Goal: Task Accomplishment & Management: Complete application form

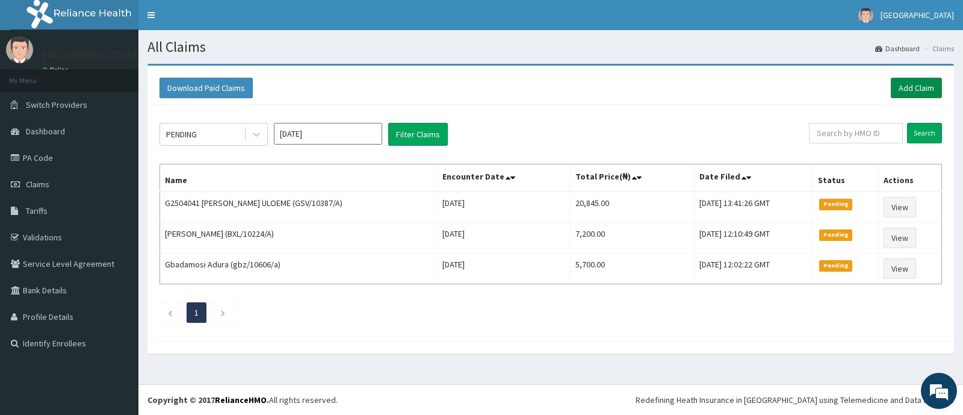
click at [913, 83] on link "Add Claim" at bounding box center [915, 88] width 51 height 20
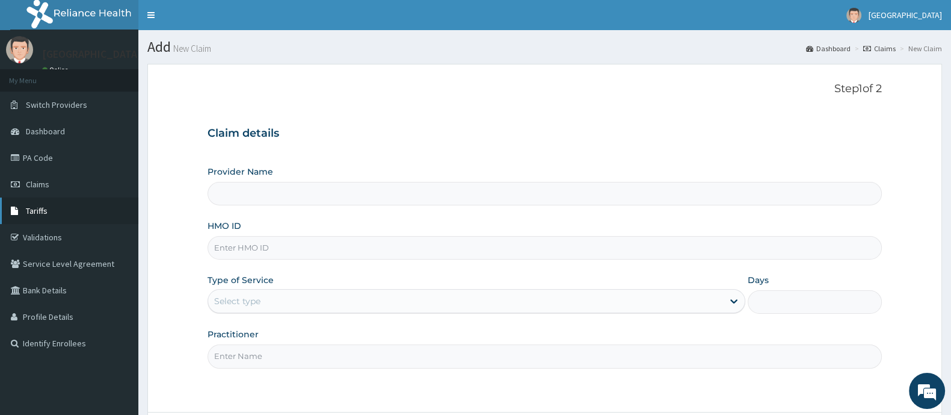
type input "Ademola Hospital And Maternity"
click at [244, 245] on input "HMO ID" at bounding box center [545, 247] width 674 height 23
type input "NKK/10343/D"
click at [318, 297] on div "Select type" at bounding box center [465, 300] width 515 height 19
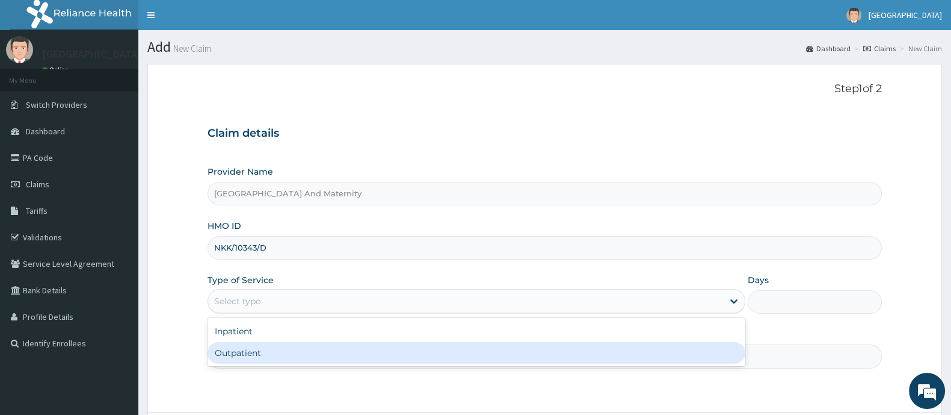
click at [276, 355] on div "Outpatient" at bounding box center [477, 353] width 538 height 22
type input "1"
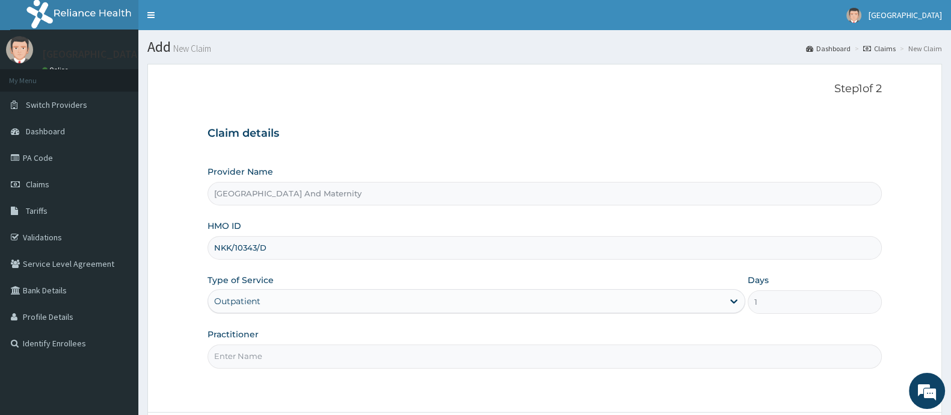
click at [272, 357] on input "Practitioner" at bounding box center [545, 355] width 674 height 23
type input "[PERSON_NAME]"
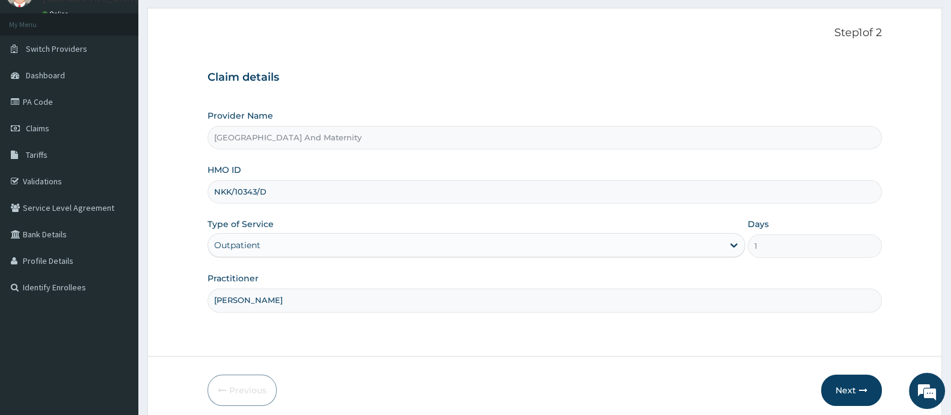
scroll to position [105, 0]
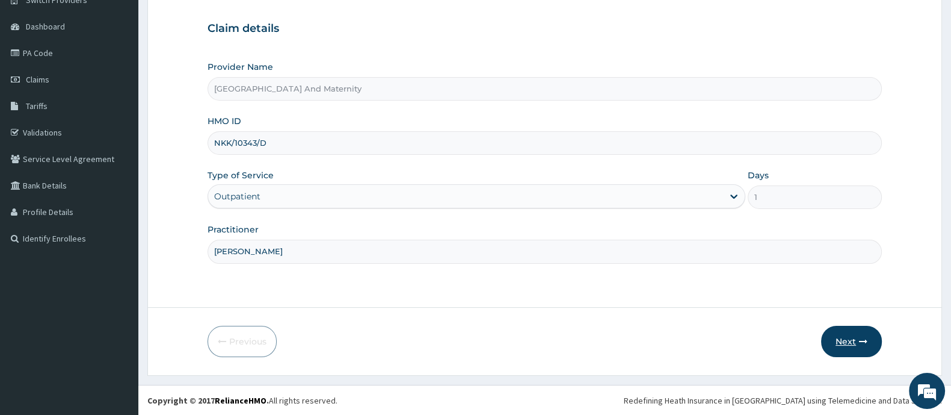
click at [842, 344] on button "Next" at bounding box center [851, 340] width 61 height 31
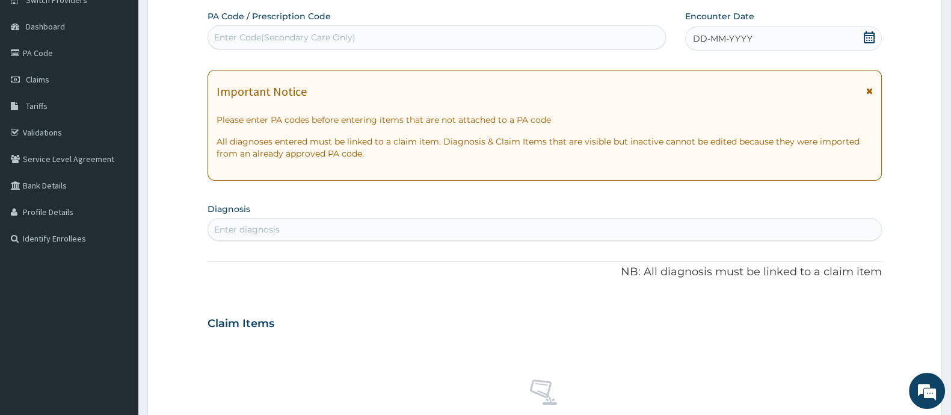
click at [263, 40] on div "Enter Code(Secondary Care Only)" at bounding box center [284, 37] width 141 height 12
type input "PA/3DB516"
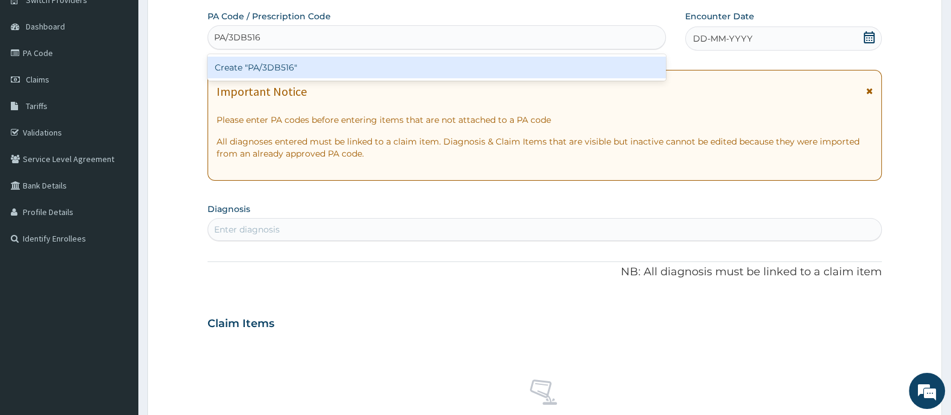
click at [363, 67] on div "Create "PA/3DB516"" at bounding box center [437, 68] width 458 height 22
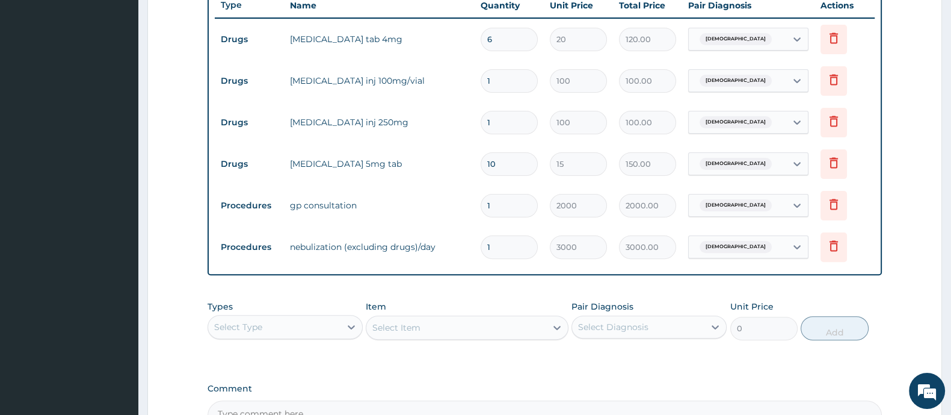
scroll to position [601, 0]
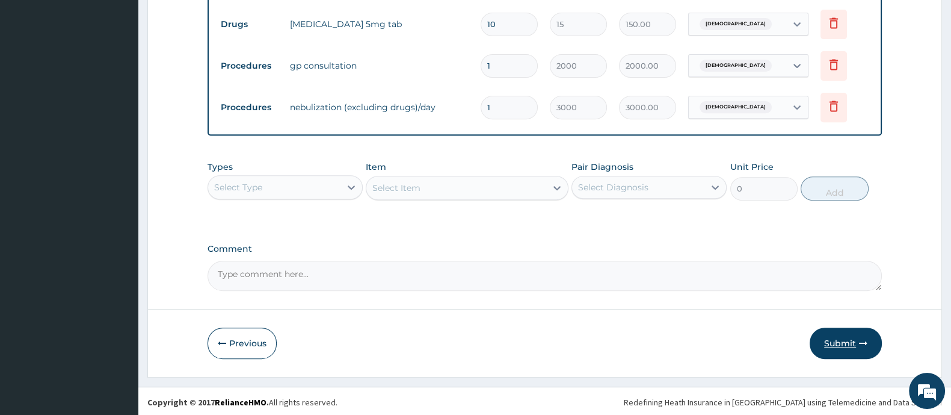
click at [835, 341] on button "Submit" at bounding box center [846, 342] width 72 height 31
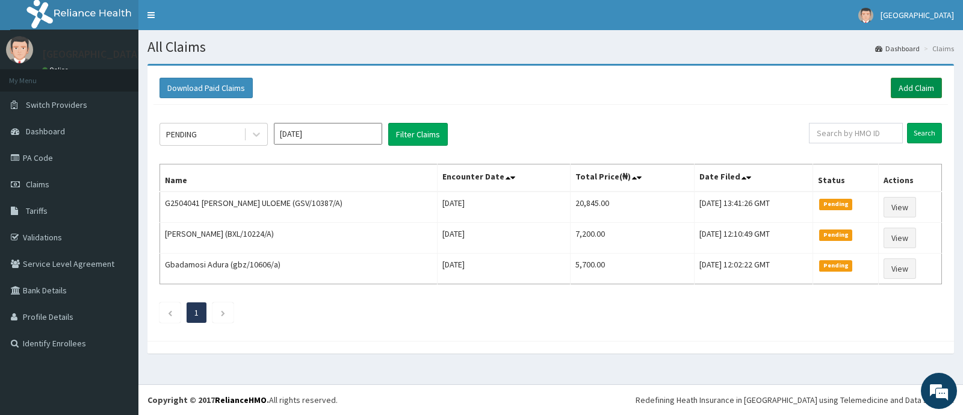
click at [904, 81] on link "Add Claim" at bounding box center [915, 88] width 51 height 20
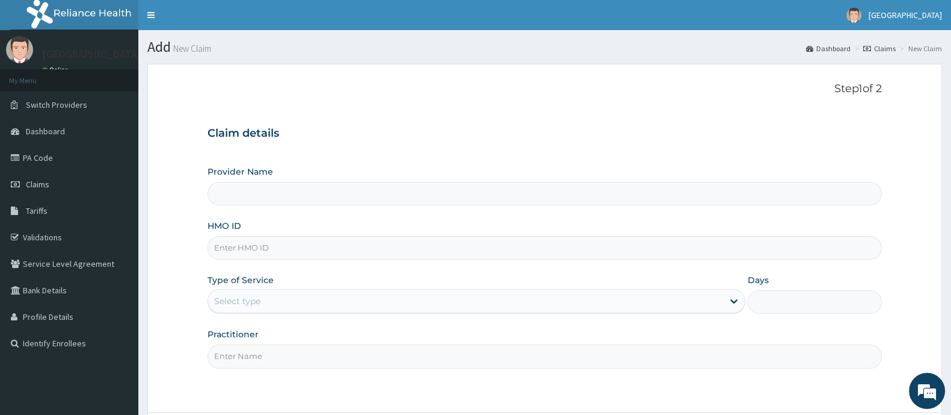
drag, startPoint x: 276, startPoint y: 251, endPoint x: 388, endPoint y: 282, distance: 116.6
click at [276, 251] on input "HMO ID" at bounding box center [545, 247] width 674 height 23
type input "C"
type input "[GEOGRAPHIC_DATA] And Maternity"
type input "CYA/10762/F"
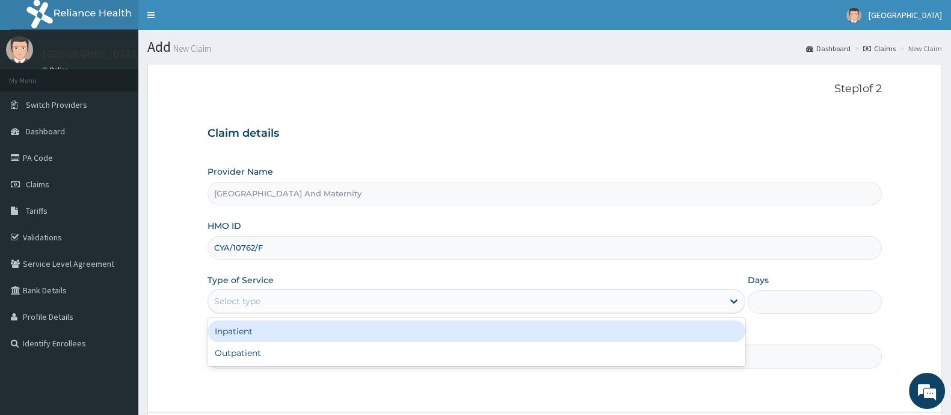
click at [246, 298] on div "Select type" at bounding box center [237, 301] width 46 height 12
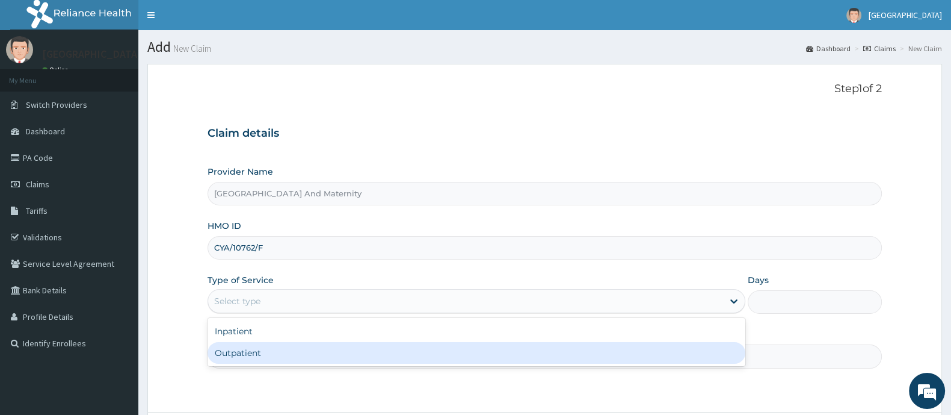
click at [237, 361] on div "Outpatient" at bounding box center [477, 353] width 538 height 22
type input "1"
click at [237, 361] on input "Practitioner" at bounding box center [545, 355] width 674 height 23
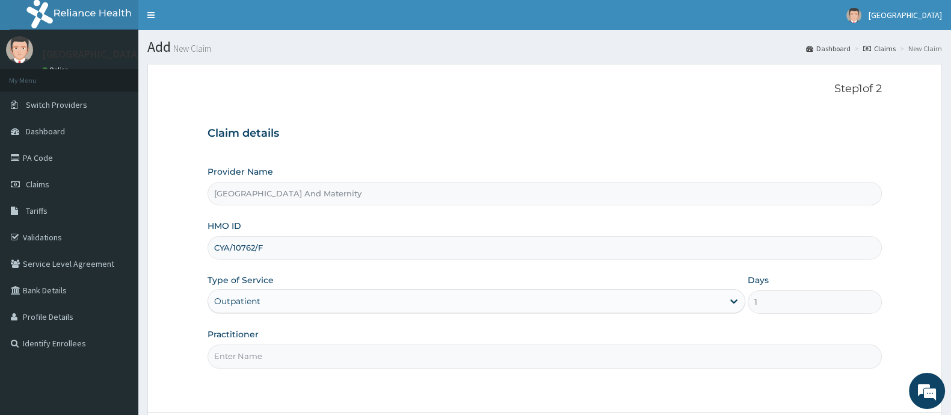
click at [235, 360] on input "Practitioner" at bounding box center [545, 355] width 674 height 23
type input "DR AINA E.A"
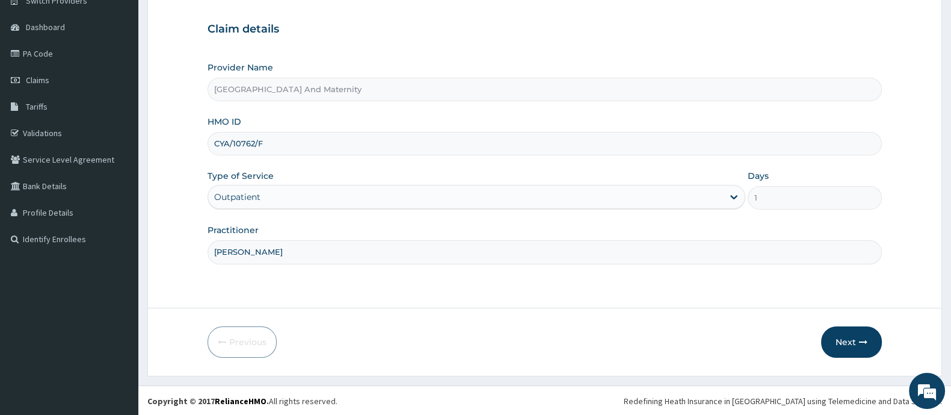
scroll to position [105, 0]
click at [861, 338] on icon "button" at bounding box center [863, 341] width 8 height 8
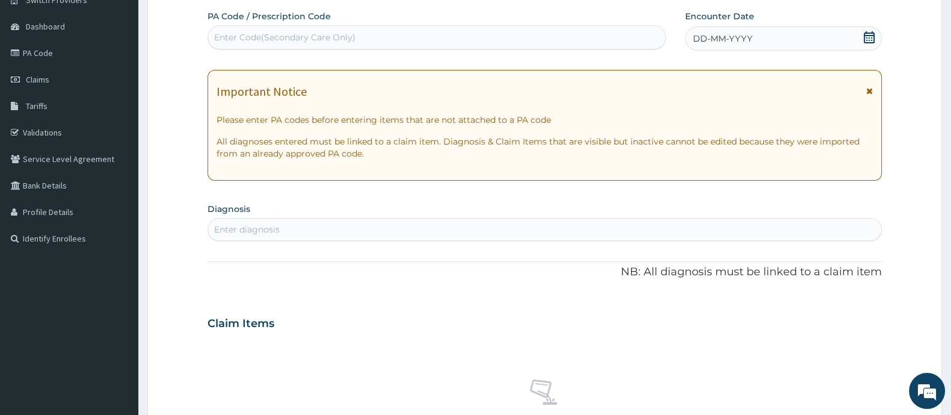
click at [872, 40] on icon at bounding box center [869, 37] width 12 height 12
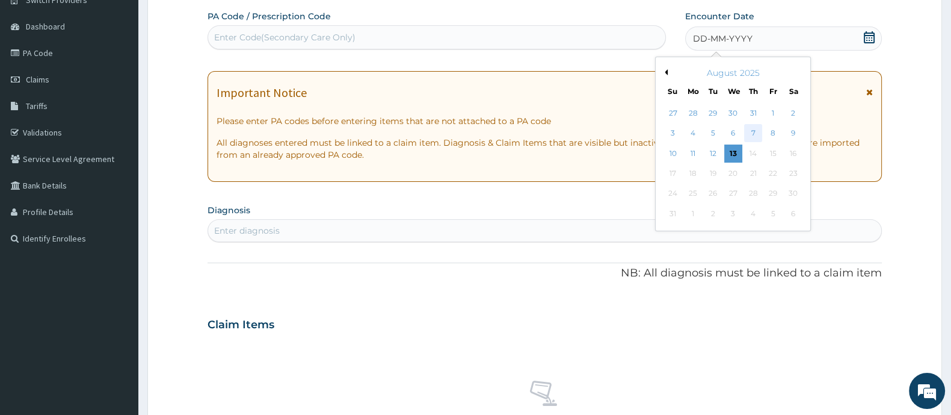
click at [756, 132] on div "7" at bounding box center [753, 134] width 18 height 18
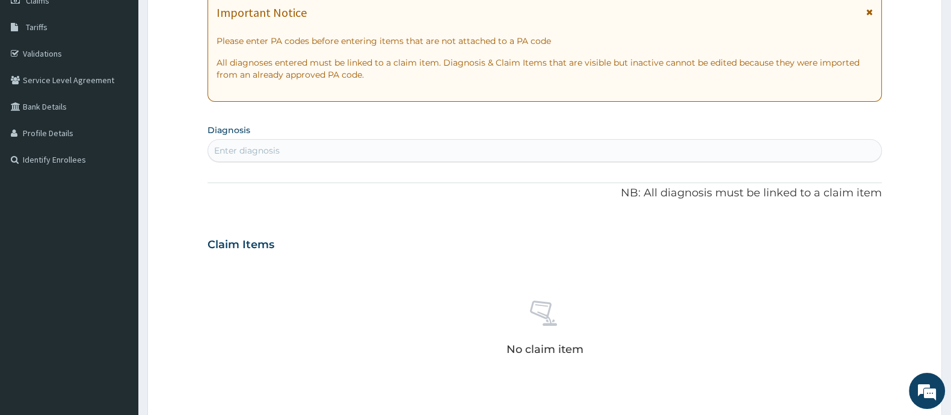
scroll to position [255, 0]
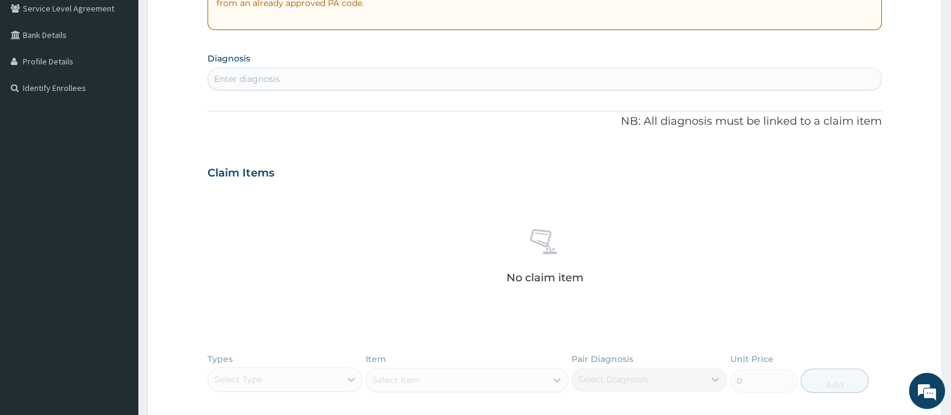
click at [237, 78] on div "Enter diagnosis" at bounding box center [247, 79] width 66 height 12
type input "MALAR"
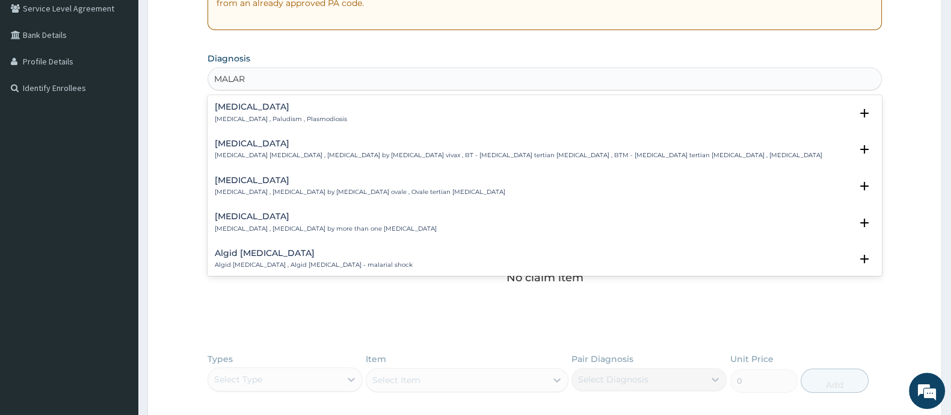
click at [241, 106] on h4 "Malaria" at bounding box center [281, 106] width 132 height 9
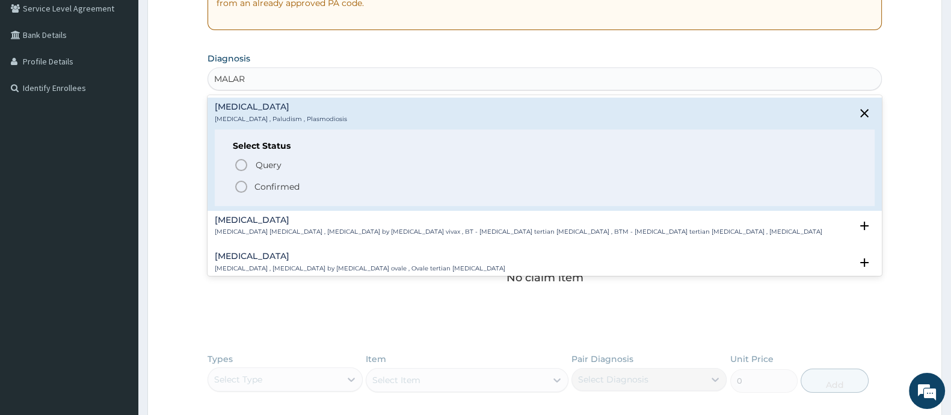
click at [248, 184] on icon "status option filled" at bounding box center [241, 186] width 14 height 14
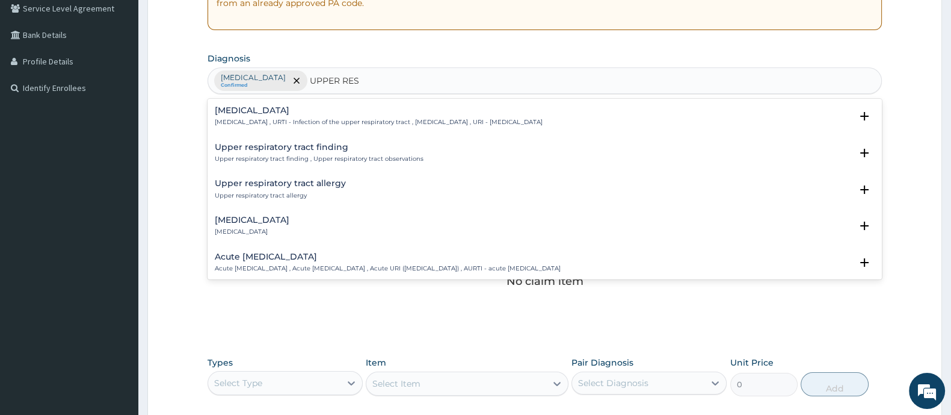
type input "UPPER RESP"
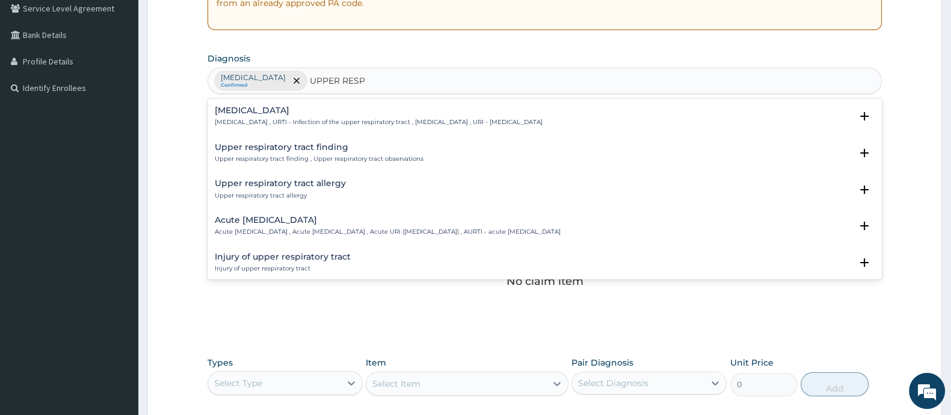
click at [286, 113] on h4 "Upper respiratory infection" at bounding box center [379, 110] width 328 height 9
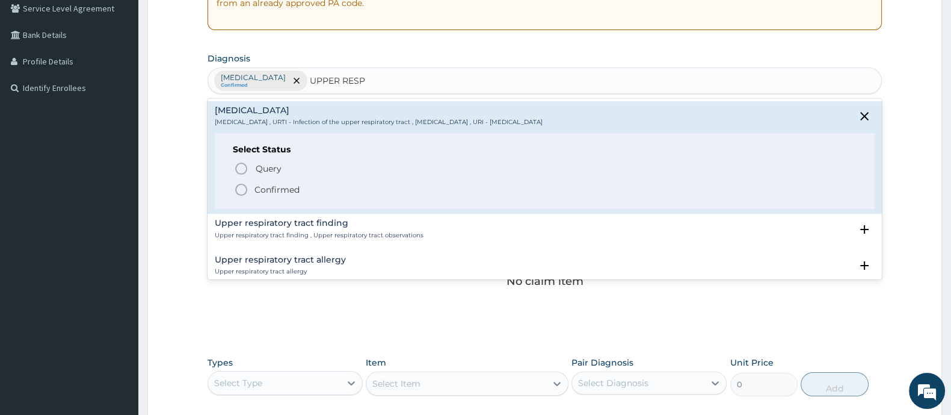
click at [242, 190] on icon "status option filled" at bounding box center [241, 189] width 14 height 14
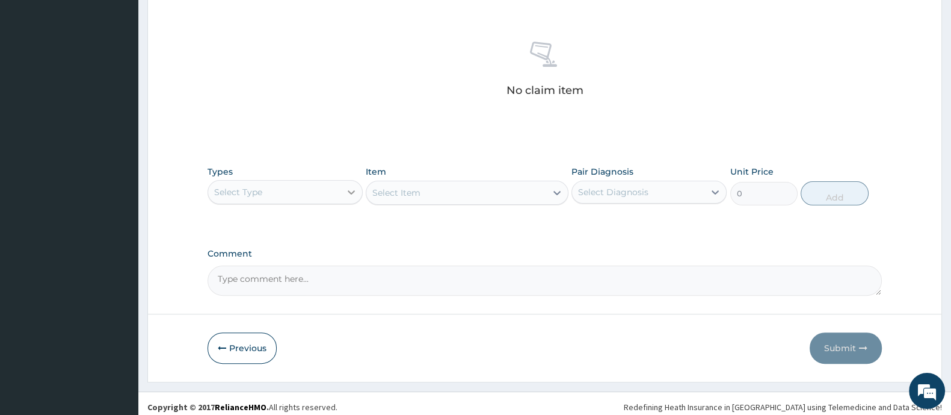
scroll to position [451, 0]
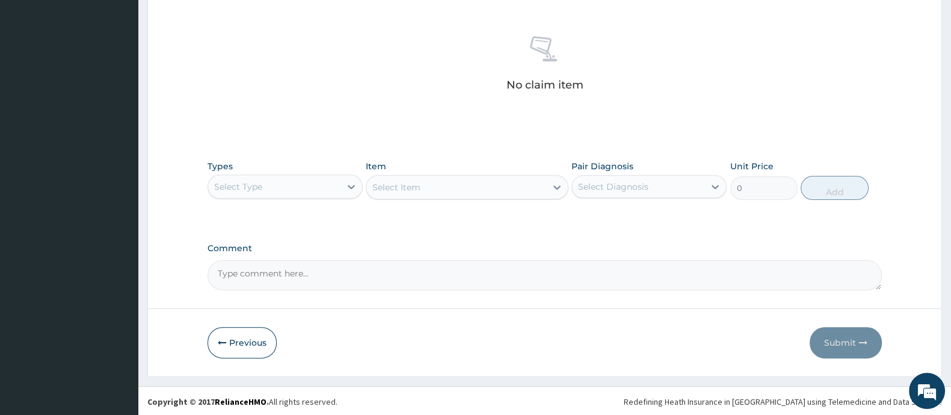
click at [291, 190] on div "Select Type" at bounding box center [274, 186] width 132 height 19
click at [292, 189] on div "Select Type" at bounding box center [274, 186] width 132 height 19
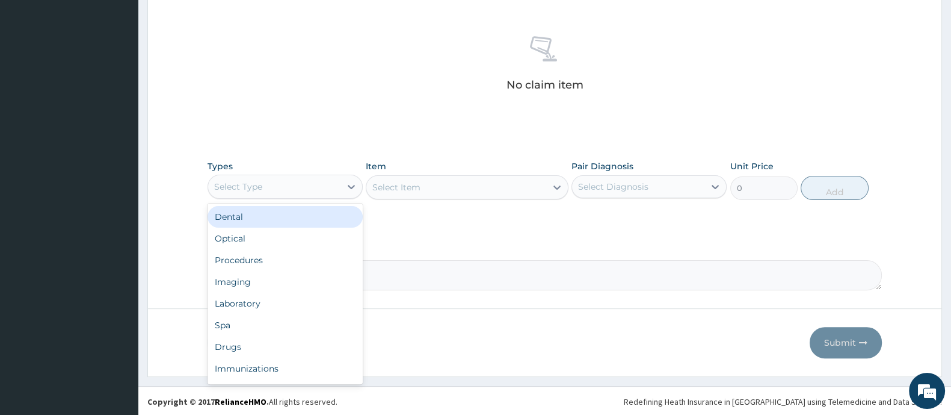
click at [280, 185] on div "Select Type" at bounding box center [274, 186] width 132 height 19
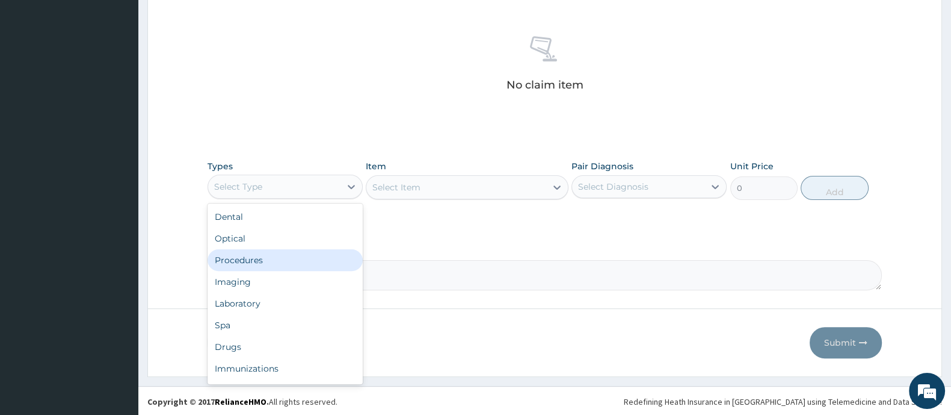
click at [251, 258] on div "Procedures" at bounding box center [285, 260] width 155 height 22
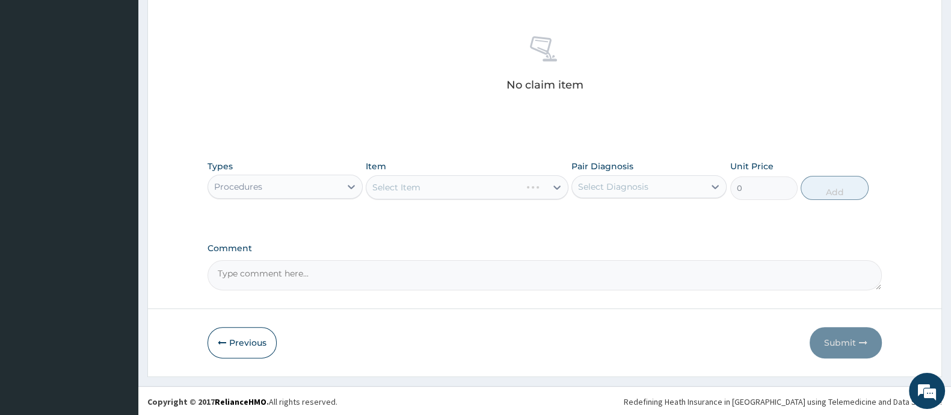
click at [455, 180] on div "Select Item" at bounding box center [467, 187] width 202 height 24
click at [455, 182] on div "Select Item" at bounding box center [467, 187] width 202 height 24
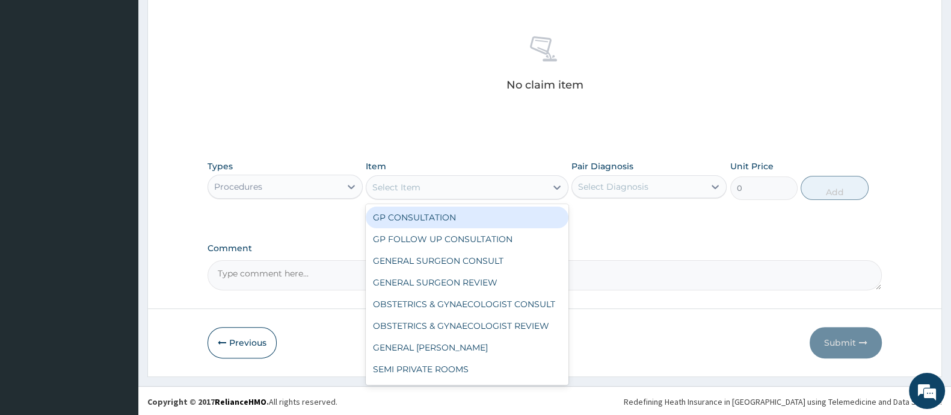
click at [451, 185] on div "Select Item" at bounding box center [455, 186] width 179 height 19
click at [421, 211] on div "GP CONSULTATION" at bounding box center [467, 217] width 202 height 22
type input "2000"
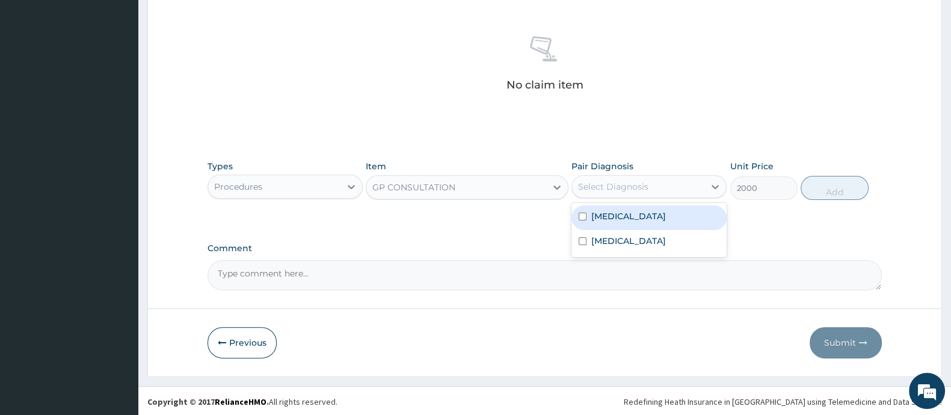
click at [620, 185] on div "Select Diagnosis" at bounding box center [613, 186] width 70 height 12
drag, startPoint x: 584, startPoint y: 218, endPoint x: 588, endPoint y: 233, distance: 15.6
click at [583, 218] on input "checkbox" at bounding box center [583, 216] width 8 height 8
checkbox input "true"
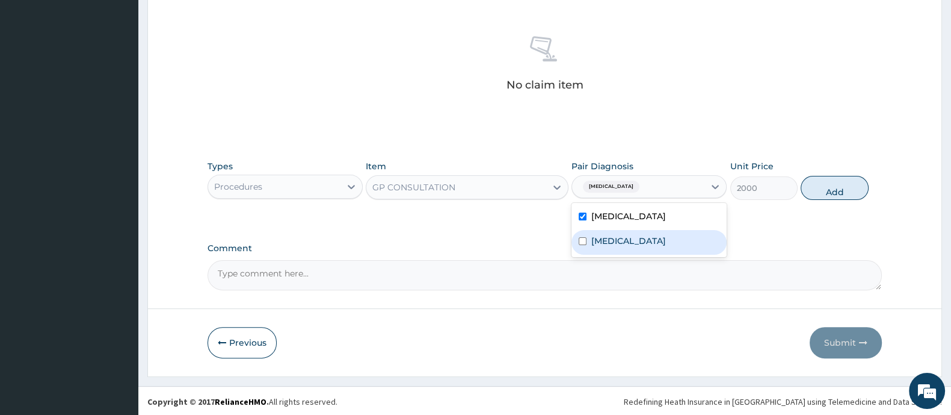
click at [587, 241] on input "checkbox" at bounding box center [583, 241] width 8 height 8
click at [582, 235] on div "Upper respiratory infection" at bounding box center [649, 242] width 155 height 25
checkbox input "true"
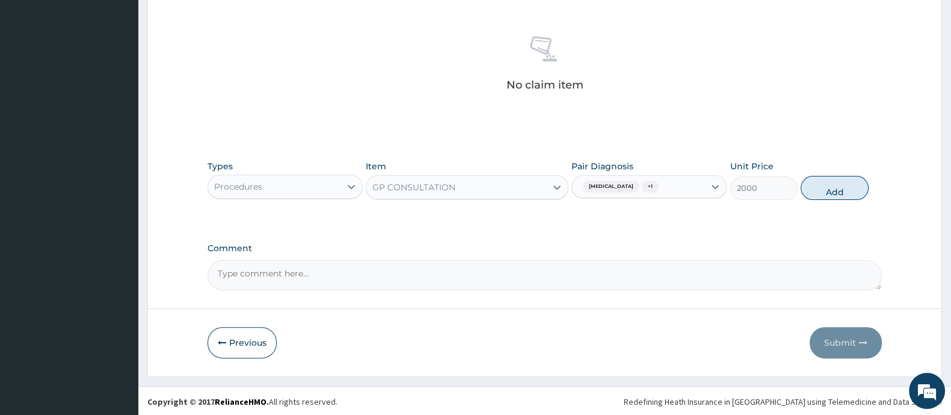
drag, startPoint x: 819, startPoint y: 188, endPoint x: 454, endPoint y: 200, distance: 365.4
click at [821, 188] on button "Add" at bounding box center [834, 188] width 67 height 24
type input "0"
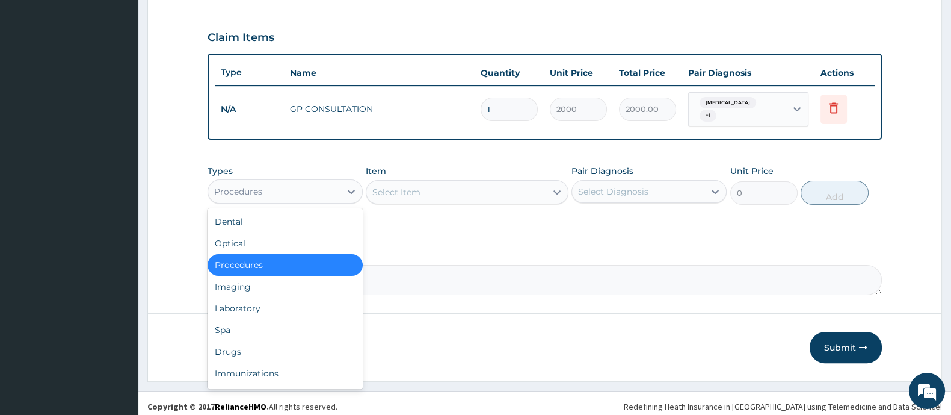
click at [286, 193] on div "Procedures" at bounding box center [274, 191] width 132 height 19
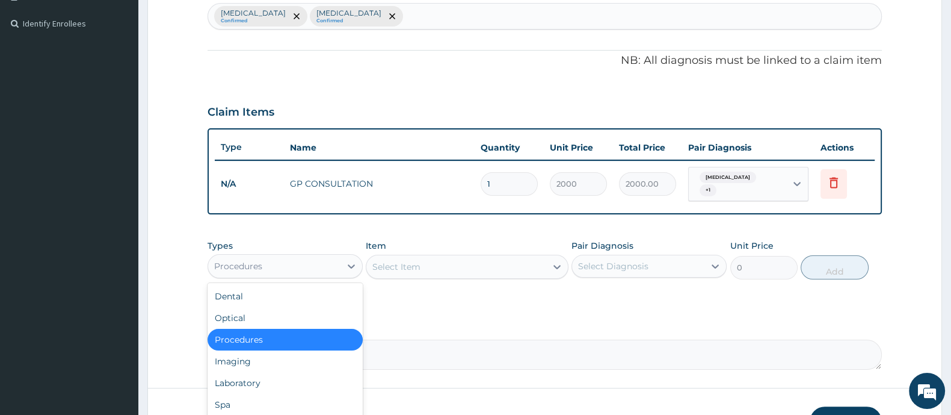
scroll to position [243, 0]
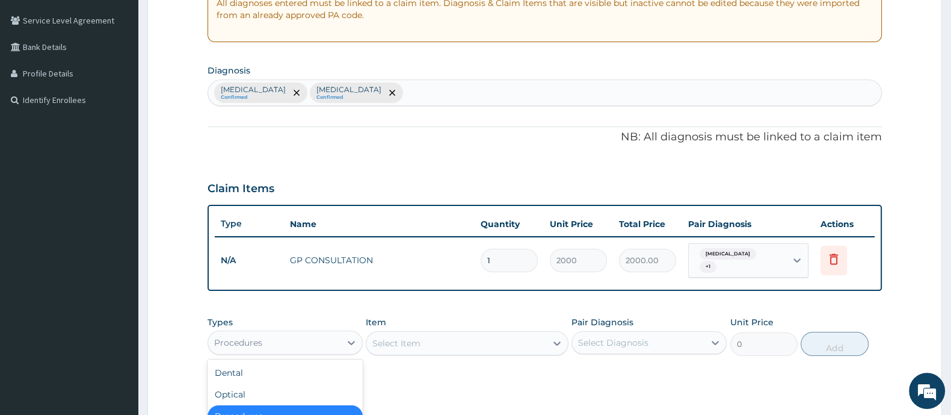
click at [416, 95] on div "Malaria Confirmed Upper respiratory infection Confirmed" at bounding box center [544, 92] width 673 height 25
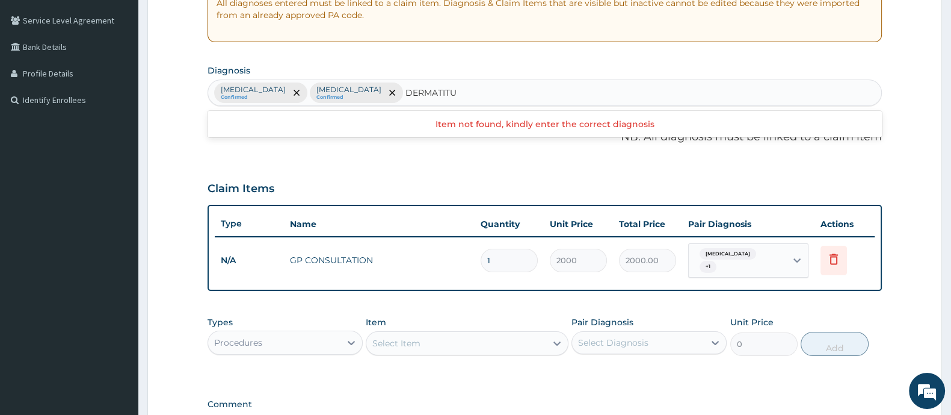
type input "DERMATIT"
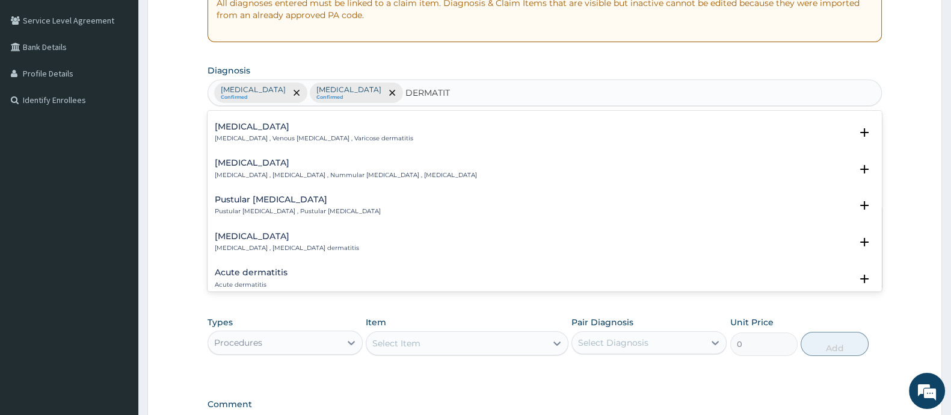
scroll to position [526, 0]
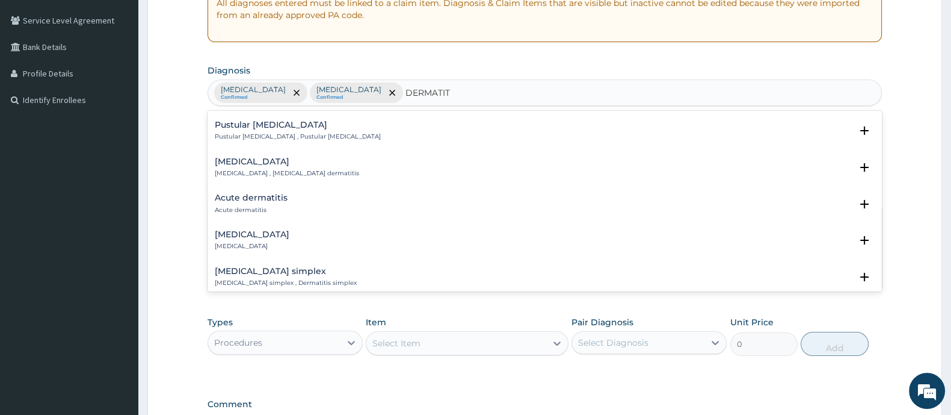
click at [268, 206] on p "Acute dermatitis" at bounding box center [251, 210] width 73 height 8
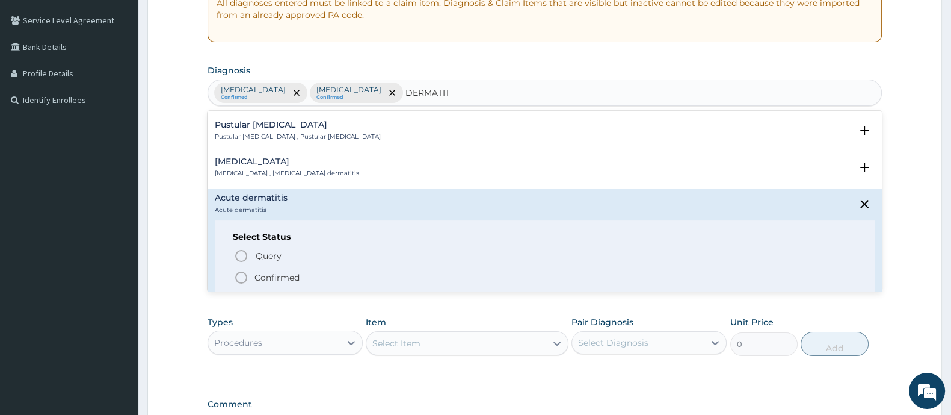
click at [244, 277] on icon "status option filled" at bounding box center [241, 277] width 14 height 14
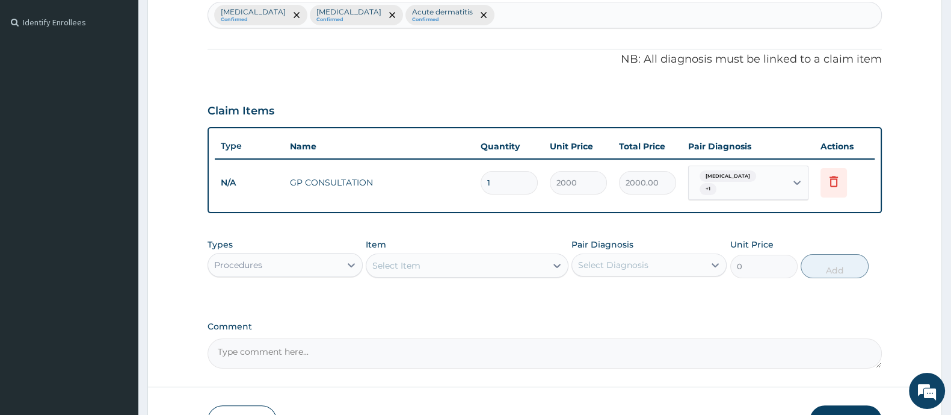
scroll to position [394, 0]
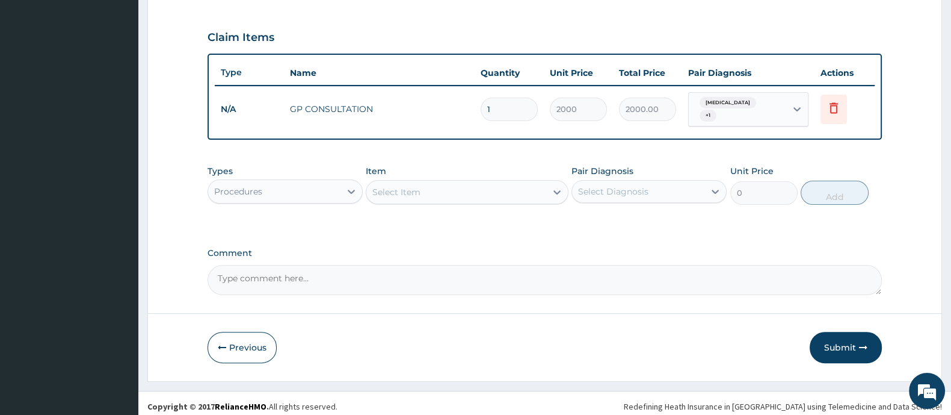
click at [335, 189] on div "Procedures" at bounding box center [274, 191] width 132 height 19
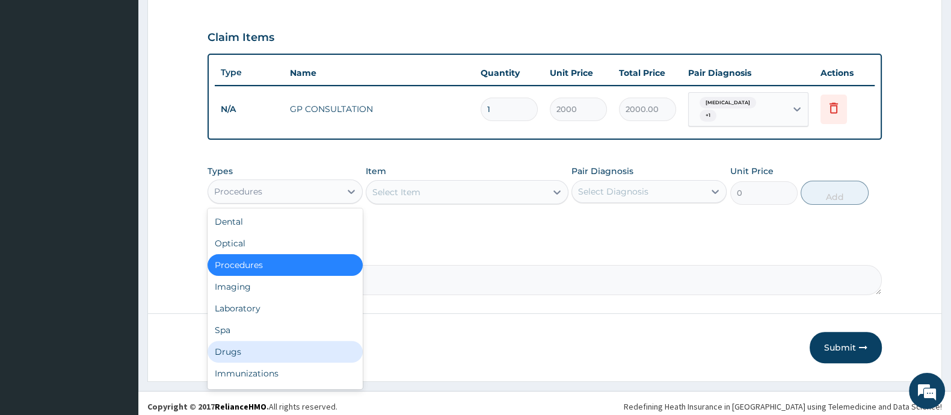
click at [270, 344] on div "Drugs" at bounding box center [285, 352] width 155 height 22
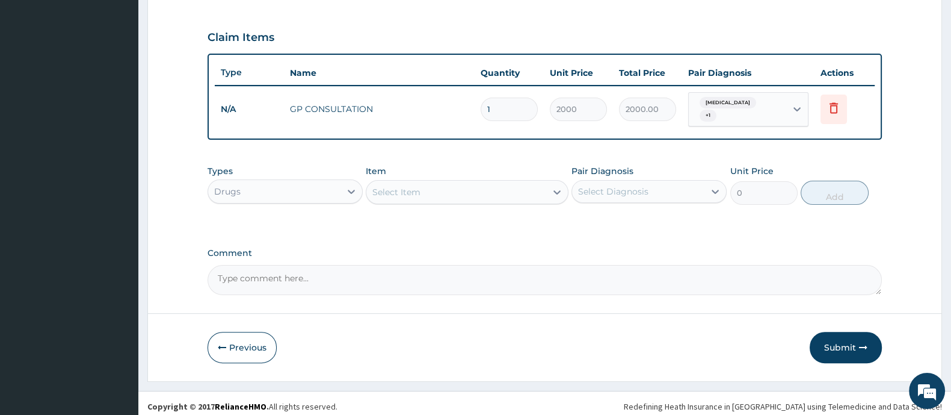
click at [286, 187] on div "Drugs" at bounding box center [274, 191] width 132 height 19
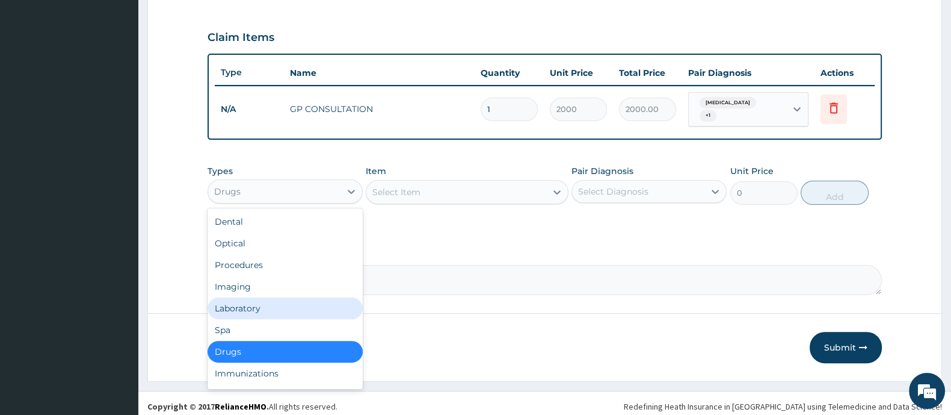
drag, startPoint x: 259, startPoint y: 305, endPoint x: 353, endPoint y: 254, distance: 107.4
click at [258, 305] on div "Laboratory" at bounding box center [285, 308] width 155 height 22
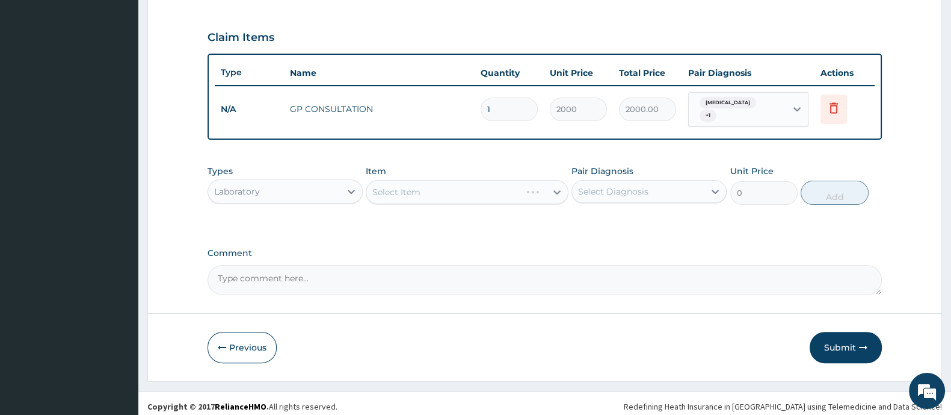
click at [414, 187] on div "Select Item" at bounding box center [467, 192] width 202 height 24
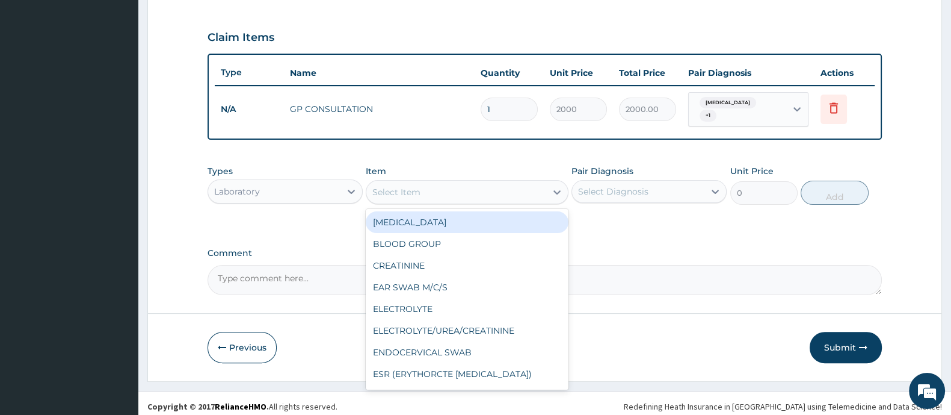
click at [414, 187] on div "Select Item" at bounding box center [396, 192] width 48 height 12
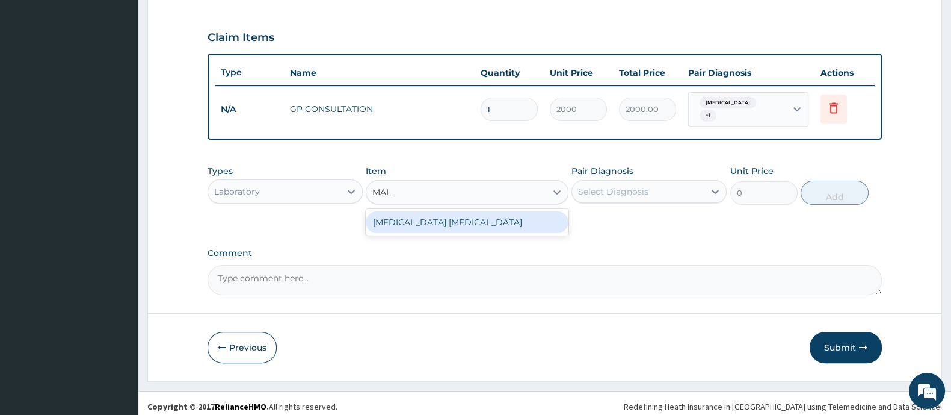
type input "MALA"
click at [401, 212] on div "[MEDICAL_DATA] [MEDICAL_DATA]" at bounding box center [467, 222] width 202 height 22
type input "1000"
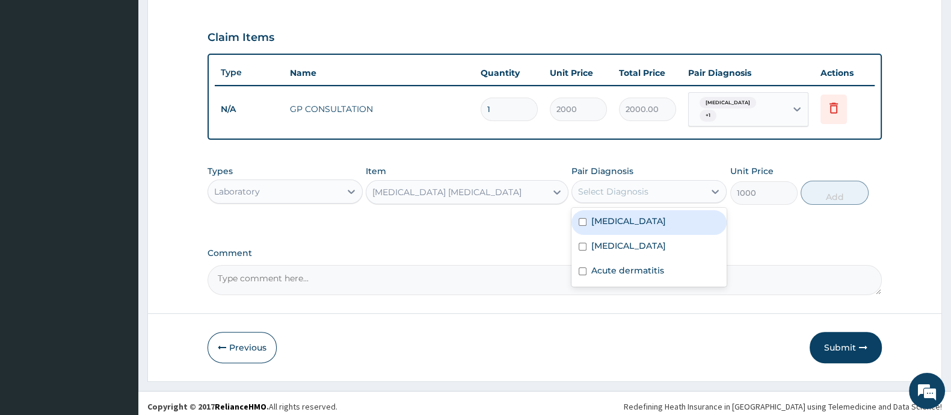
click at [674, 182] on div "Select Diagnosis" at bounding box center [638, 191] width 132 height 19
click at [615, 215] on label "[MEDICAL_DATA]" at bounding box center [628, 221] width 75 height 12
click at [614, 215] on label "[MEDICAL_DATA]" at bounding box center [628, 221] width 75 height 12
click at [600, 217] on label "[MEDICAL_DATA]" at bounding box center [628, 221] width 75 height 12
checkbox input "true"
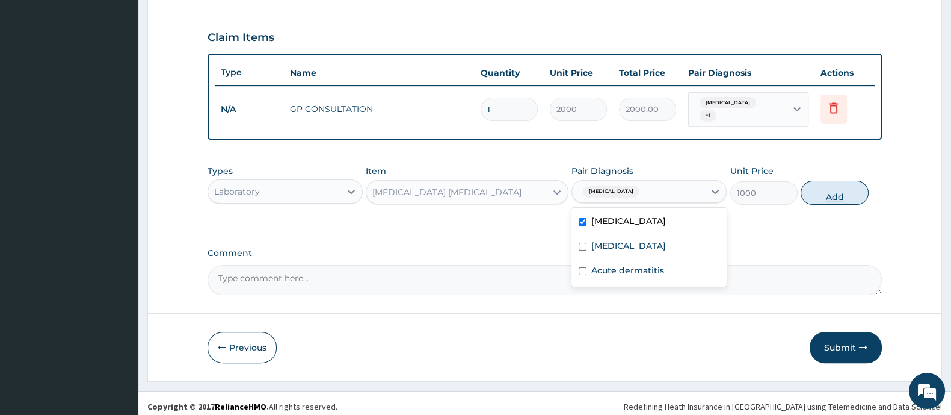
click at [821, 190] on button "Add" at bounding box center [834, 192] width 67 height 24
type input "0"
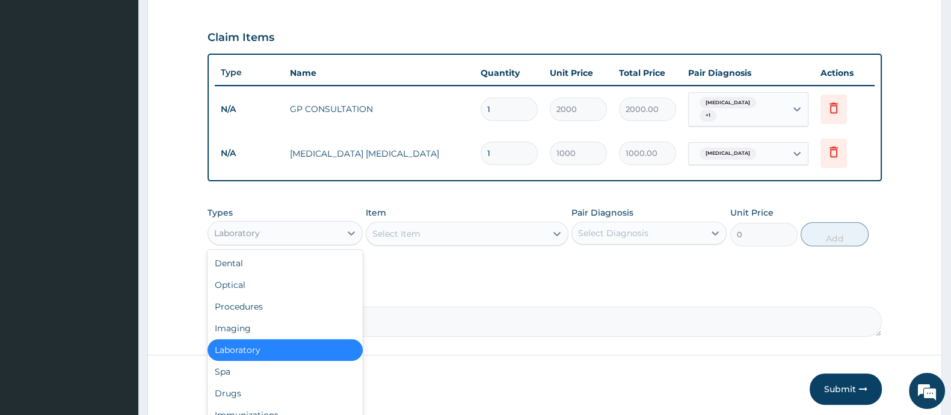
click at [298, 223] on div "Laboratory" at bounding box center [274, 232] width 132 height 19
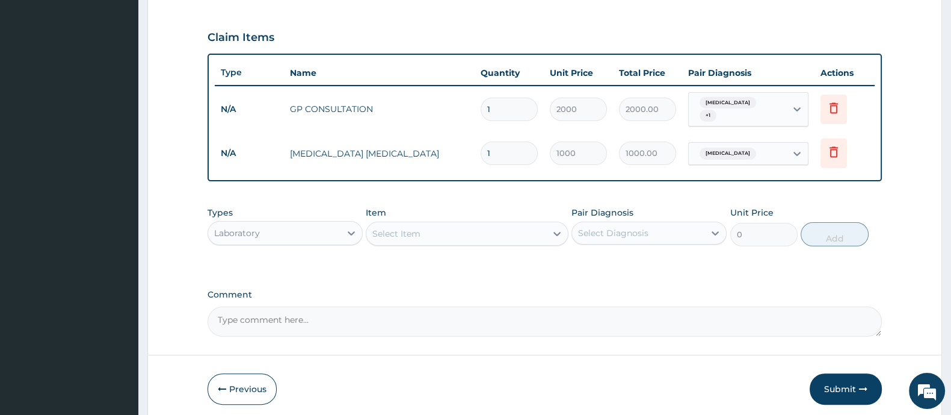
click at [301, 228] on div "Laboratory" at bounding box center [274, 232] width 132 height 19
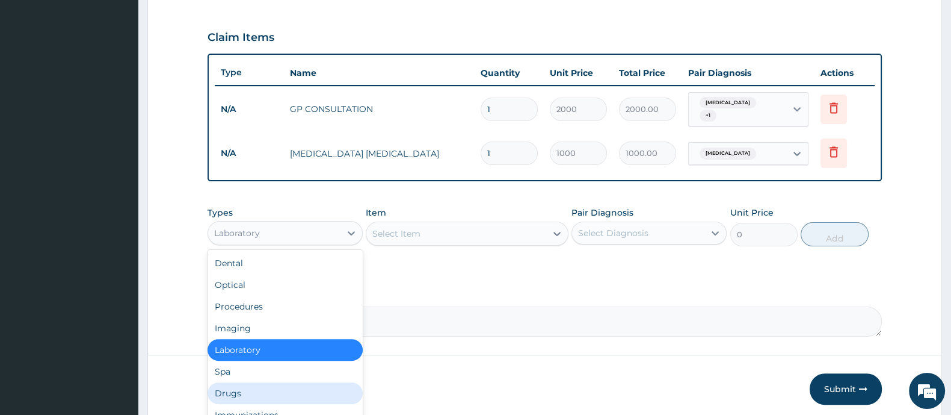
drag, startPoint x: 254, startPoint y: 383, endPoint x: 261, endPoint y: 381, distance: 7.4
click at [258, 383] on div "Drugs" at bounding box center [285, 393] width 155 height 22
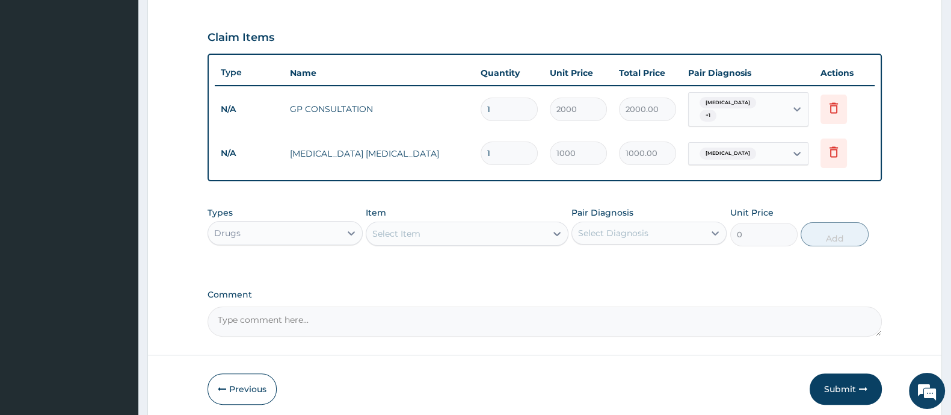
click at [469, 224] on div "Select Item" at bounding box center [455, 233] width 179 height 19
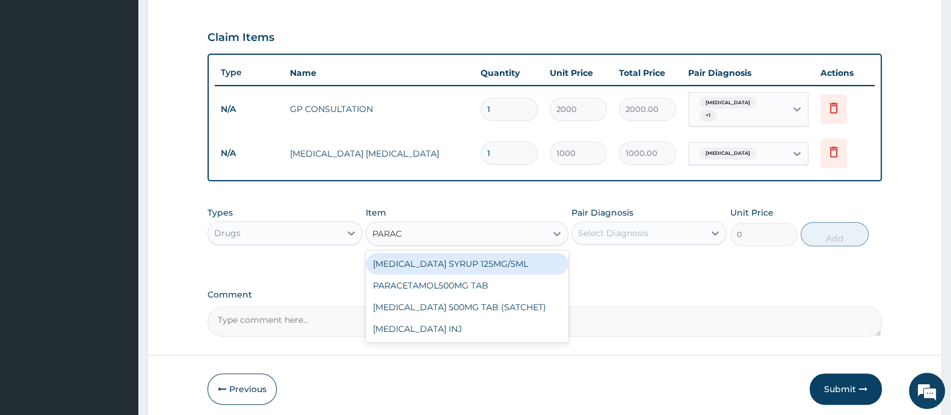
type input "PARACE"
click at [518, 258] on div "[MEDICAL_DATA] SYRUP 125MG/5ML" at bounding box center [467, 264] width 202 height 22
type input "400"
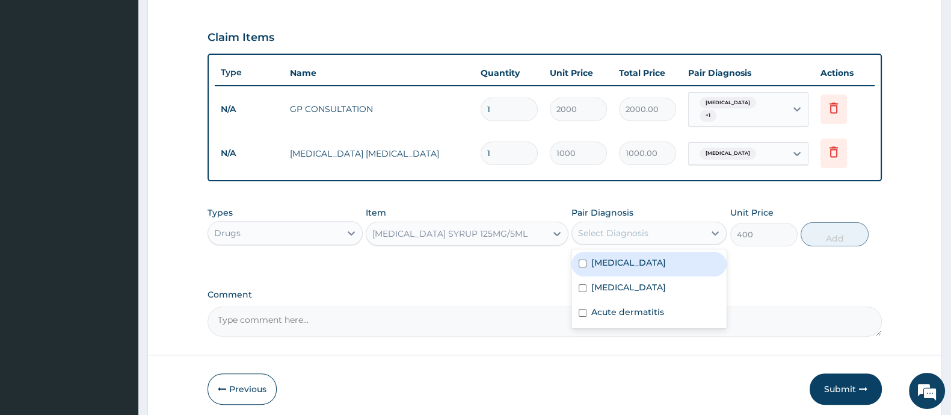
click at [613, 233] on div "Select Diagnosis" at bounding box center [638, 232] width 132 height 19
click at [614, 251] on div "[MEDICAL_DATA]" at bounding box center [649, 263] width 155 height 25
checkbox input "true"
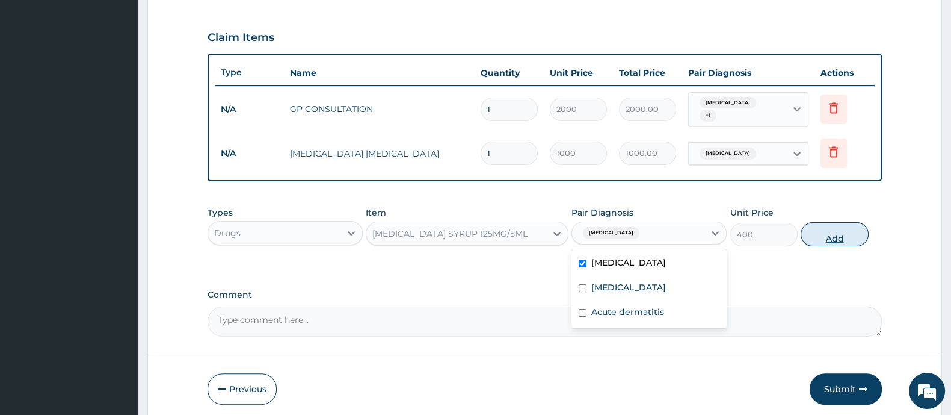
click at [833, 229] on button "Add" at bounding box center [834, 234] width 67 height 24
type input "0"
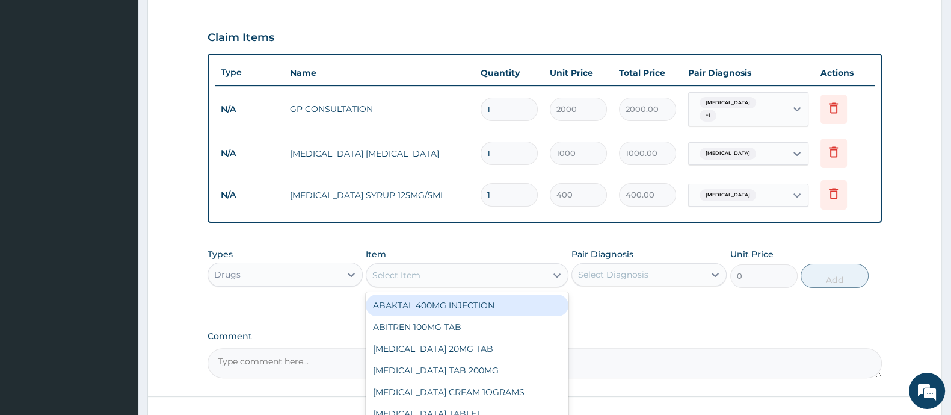
click at [398, 269] on div "Select Item" at bounding box center [396, 275] width 48 height 12
type input "ANTIM"
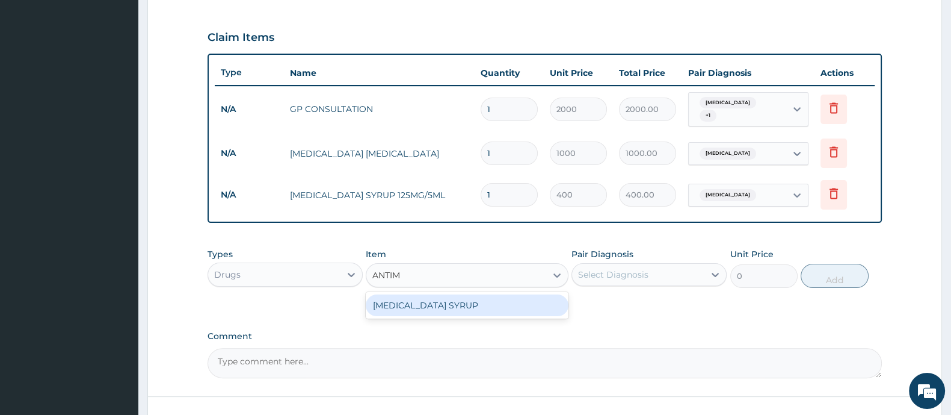
click at [457, 303] on div "[MEDICAL_DATA] SYRUP" at bounding box center [467, 305] width 202 height 22
type input "800"
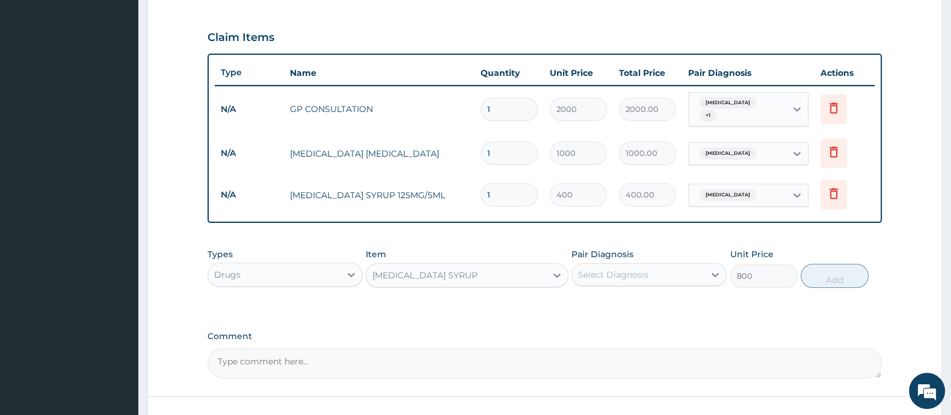
click at [602, 275] on div "Select Diagnosis" at bounding box center [638, 274] width 132 height 19
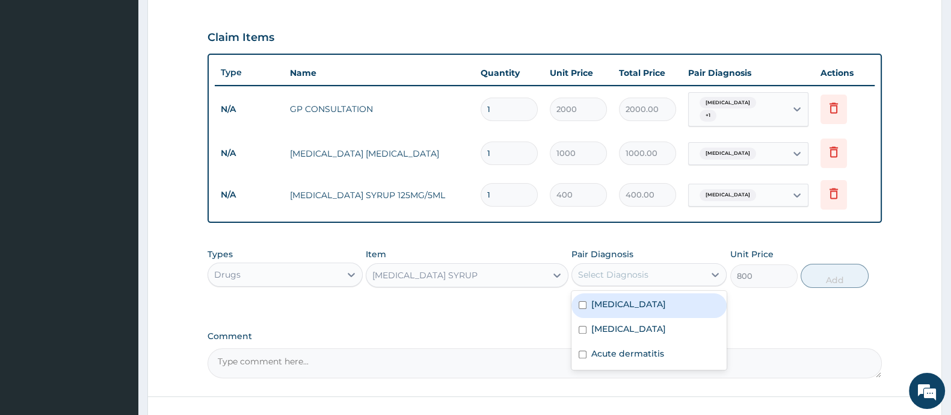
click at [596, 298] on label "[MEDICAL_DATA]" at bounding box center [628, 304] width 75 height 12
checkbox input "true"
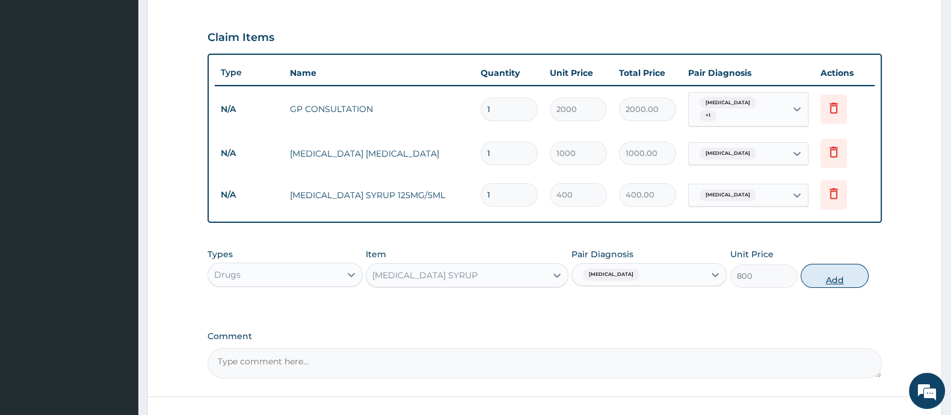
click at [845, 265] on button "Add" at bounding box center [834, 276] width 67 height 24
type input "0"
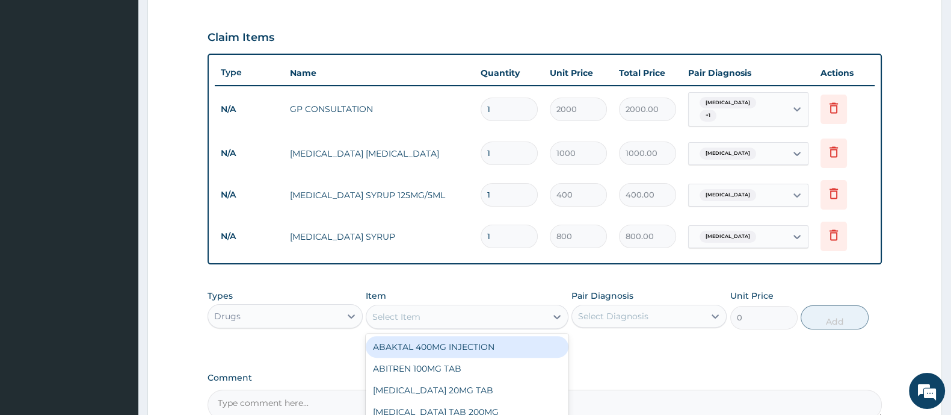
click at [416, 310] on div "Select Item" at bounding box center [396, 316] width 48 height 12
type input "MYCOT"
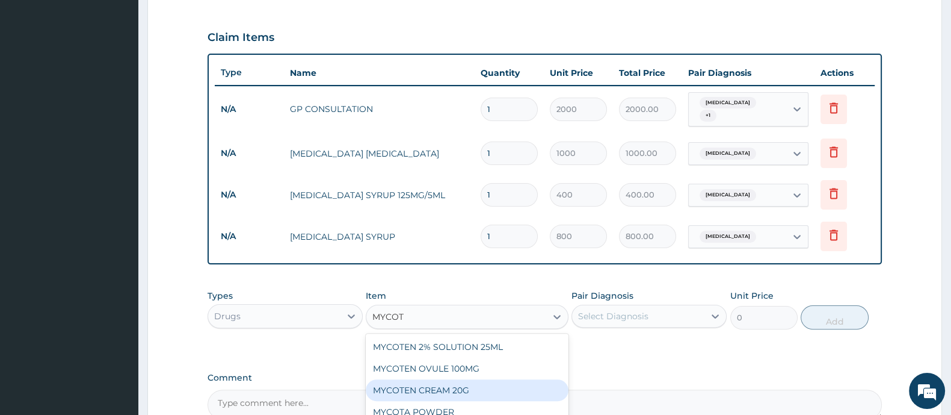
click at [436, 386] on div "MYCOTEN CREAM 20G" at bounding box center [467, 390] width 202 height 22
type input "250"
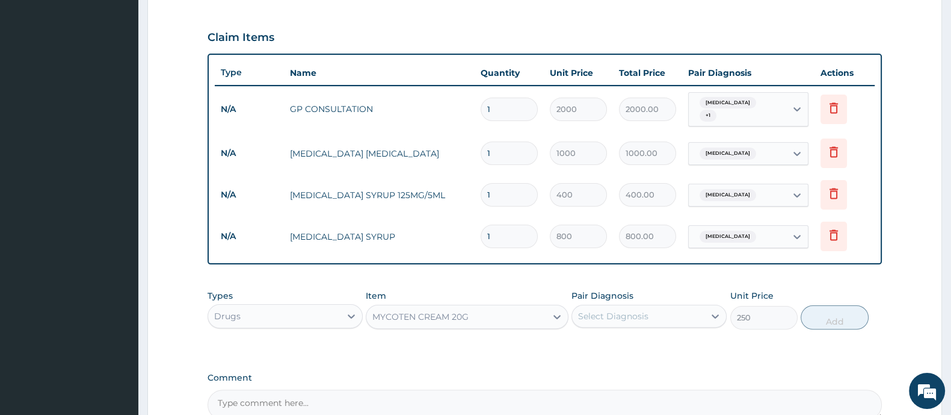
click at [642, 310] on div "Select Diagnosis" at bounding box center [613, 316] width 70 height 12
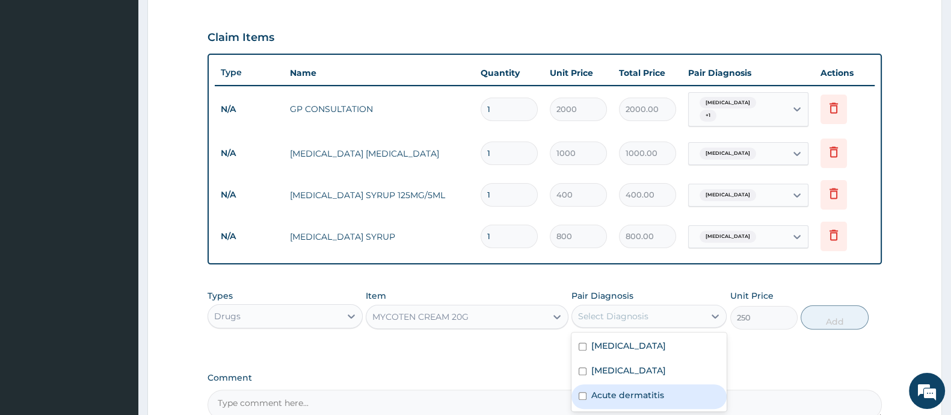
click at [614, 394] on label "Acute dermatitis" at bounding box center [627, 395] width 73 height 12
checkbox input "true"
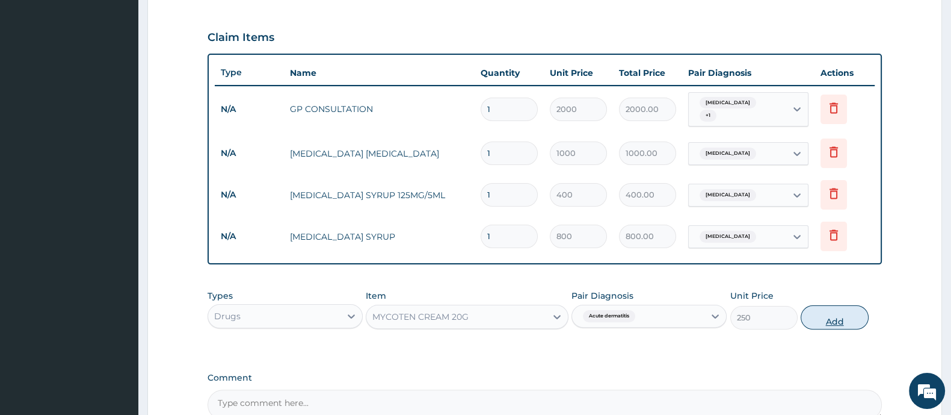
click at [831, 306] on button "Add" at bounding box center [834, 317] width 67 height 24
type input "0"
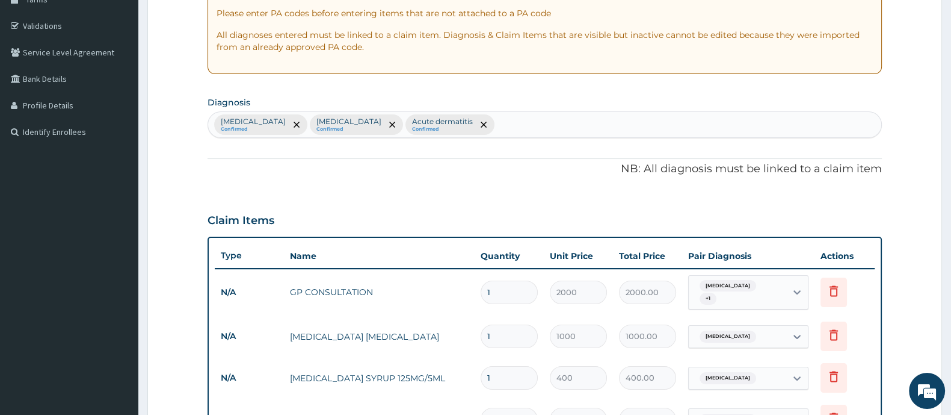
scroll to position [168, 0]
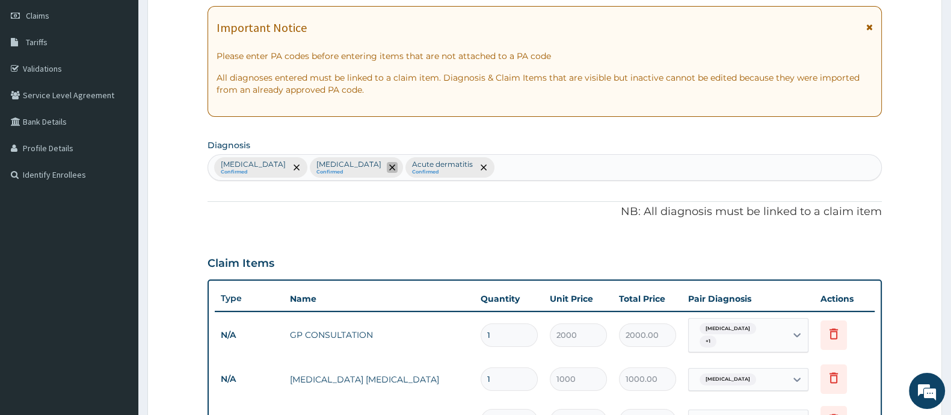
click at [389, 167] on icon "remove selection option" at bounding box center [392, 167] width 6 height 6
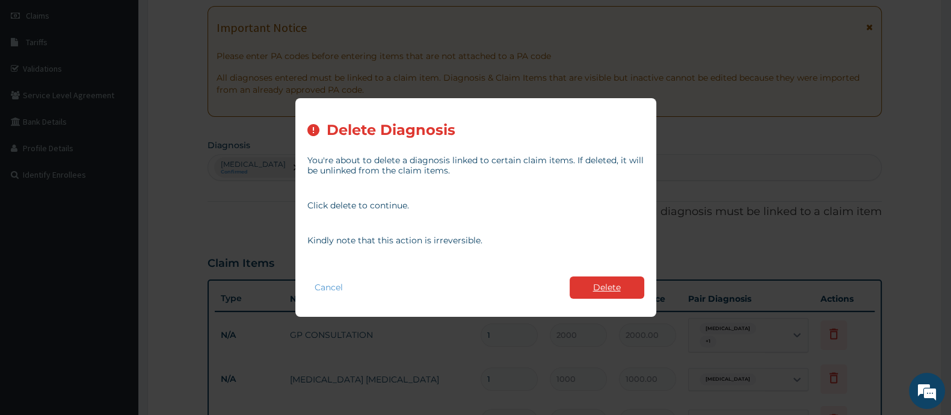
click at [612, 279] on button "Delete" at bounding box center [607, 287] width 75 height 22
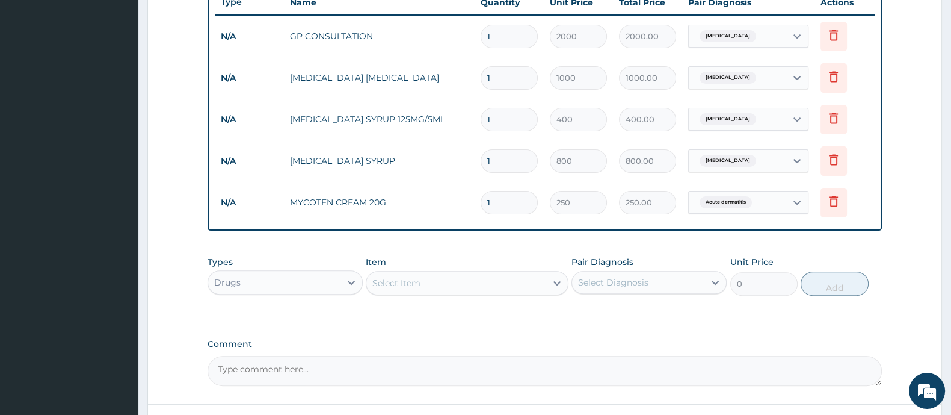
scroll to position [560, 0]
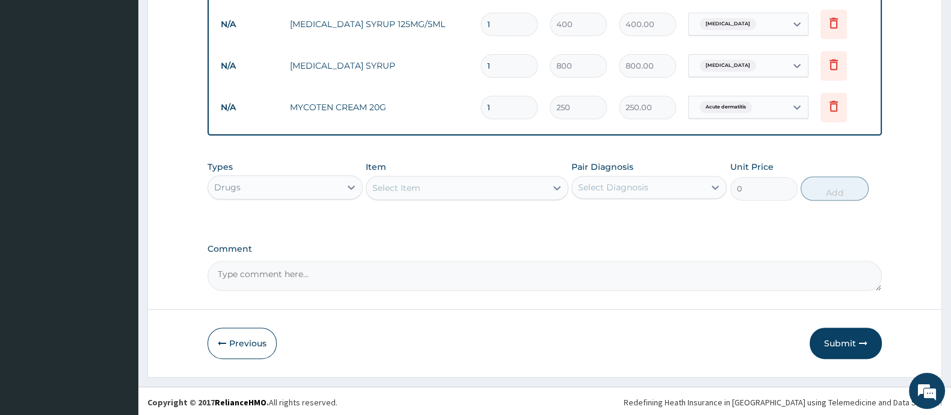
drag, startPoint x: 842, startPoint y: 333, endPoint x: 836, endPoint y: 330, distance: 6.7
click at [841, 333] on button "Submit" at bounding box center [846, 342] width 72 height 31
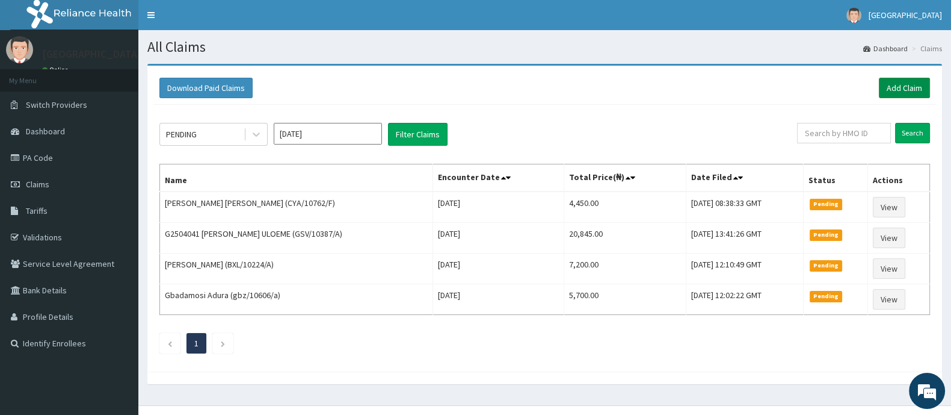
click at [912, 87] on link "Add Claim" at bounding box center [904, 88] width 51 height 20
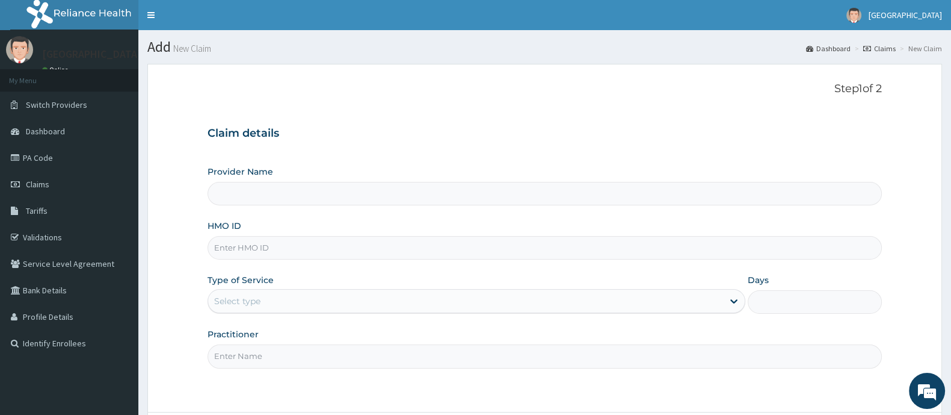
type input "[GEOGRAPHIC_DATA] And Maternity"
click at [240, 240] on input "HMO ID" at bounding box center [545, 247] width 674 height 23
type input "RBN/10081/B"
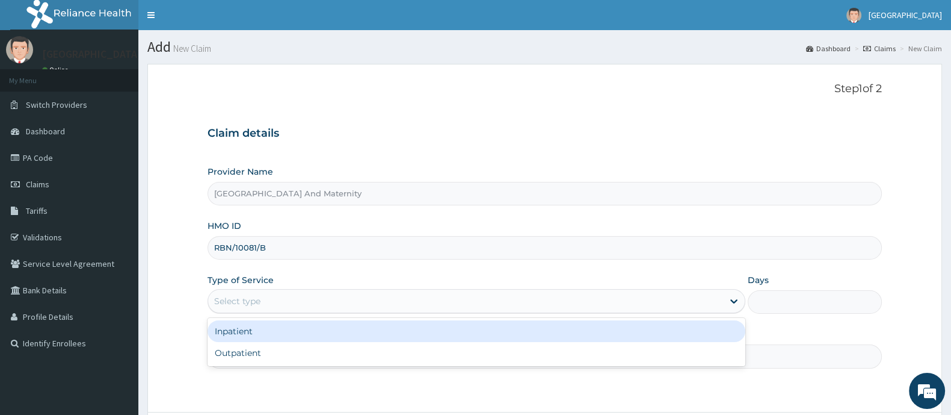
click at [281, 311] on div "Select type" at bounding box center [477, 301] width 538 height 24
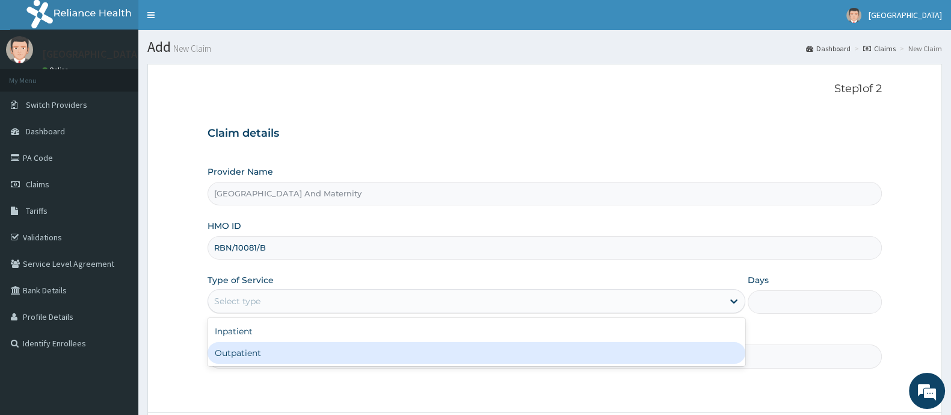
click at [231, 351] on div "Outpatient" at bounding box center [477, 353] width 538 height 22
type input "1"
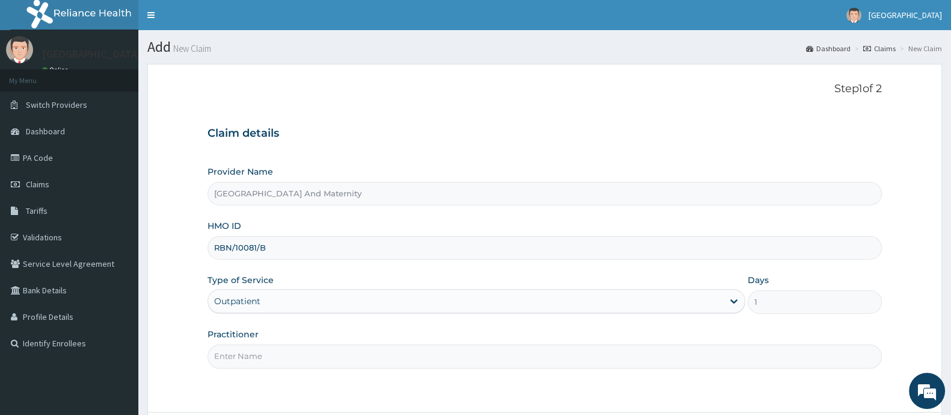
click at [265, 358] on input "Practitioner" at bounding box center [545, 355] width 674 height 23
type input "DR AINA E.A"
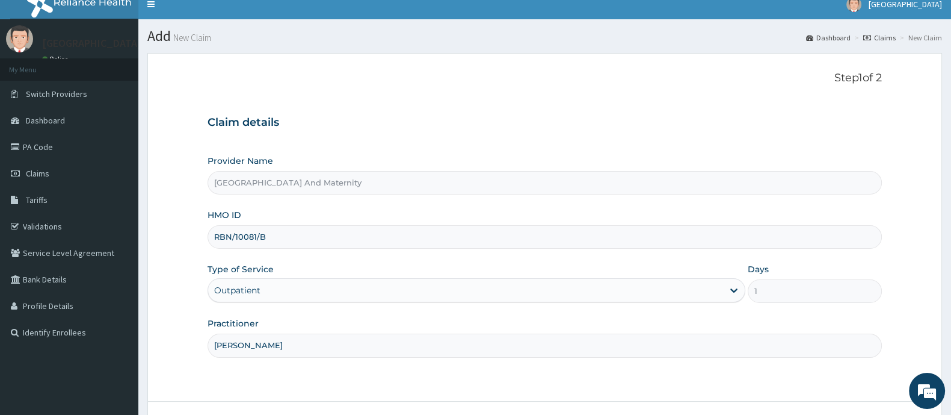
scroll to position [105, 0]
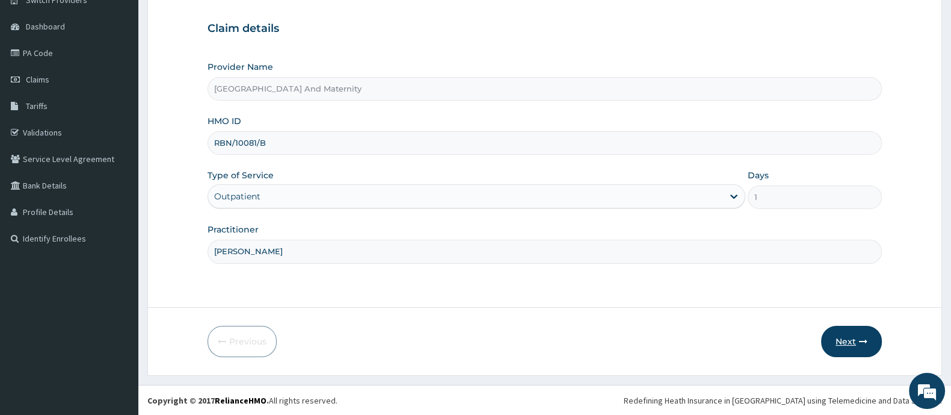
click at [844, 343] on button "Next" at bounding box center [851, 340] width 61 height 31
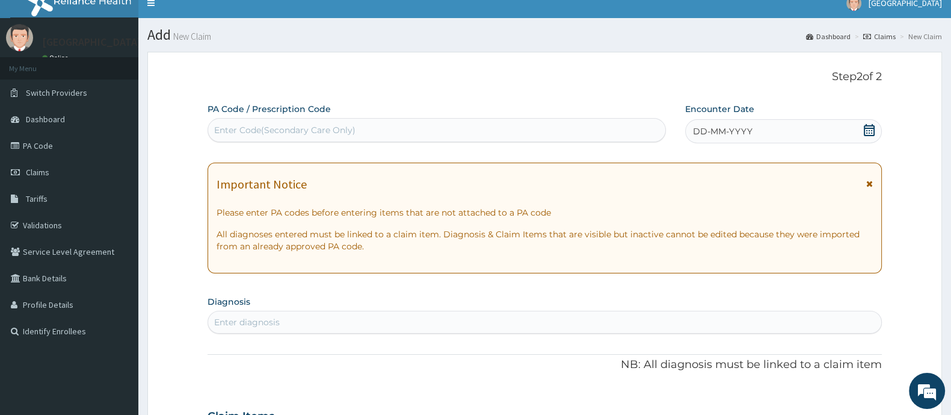
scroll to position [0, 0]
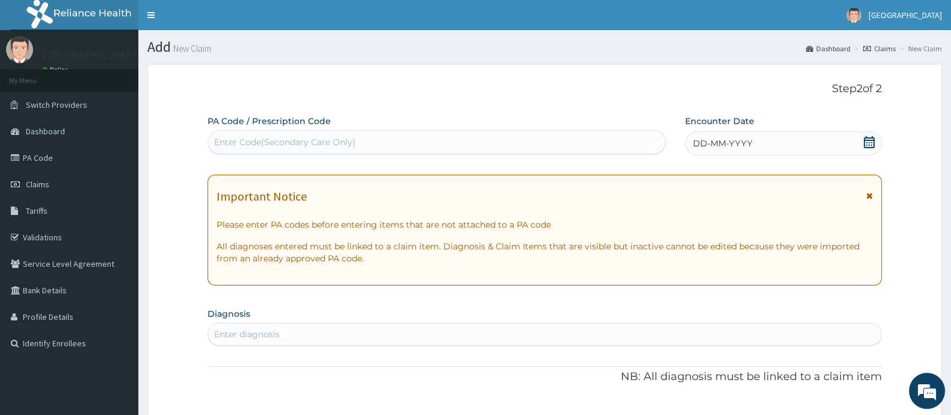
click at [871, 143] on icon at bounding box center [869, 142] width 12 height 12
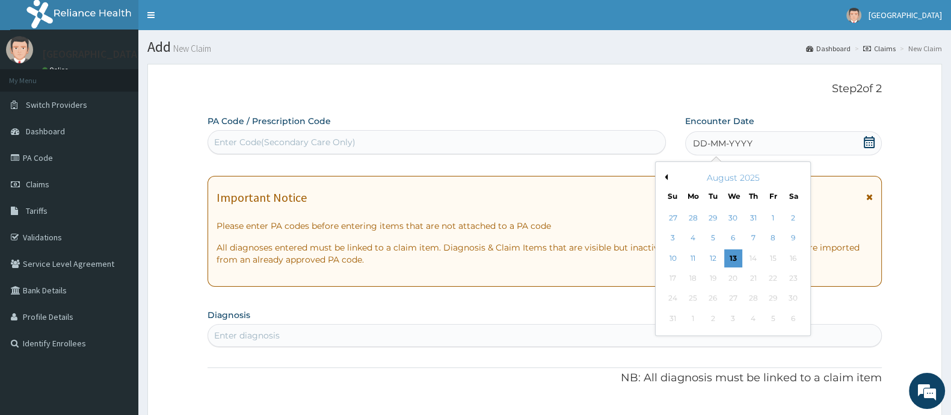
click at [665, 174] on button "Previous Month" at bounding box center [665, 177] width 6 height 6
click at [735, 281] on div "23" at bounding box center [733, 278] width 18 height 18
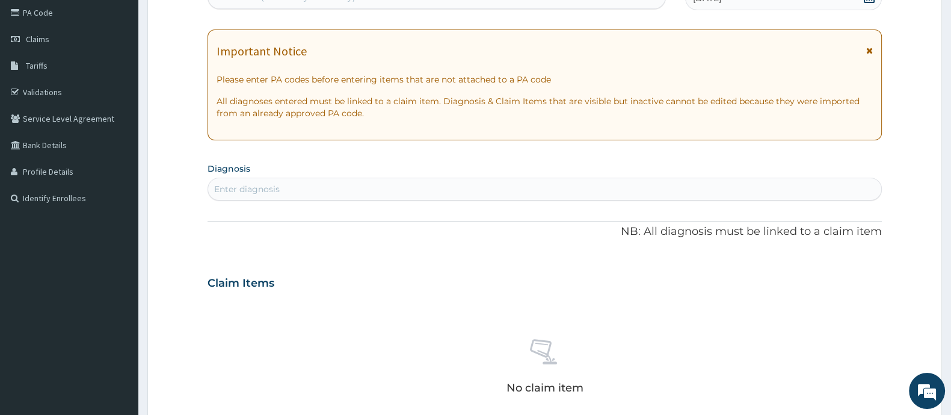
scroll to position [150, 0]
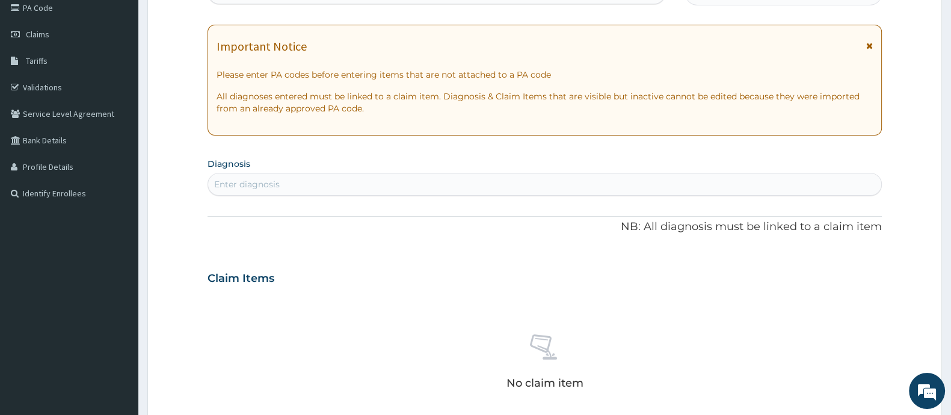
click at [316, 178] on div "Enter diagnosis" at bounding box center [544, 183] width 673 height 19
type input "C"
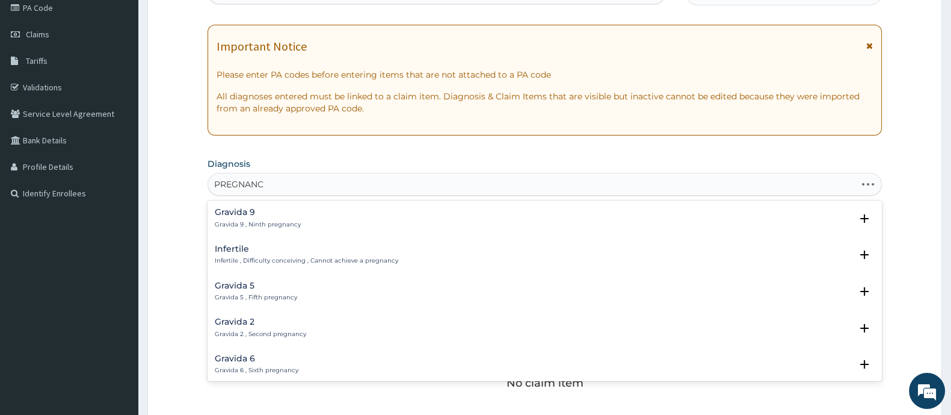
type input "PREGNANCY"
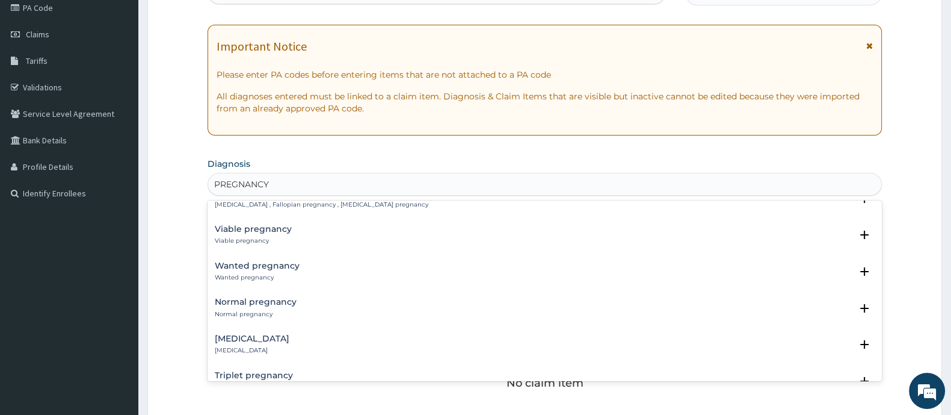
scroll to position [677, 0]
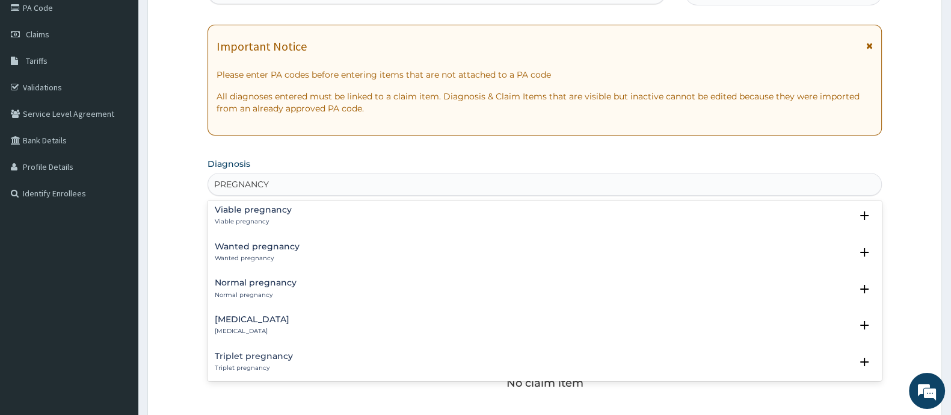
click at [268, 291] on p "Normal pregnancy" at bounding box center [256, 295] width 82 height 8
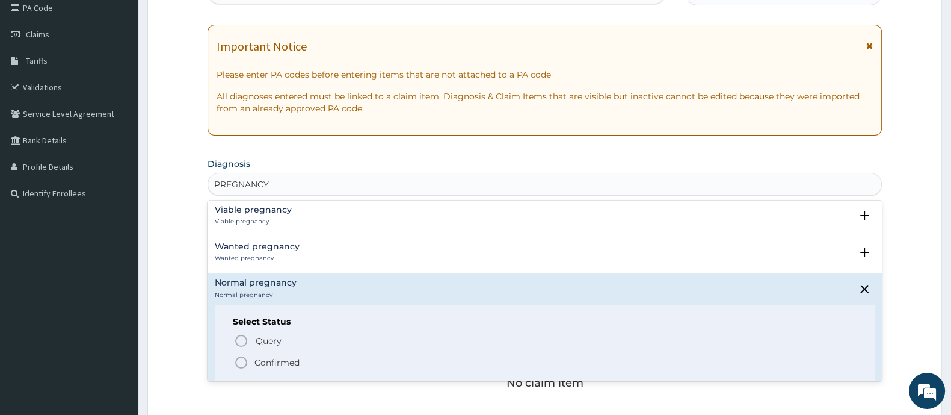
click at [247, 355] on icon "status option filled" at bounding box center [241, 362] width 14 height 14
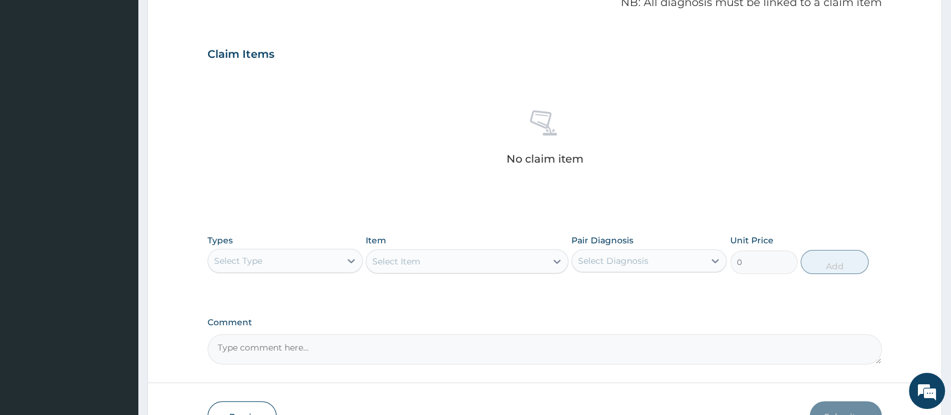
scroll to position [451, 0]
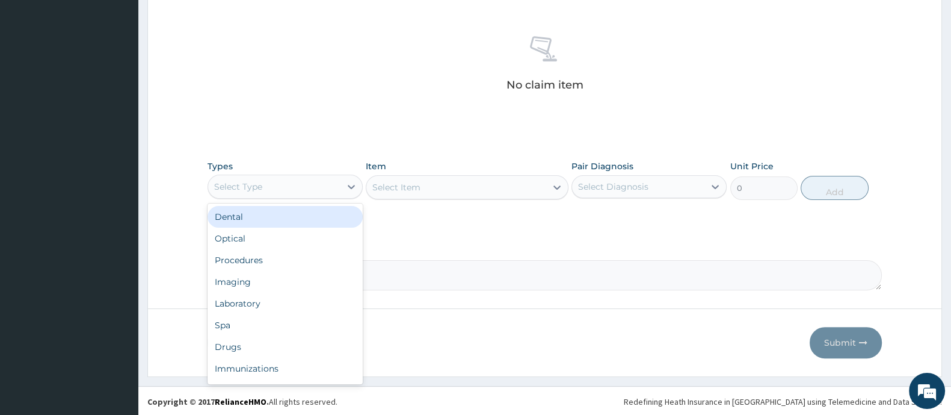
click at [251, 187] on div "Select Type" at bounding box center [238, 186] width 48 height 12
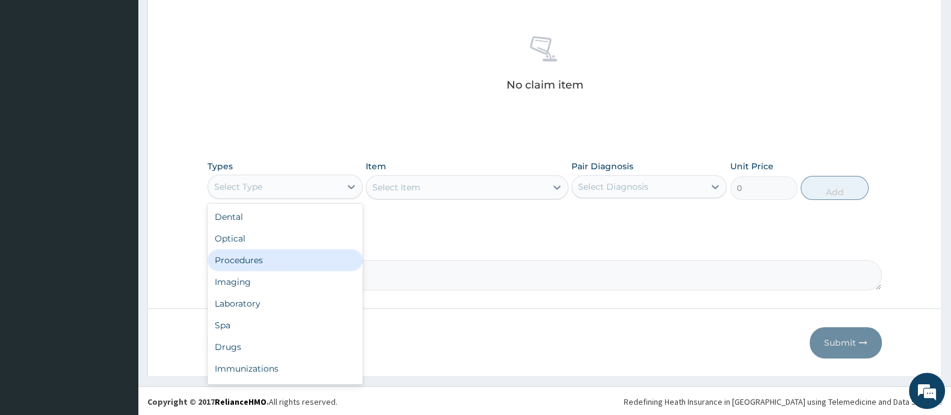
click at [277, 260] on div "Procedures" at bounding box center [285, 260] width 155 height 22
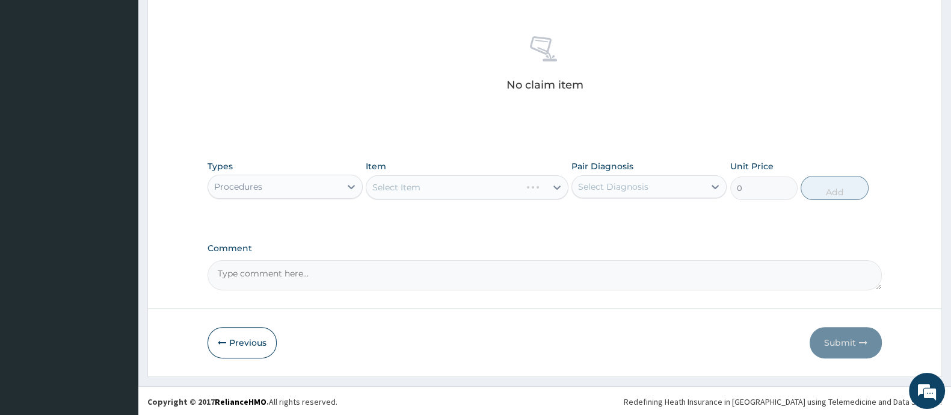
click at [415, 188] on div "Select Item" at bounding box center [467, 187] width 202 height 24
click at [415, 188] on div "Select Item" at bounding box center [396, 187] width 48 height 12
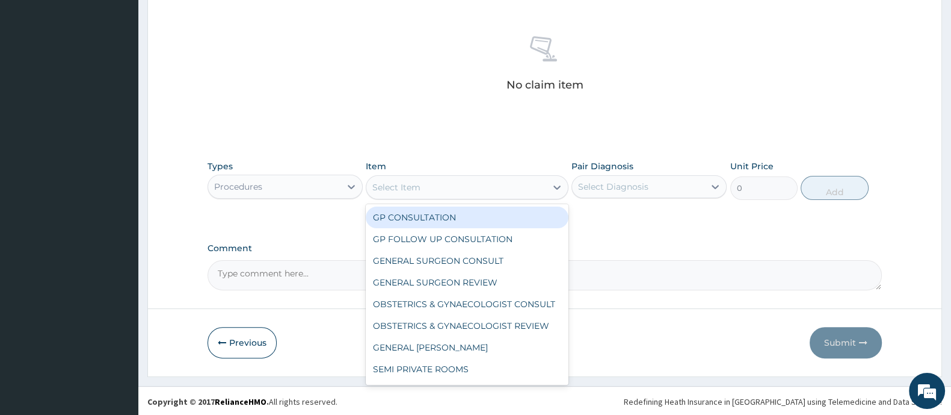
click at [409, 190] on div "Select Item" at bounding box center [396, 187] width 48 height 12
drag, startPoint x: 408, startPoint y: 215, endPoint x: 567, endPoint y: 200, distance: 160.1
click at [421, 216] on div "GP CONSULTATION" at bounding box center [467, 217] width 202 height 22
type input "2000"
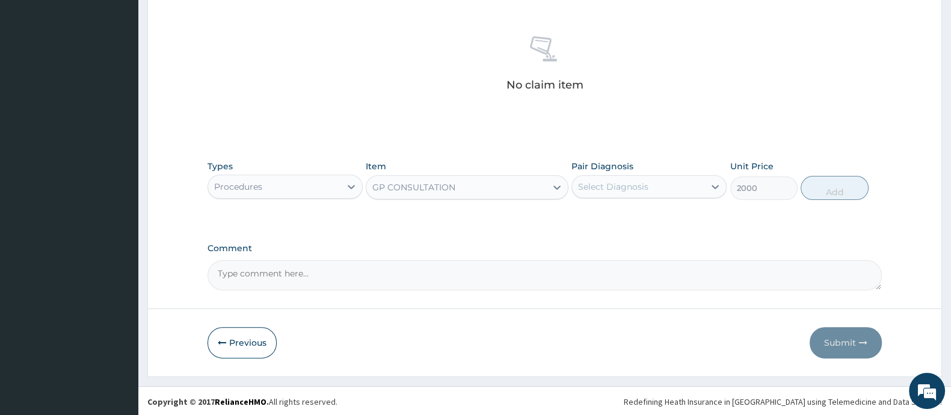
drag, startPoint x: 650, startPoint y: 180, endPoint x: 640, endPoint y: 188, distance: 13.0
click at [650, 180] on div "Select Diagnosis" at bounding box center [638, 186] width 132 height 19
click at [646, 182] on div "Select Diagnosis" at bounding box center [638, 186] width 132 height 19
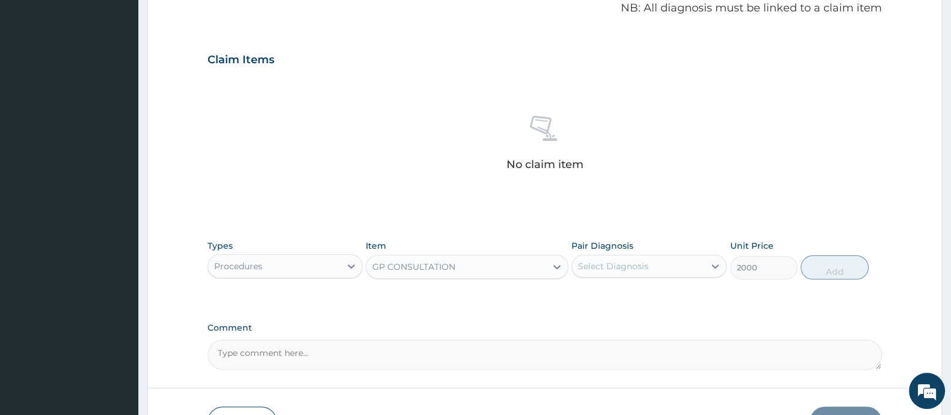
scroll to position [300, 0]
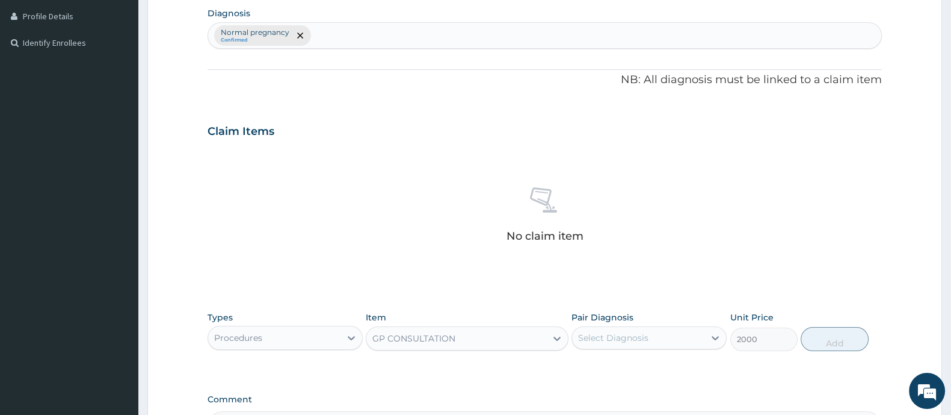
click at [358, 36] on div "Normal pregnancy Confirmed" at bounding box center [544, 35] width 673 height 25
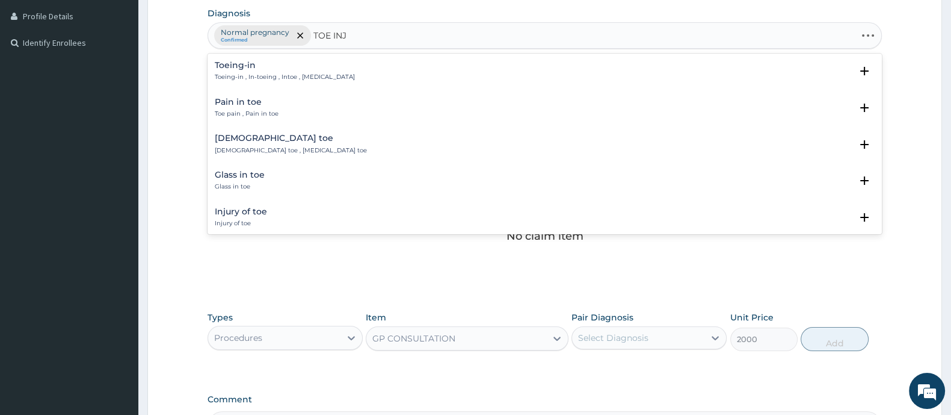
type input "TOE INJU"
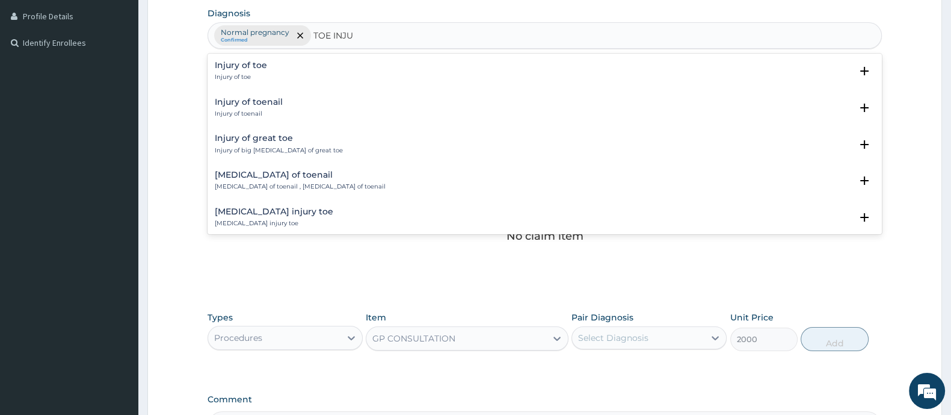
click at [264, 69] on div "Injury of toe Injury of toe" at bounding box center [241, 71] width 52 height 21
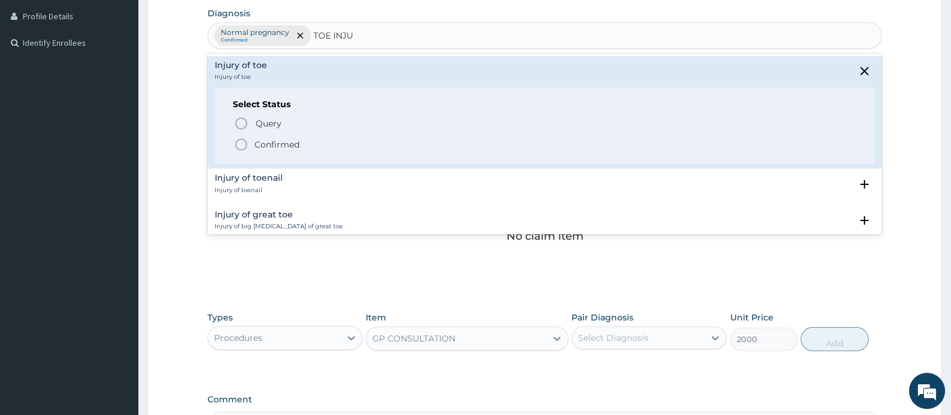
click at [241, 149] on circle "status option filled" at bounding box center [241, 144] width 11 height 11
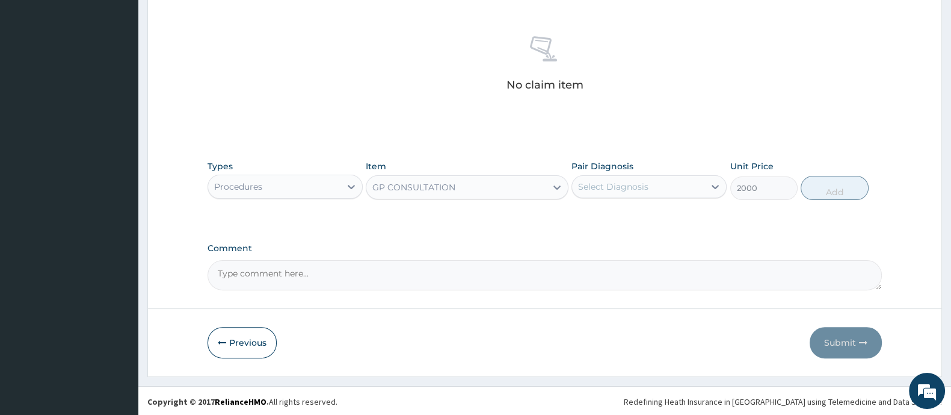
scroll to position [451, 0]
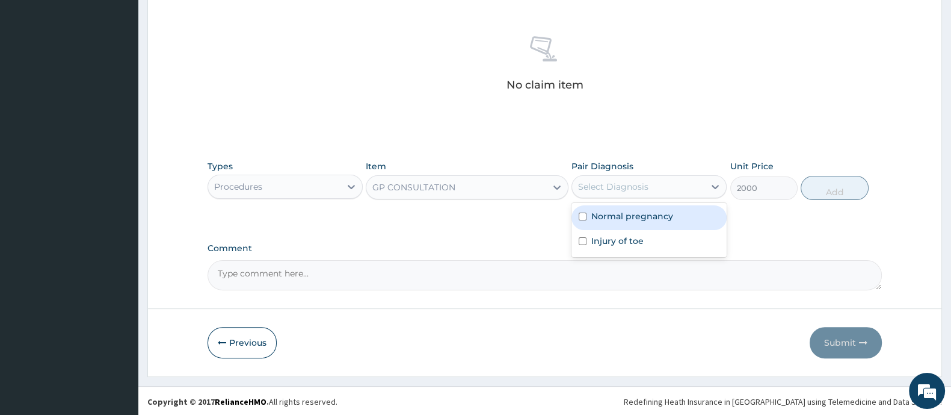
click at [626, 185] on div "Select Diagnosis" at bounding box center [613, 186] width 70 height 12
click at [588, 215] on div "Normal pregnancy" at bounding box center [649, 217] width 155 height 25
checkbox input "true"
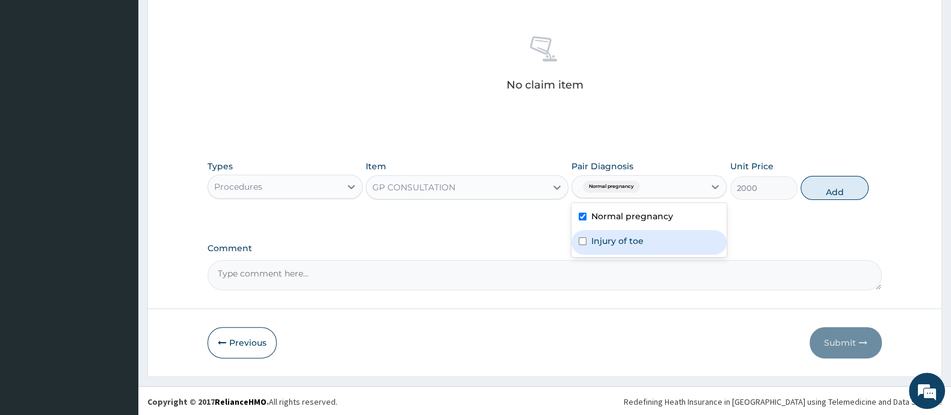
click at [590, 236] on div "Injury of toe" at bounding box center [649, 242] width 155 height 25
click at [584, 239] on input "checkbox" at bounding box center [583, 241] width 8 height 8
checkbox input "true"
click at [827, 186] on button "Add" at bounding box center [834, 188] width 67 height 24
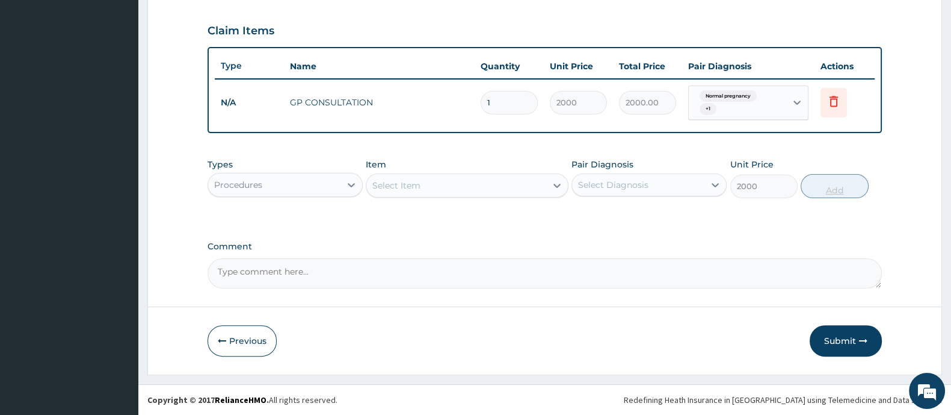
type input "0"
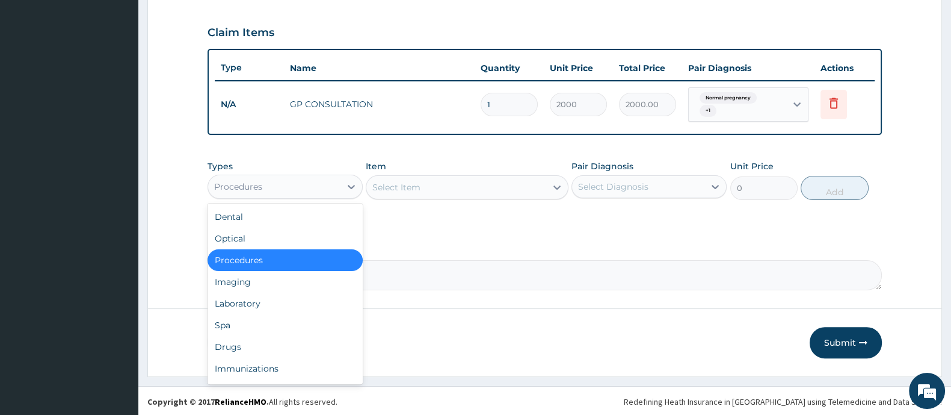
click at [313, 185] on div "Procedures" at bounding box center [274, 186] width 132 height 19
click at [289, 347] on div "Drugs" at bounding box center [285, 347] width 155 height 22
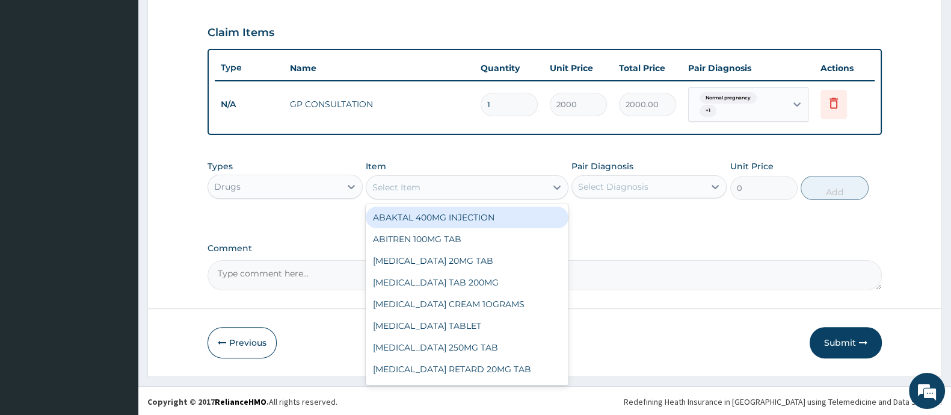
click at [459, 181] on div "Select Item" at bounding box center [455, 186] width 179 height 19
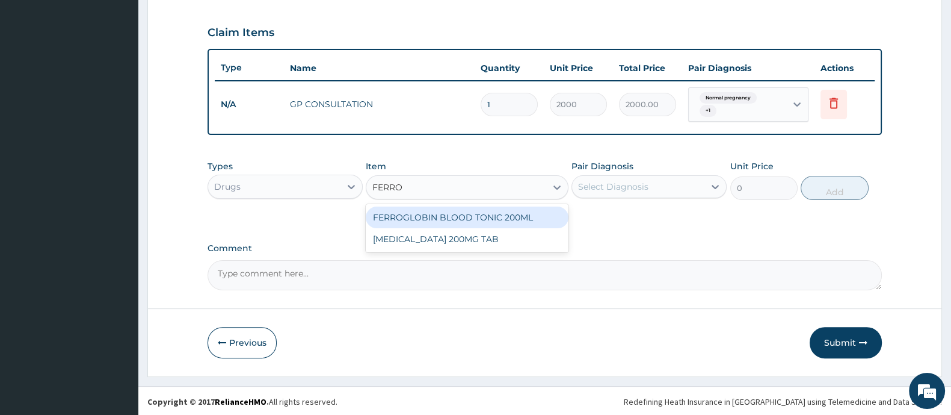
type input "FERROU"
click at [505, 211] on div "FERROUS SULPHATE 200MG TAB" at bounding box center [467, 217] width 202 height 22
type input "10"
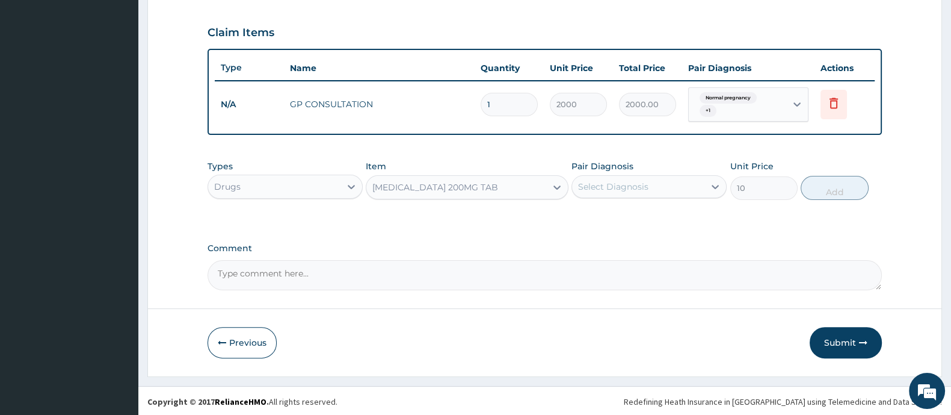
click at [652, 185] on div "Select Diagnosis" at bounding box center [638, 186] width 132 height 19
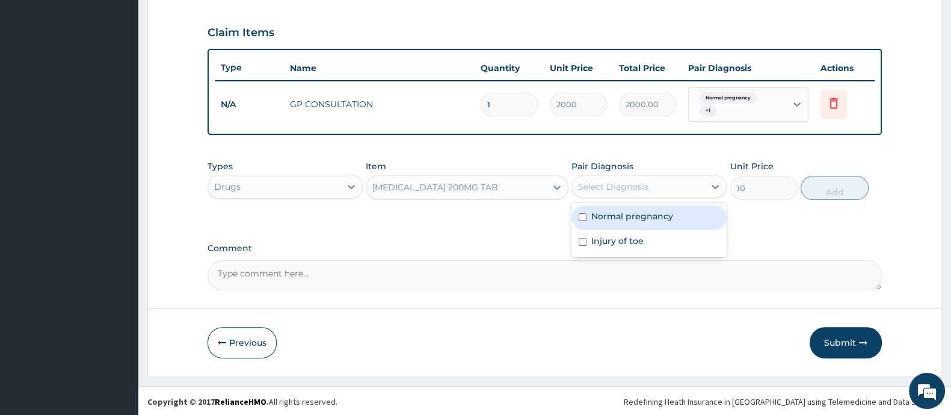
click at [628, 217] on label "Normal pregnancy" at bounding box center [632, 216] width 82 height 12
checkbox input "true"
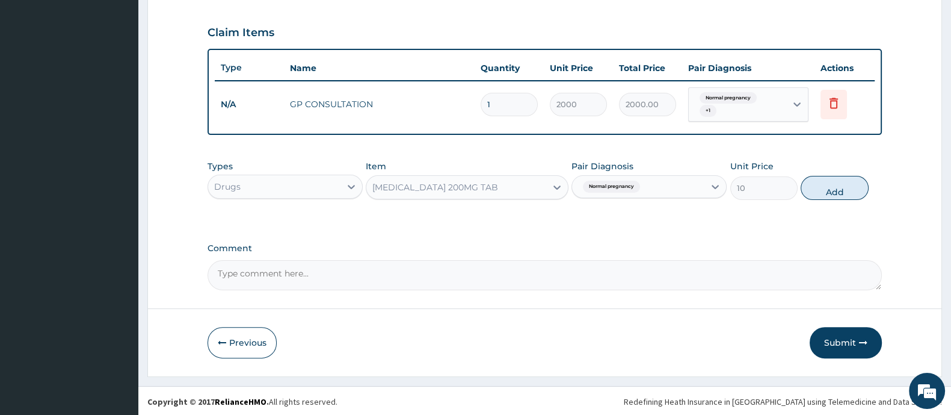
click at [850, 183] on button "Add" at bounding box center [834, 188] width 67 height 24
type input "0"
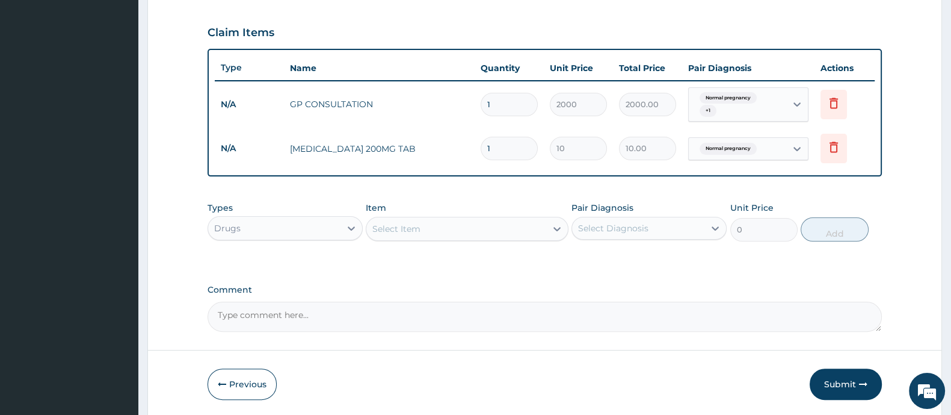
type input "14"
type input "140.00"
type input "14"
click at [492, 232] on div "Select Item" at bounding box center [455, 228] width 179 height 19
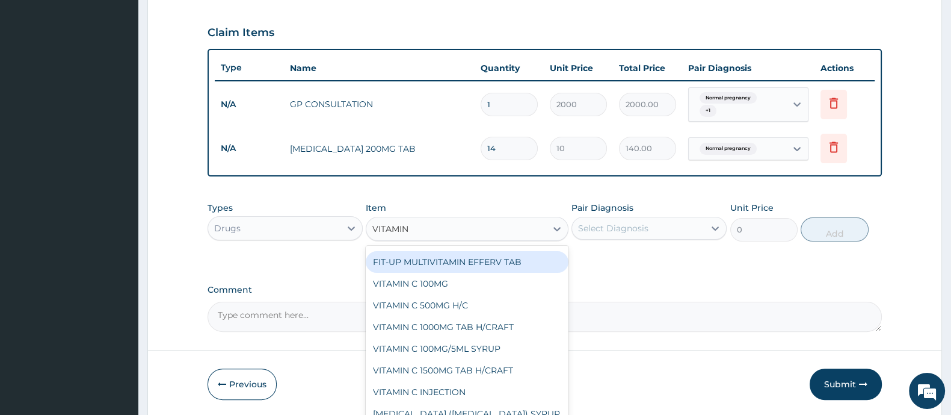
scroll to position [0, 0]
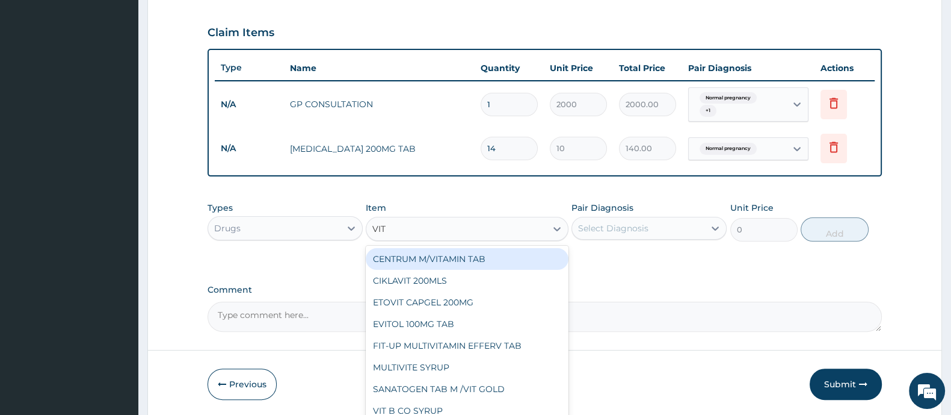
type input "VIT B"
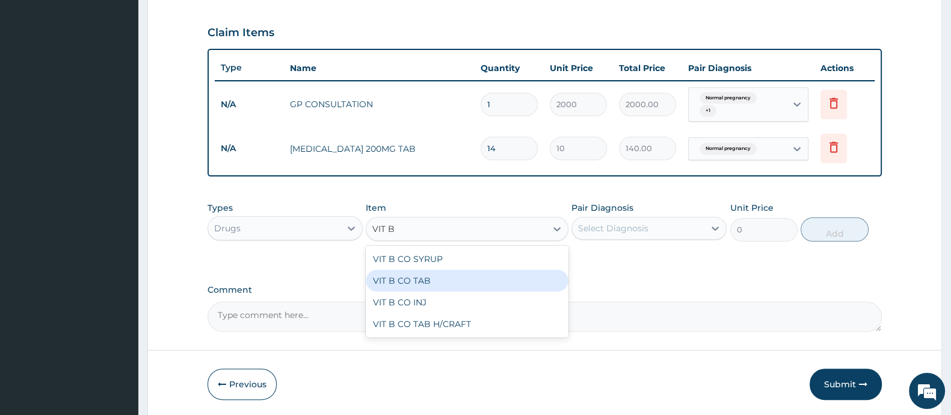
drag, startPoint x: 420, startPoint y: 281, endPoint x: 590, endPoint y: 240, distance: 175.1
click at [421, 281] on div "VIT B CO TAB" at bounding box center [467, 281] width 202 height 22
type input "10"
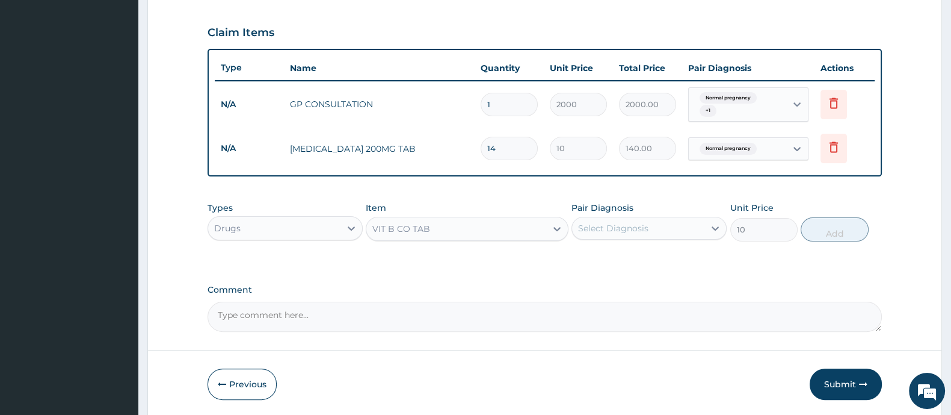
click at [611, 222] on div "Select Diagnosis" at bounding box center [613, 228] width 70 height 12
click at [596, 264] on div "Normal pregnancy" at bounding box center [649, 259] width 155 height 25
checkbox input "true"
click at [821, 227] on button "Add" at bounding box center [834, 229] width 67 height 24
type input "0"
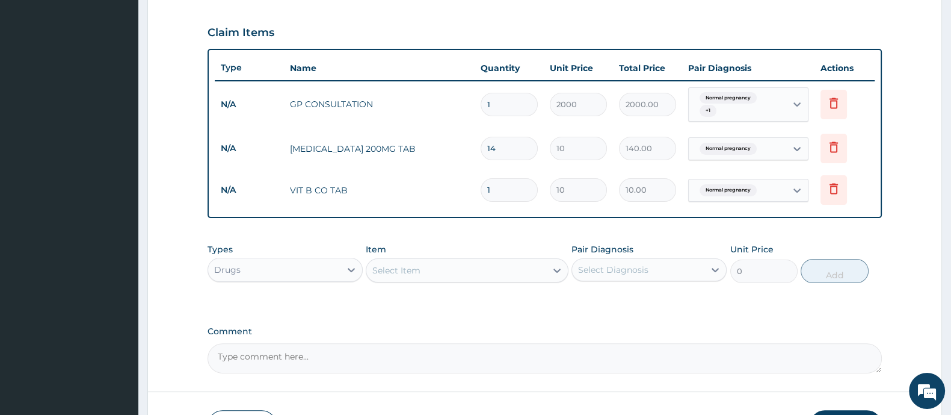
type input "14"
type input "140.00"
type input "14"
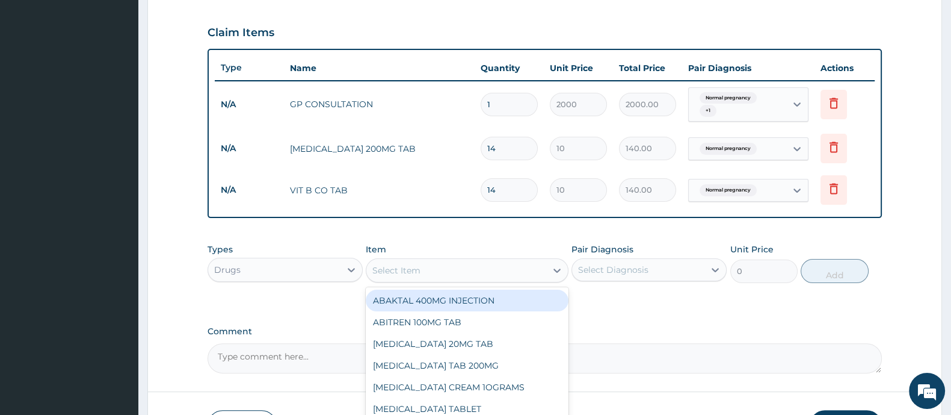
click at [422, 271] on div "Select Item" at bounding box center [455, 270] width 179 height 19
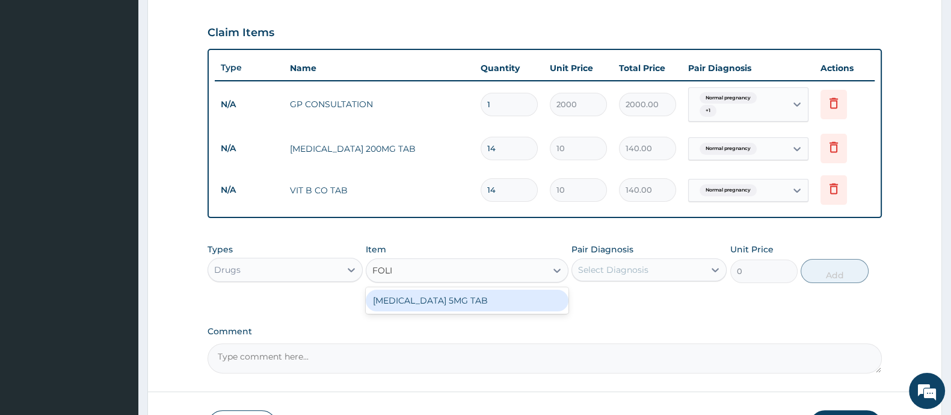
type input "FOLIC"
drag, startPoint x: 504, startPoint y: 300, endPoint x: 523, endPoint y: 300, distance: 19.3
click at [505, 300] on div "FOLIC ACID 5MG TAB" at bounding box center [467, 300] width 202 height 22
type input "10"
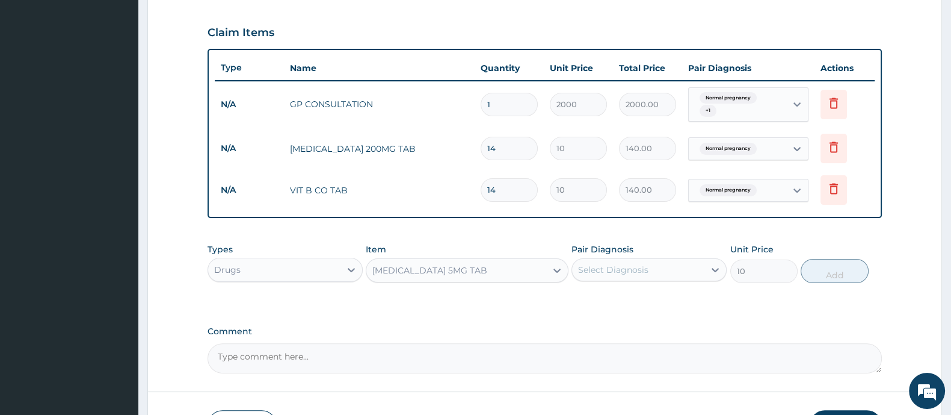
click at [612, 275] on div "Select Diagnosis" at bounding box center [638, 269] width 132 height 19
click at [612, 271] on div "Select Diagnosis" at bounding box center [613, 270] width 70 height 12
click at [593, 300] on label "Normal pregnancy" at bounding box center [632, 299] width 82 height 12
checkbox input "true"
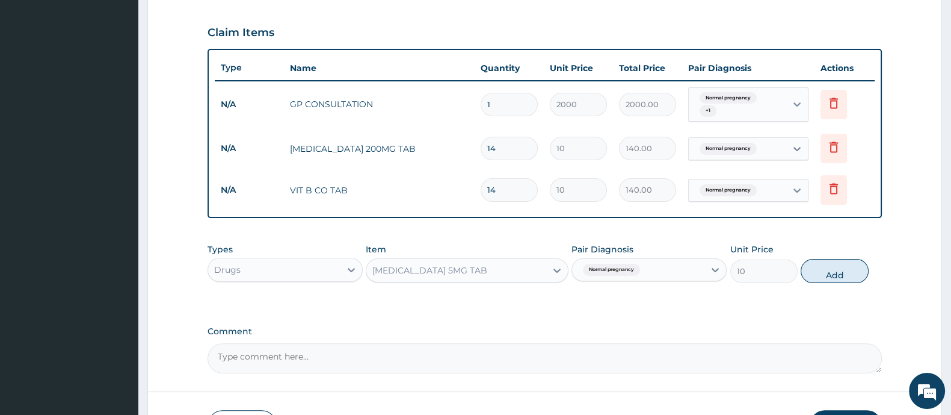
drag, startPoint x: 842, startPoint y: 264, endPoint x: 842, endPoint y: 277, distance: 12.6
click at [842, 266] on button "Add" at bounding box center [834, 271] width 67 height 24
type input "0"
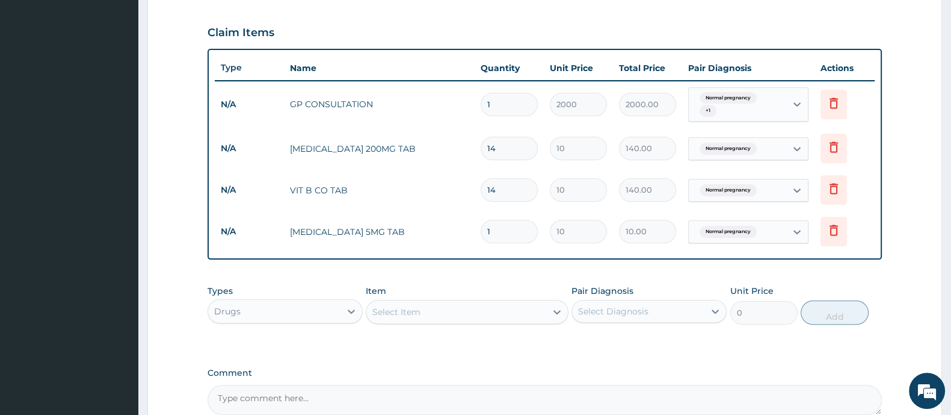
type input "14"
type input "140.00"
type input "14"
click at [400, 313] on div "Select Item" at bounding box center [396, 312] width 48 height 12
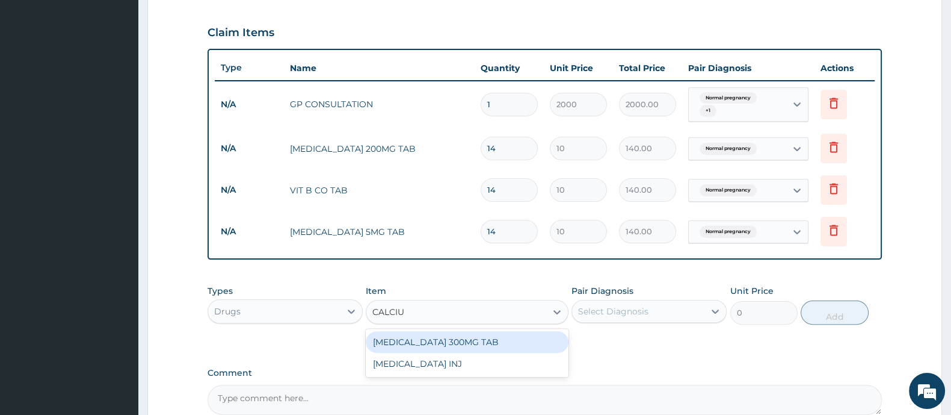
type input "CALCIUM"
drag, startPoint x: 496, startPoint y: 340, endPoint x: 593, endPoint y: 320, distance: 98.9
click at [507, 340] on div "CALCIUM LACTATE 300MG TAB" at bounding box center [467, 342] width 202 height 22
type input "10"
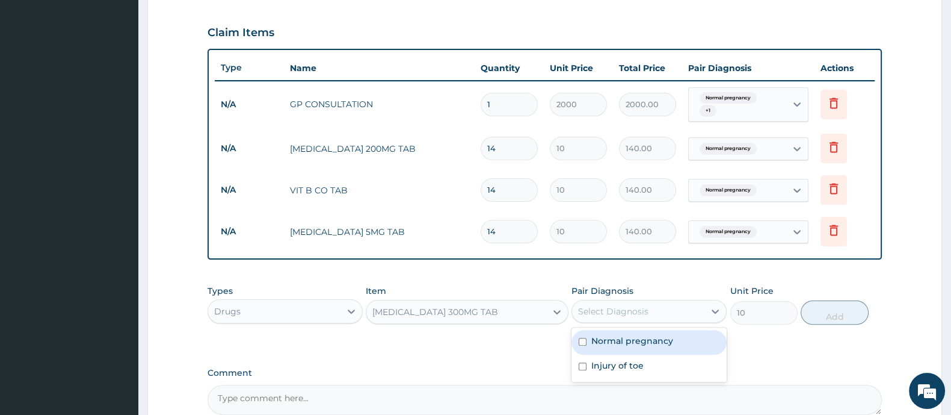
click at [609, 312] on div "Select Diagnosis" at bounding box center [613, 311] width 70 height 12
click at [595, 344] on label "Normal pregnancy" at bounding box center [632, 341] width 82 height 12
checkbox input "true"
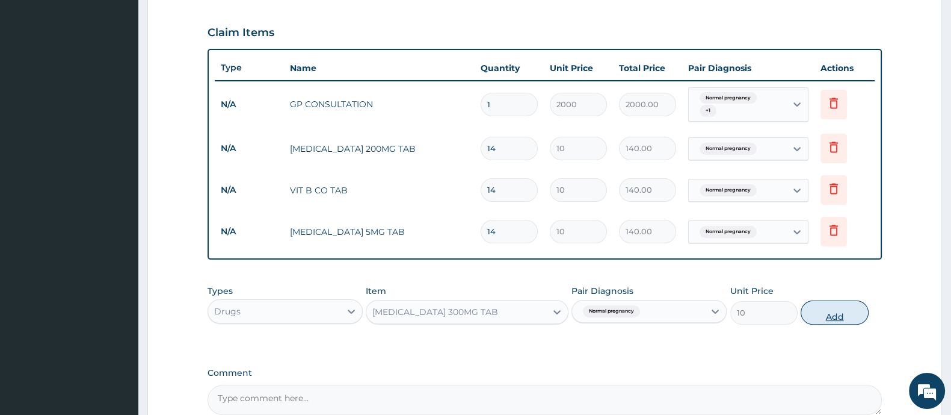
click at [825, 315] on button "Add" at bounding box center [834, 312] width 67 height 24
type input "0"
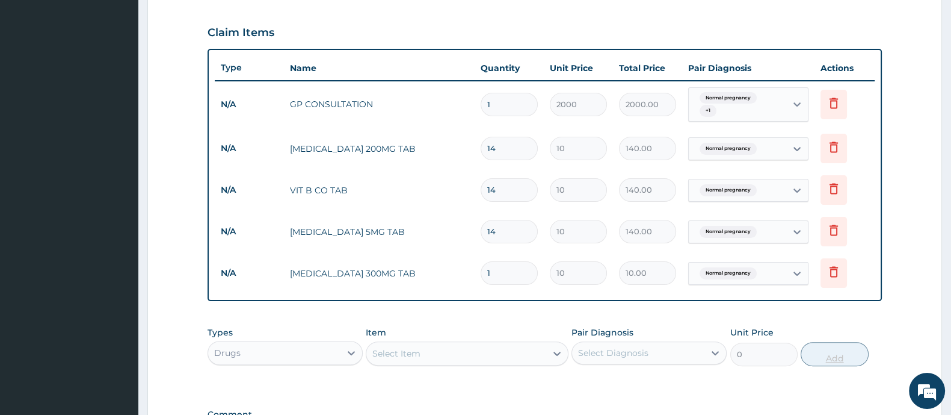
type input "14"
type input "140.00"
type input "14"
click at [445, 352] on div "Select Item" at bounding box center [455, 353] width 179 height 19
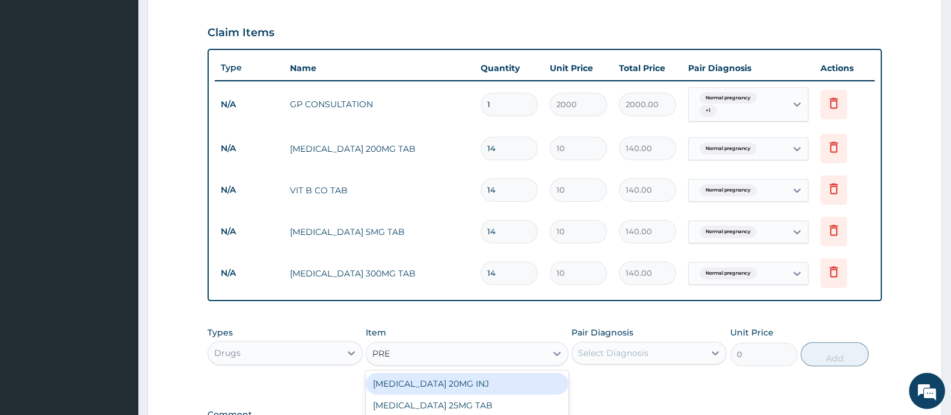
type input "PRED"
click at [445, 382] on div "PREDNISOLONE 5MG TAB" at bounding box center [467, 383] width 202 height 22
type input "15"
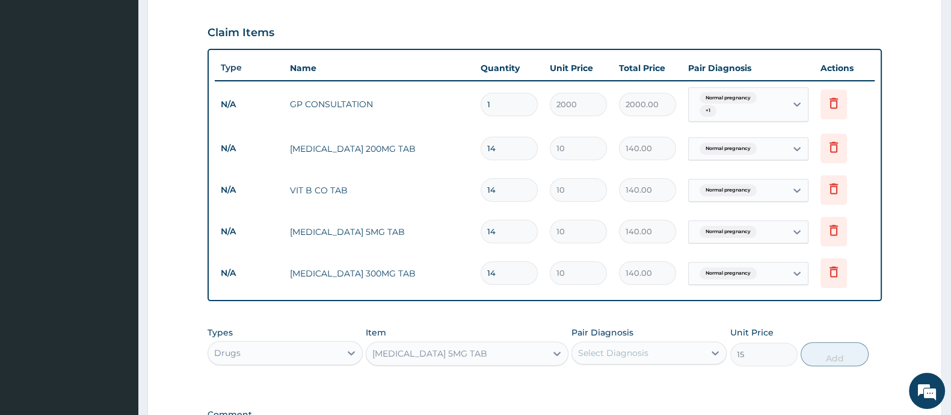
click at [652, 343] on div "Select Diagnosis" at bounding box center [638, 352] width 132 height 19
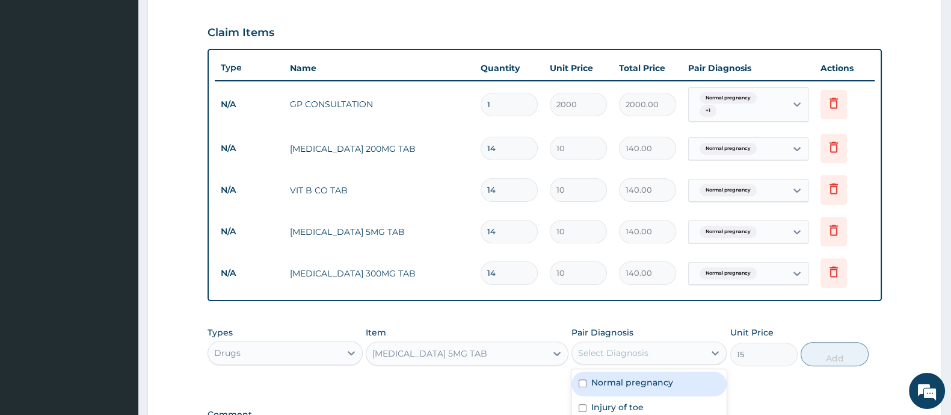
click at [641, 353] on div "Select Diagnosis" at bounding box center [613, 353] width 70 height 12
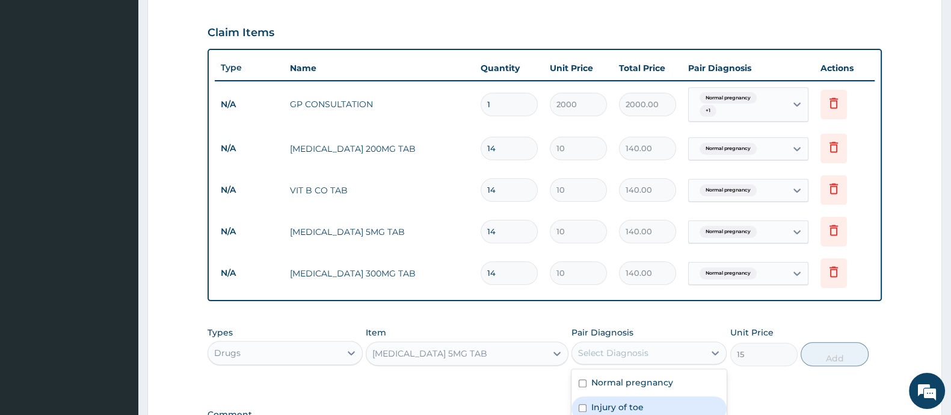
click at [583, 408] on input "checkbox" at bounding box center [583, 408] width 8 height 8
click at [638, 401] on label "Injury of toe" at bounding box center [617, 407] width 52 height 12
checkbox input "true"
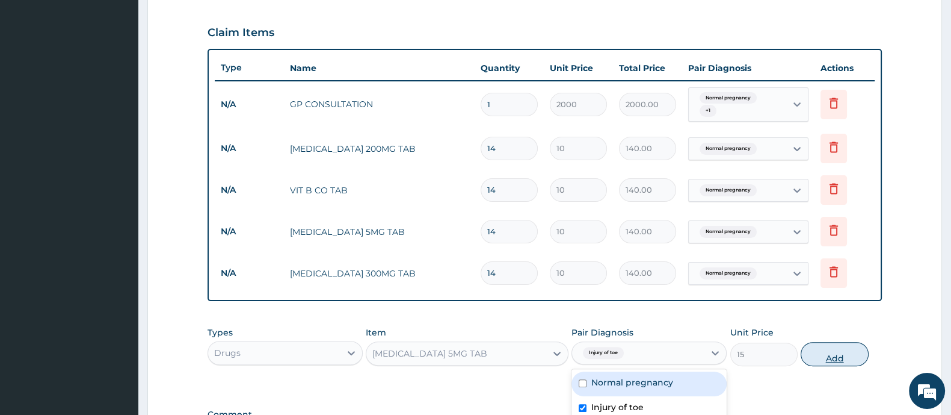
click at [830, 353] on button "Add" at bounding box center [834, 354] width 67 height 24
type input "0"
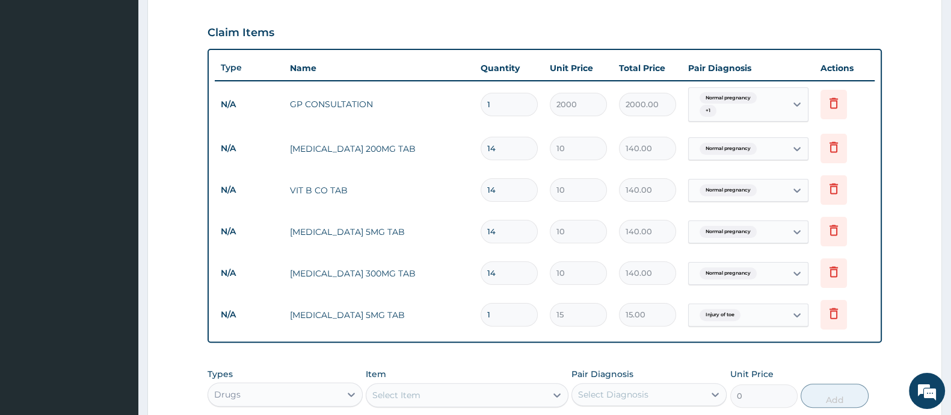
type input "10"
type input "150.00"
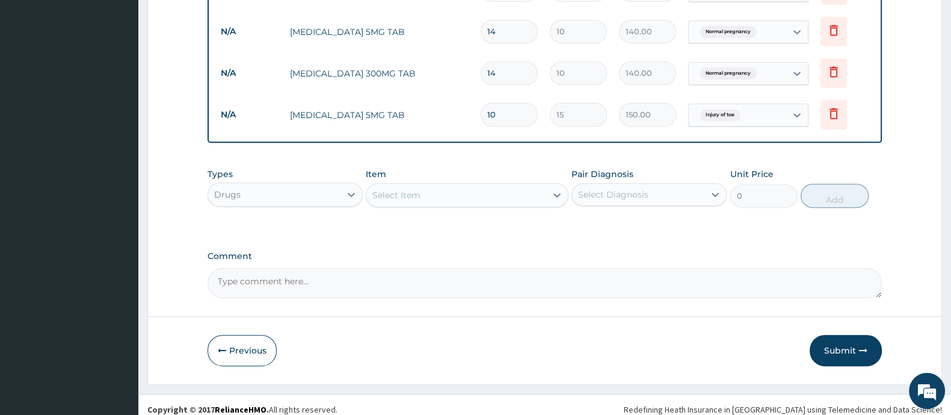
scroll to position [606, 0]
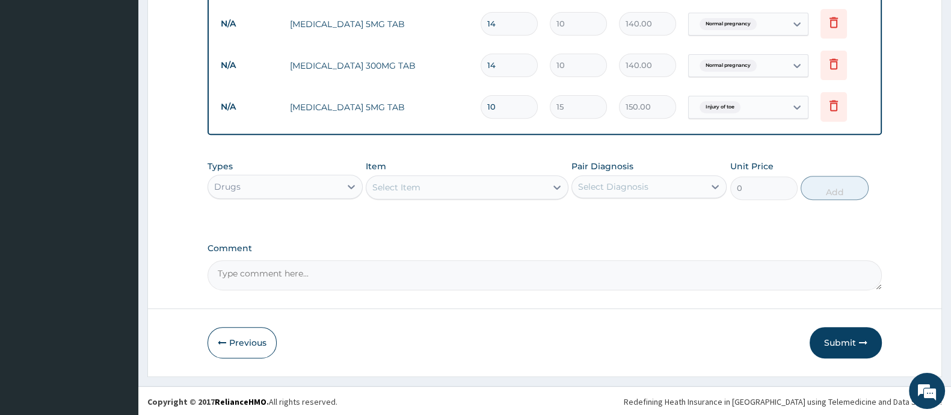
type input "10"
click at [443, 185] on div "Select Item" at bounding box center [455, 186] width 179 height 19
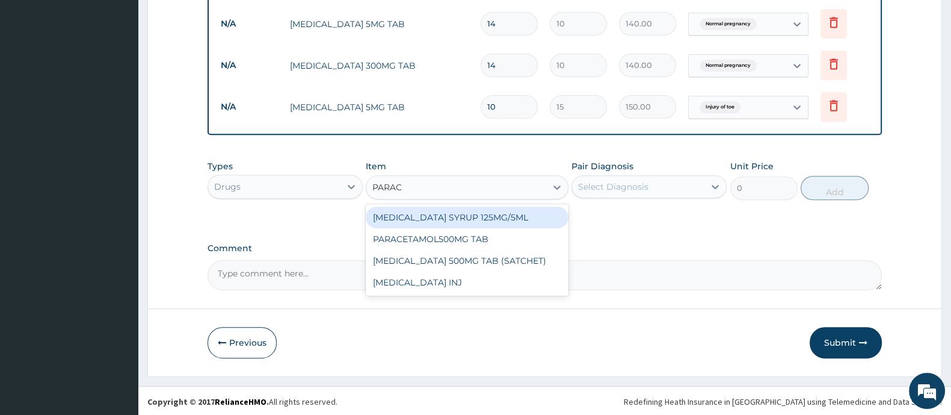
type input "PARACE"
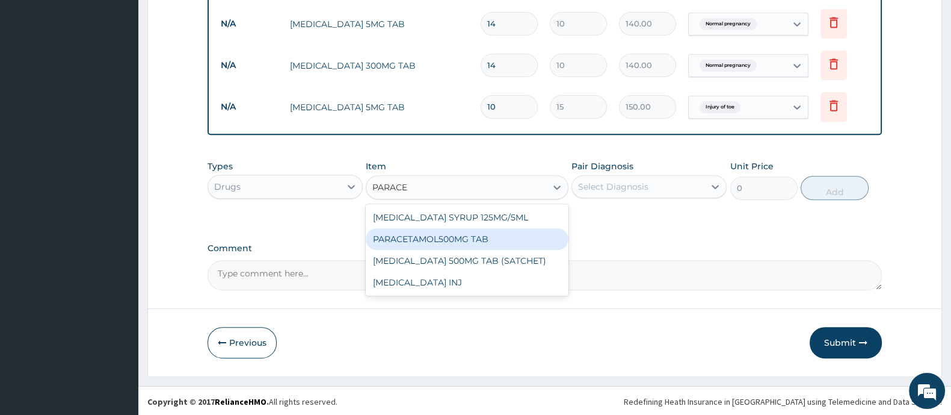
drag, startPoint x: 461, startPoint y: 242, endPoint x: 508, endPoint y: 230, distance: 48.4
click at [461, 241] on div "PARACETAMOL500MG TAB" at bounding box center [467, 239] width 202 height 22
type input "20"
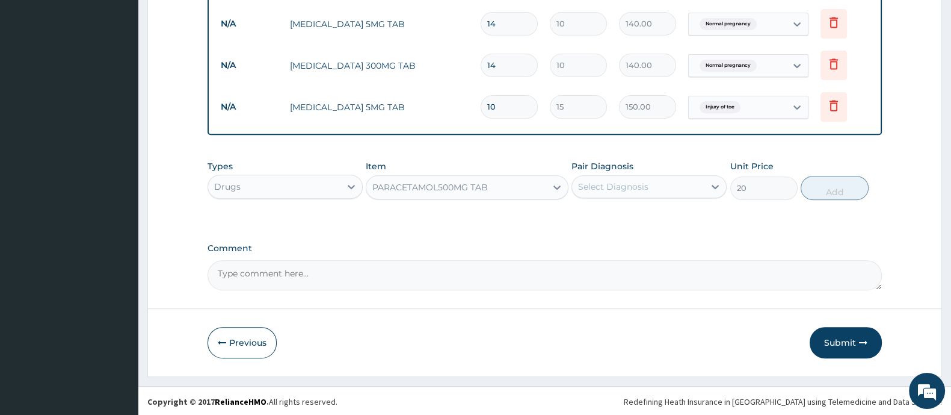
click at [622, 197] on div "Pair Diagnosis Select Diagnosis" at bounding box center [649, 180] width 155 height 40
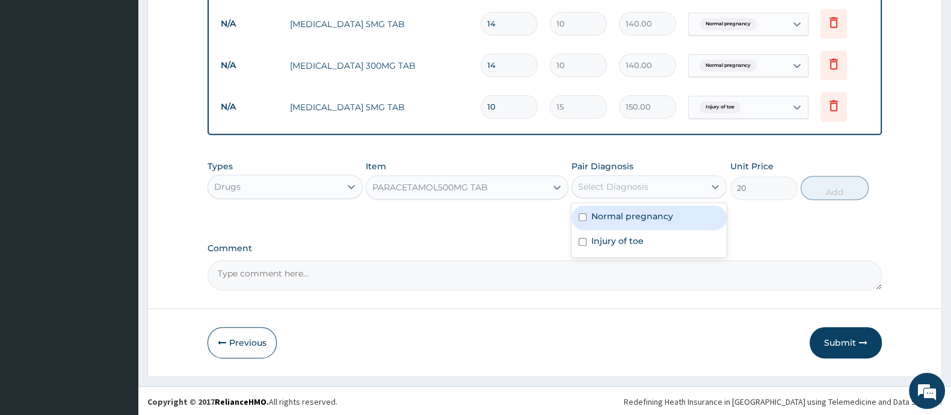
click at [623, 191] on div "Select Diagnosis" at bounding box center [638, 186] width 132 height 19
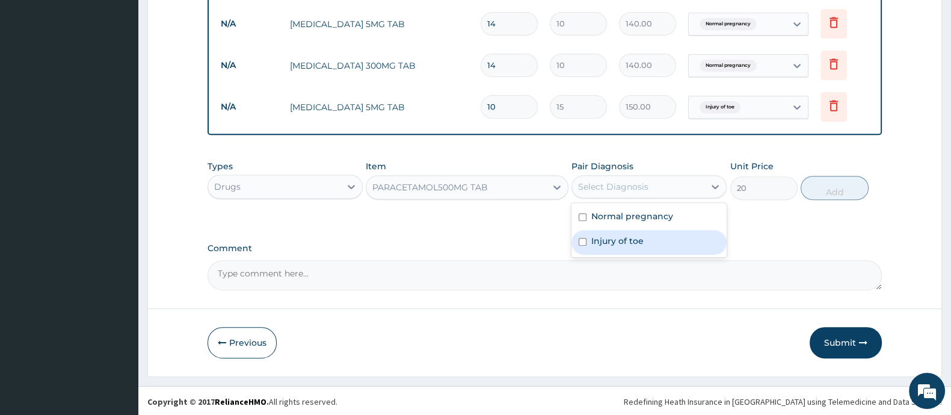
click at [587, 246] on div "Injury of toe" at bounding box center [649, 242] width 155 height 25
checkbox input "true"
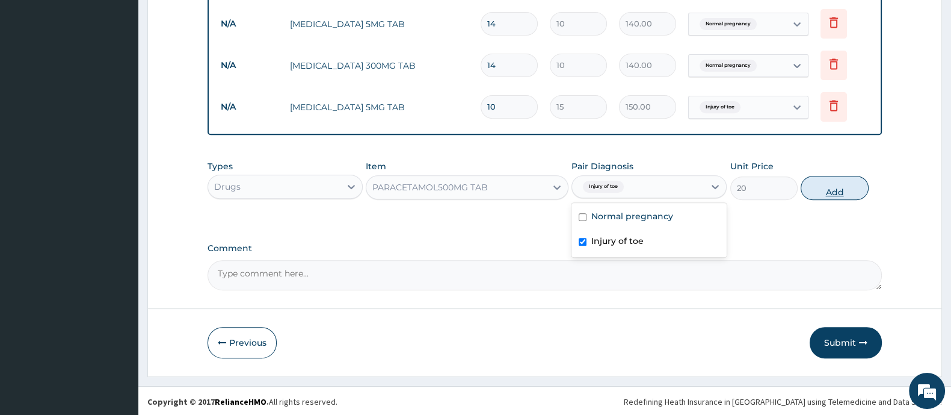
click at [821, 194] on button "Add" at bounding box center [834, 188] width 67 height 24
type input "0"
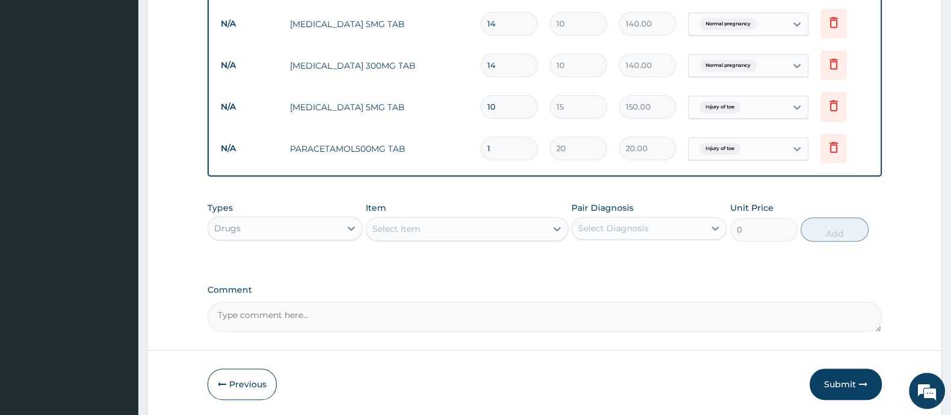
type input "13"
type input "260.00"
type input "130"
type input "2600.00"
click at [493, 150] on input "130" at bounding box center [509, 148] width 57 height 23
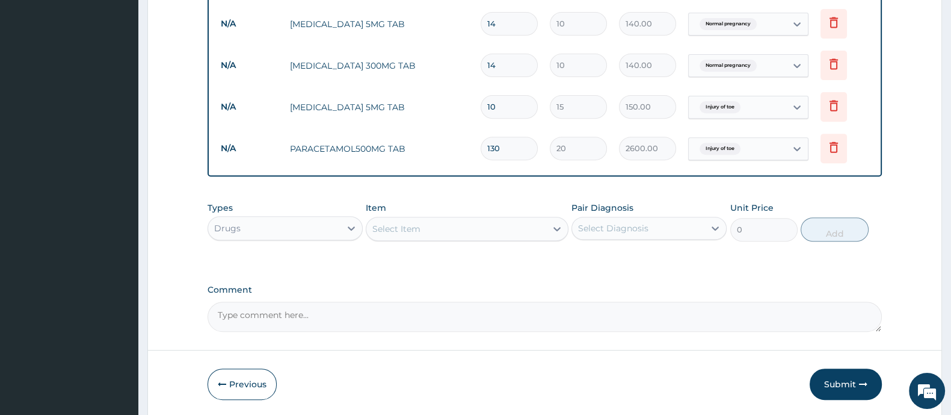
click at [493, 144] on input "130" at bounding box center [509, 148] width 57 height 23
click at [491, 147] on input "130" at bounding box center [509, 148] width 57 height 23
type input "30"
type input "600.00"
type input "30"
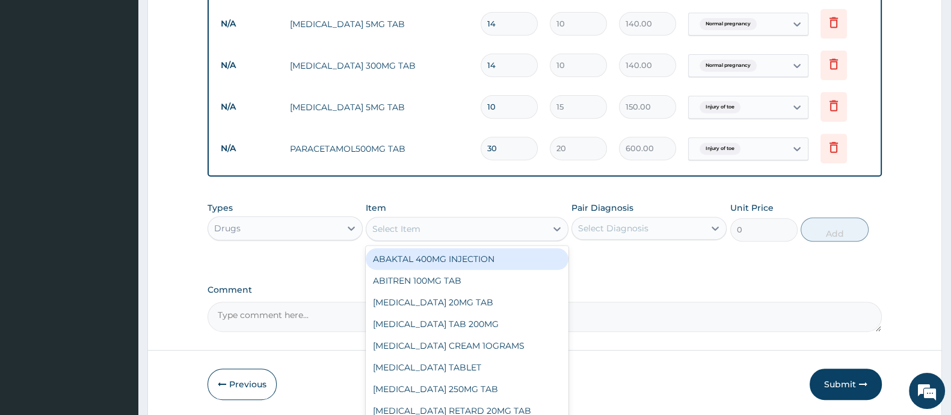
click at [437, 227] on div "Select Item" at bounding box center [455, 228] width 179 height 19
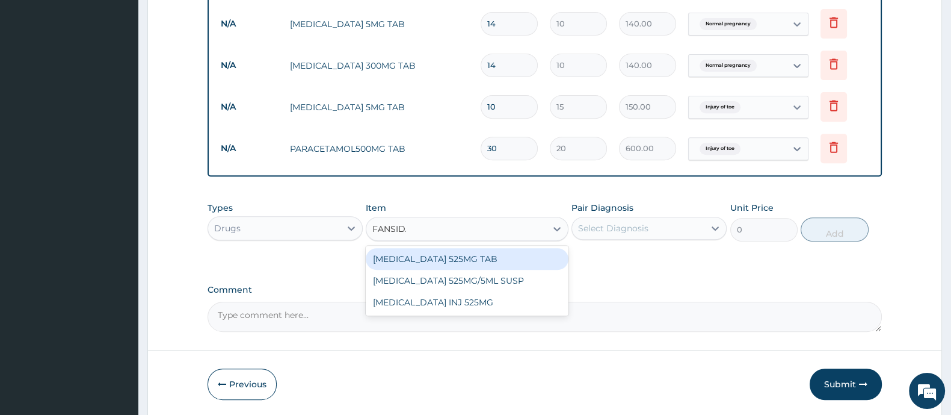
type input "FANSIDAR"
click at [472, 255] on div "FANSIDAR 525MG TAB" at bounding box center [467, 259] width 202 height 22
type input "100"
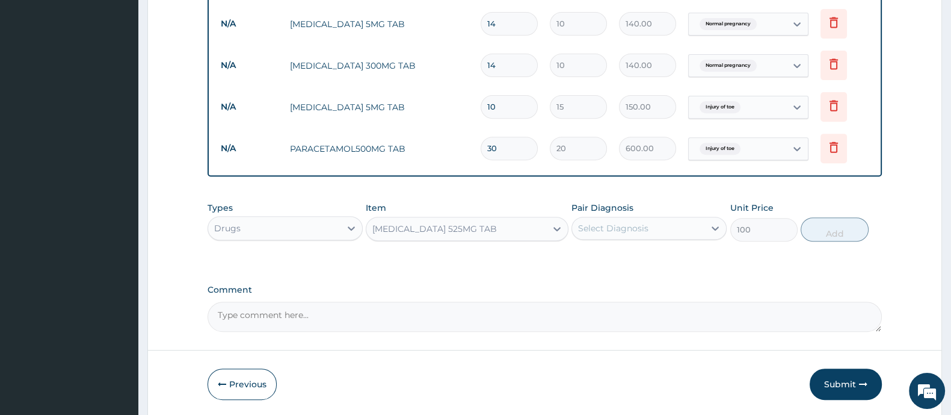
click at [612, 231] on div "Select Diagnosis" at bounding box center [613, 228] width 70 height 12
click at [611, 256] on label "Normal pregnancy" at bounding box center [632, 257] width 82 height 12
checkbox input "true"
click at [831, 235] on button "Add" at bounding box center [834, 229] width 67 height 24
type input "0"
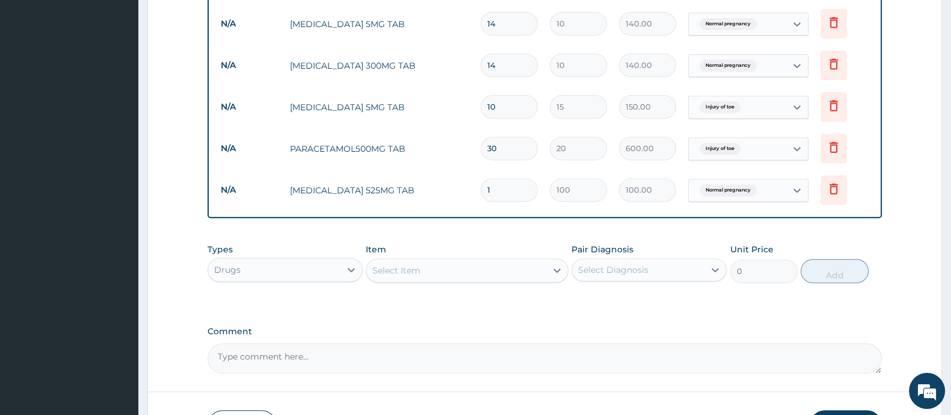
type input "0.00"
type input "3"
type input "300.00"
type input "3"
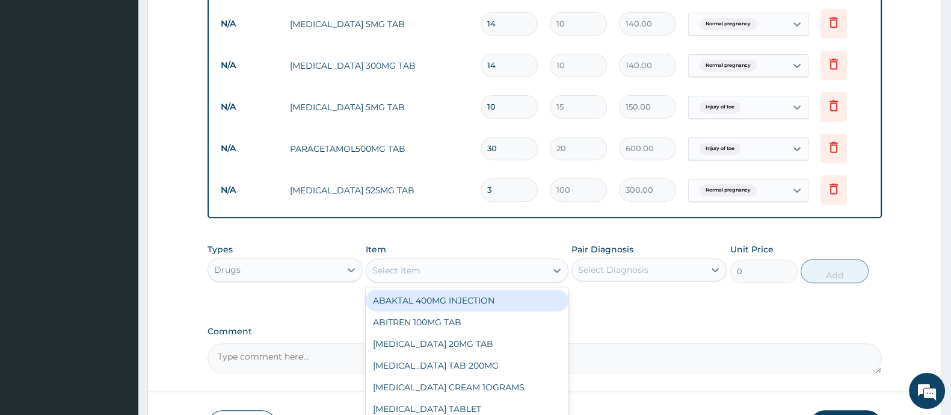
click at [445, 268] on div "Select Item" at bounding box center [455, 270] width 179 height 19
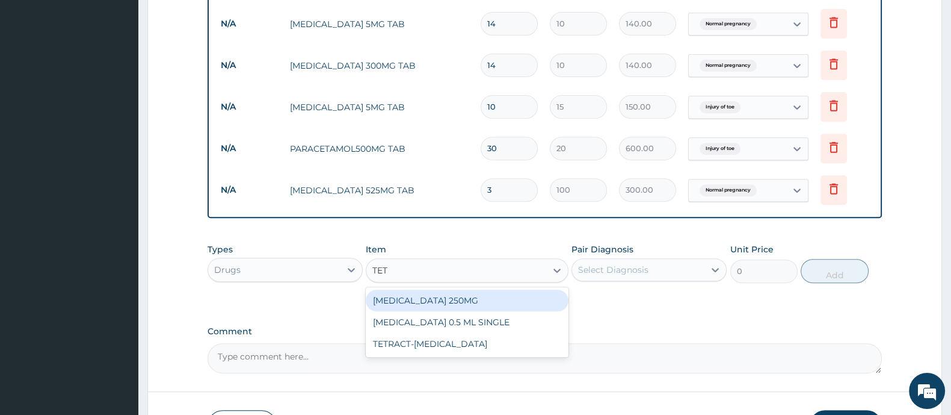
type input "TETA"
drag, startPoint x: 436, startPoint y: 300, endPoint x: 458, endPoint y: 302, distance: 21.8
click at [440, 302] on div "TETANUS TOXOID 0.5 ML SINGLE" at bounding box center [467, 300] width 202 height 22
type input "100"
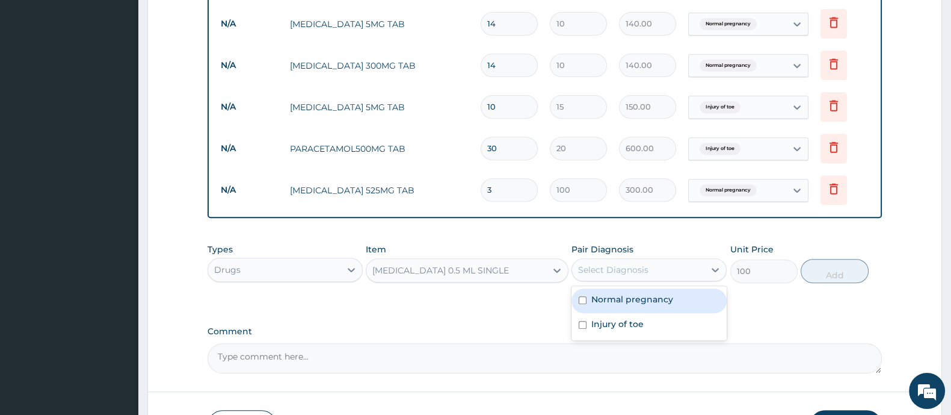
click at [597, 270] on div "Select Diagnosis" at bounding box center [613, 270] width 70 height 12
click at [597, 297] on label "Normal pregnancy" at bounding box center [632, 299] width 82 height 12
checkbox input "true"
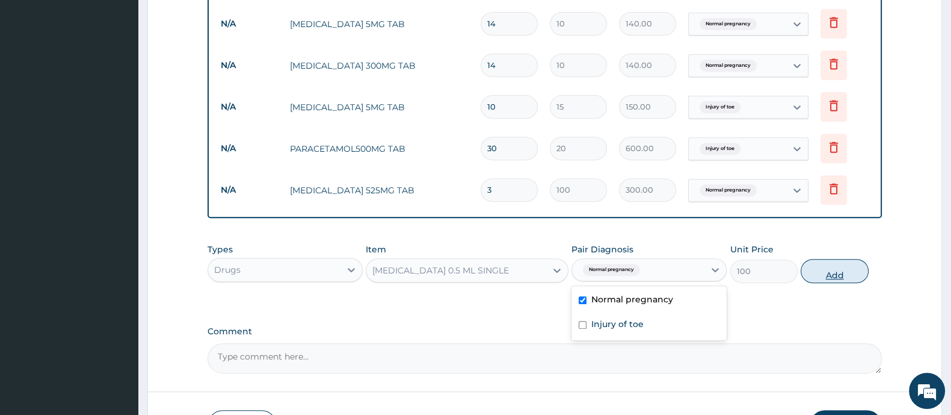
click at [850, 273] on button "Add" at bounding box center [834, 271] width 67 height 24
type input "0"
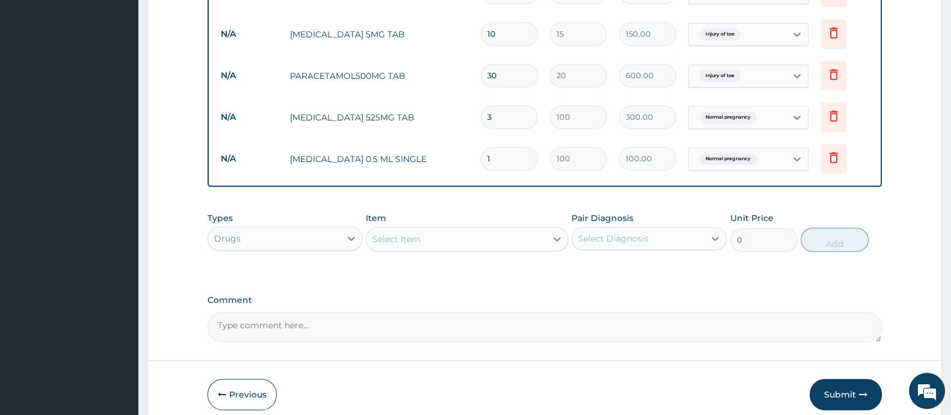
scroll to position [731, 0]
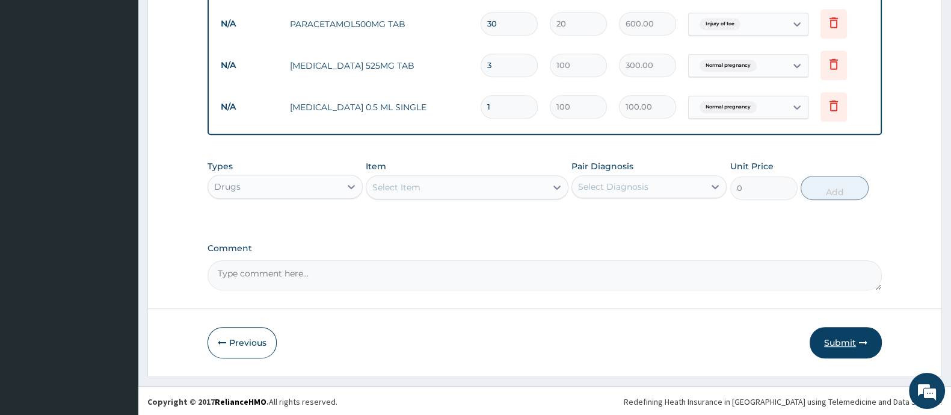
click at [822, 338] on button "Submit" at bounding box center [846, 342] width 72 height 31
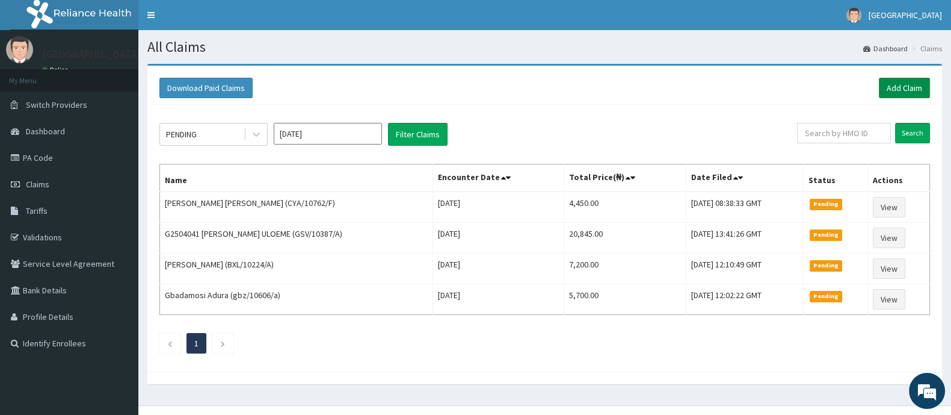
click at [915, 88] on link "Add Claim" at bounding box center [904, 88] width 51 height 20
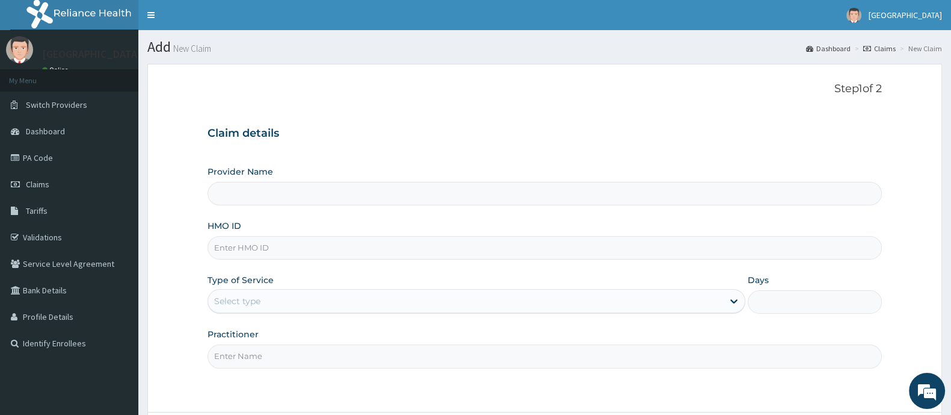
type input "Ademola Hospital And Maternity"
click at [259, 247] on input "HMO ID" at bounding box center [545, 247] width 674 height 23
drag, startPoint x: 285, startPoint y: 253, endPoint x: 211, endPoint y: 248, distance: 74.8
click at [211, 248] on input "RBN/10081/B" at bounding box center [545, 247] width 674 height 23
type input "RBN/10081/B"
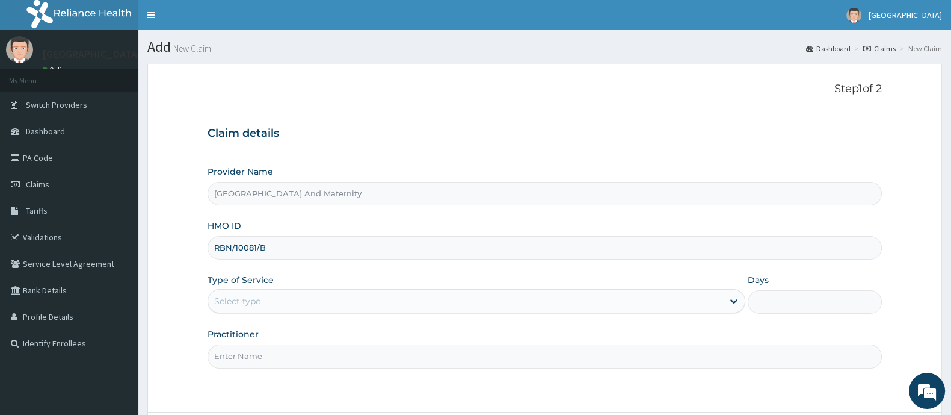
click at [280, 96] on div "Step 1 of 2 Claim details Provider Name Ademola Hospital And Maternity HMO ID R…" at bounding box center [545, 237] width 674 height 311
click at [298, 301] on div "Select type" at bounding box center [465, 300] width 515 height 19
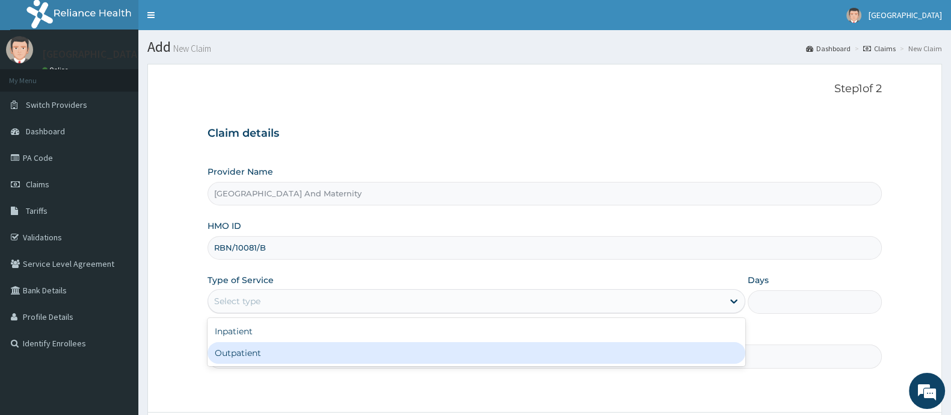
click at [279, 352] on div "Outpatient" at bounding box center [477, 353] width 538 height 22
type input "1"
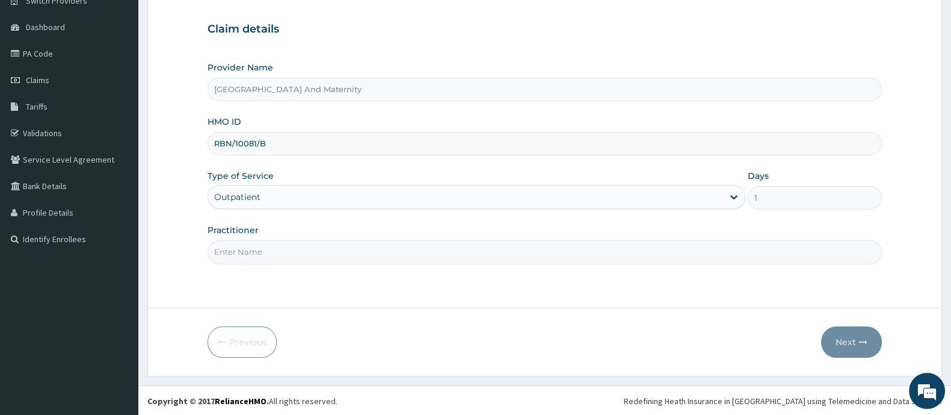
scroll to position [105, 0]
click at [244, 248] on input "Practitioner" at bounding box center [545, 250] width 674 height 23
type input "DR AINA E.A"
click at [846, 346] on button "Next" at bounding box center [851, 340] width 61 height 31
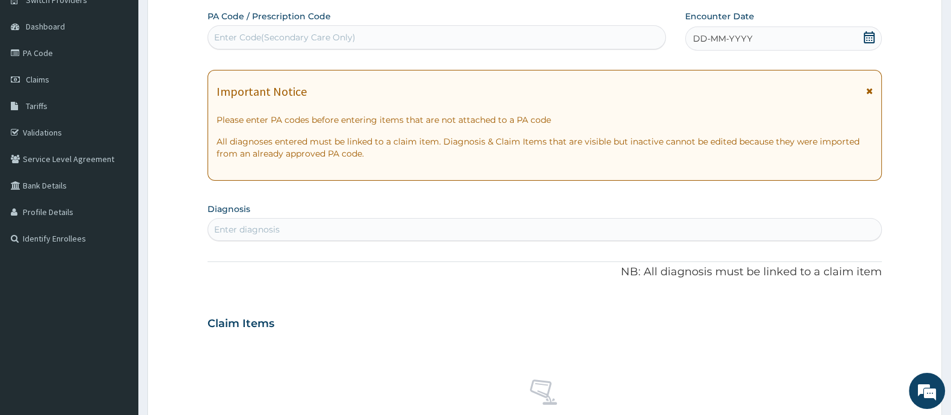
click at [870, 36] on icon at bounding box center [869, 37] width 12 height 12
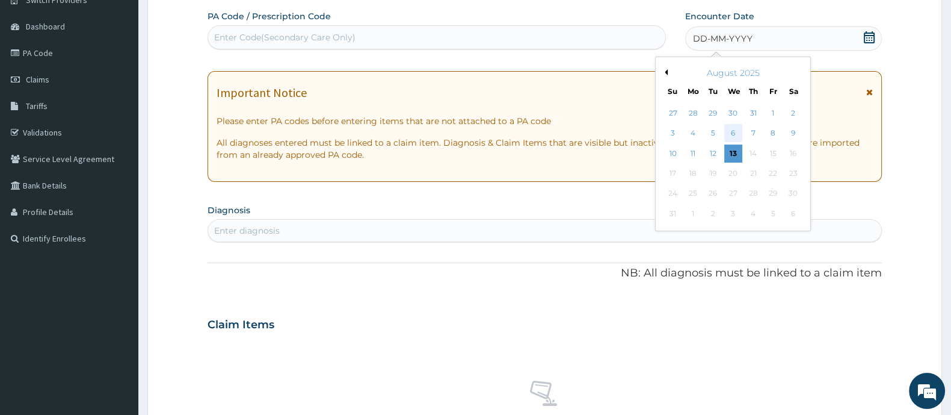
click at [733, 132] on div "6" at bounding box center [733, 134] width 18 height 18
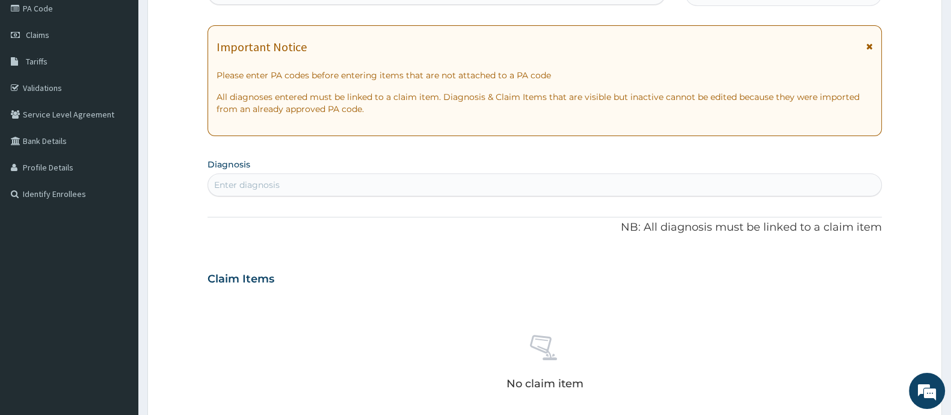
scroll to position [255, 0]
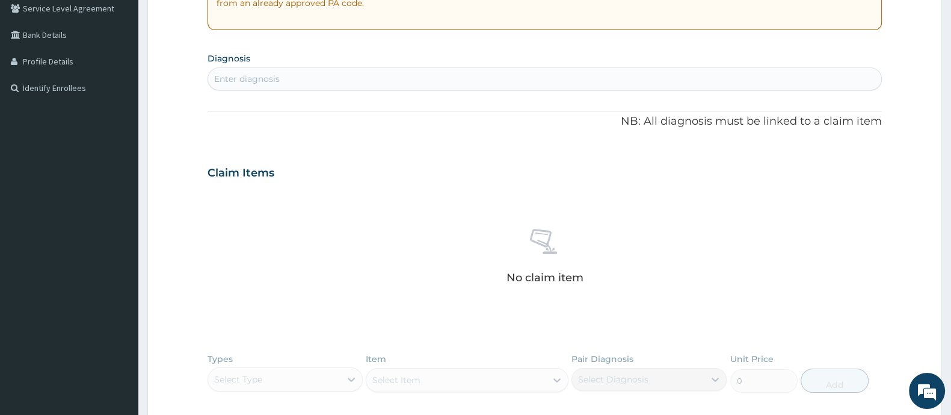
click at [240, 78] on div "Enter diagnosis" at bounding box center [247, 79] width 66 height 12
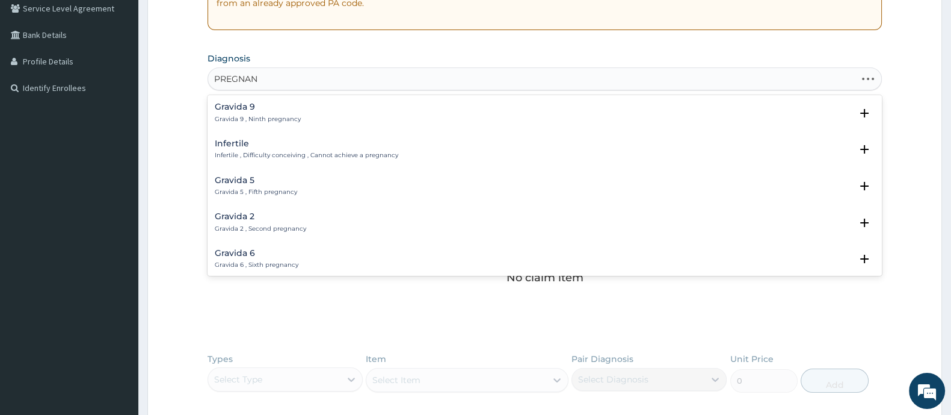
type input "PREGNANC"
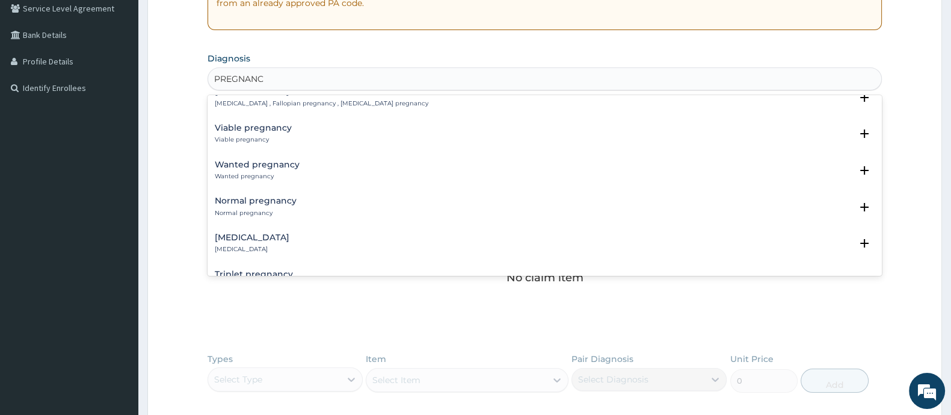
scroll to position [677, 0]
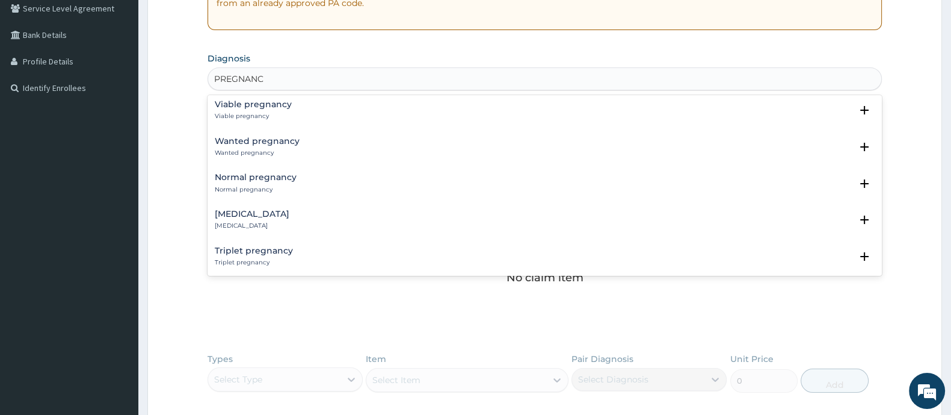
click at [257, 173] on h4 "Normal pregnancy" at bounding box center [256, 177] width 82 height 9
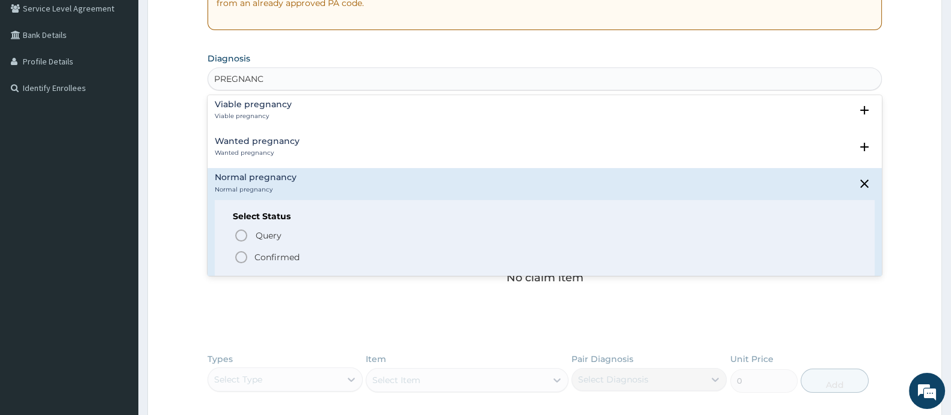
click at [245, 250] on icon "status option filled" at bounding box center [241, 257] width 14 height 14
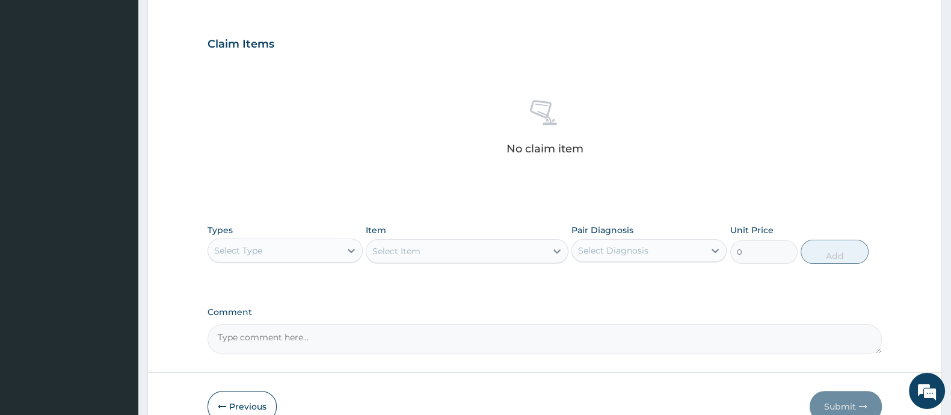
scroll to position [451, 0]
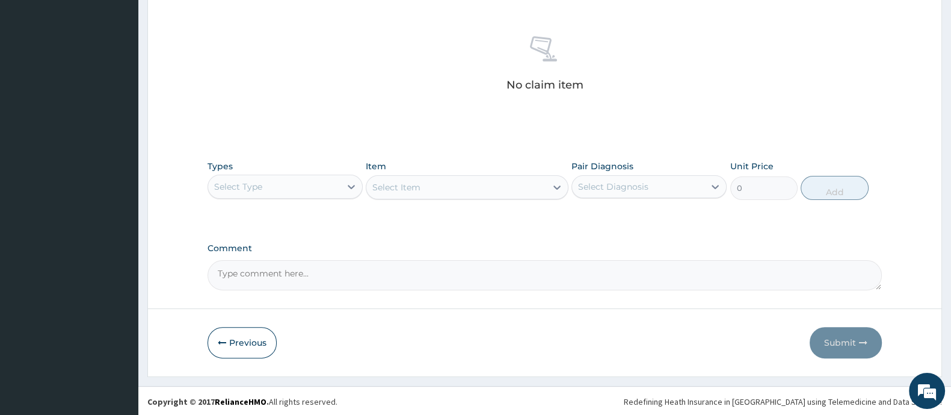
click at [322, 182] on div "Select Type" at bounding box center [274, 186] width 132 height 19
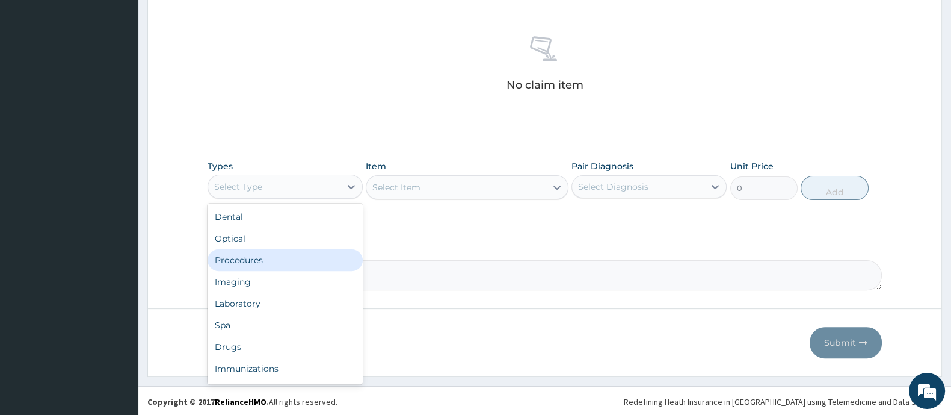
click at [273, 251] on div "Procedures" at bounding box center [285, 260] width 155 height 22
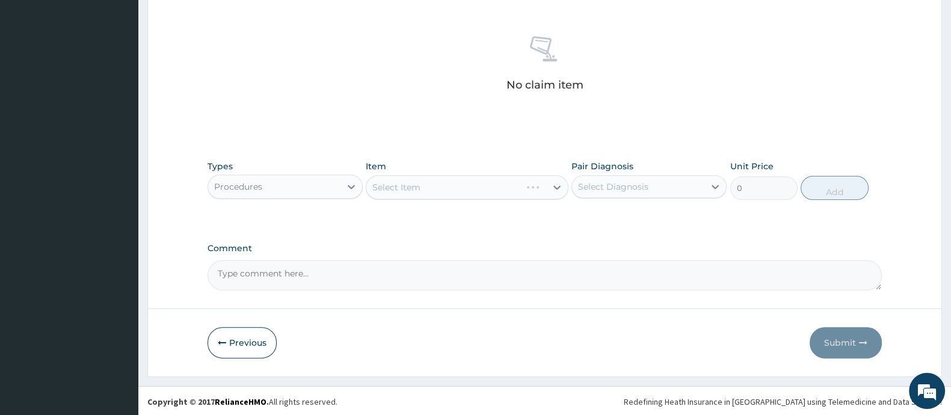
click at [448, 189] on div "Select Item" at bounding box center [467, 187] width 202 height 24
click at [442, 185] on div "Select Item" at bounding box center [455, 186] width 179 height 19
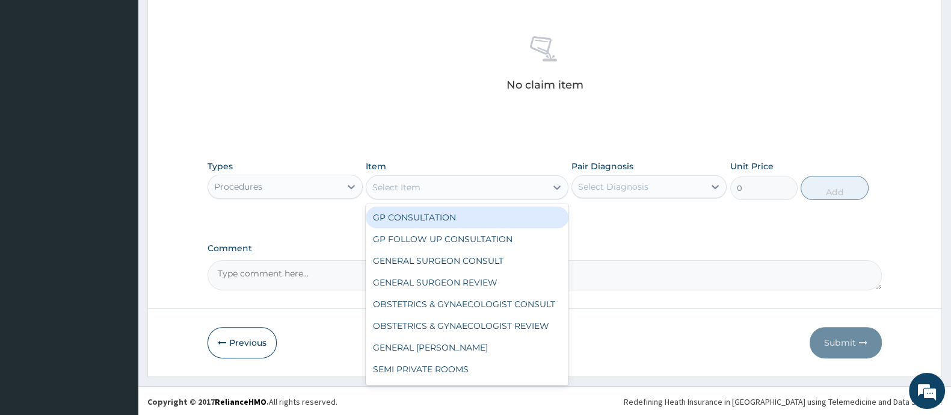
click at [439, 212] on div "GP CONSULTATION" at bounding box center [467, 217] width 202 height 22
type input "2000"
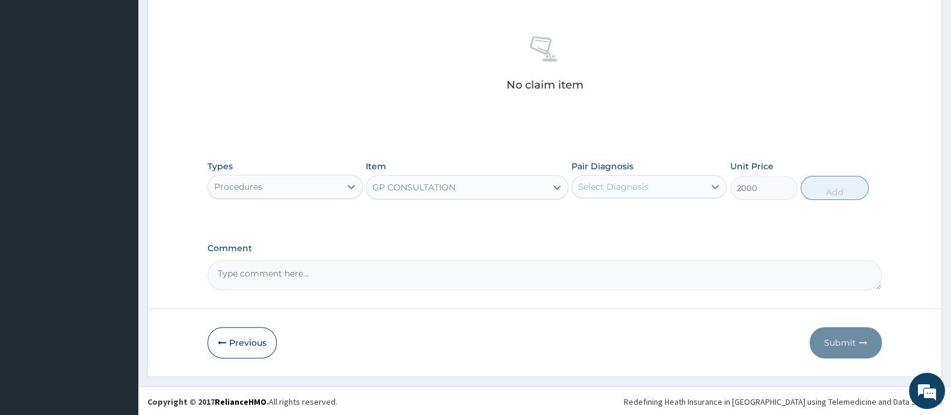
click at [634, 187] on div "Select Diagnosis" at bounding box center [613, 186] width 70 height 12
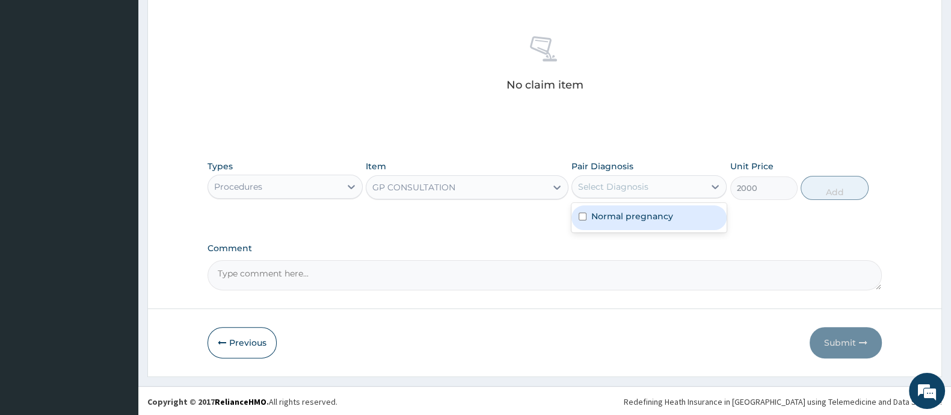
click at [599, 206] on div "Normal pregnancy" at bounding box center [649, 217] width 155 height 25
checkbox input "true"
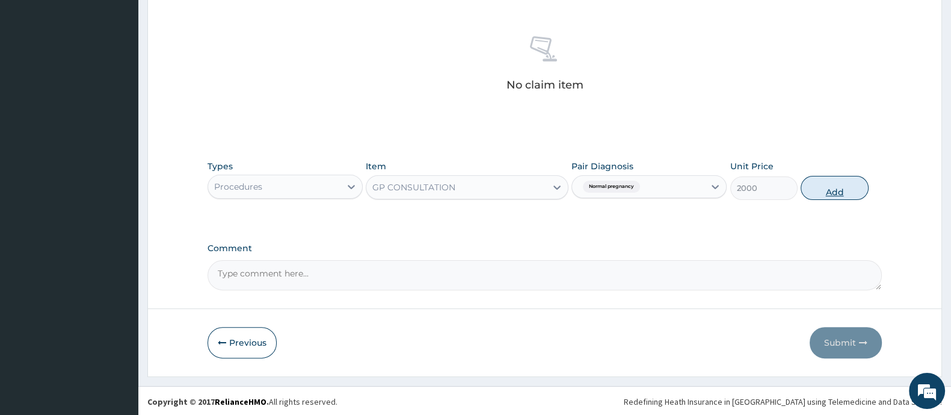
click at [835, 185] on button "Add" at bounding box center [834, 188] width 67 height 24
type input "0"
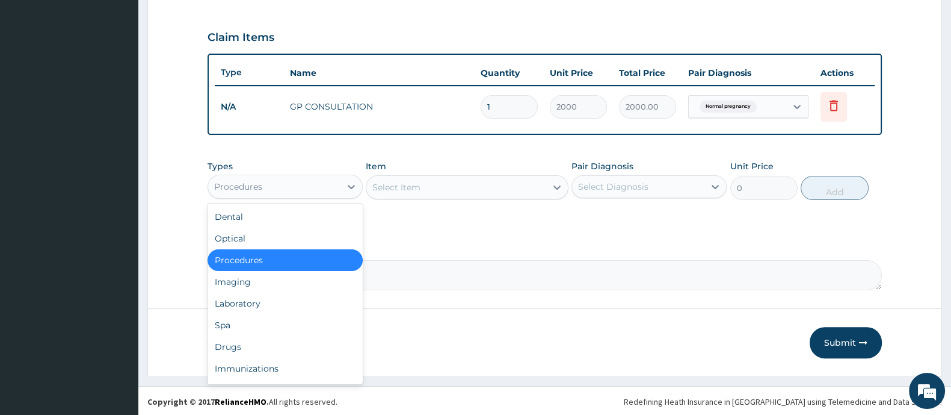
click at [298, 193] on div "Procedures" at bounding box center [274, 186] width 132 height 19
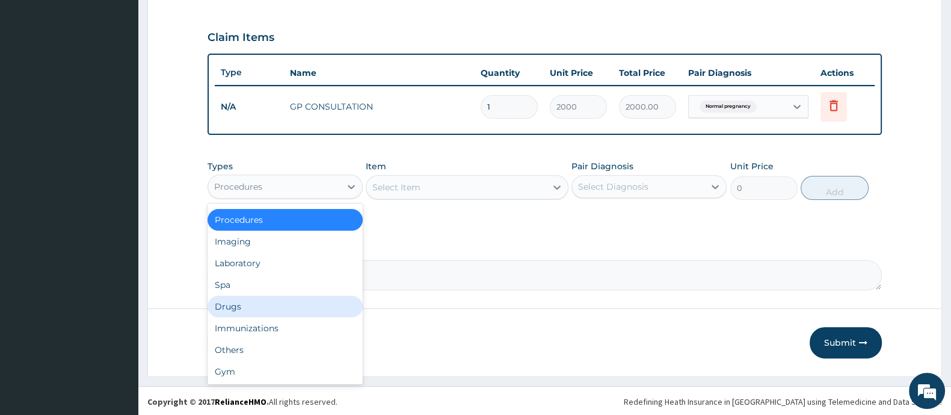
click at [241, 311] on div "Drugs" at bounding box center [285, 306] width 155 height 22
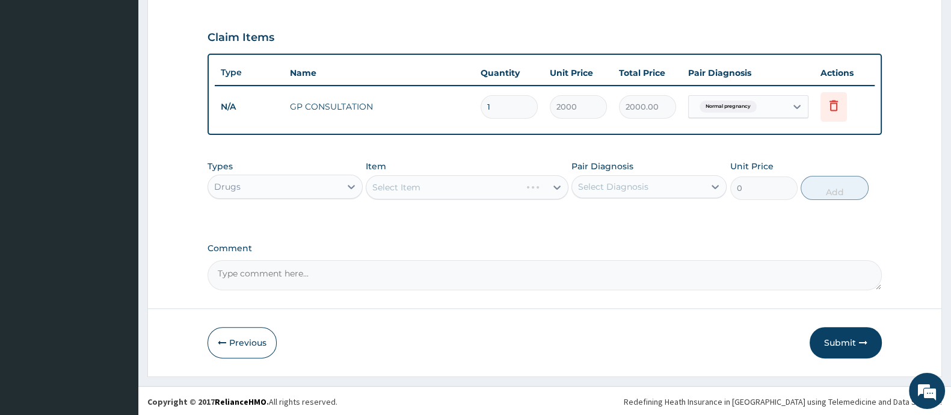
click at [503, 188] on div "Select Item" at bounding box center [467, 187] width 202 height 24
click at [502, 187] on div "Select Item" at bounding box center [443, 186] width 154 height 19
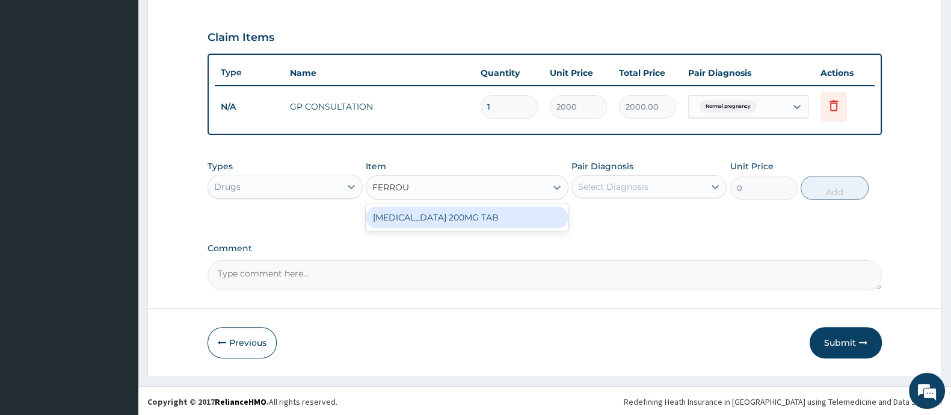
type input "FERROUS"
drag, startPoint x: 445, startPoint y: 214, endPoint x: 457, endPoint y: 214, distance: 12.0
click at [447, 214] on div "FERROUS SULPHATE 200MG TAB" at bounding box center [467, 217] width 202 height 22
type input "10"
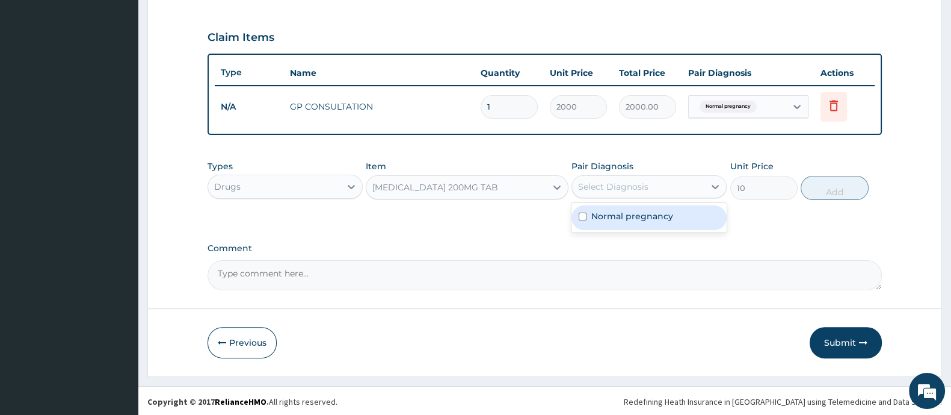
click at [596, 189] on div "Select Diagnosis" at bounding box center [613, 186] width 70 height 12
click at [597, 217] on label "Normal pregnancy" at bounding box center [632, 216] width 82 height 12
checkbox input "true"
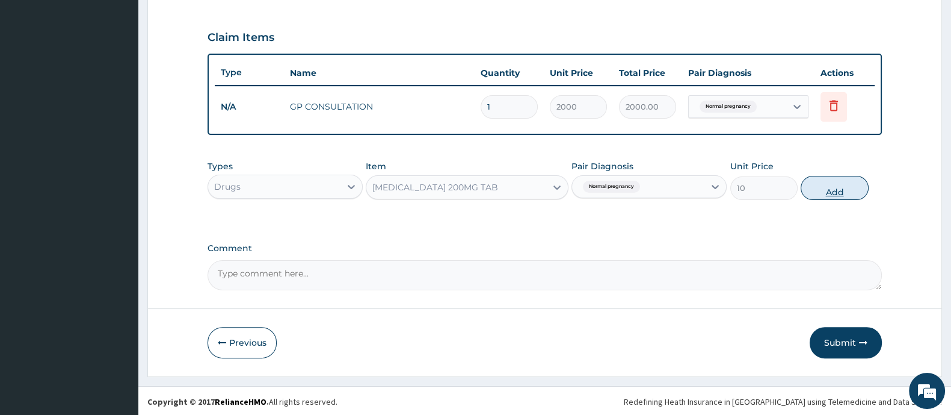
click at [827, 179] on button "Add" at bounding box center [834, 188] width 67 height 24
type input "0"
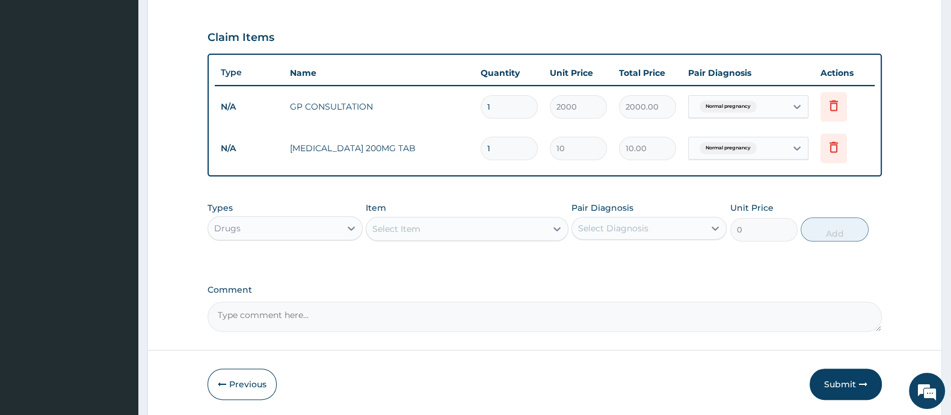
type input "14"
type input "140.00"
type input "14"
click at [490, 235] on div "Select Item" at bounding box center [455, 228] width 179 height 19
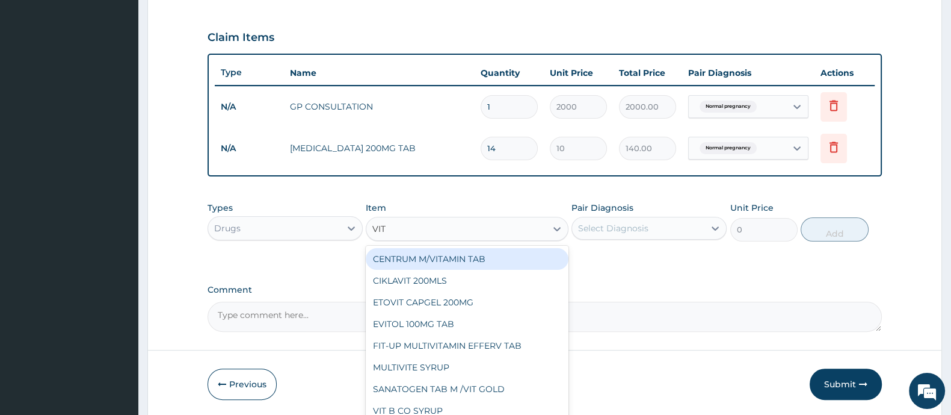
type input "VIT B"
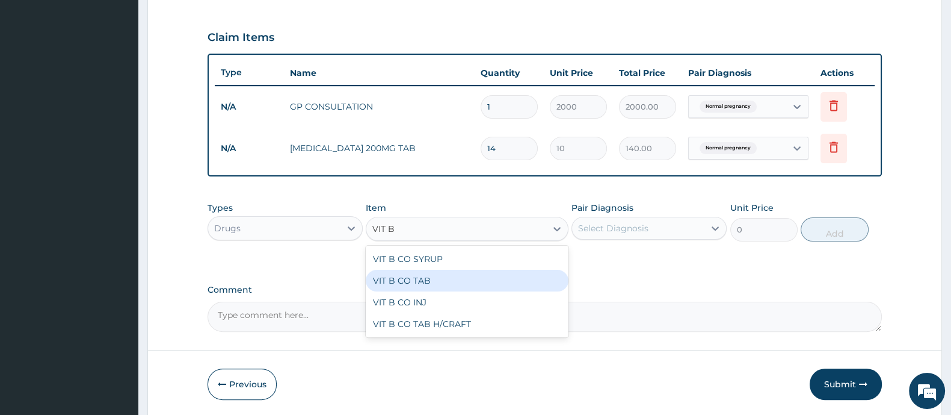
click at [405, 281] on div "VIT B CO TAB" at bounding box center [467, 281] width 202 height 22
type input "10"
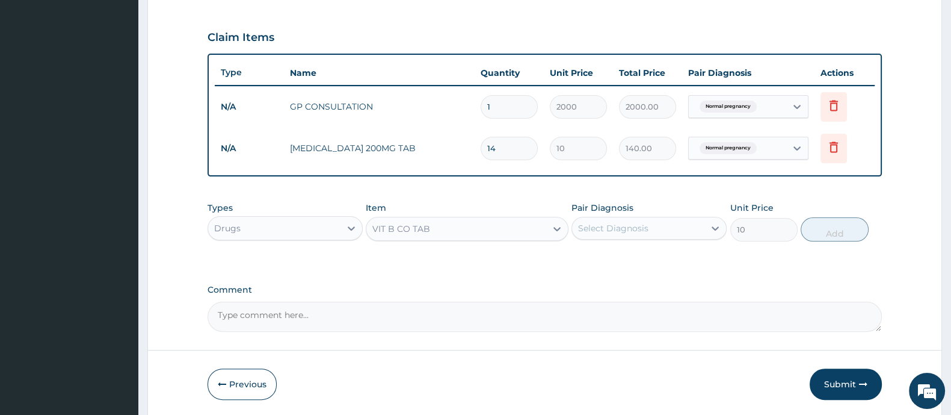
click at [672, 220] on div "Select Diagnosis" at bounding box center [638, 227] width 132 height 19
click at [644, 255] on label "Normal pregnancy" at bounding box center [632, 257] width 82 height 12
checkbox input "true"
click at [830, 228] on button "Add" at bounding box center [834, 229] width 67 height 24
type input "0"
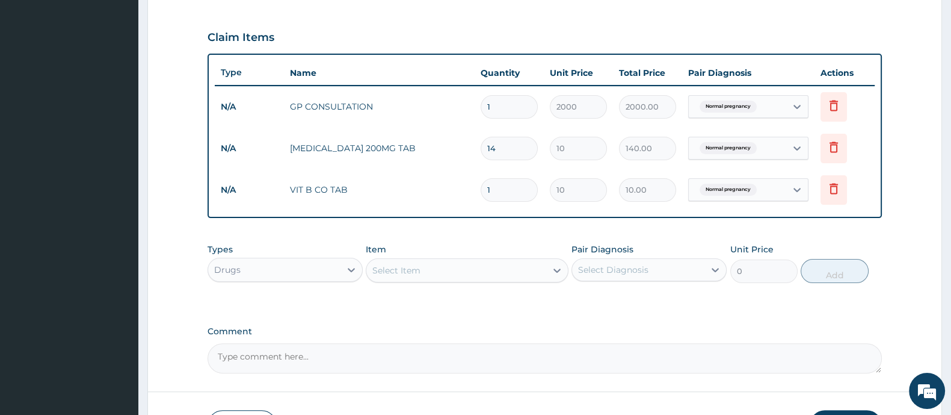
type input "14"
type input "140.00"
type input "14"
click at [465, 270] on div "Select Item" at bounding box center [455, 270] width 179 height 19
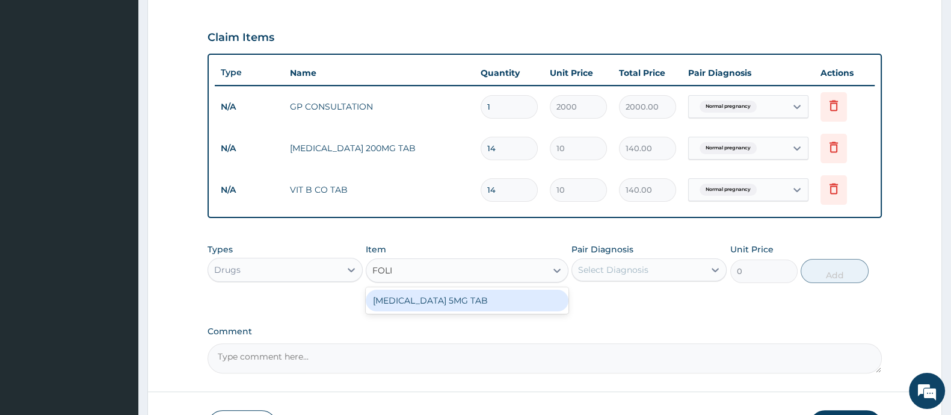
type input "FOLIC"
click at [412, 307] on div "FOLIC ACID 5MG TAB" at bounding box center [467, 300] width 202 height 22
type input "10"
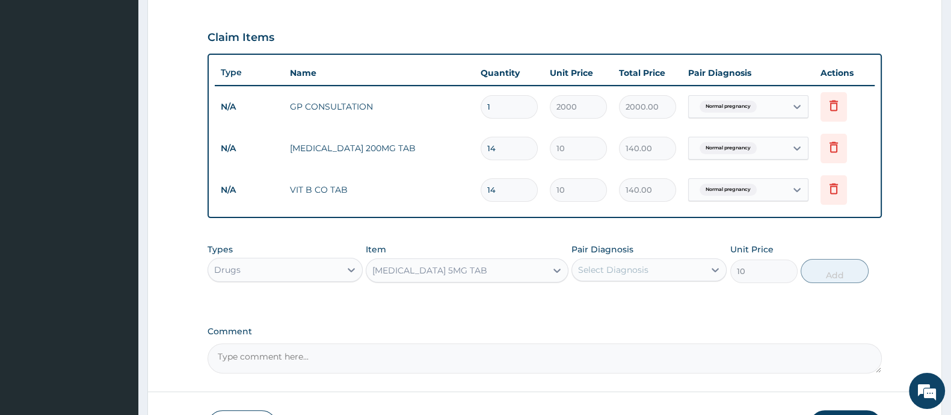
click at [620, 274] on div "Select Diagnosis" at bounding box center [638, 269] width 132 height 19
click at [616, 290] on div "Normal pregnancy" at bounding box center [649, 300] width 155 height 25
checkbox input "true"
click at [821, 268] on button "Add" at bounding box center [834, 271] width 67 height 24
type input "0"
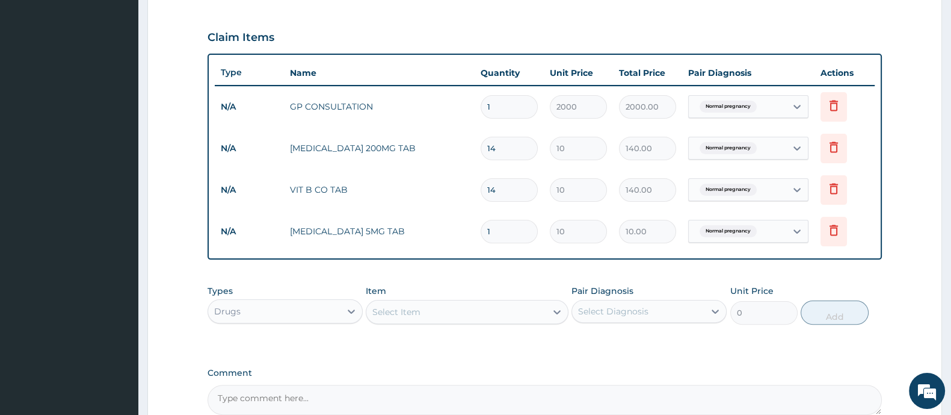
type input "14"
type input "140.00"
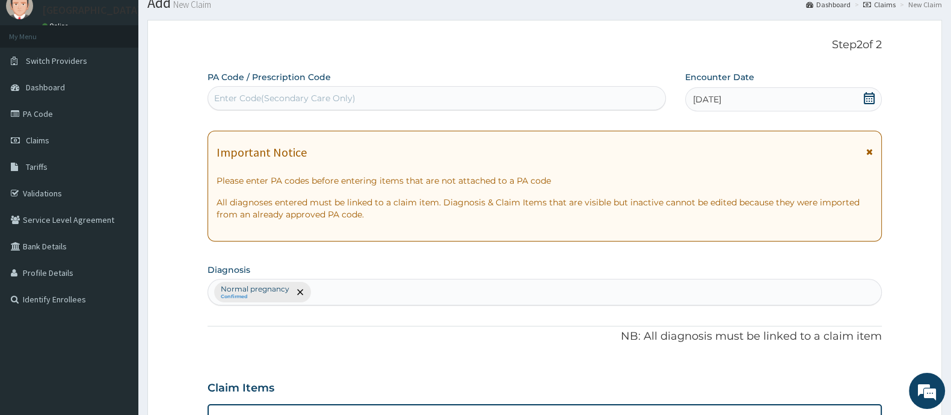
scroll to position [17, 0]
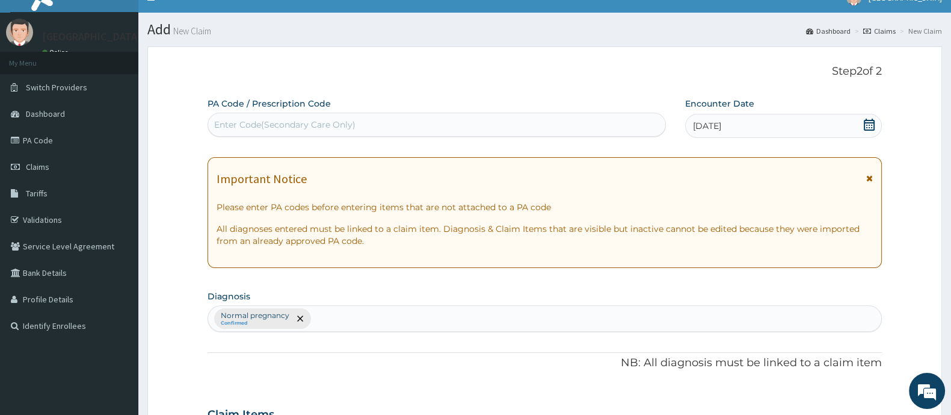
type input "14"
click at [345, 323] on div "Normal pregnancy Confirmed" at bounding box center [544, 318] width 673 height 25
type input "MYALG"
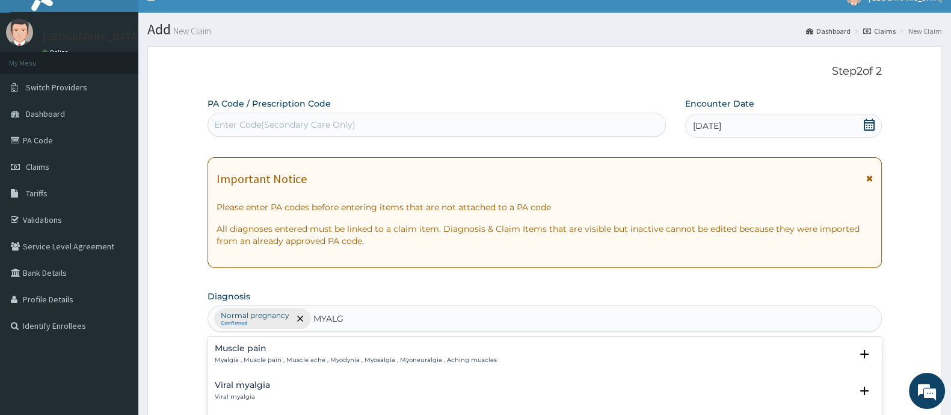
click at [247, 353] on div "Muscle pain Myalgia , Muscle pain , Muscle ache , Myodynia , Myosalgia , Myoneu…" at bounding box center [356, 354] width 282 height 21
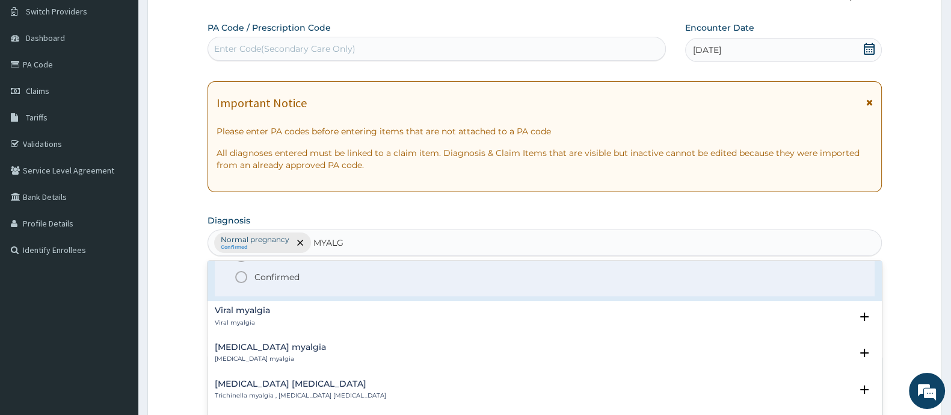
scroll to position [0, 0]
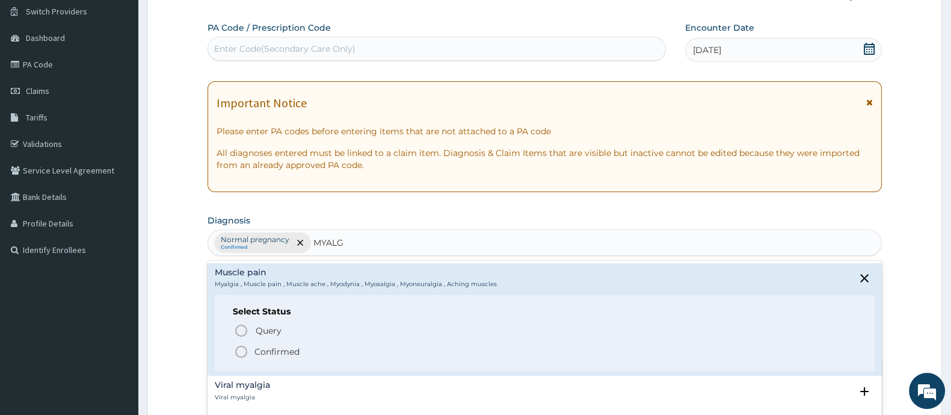
click at [245, 350] on icon "status option filled" at bounding box center [241, 351] width 14 height 14
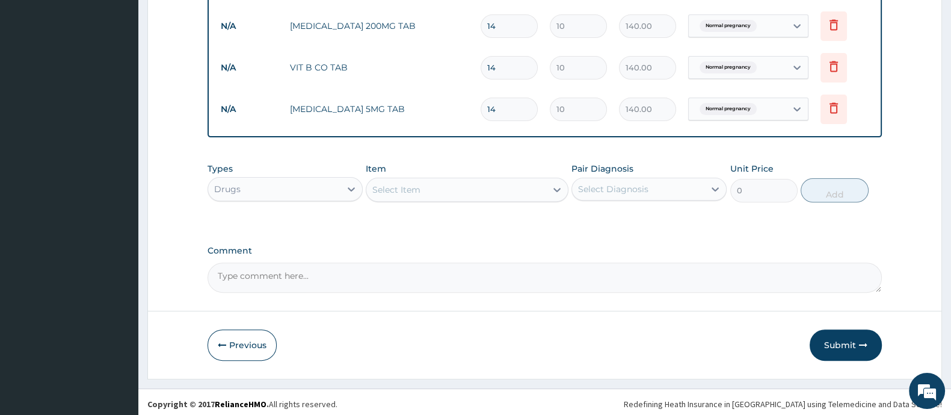
scroll to position [518, 0]
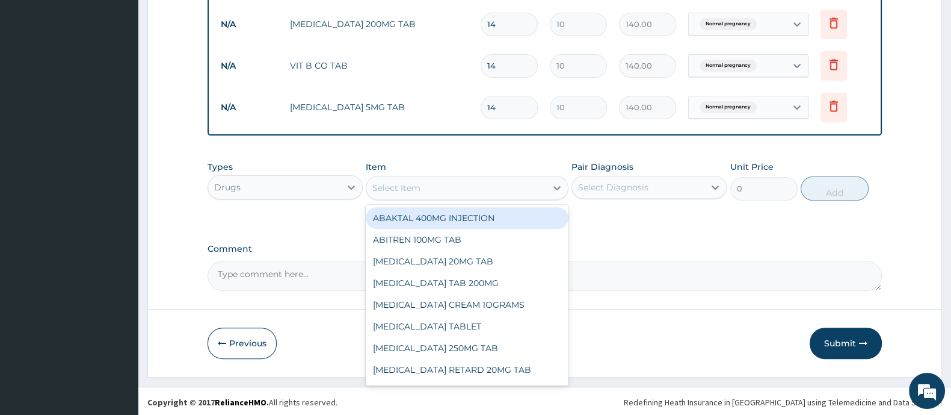
click at [502, 184] on div "Select Item" at bounding box center [455, 187] width 179 height 19
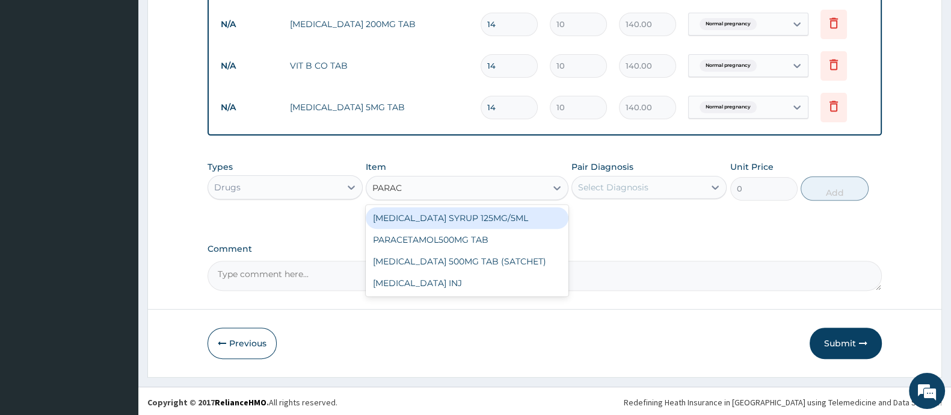
type input "PARACE"
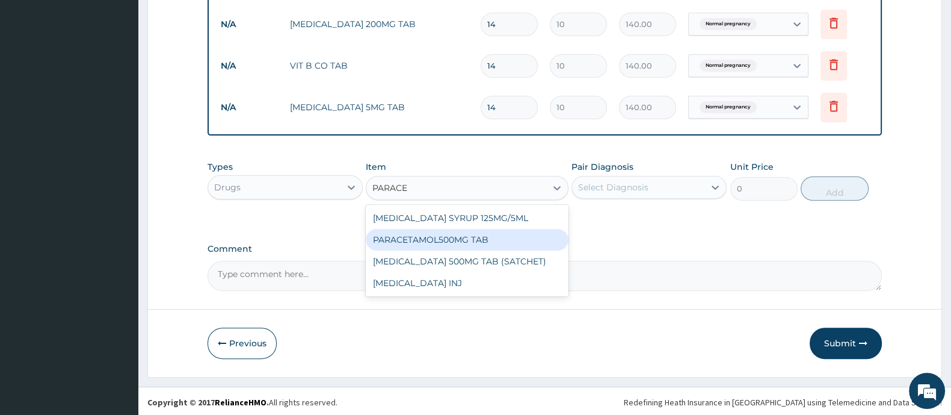
click at [489, 236] on div "PARACETAMOL500MG TAB" at bounding box center [467, 240] width 202 height 22
type input "20"
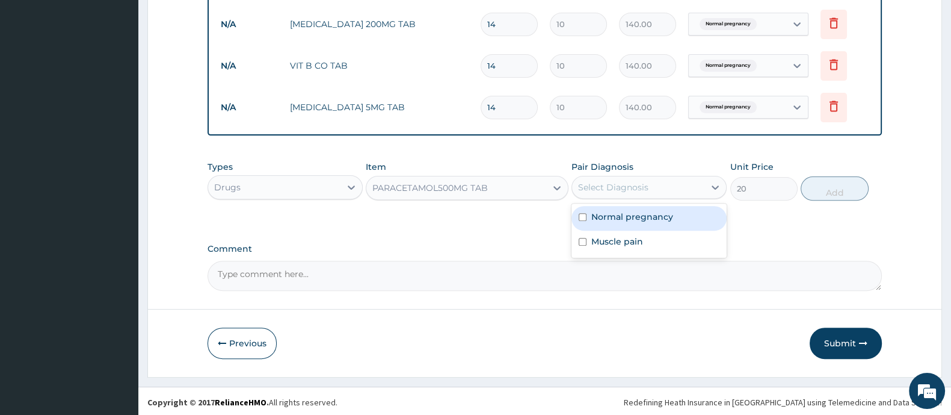
click at [609, 193] on div "Select Diagnosis" at bounding box center [638, 186] width 132 height 19
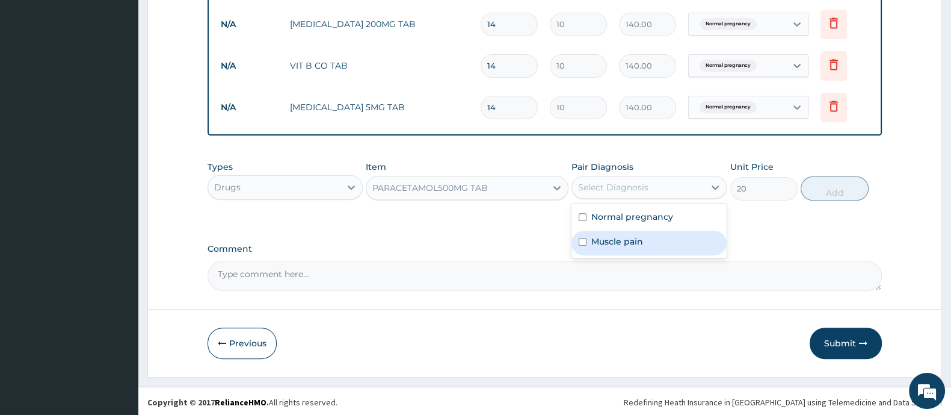
drag, startPoint x: 587, startPoint y: 237, endPoint x: 681, endPoint y: 237, distance: 94.5
click at [590, 237] on div "Muscle pain" at bounding box center [649, 242] width 155 height 25
checkbox input "true"
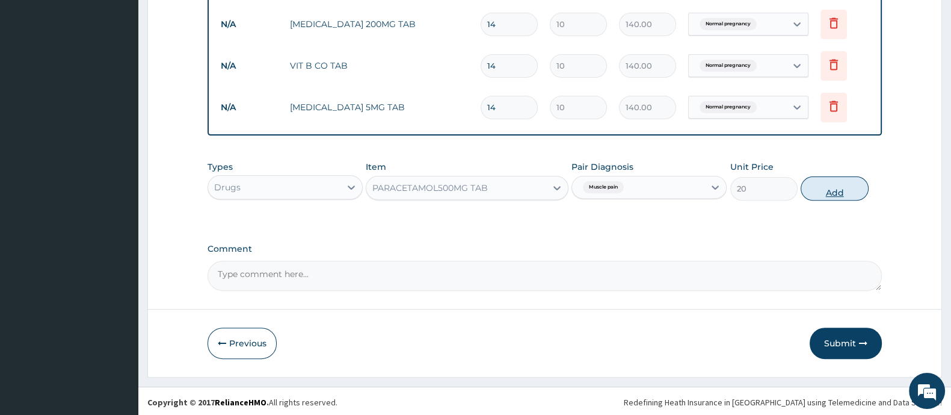
click at [837, 194] on button "Add" at bounding box center [834, 188] width 67 height 24
type input "0"
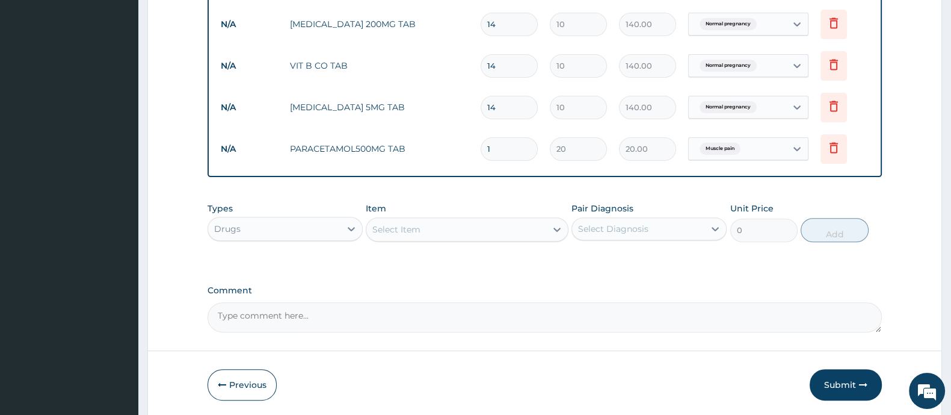
type input "18"
type input "360.00"
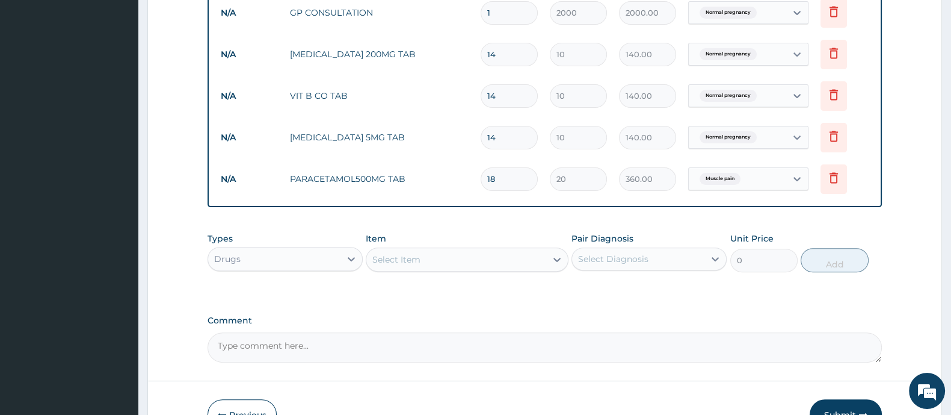
scroll to position [443, 0]
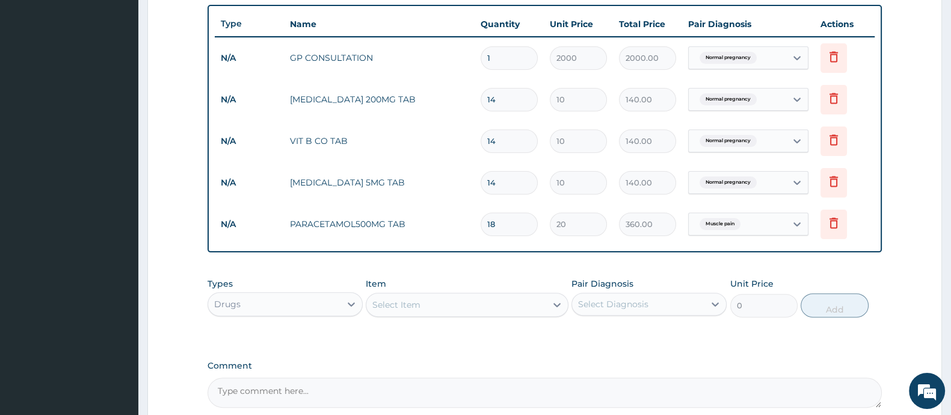
type input "18"
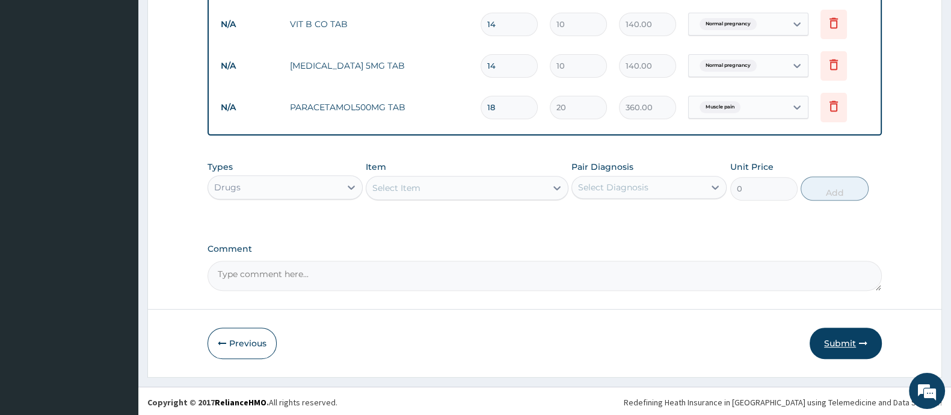
click at [830, 345] on button "Submit" at bounding box center [846, 342] width 72 height 31
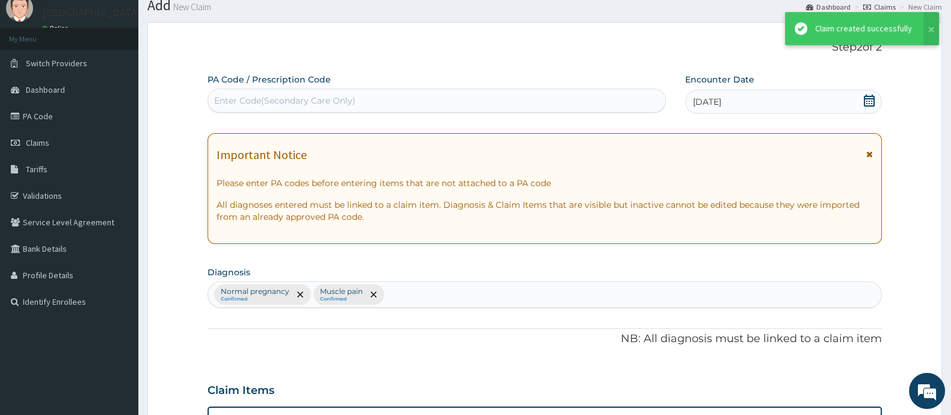
scroll to position [560, 0]
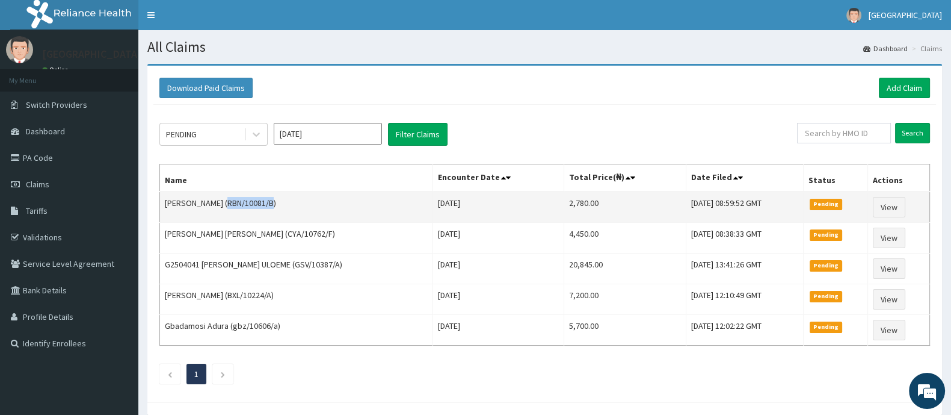
drag, startPoint x: 230, startPoint y: 200, endPoint x: 275, endPoint y: 199, distance: 45.2
click at [275, 199] on td "[PERSON_NAME] (RBN/10081/B)" at bounding box center [296, 206] width 273 height 31
copy td "RBN/10081/B"
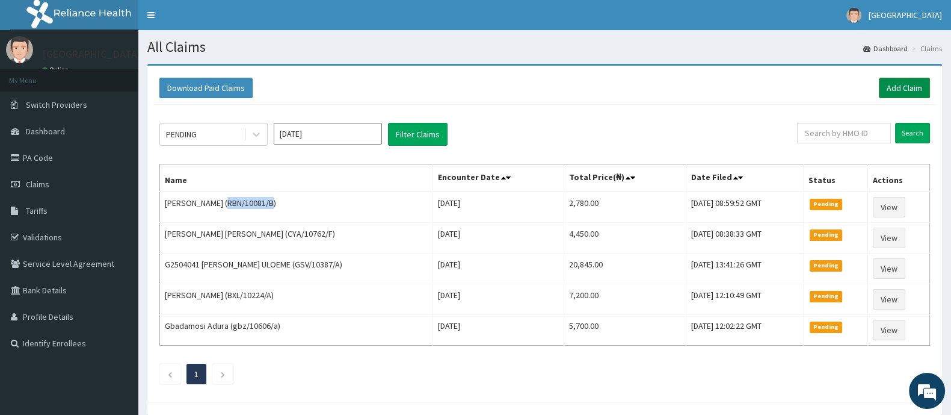
click at [902, 81] on link "Add Claim" at bounding box center [904, 88] width 51 height 20
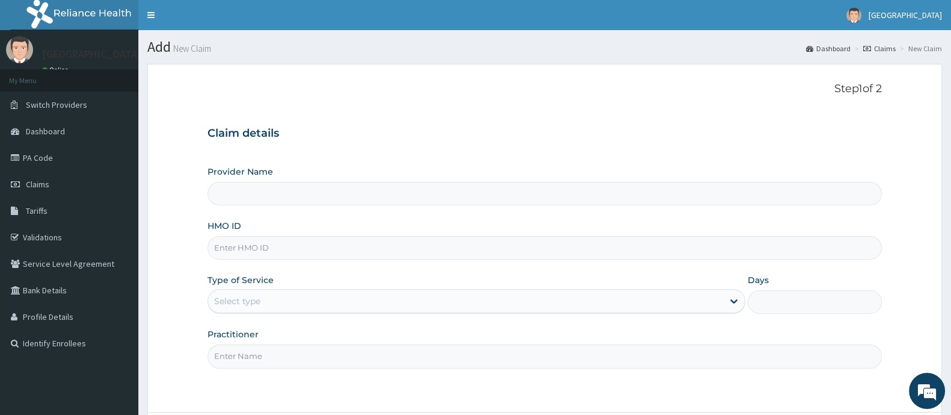
click at [264, 249] on input "HMO ID" at bounding box center [545, 247] width 674 height 23
type input "[GEOGRAPHIC_DATA] And Maternity"
paste input "RBN/10081/B"
type input "RBN/10081/C"
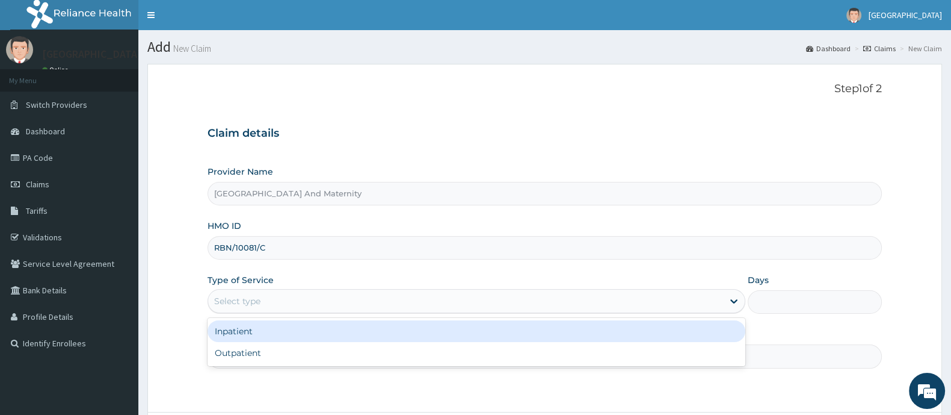
click at [307, 298] on div "Select type" at bounding box center [465, 300] width 515 height 19
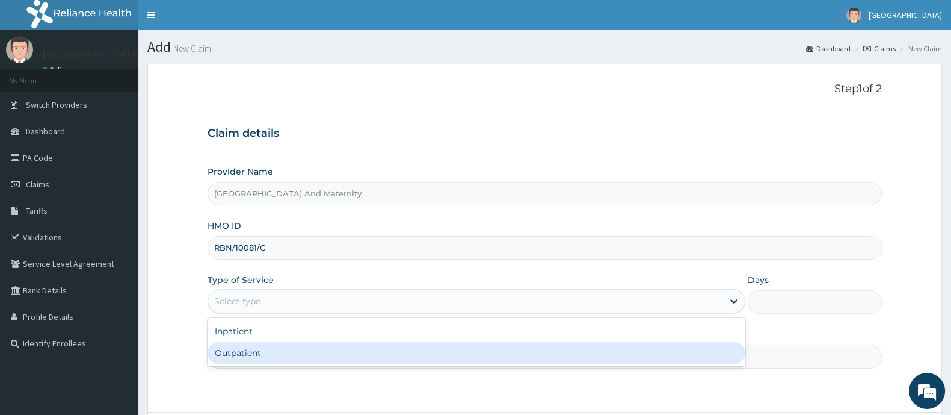
click at [288, 345] on div "Outpatient" at bounding box center [477, 353] width 538 height 22
type input "1"
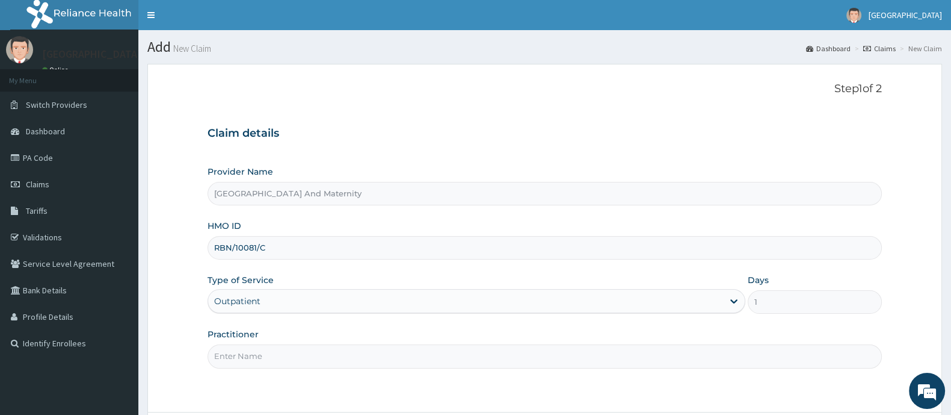
scroll to position [105, 0]
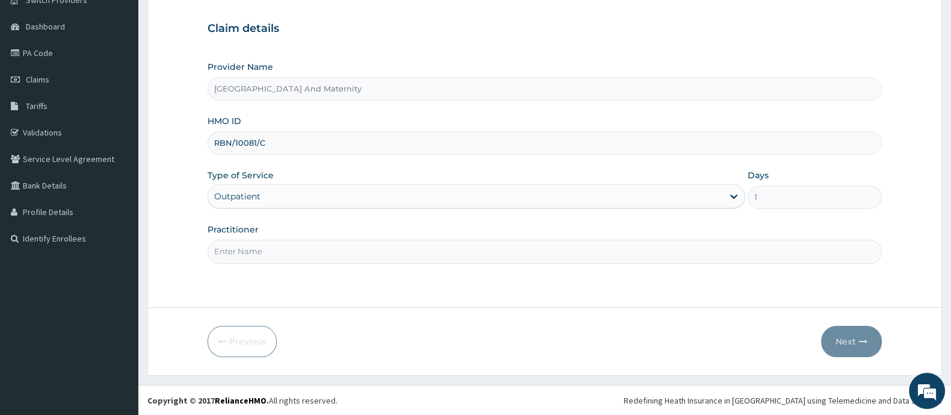
click at [255, 250] on input "Practitioner" at bounding box center [545, 250] width 674 height 23
type input "[PERSON_NAME]"
click at [842, 344] on button "Next" at bounding box center [851, 340] width 61 height 31
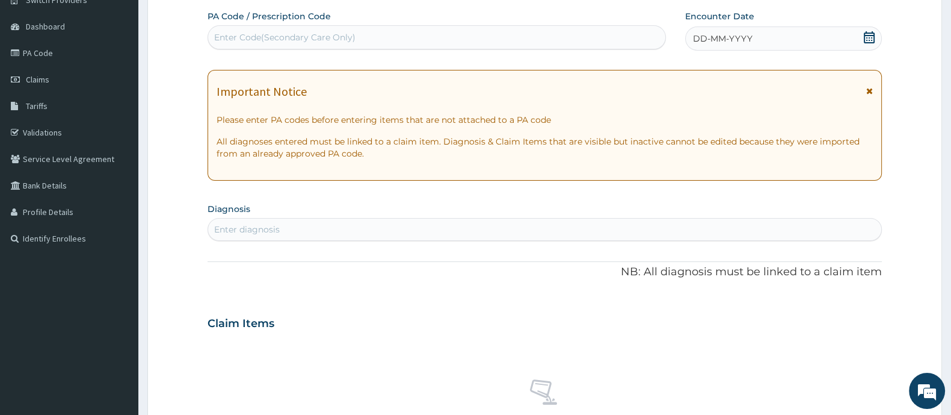
click at [862, 40] on div "DD-MM-YYYY" at bounding box center [783, 38] width 197 height 24
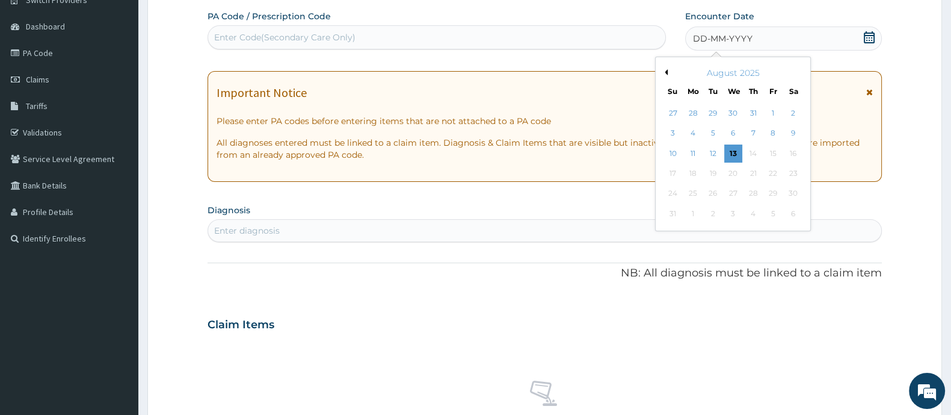
click at [730, 131] on div "6" at bounding box center [733, 134] width 18 height 18
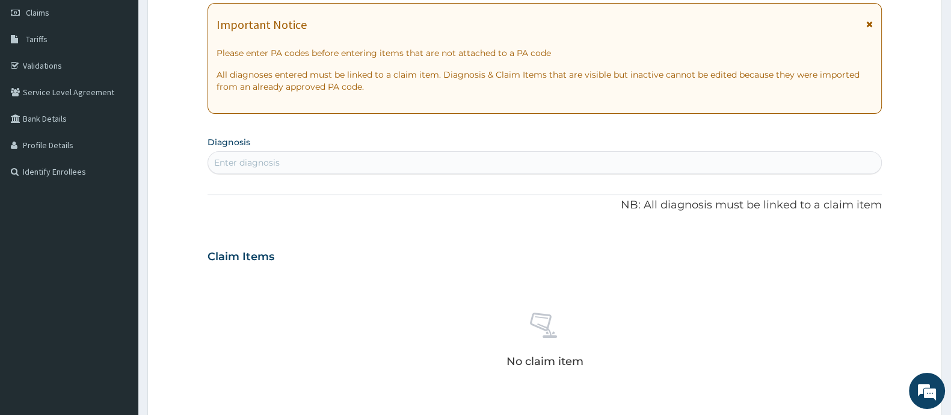
scroll to position [255, 0]
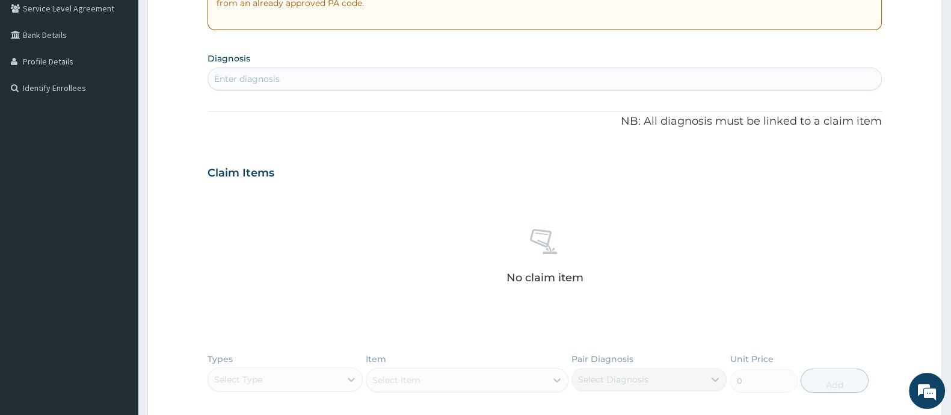
click at [262, 81] on div "Enter diagnosis" at bounding box center [247, 79] width 66 height 12
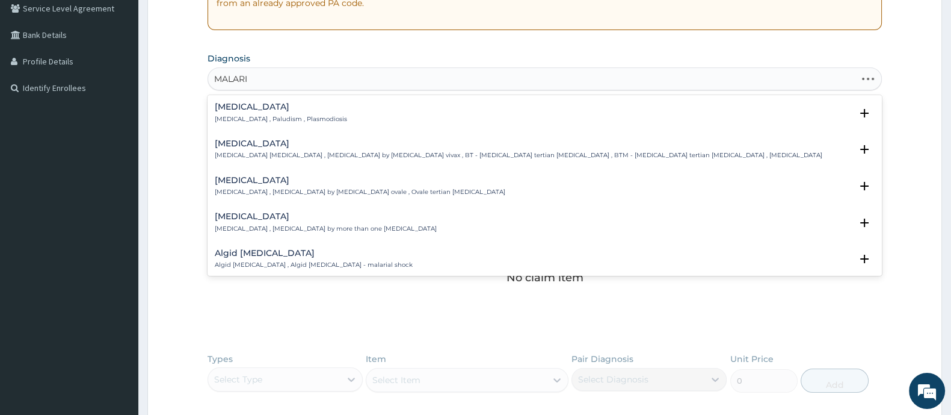
type input "[MEDICAL_DATA]"
click at [253, 110] on h4 "[MEDICAL_DATA]" at bounding box center [281, 106] width 132 height 9
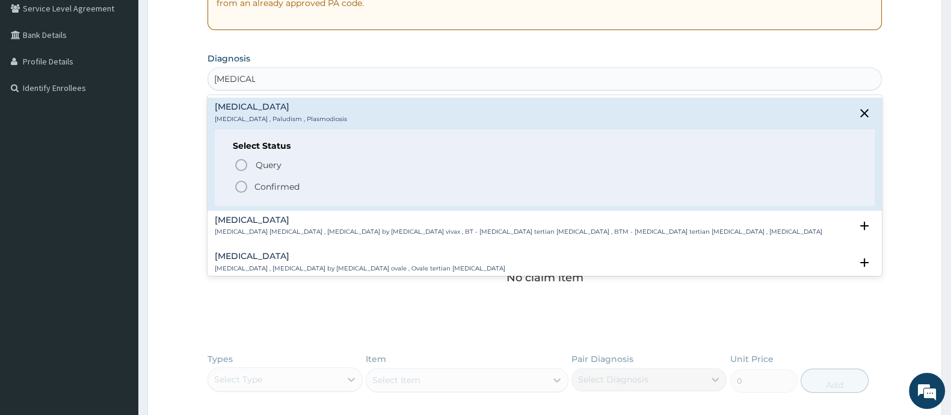
click at [242, 185] on icon "status option filled" at bounding box center [241, 186] width 14 height 14
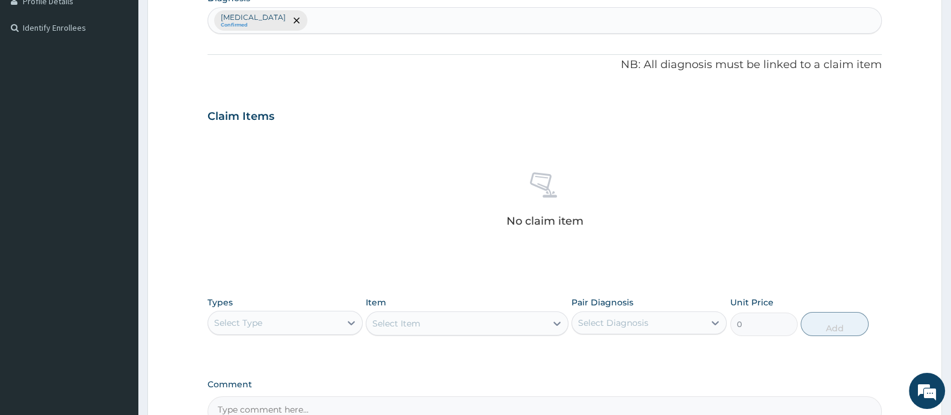
scroll to position [451, 0]
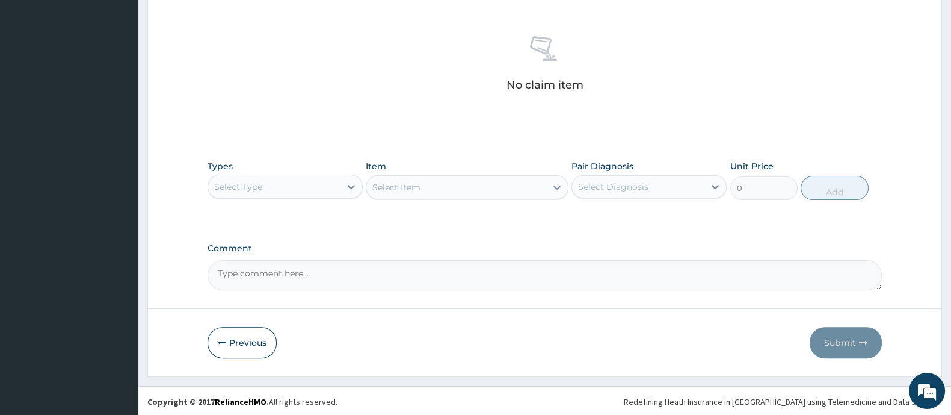
click at [297, 182] on div "Select Type" at bounding box center [274, 186] width 132 height 19
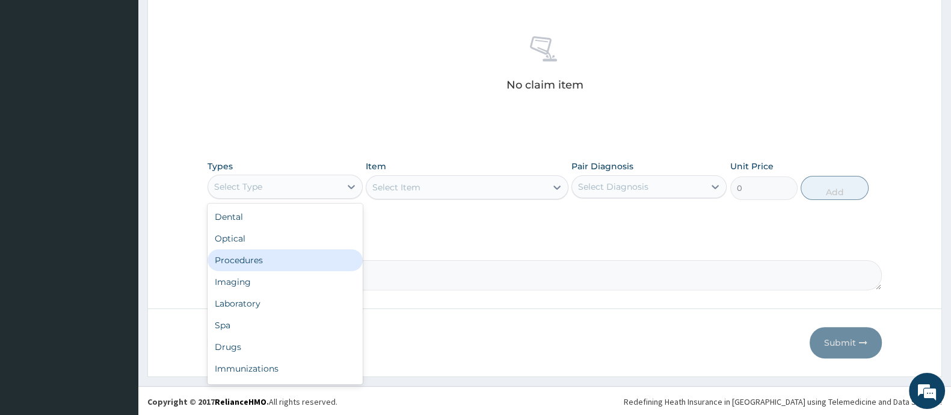
drag, startPoint x: 259, startPoint y: 256, endPoint x: 369, endPoint y: 242, distance: 111.0
click at [265, 257] on div "Procedures" at bounding box center [285, 260] width 155 height 22
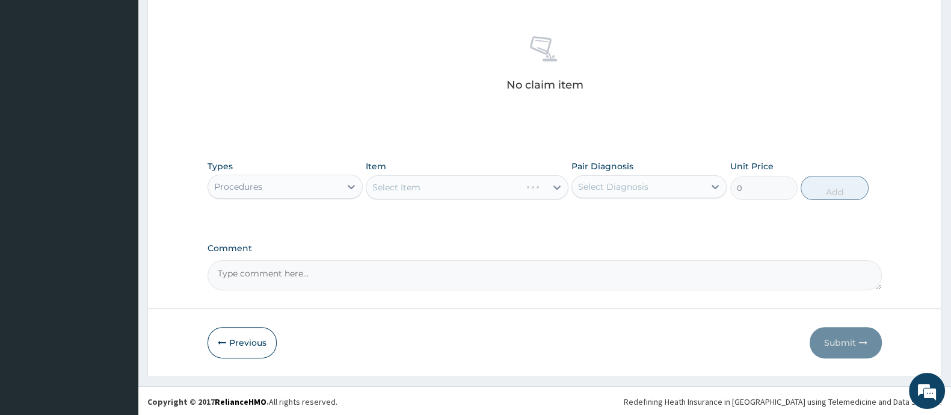
click at [460, 186] on div "Select Item" at bounding box center [467, 187] width 202 height 24
click at [459, 183] on div "Select Item" at bounding box center [467, 187] width 202 height 24
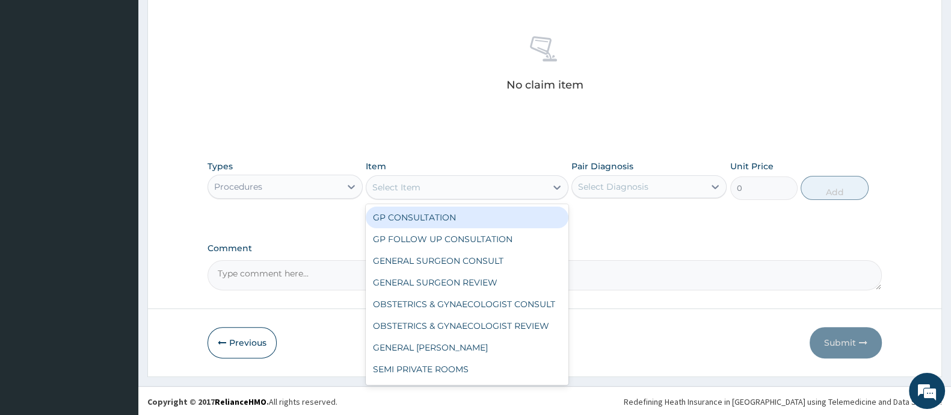
click at [457, 184] on div "Select Item" at bounding box center [455, 186] width 179 height 19
click at [434, 209] on div "GP CONSULTATION" at bounding box center [467, 217] width 202 height 22
type input "2000"
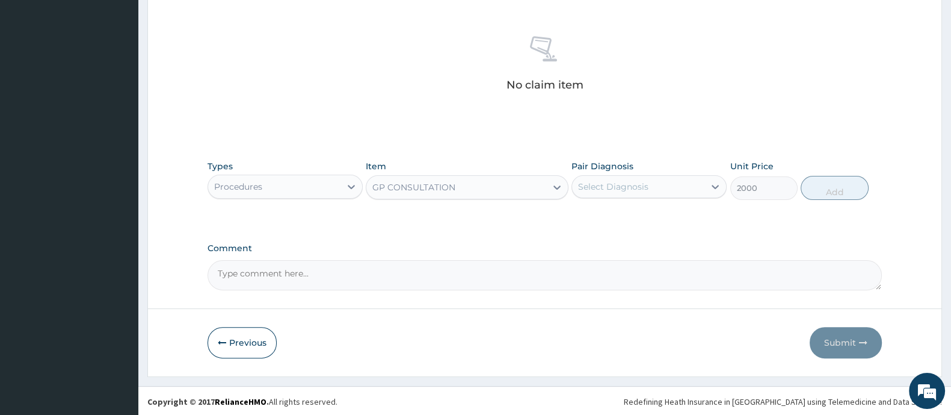
click at [647, 179] on div "Select Diagnosis" at bounding box center [638, 186] width 132 height 19
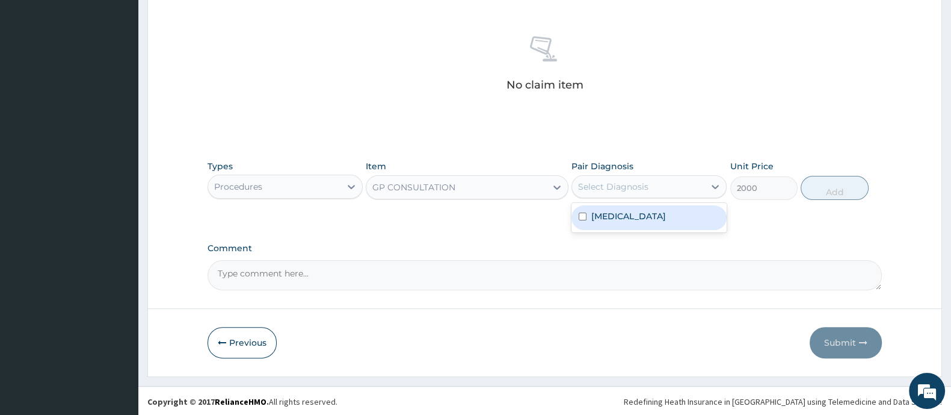
click at [623, 188] on div "Select Diagnosis" at bounding box center [613, 186] width 70 height 12
click at [605, 212] on label "[MEDICAL_DATA]" at bounding box center [628, 216] width 75 height 12
checkbox input "true"
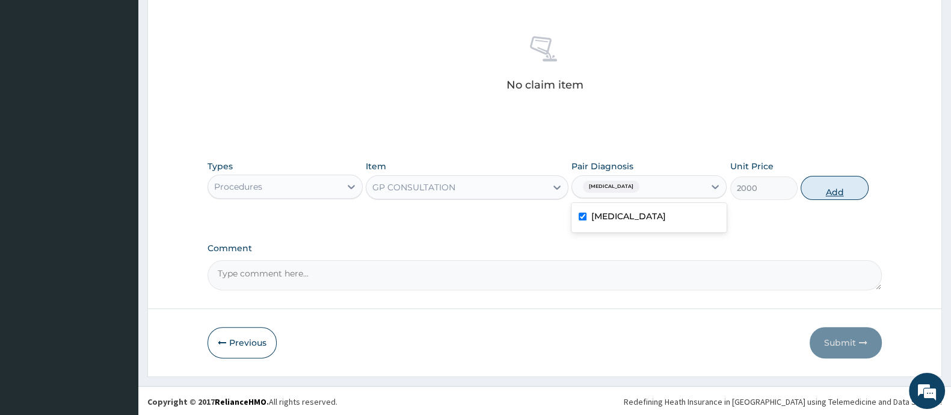
click at [844, 192] on button "Add" at bounding box center [834, 188] width 67 height 24
type input "0"
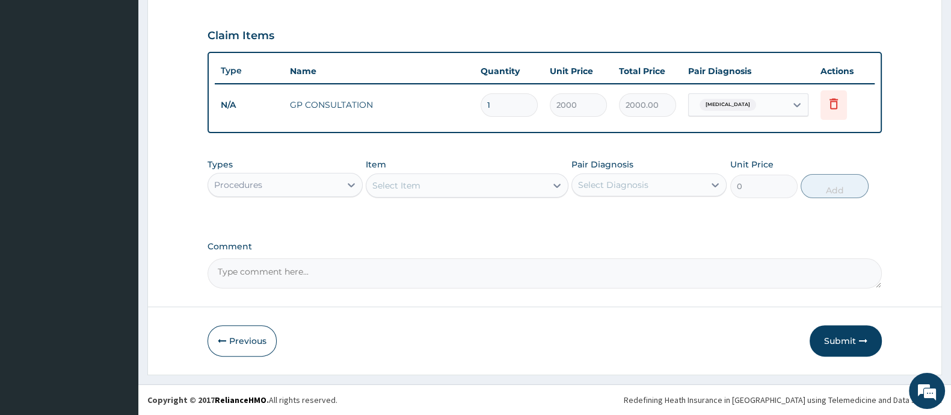
scroll to position [394, 0]
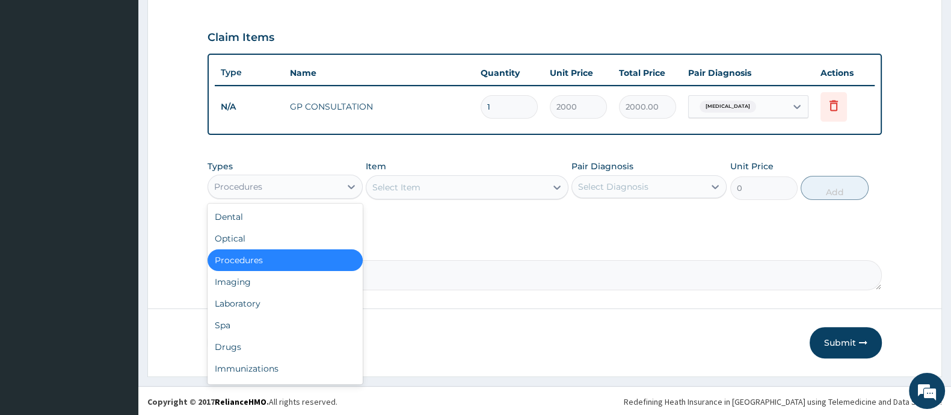
click at [321, 184] on div "Procedures" at bounding box center [274, 186] width 132 height 19
drag, startPoint x: 265, startPoint y: 305, endPoint x: 452, endPoint y: 241, distance: 197.3
click at [266, 304] on div "Laboratory" at bounding box center [285, 303] width 155 height 22
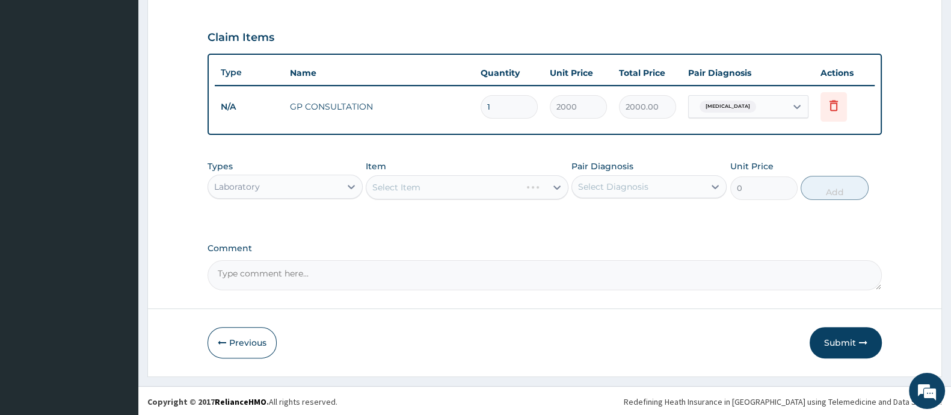
click at [453, 191] on div "Select Item" at bounding box center [467, 187] width 202 height 24
click at [453, 190] on div "Select Item" at bounding box center [455, 186] width 179 height 19
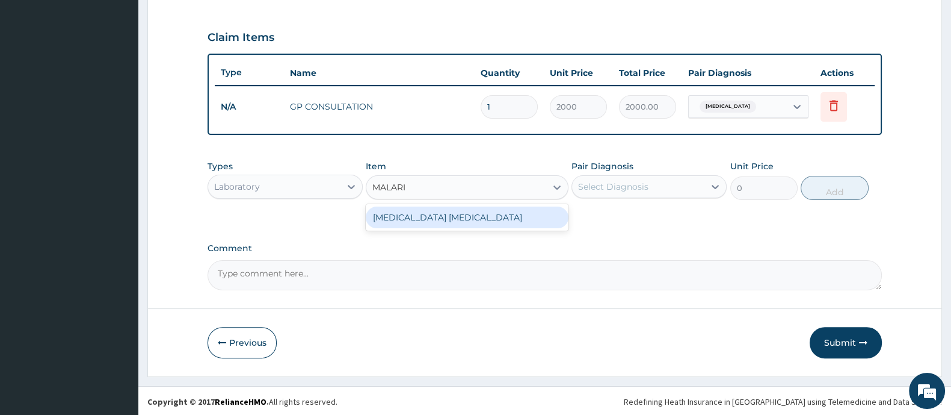
type input "[MEDICAL_DATA]"
click at [412, 210] on div "[MEDICAL_DATA] [MEDICAL_DATA]" at bounding box center [467, 217] width 202 height 22
type input "1000"
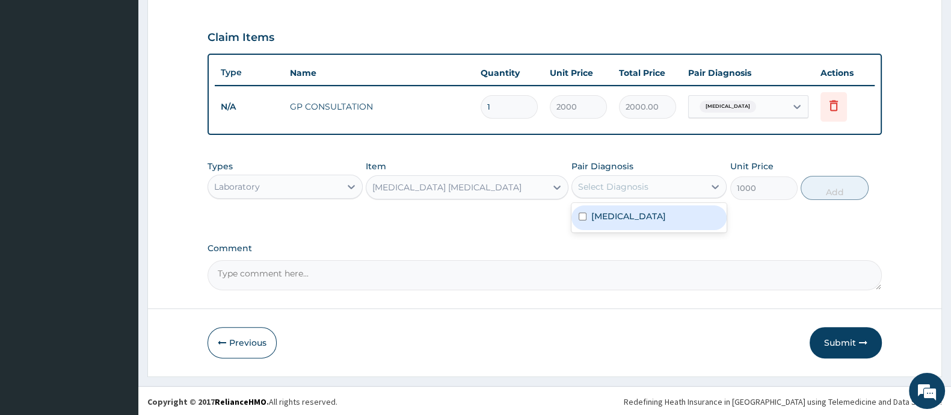
click at [602, 185] on div "Select Diagnosis" at bounding box center [613, 186] width 70 height 12
click at [600, 208] on div "[MEDICAL_DATA]" at bounding box center [649, 217] width 155 height 25
checkbox input "true"
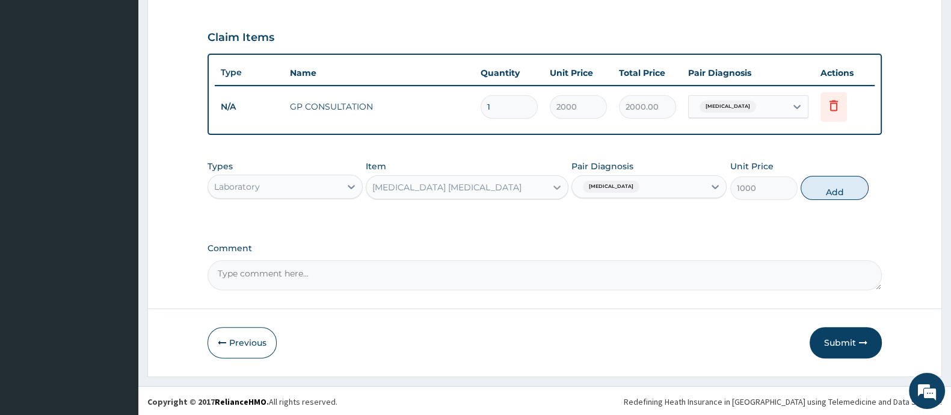
drag, startPoint x: 829, startPoint y: 181, endPoint x: 551, endPoint y: 218, distance: 280.5
click at [828, 181] on button "Add" at bounding box center [834, 188] width 67 height 24
type input "0"
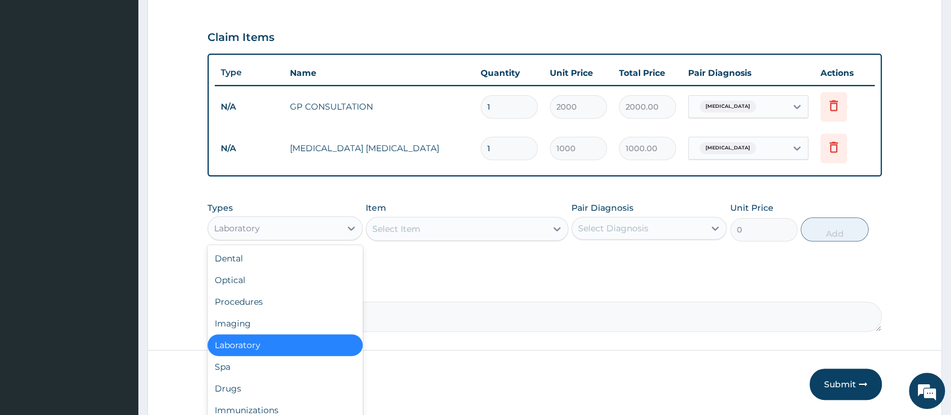
click at [295, 225] on div "Laboratory" at bounding box center [274, 227] width 132 height 19
click at [260, 385] on div "Drugs" at bounding box center [285, 388] width 155 height 22
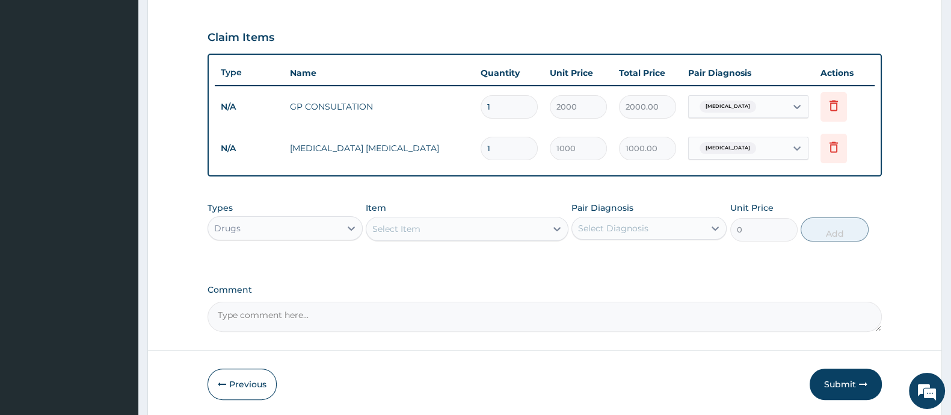
click at [463, 221] on div "Select Item" at bounding box center [455, 228] width 179 height 19
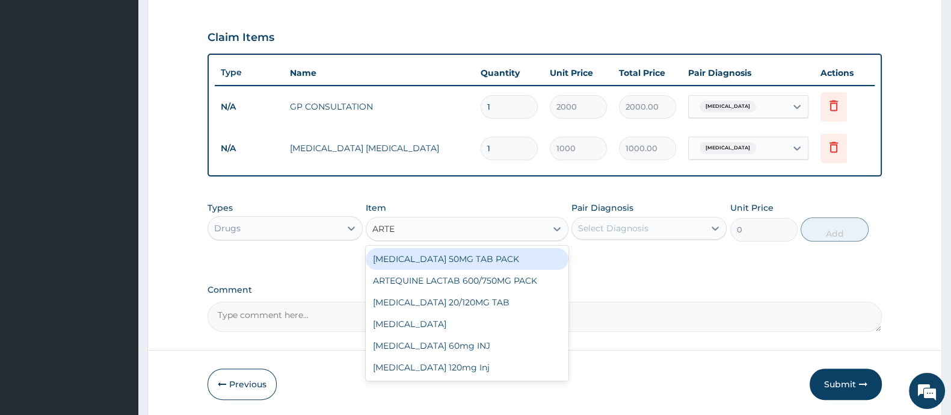
type input "ARTEM"
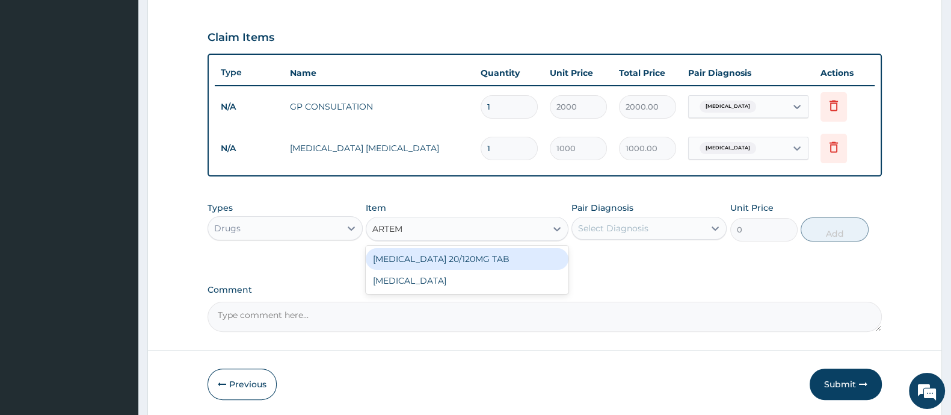
drag, startPoint x: 462, startPoint y: 259, endPoint x: 543, endPoint y: 242, distance: 82.5
click at [466, 259] on div "COARTEM 20/120MG TAB" at bounding box center [467, 259] width 202 height 22
type input "1200"
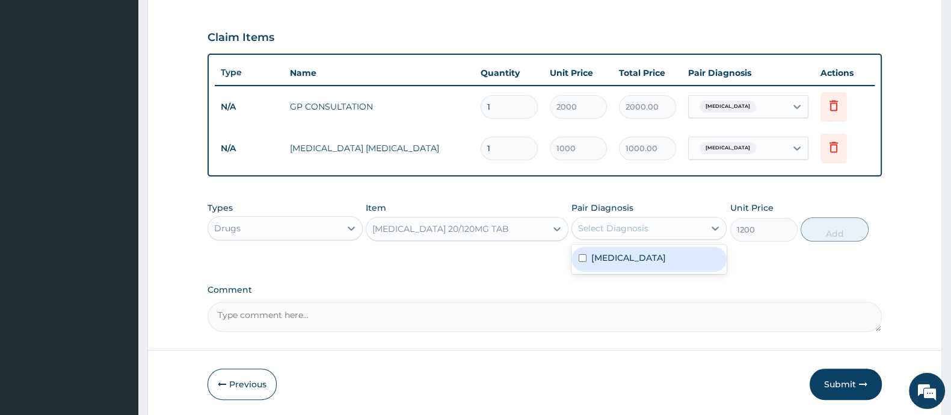
click at [608, 230] on div "Select Diagnosis" at bounding box center [613, 228] width 70 height 12
click at [600, 255] on label "Malaria" at bounding box center [628, 257] width 75 height 12
checkbox input "true"
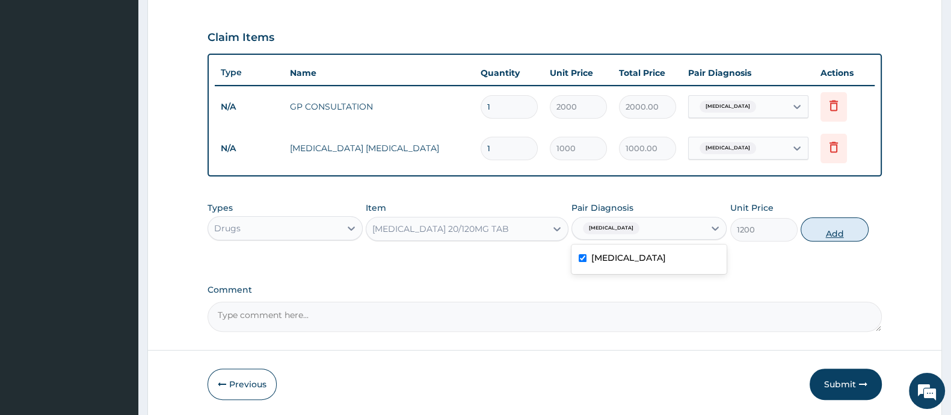
click at [827, 227] on button "Add" at bounding box center [834, 229] width 67 height 24
type input "0"
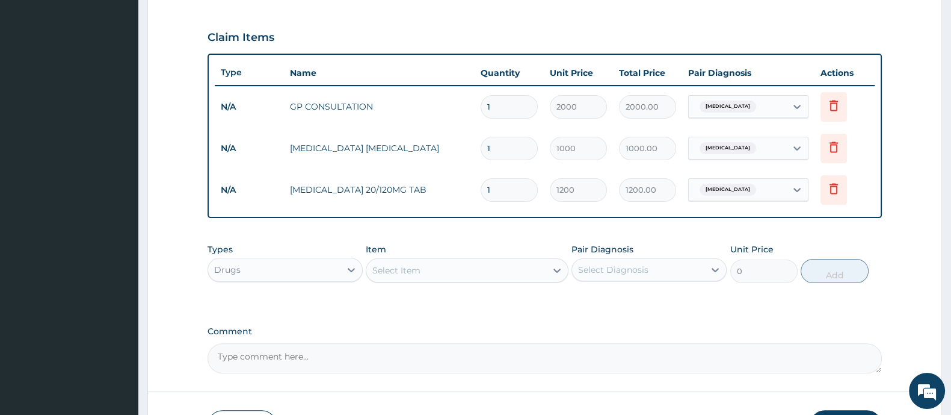
click at [464, 270] on div "Select Item" at bounding box center [455, 270] width 179 height 19
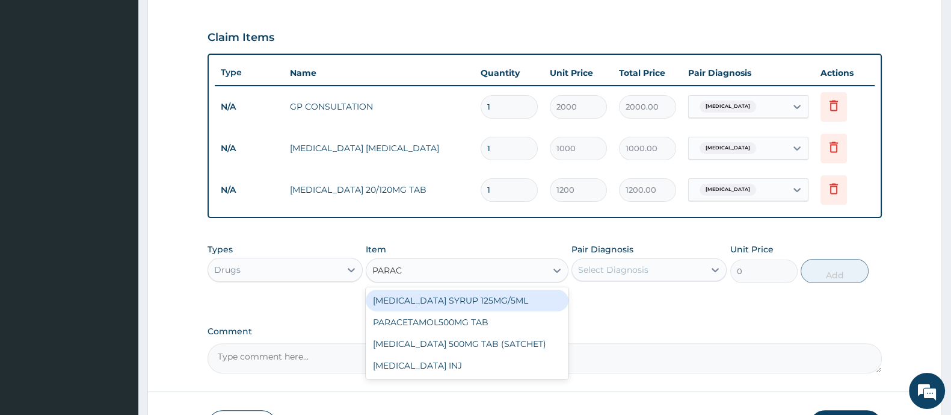
type input "PARACE"
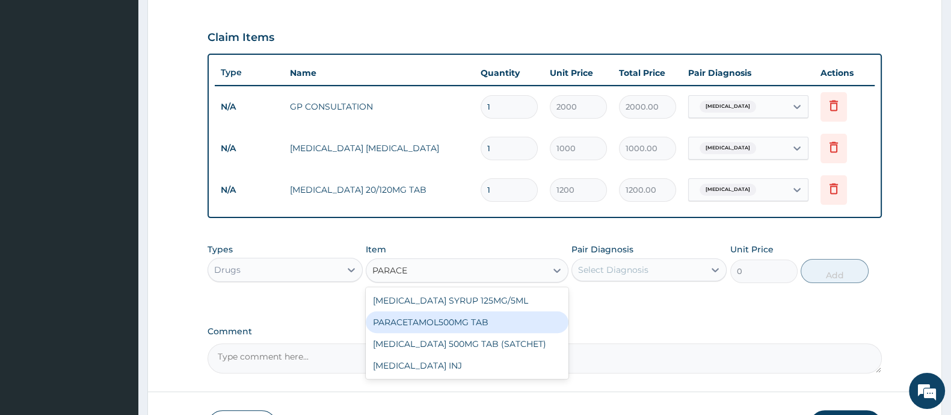
drag, startPoint x: 478, startPoint y: 321, endPoint x: 628, endPoint y: 278, distance: 156.0
click at [482, 321] on div "PARACETAMOL500MG TAB" at bounding box center [467, 322] width 202 height 22
type input "20"
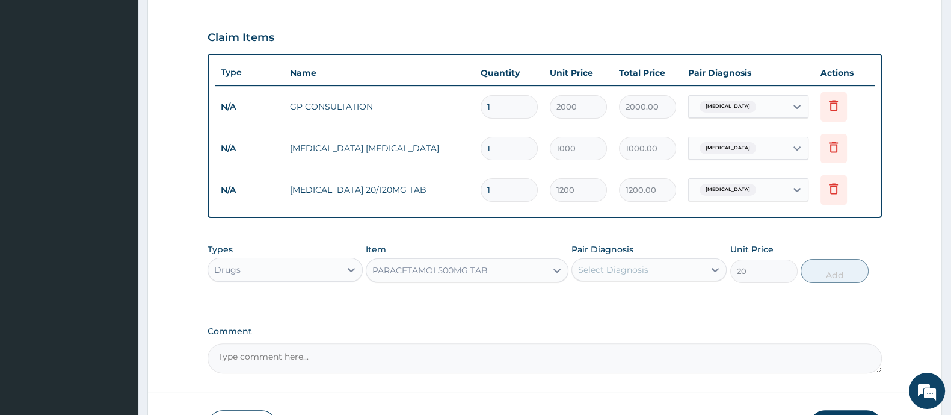
click at [628, 273] on div "Select Diagnosis" at bounding box center [613, 270] width 70 height 12
drag, startPoint x: 608, startPoint y: 300, endPoint x: 762, endPoint y: 301, distance: 154.0
click at [609, 301] on label "[MEDICAL_DATA]" at bounding box center [628, 299] width 75 height 12
checkbox input "true"
click at [834, 271] on button "Add" at bounding box center [834, 271] width 67 height 24
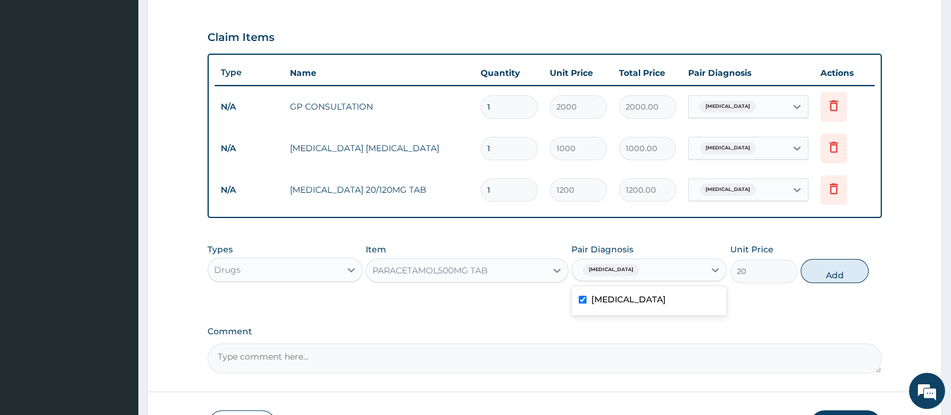
type input "0"
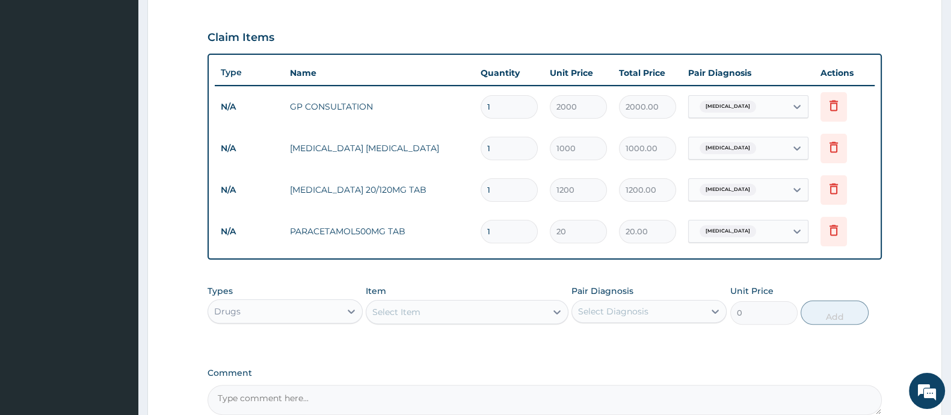
type input "18"
type input "360.00"
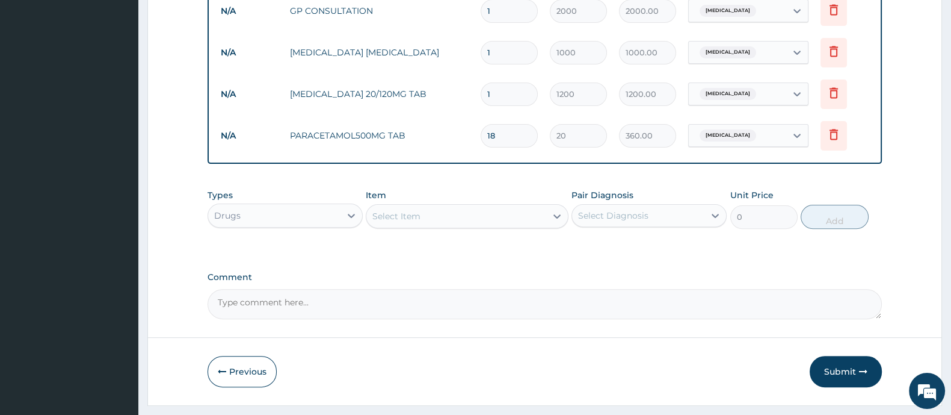
scroll to position [518, 0]
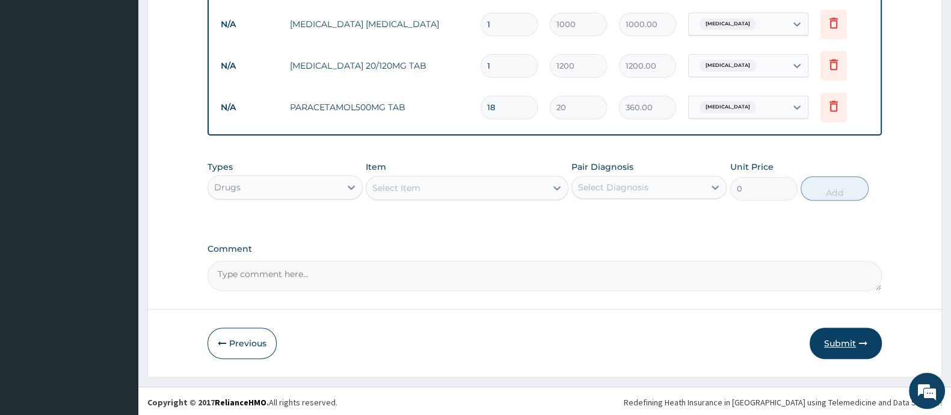
type input "18"
click at [831, 327] on button "Submit" at bounding box center [846, 342] width 72 height 31
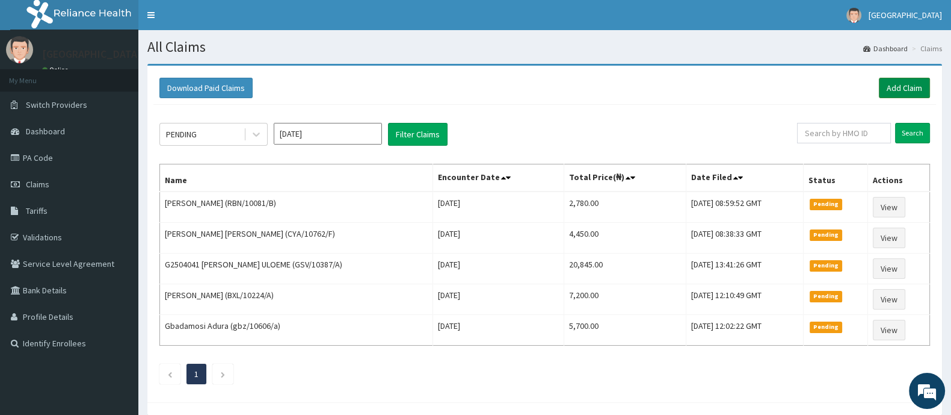
click at [883, 86] on link "Add Claim" at bounding box center [904, 88] width 51 height 20
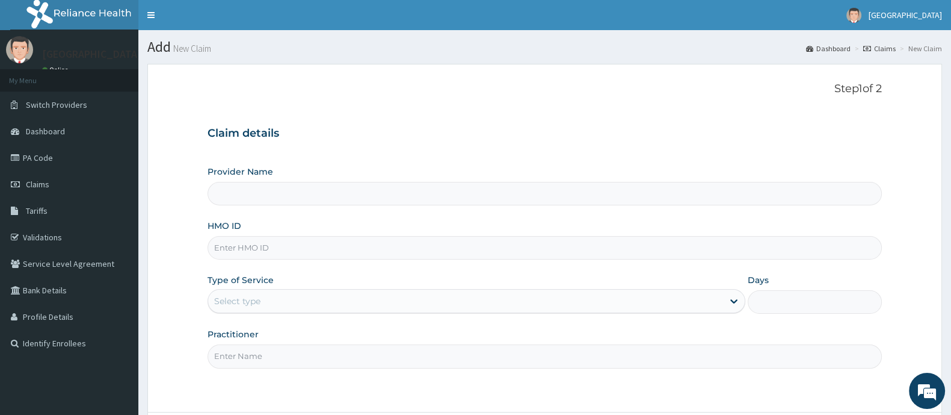
drag, startPoint x: 0, startPoint y: 0, endPoint x: 257, endPoint y: 251, distance: 359.1
click at [257, 251] on input "HMO ID" at bounding box center [545, 247] width 674 height 23
type input "[GEOGRAPHIC_DATA] And Maternity"
drag, startPoint x: 274, startPoint y: 241, endPoint x: 215, endPoint y: 249, distance: 60.2
click at [193, 254] on form "Step 1 of 2 Claim details Provider Name [GEOGRAPHIC_DATA] And Maternity HMO ID …" at bounding box center [544, 272] width 795 height 416
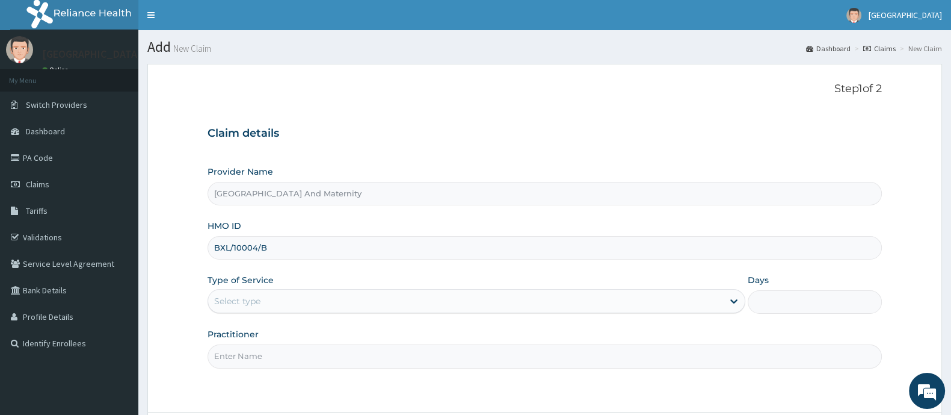
type input "BXL/10004/B"
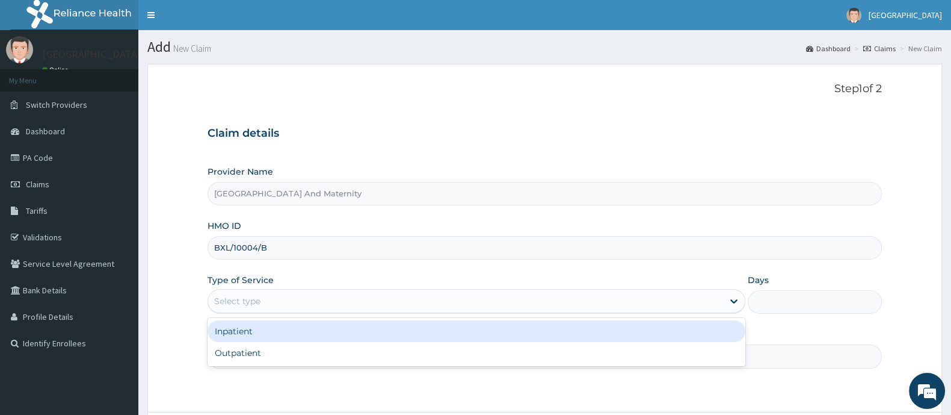
click at [274, 304] on div "Select type" at bounding box center [465, 300] width 515 height 19
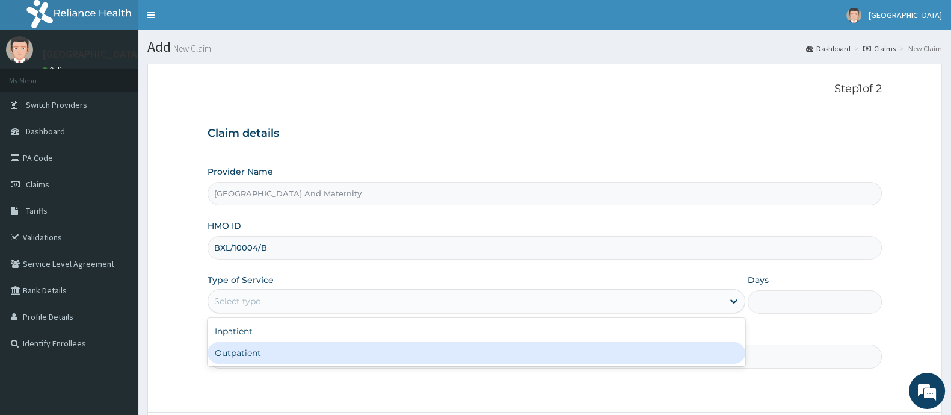
click at [261, 351] on div "Outpatient" at bounding box center [477, 353] width 538 height 22
type input "1"
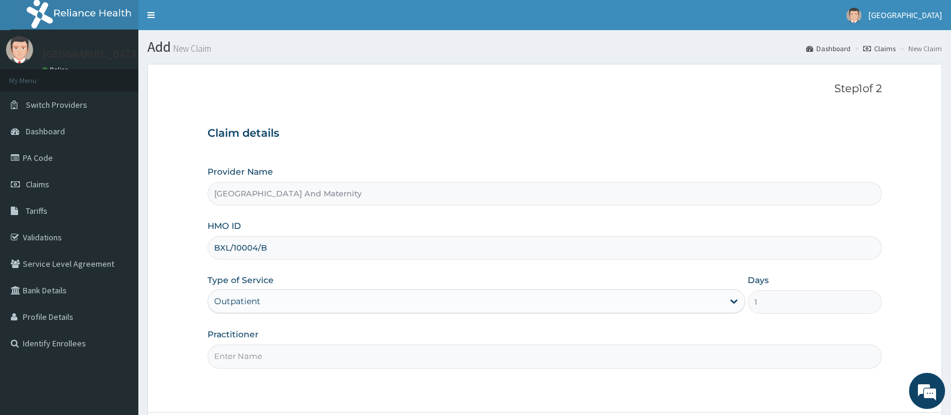
click at [259, 353] on input "Practitioner" at bounding box center [545, 355] width 674 height 23
type input "DR AINA E.A"
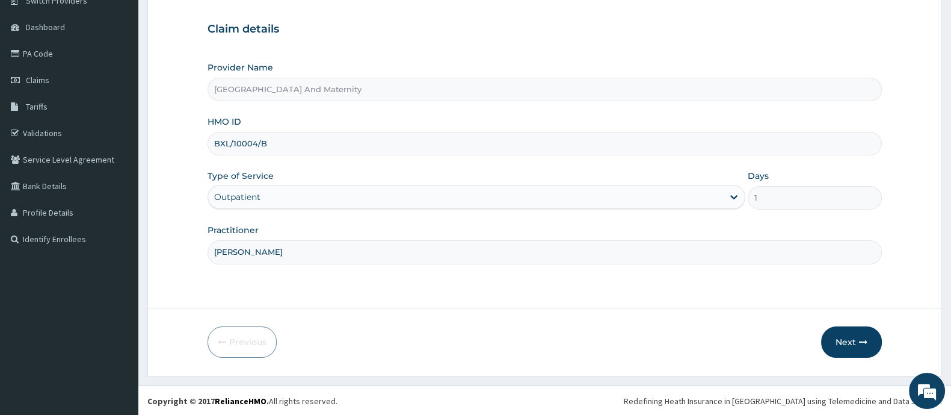
scroll to position [105, 0]
click at [843, 342] on button "Next" at bounding box center [851, 340] width 61 height 31
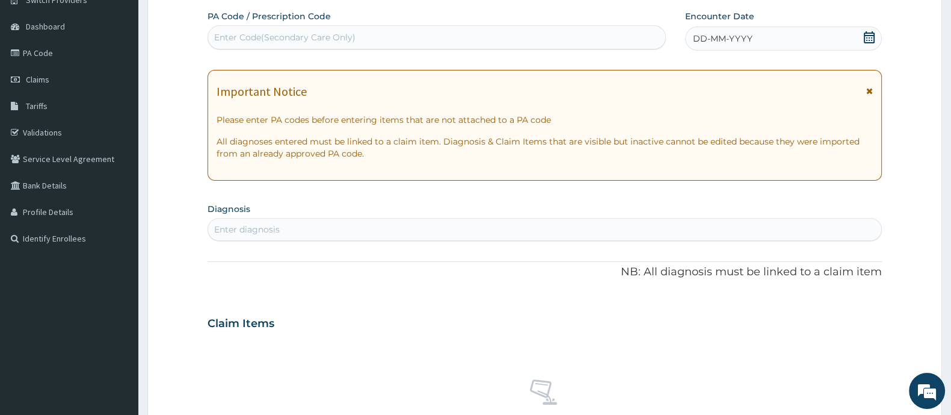
click at [865, 37] on icon at bounding box center [869, 37] width 12 height 12
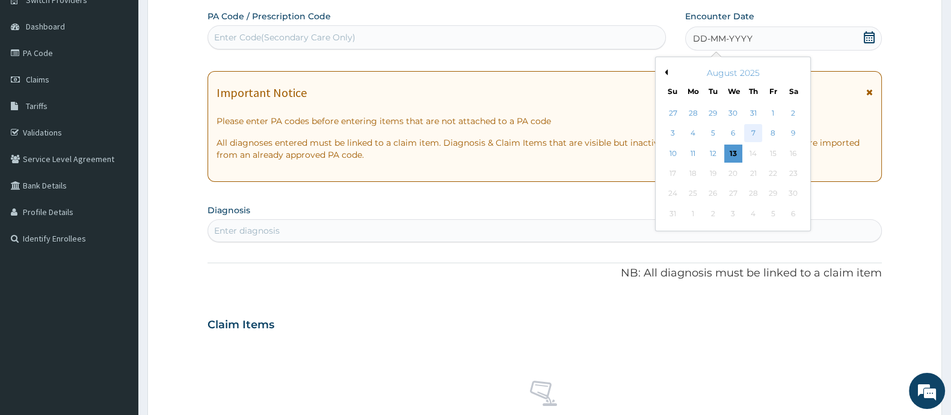
click at [753, 132] on div "7" at bounding box center [753, 134] width 18 height 18
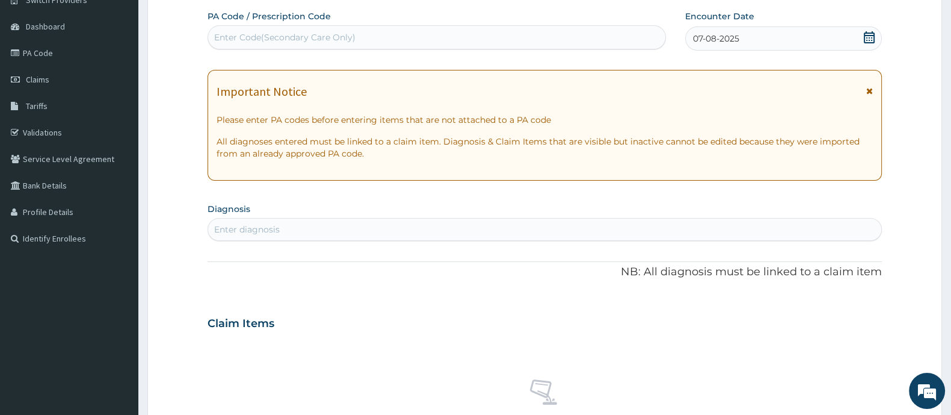
click at [299, 224] on div "Enter diagnosis" at bounding box center [544, 229] width 673 height 19
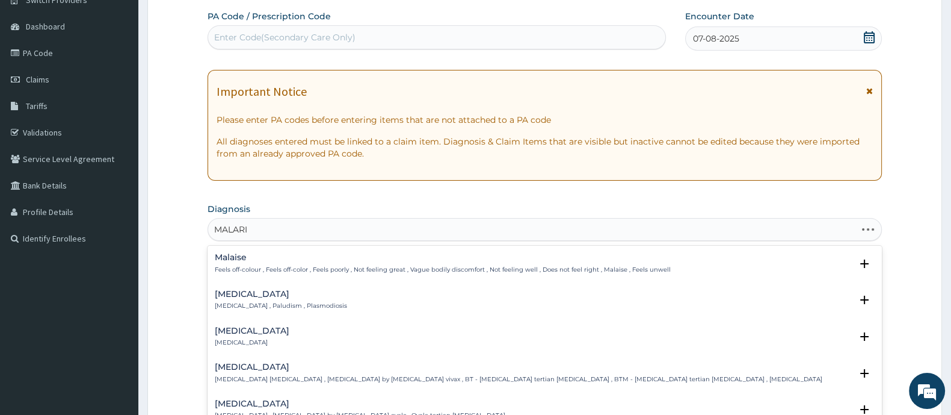
type input "MALARIA"
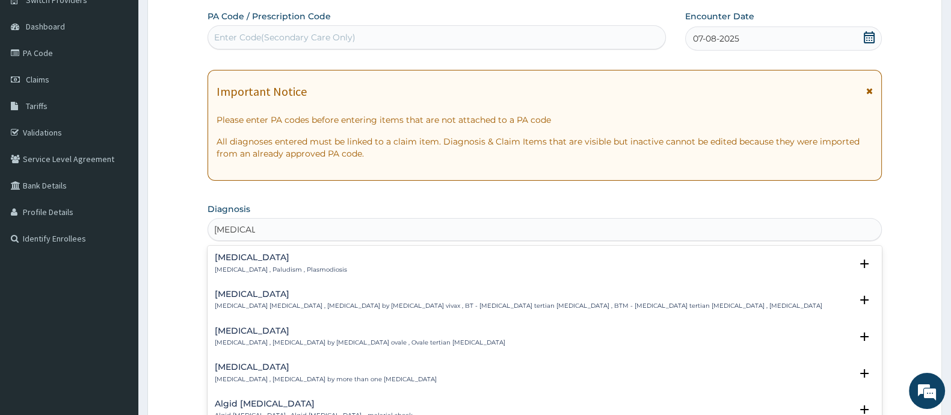
click at [258, 256] on h4 "Malaria" at bounding box center [281, 257] width 132 height 9
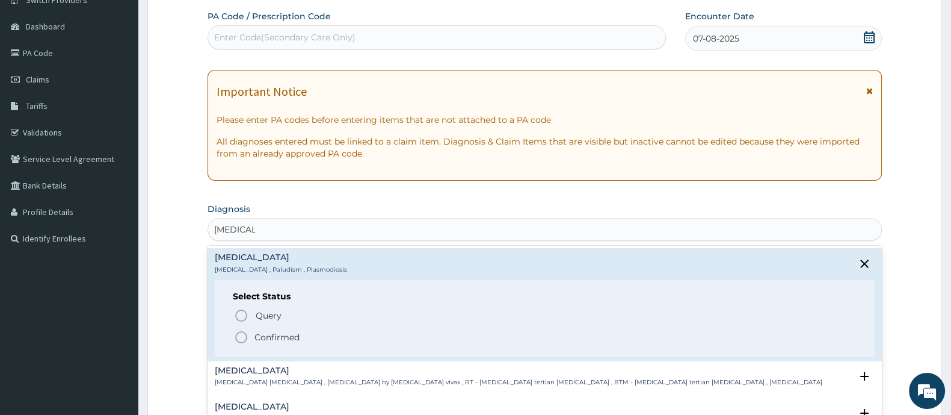
drag, startPoint x: 239, startPoint y: 336, endPoint x: 292, endPoint y: 369, distance: 62.4
click at [240, 335] on icon "status option filled" at bounding box center [241, 337] width 14 height 14
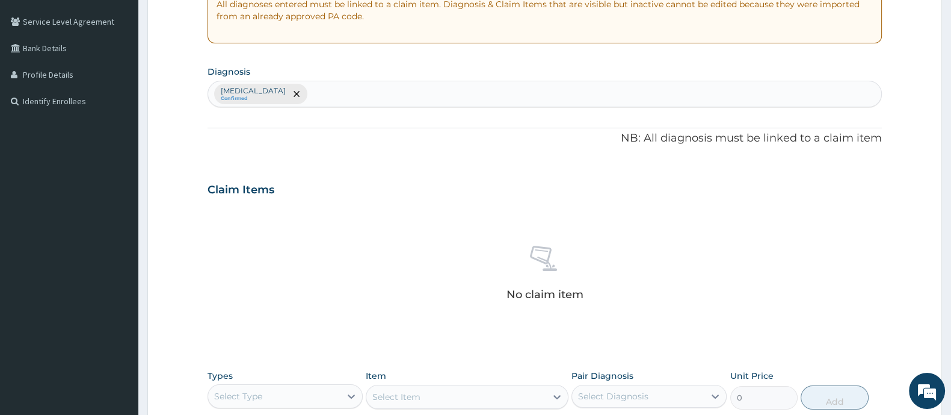
scroll to position [451, 0]
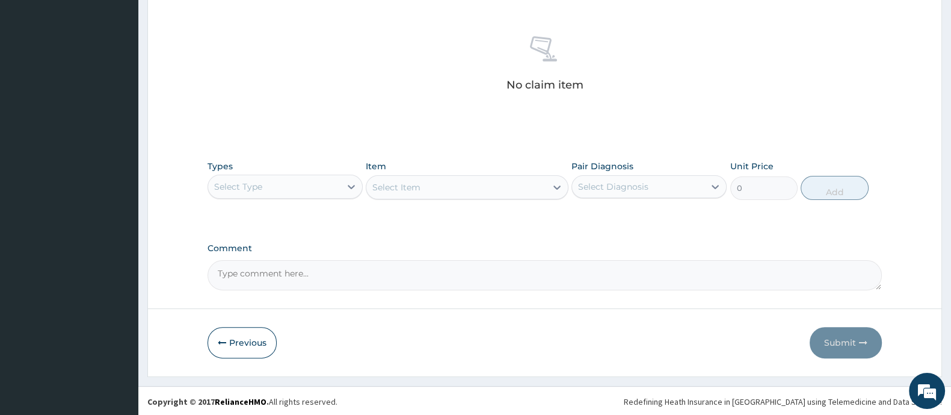
click at [265, 192] on div "Select Type" at bounding box center [274, 186] width 132 height 19
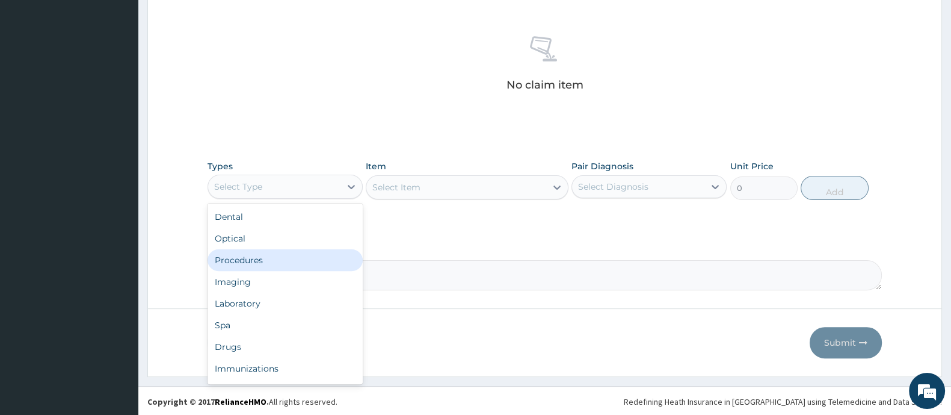
click at [262, 257] on div "Procedures" at bounding box center [285, 260] width 155 height 22
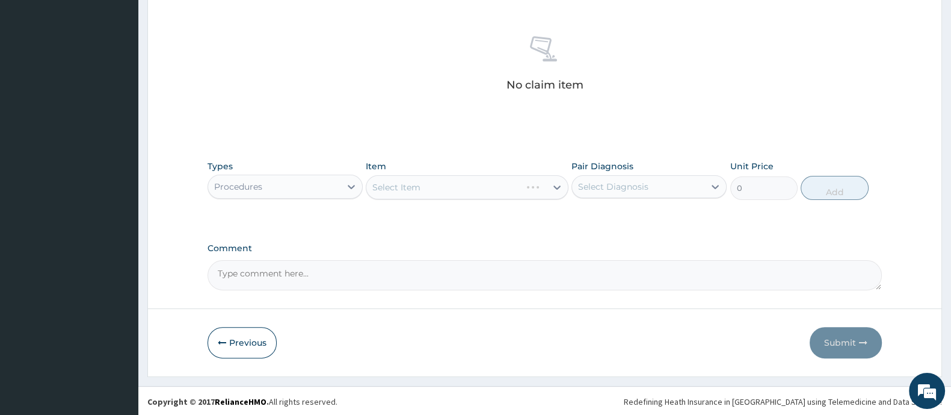
click at [461, 187] on div "Select Item" at bounding box center [467, 187] width 202 height 24
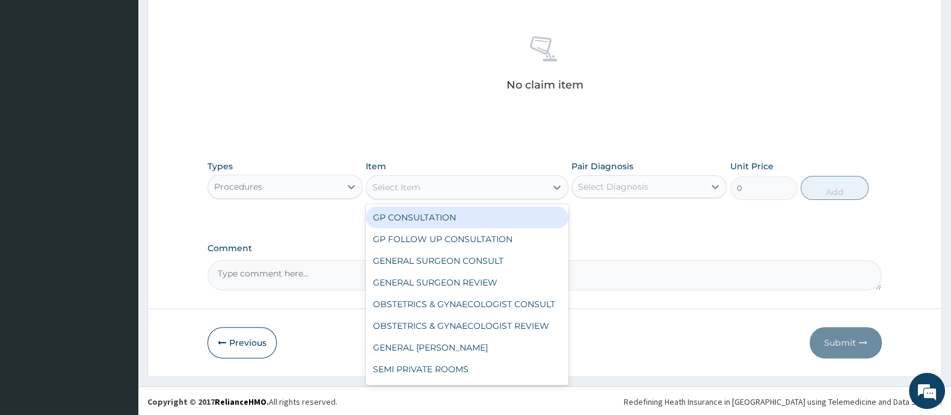
click at [461, 187] on div "Select Item" at bounding box center [455, 186] width 179 height 19
drag, startPoint x: 421, startPoint y: 209, endPoint x: 584, endPoint y: 189, distance: 163.7
click at [427, 209] on div "GP CONSULTATION" at bounding box center [467, 217] width 202 height 22
type input "2000"
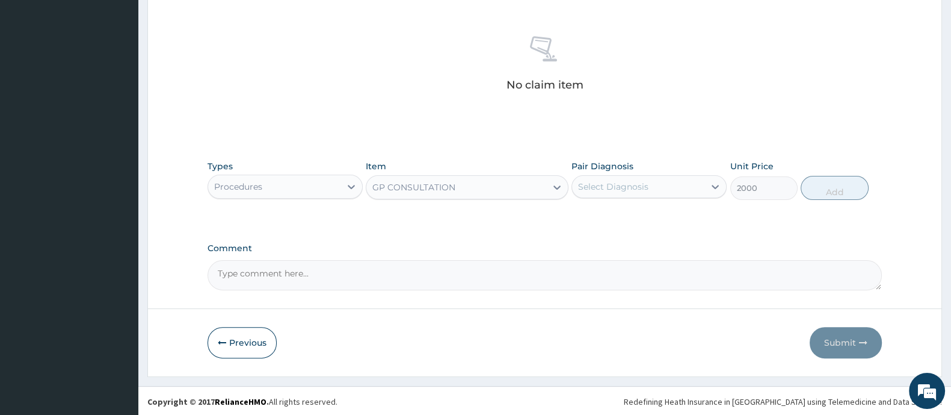
click at [614, 185] on div "Select Diagnosis" at bounding box center [613, 186] width 70 height 12
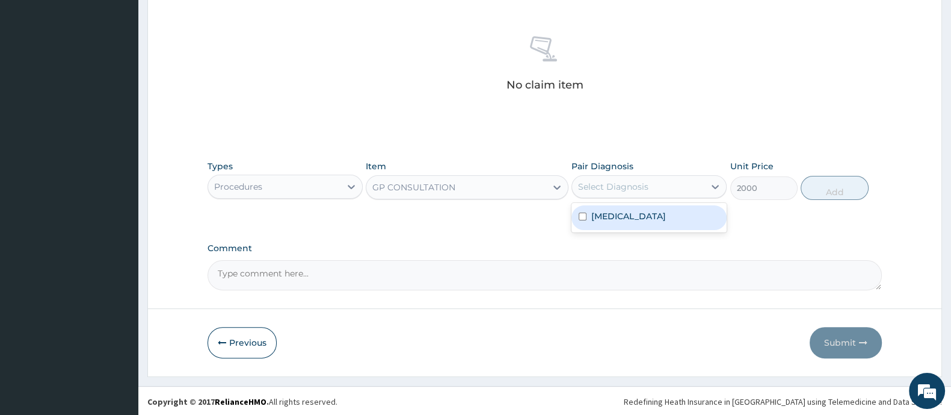
click at [601, 210] on label "Malaria" at bounding box center [628, 216] width 75 height 12
checkbox input "true"
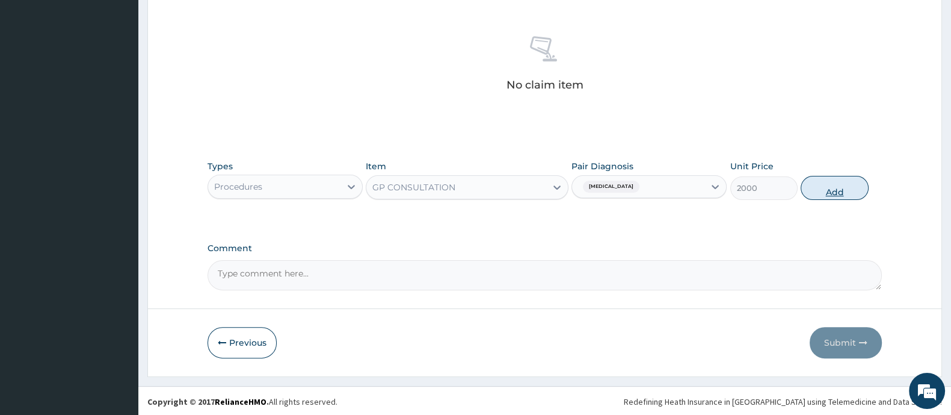
click at [833, 193] on button "Add" at bounding box center [834, 188] width 67 height 24
type input "0"
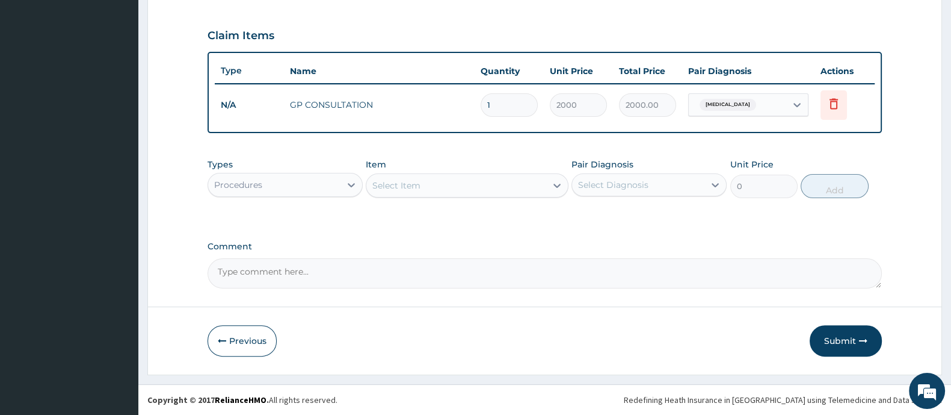
scroll to position [394, 0]
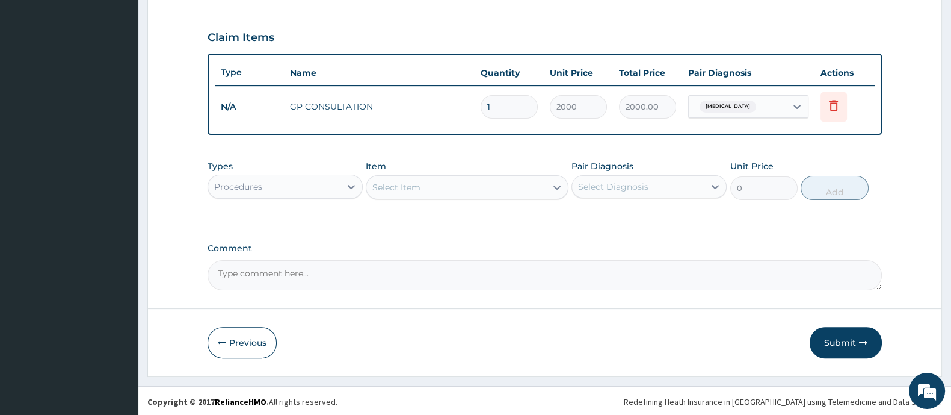
click at [321, 188] on div "Procedures" at bounding box center [274, 186] width 132 height 19
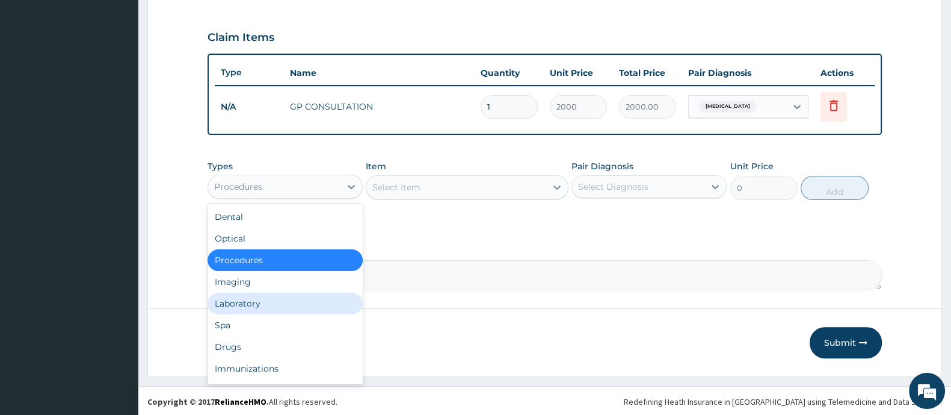
drag, startPoint x: 275, startPoint y: 294, endPoint x: 404, endPoint y: 260, distance: 133.7
click at [277, 296] on div "Laboratory" at bounding box center [285, 303] width 155 height 22
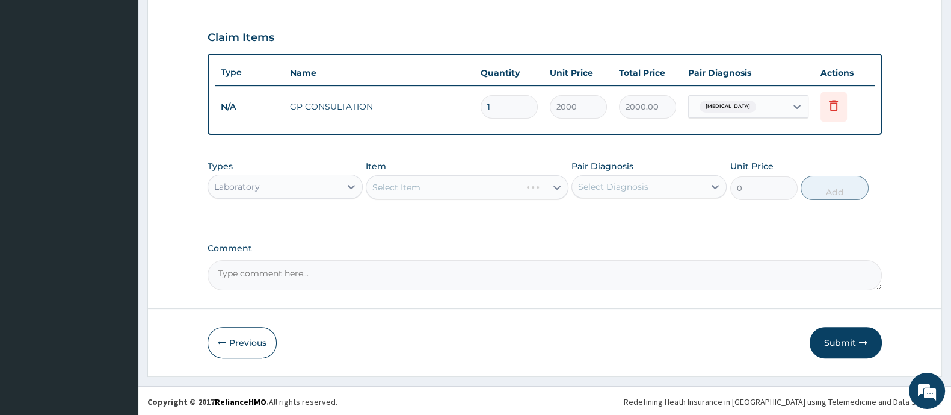
click at [453, 180] on div "Select Item" at bounding box center [467, 187] width 202 height 24
click at [449, 184] on div "Select Item" at bounding box center [455, 186] width 179 height 19
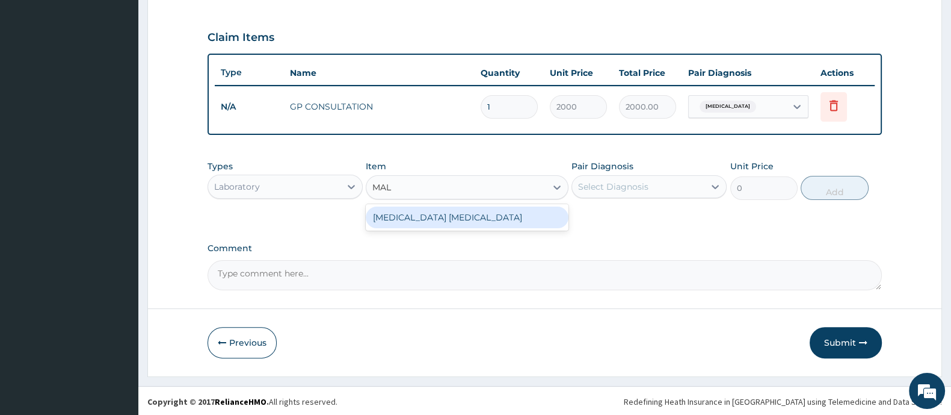
type input "MALA"
click at [543, 214] on div "MALARIA PARASITE" at bounding box center [467, 217] width 202 height 22
type input "1000"
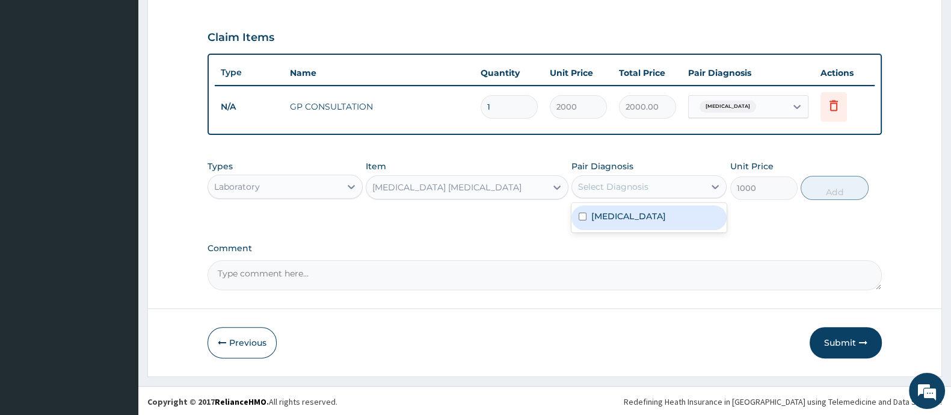
click at [612, 191] on div "Select Diagnosis" at bounding box center [613, 186] width 70 height 12
click at [595, 220] on label "Malaria" at bounding box center [628, 216] width 75 height 12
checkbox input "true"
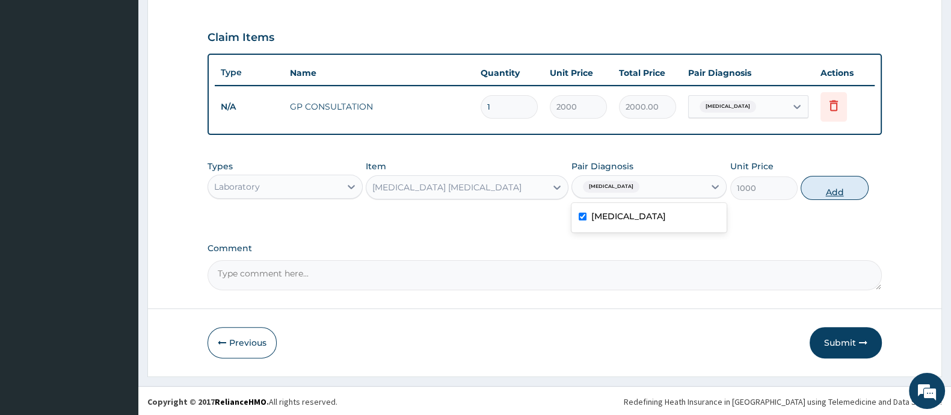
click at [822, 193] on button "Add" at bounding box center [834, 188] width 67 height 24
type input "0"
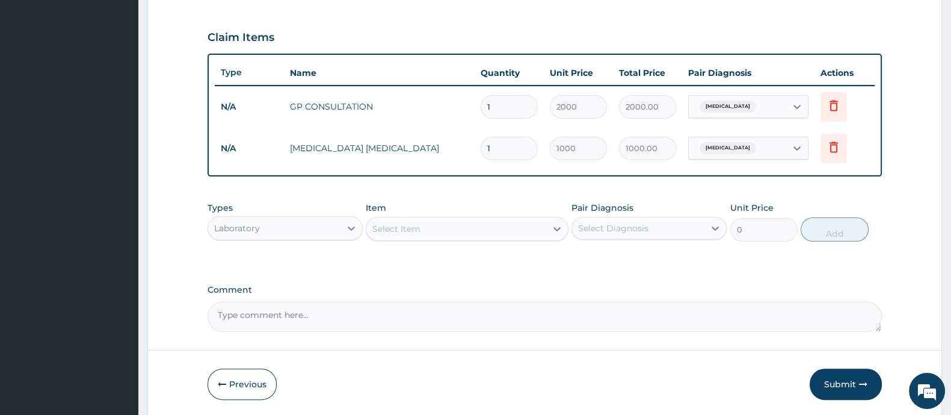
click at [321, 230] on div "Laboratory" at bounding box center [274, 227] width 132 height 19
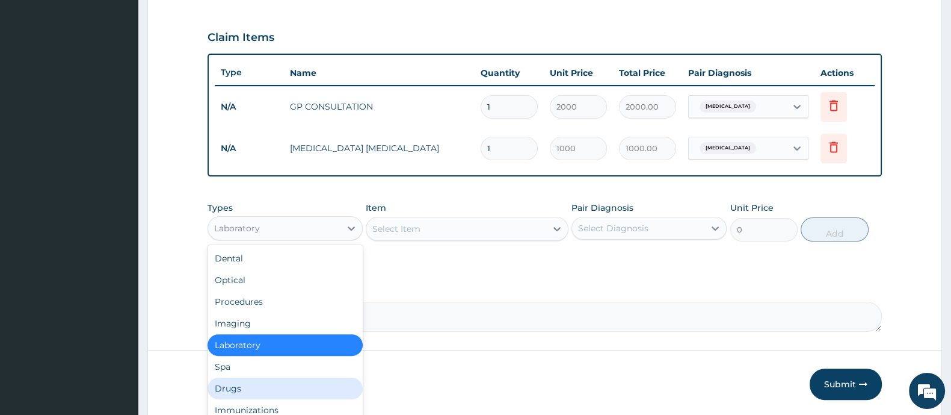
click at [241, 389] on div "Drugs" at bounding box center [285, 388] width 155 height 22
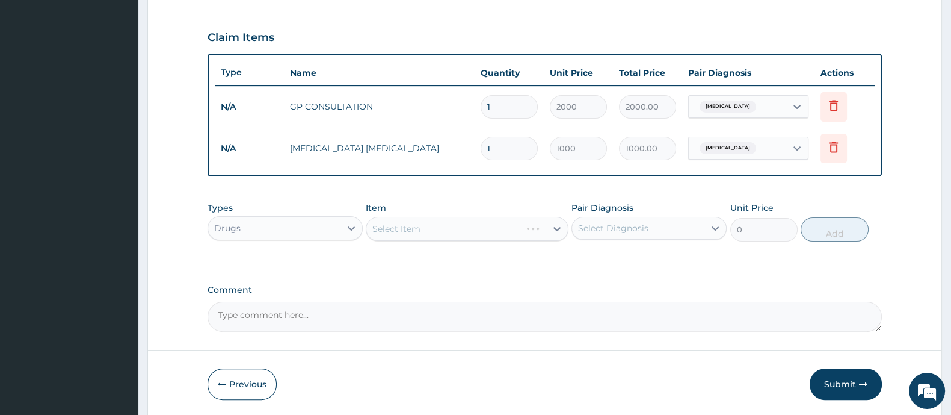
click at [442, 232] on div "Select Item" at bounding box center [467, 229] width 202 height 24
click at [441, 229] on div "Select Item" at bounding box center [467, 229] width 202 height 24
click at [508, 229] on div "Select Item" at bounding box center [467, 229] width 202 height 24
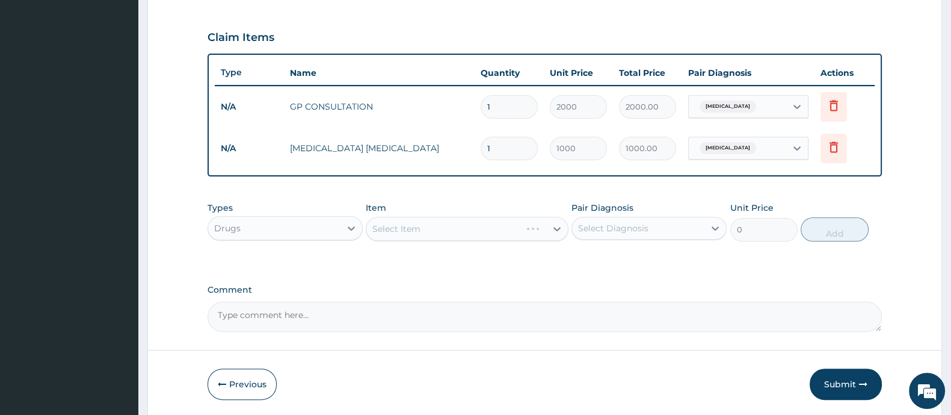
click at [510, 227] on div "Select Item" at bounding box center [467, 229] width 202 height 24
click at [486, 227] on div "Select Item" at bounding box center [467, 229] width 202 height 24
click at [483, 230] on div "Select Item" at bounding box center [467, 229] width 202 height 24
click at [484, 230] on div "Select Item" at bounding box center [467, 229] width 202 height 24
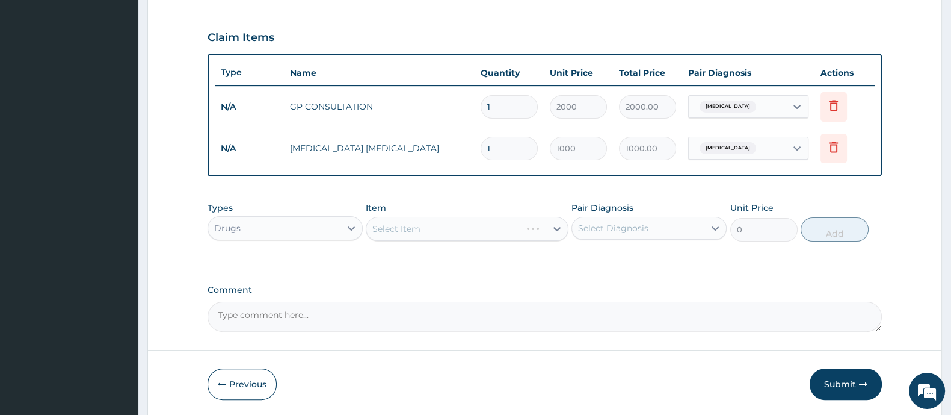
click at [494, 218] on div "Select Item" at bounding box center [467, 229] width 202 height 24
click at [490, 224] on div "Select Item" at bounding box center [467, 229] width 202 height 24
drag, startPoint x: 490, startPoint y: 224, endPoint x: 472, endPoint y: 224, distance: 18.7
click at [487, 226] on div "Select Item" at bounding box center [467, 229] width 202 height 24
click at [508, 224] on div "Select Item" at bounding box center [467, 229] width 202 height 24
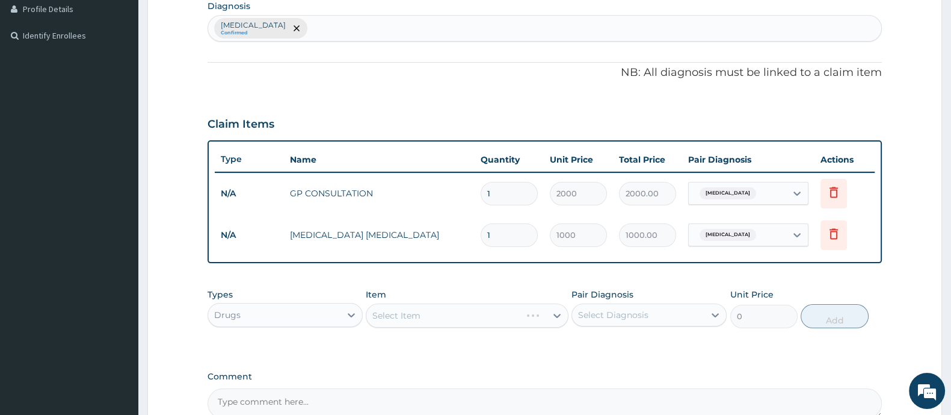
scroll to position [376, 0]
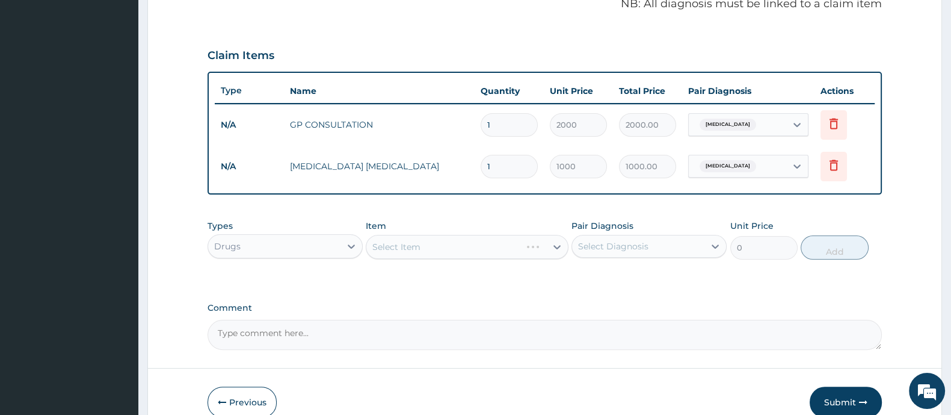
click at [452, 250] on div "Select Item" at bounding box center [467, 247] width 202 height 24
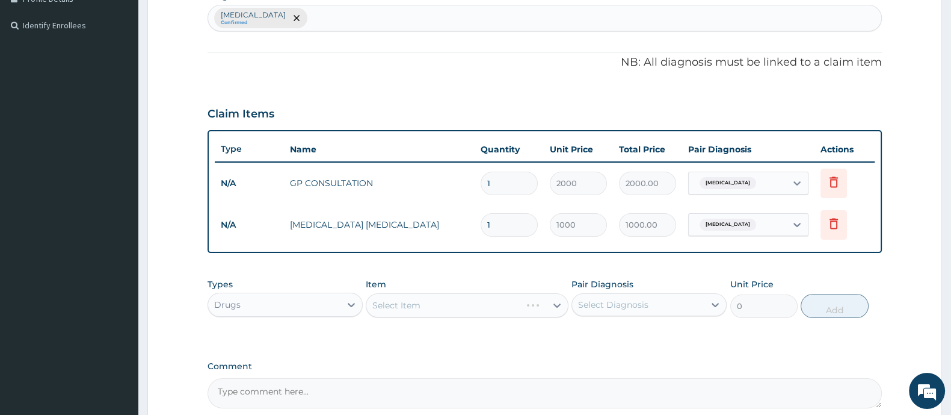
scroll to position [226, 0]
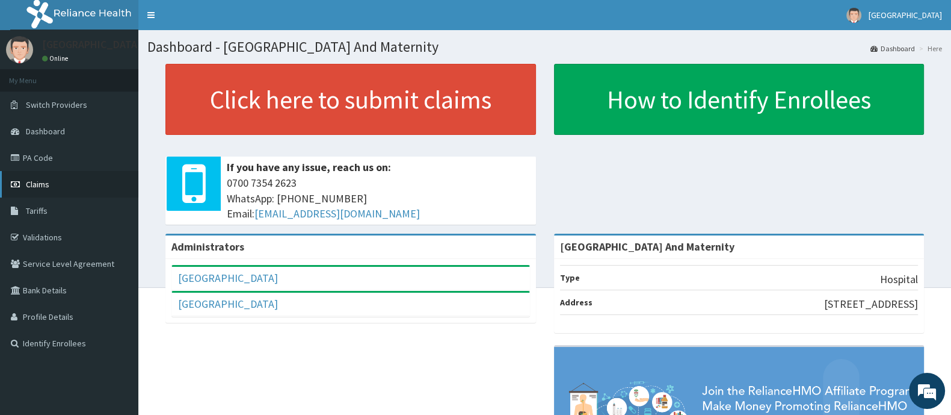
click at [54, 178] on link "Claims" at bounding box center [69, 184] width 138 height 26
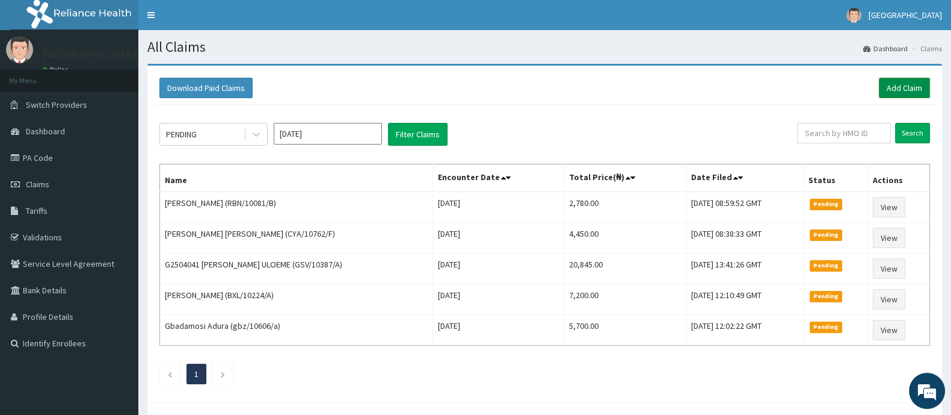
click at [906, 84] on link "Add Claim" at bounding box center [904, 88] width 51 height 20
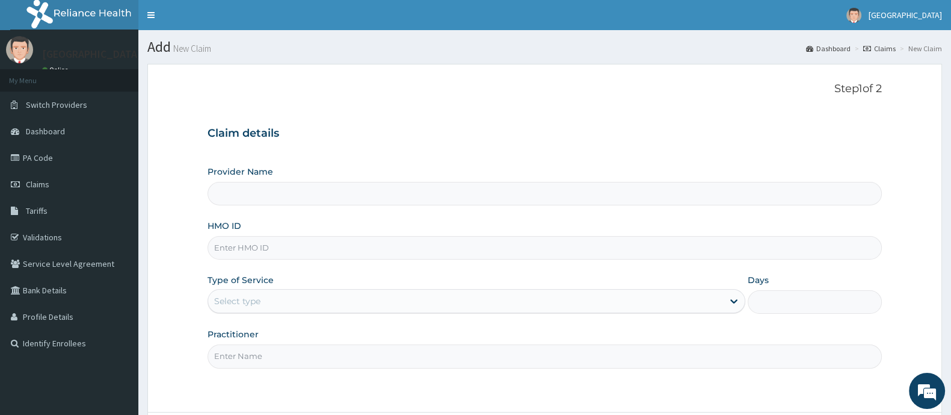
click at [270, 245] on input "HMO ID" at bounding box center [545, 247] width 674 height 23
type input "[GEOGRAPHIC_DATA] And Maternity"
paste input "BXL/10004/B"
type input "BXL/10004/B"
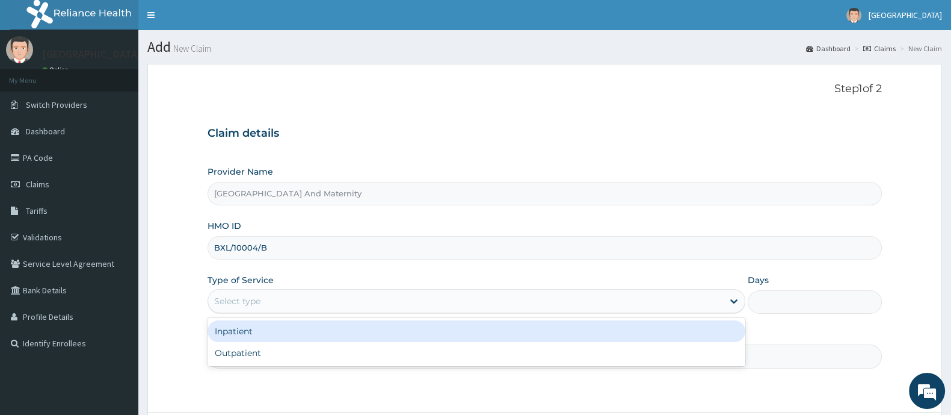
click at [235, 300] on div "Select type" at bounding box center [237, 301] width 46 height 12
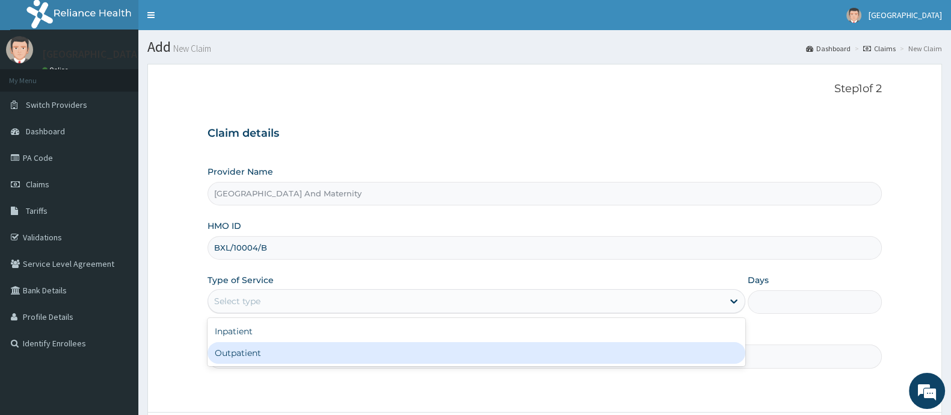
click at [244, 348] on div "Outpatient" at bounding box center [477, 353] width 538 height 22
type input "1"
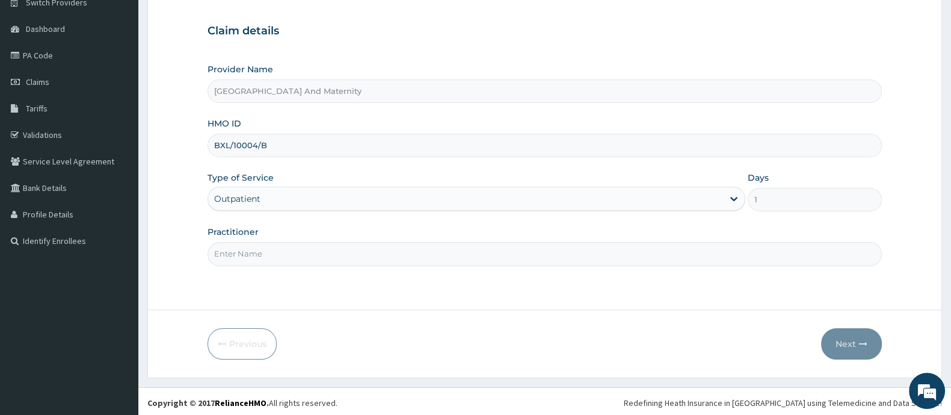
scroll to position [105, 0]
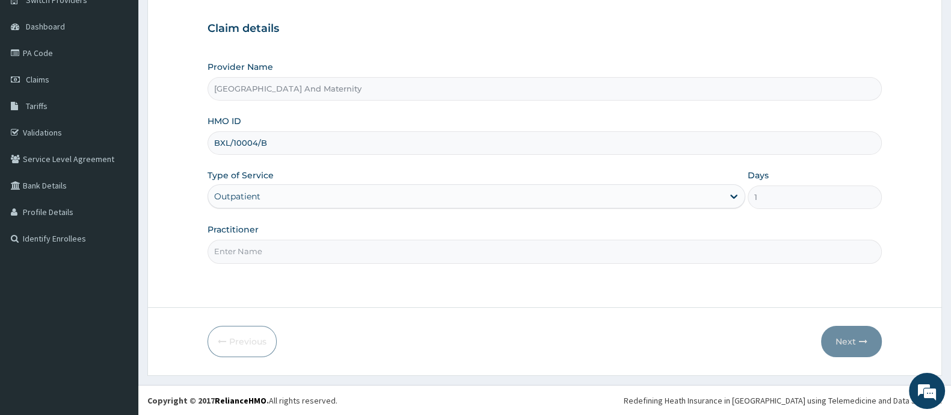
click at [262, 252] on input "Practitioner" at bounding box center [545, 250] width 674 height 23
type input "[PERSON_NAME]"
click at [851, 344] on button "Next" at bounding box center [851, 340] width 61 height 31
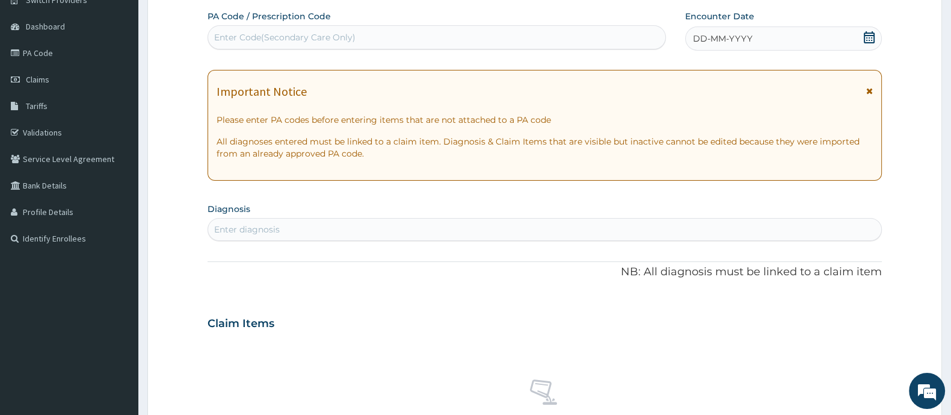
scroll to position [0, 0]
click at [878, 37] on div "DD-MM-YYYY" at bounding box center [783, 38] width 197 height 24
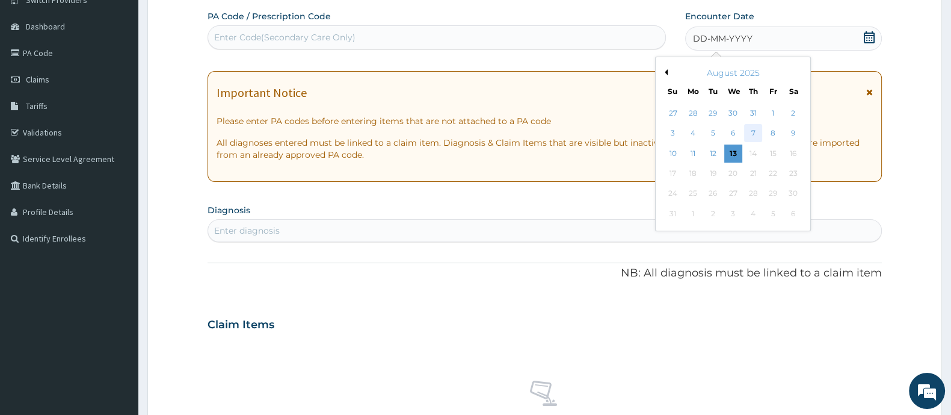
click at [756, 129] on div "7" at bounding box center [753, 134] width 18 height 18
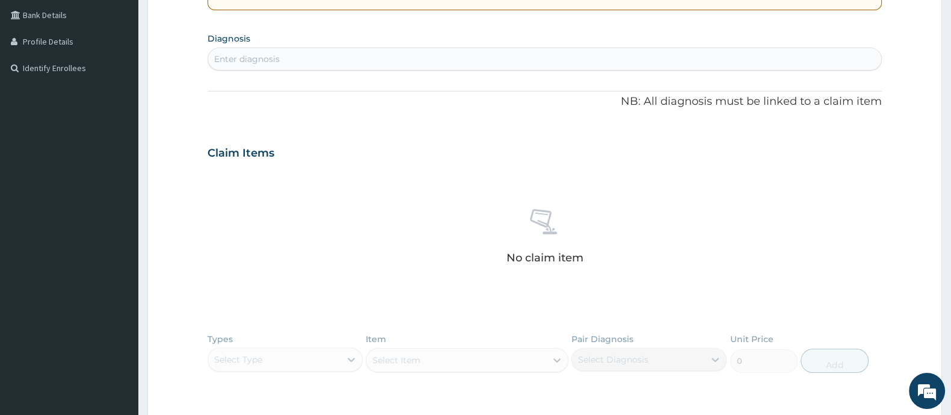
scroll to position [255, 0]
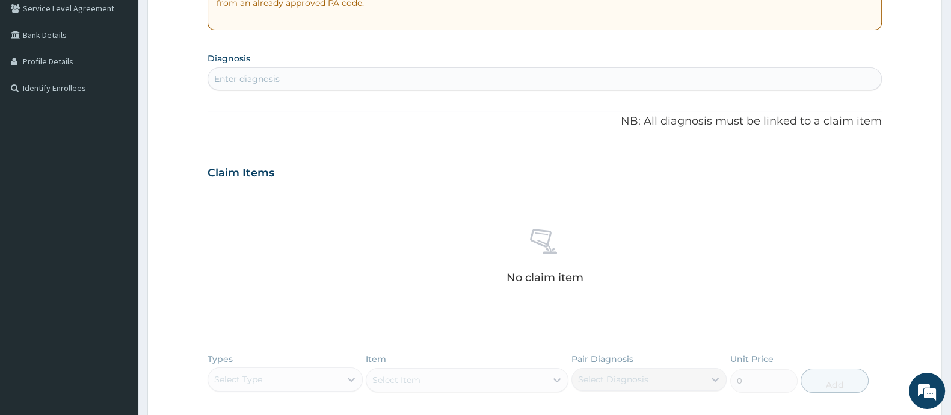
click at [270, 83] on div "Enter diagnosis" at bounding box center [247, 79] width 66 height 12
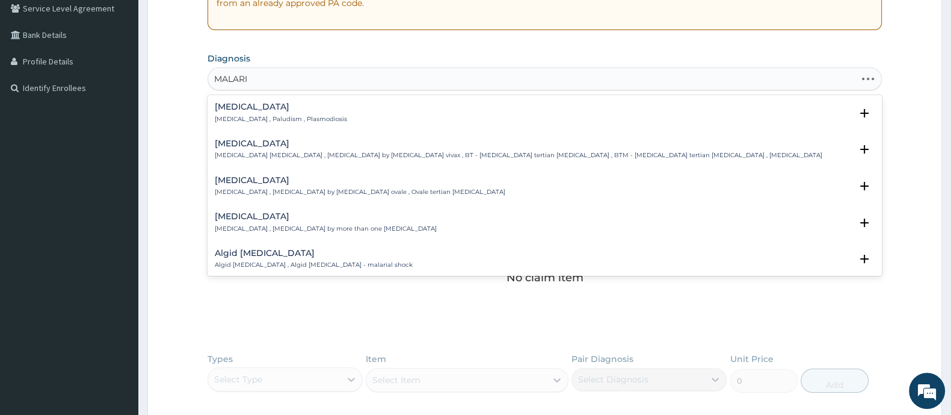
type input "[MEDICAL_DATA]"
click at [252, 111] on div "[MEDICAL_DATA] [MEDICAL_DATA] , Paludism , Plasmodiosis" at bounding box center [281, 112] width 132 height 21
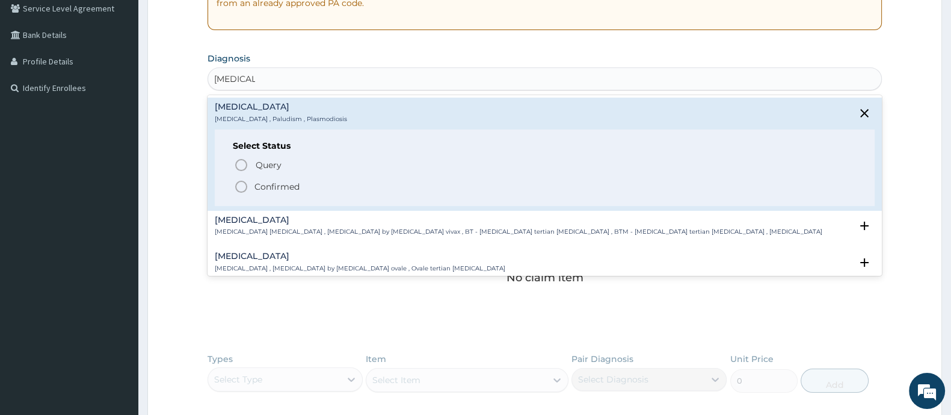
drag, startPoint x: 241, startPoint y: 181, endPoint x: 236, endPoint y: 189, distance: 8.9
click at [242, 181] on icon "status option filled" at bounding box center [241, 186] width 14 height 14
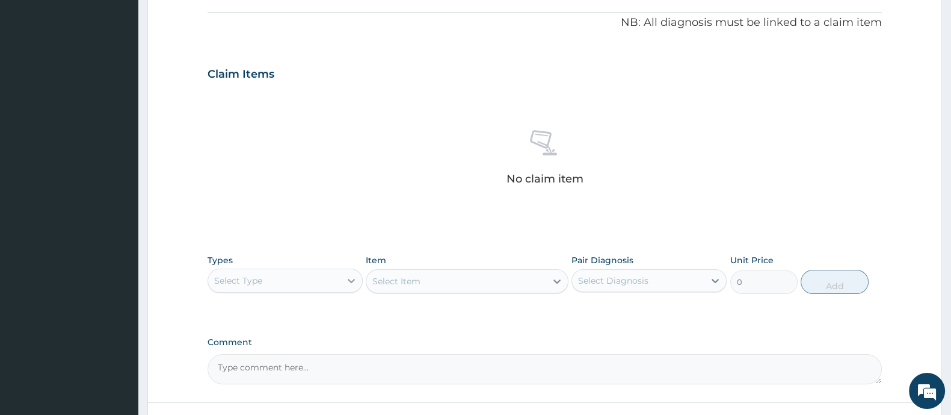
scroll to position [451, 0]
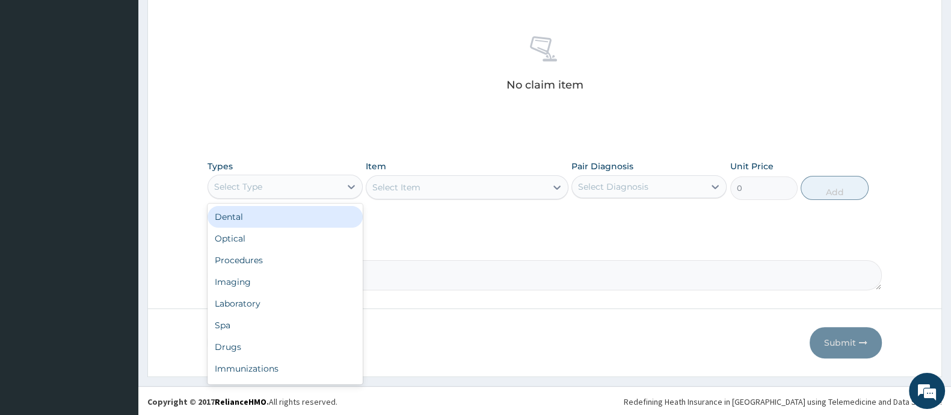
click at [325, 179] on div "Select Type" at bounding box center [274, 186] width 132 height 19
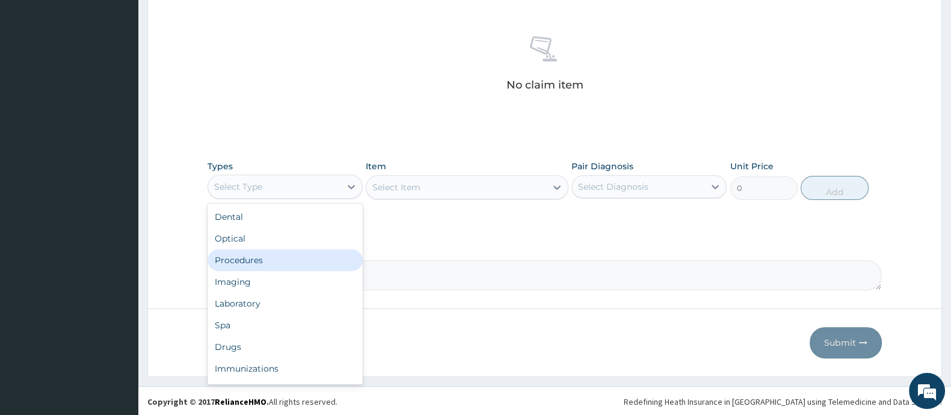
drag, startPoint x: 273, startPoint y: 268, endPoint x: 498, endPoint y: 221, distance: 229.3
click at [277, 270] on div "Dental Optical Procedures Imaging Laboratory Spa Drugs Immunizations Others Gym" at bounding box center [285, 293] width 155 height 180
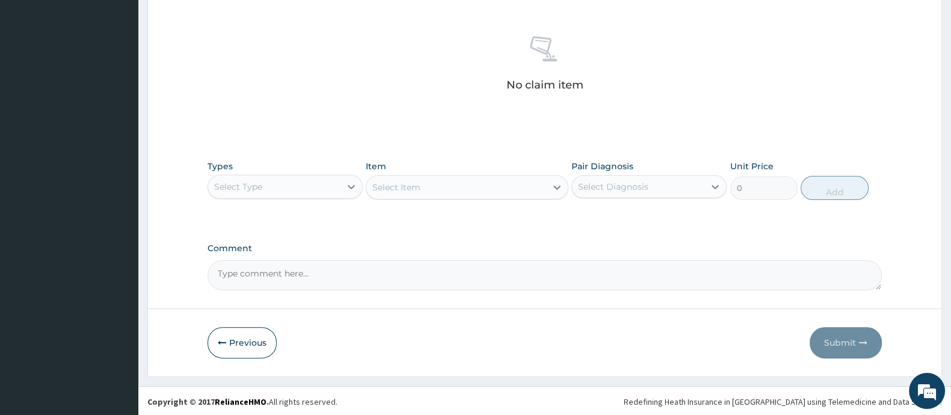
click at [503, 182] on div "Select Item" at bounding box center [467, 187] width 202 height 24
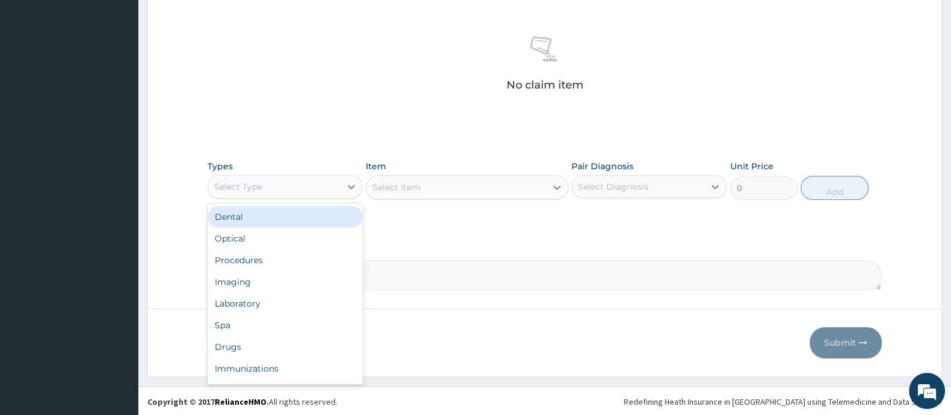
click at [259, 192] on div "Select Type" at bounding box center [274, 186] width 132 height 19
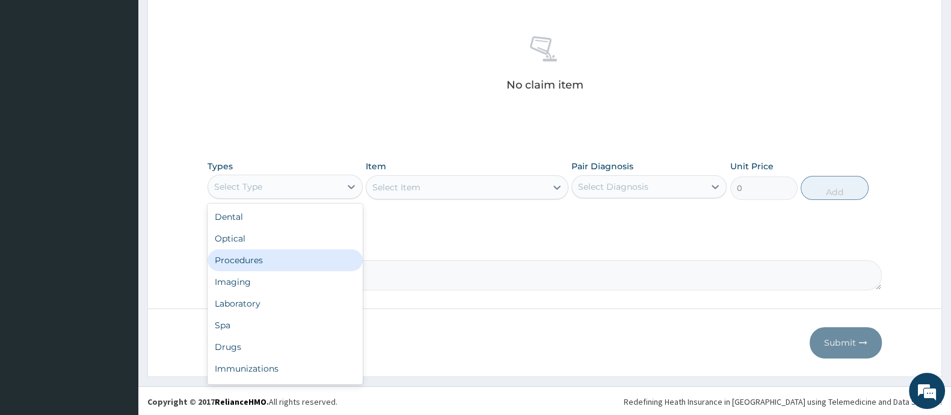
click at [253, 253] on div "Procedures" at bounding box center [285, 260] width 155 height 22
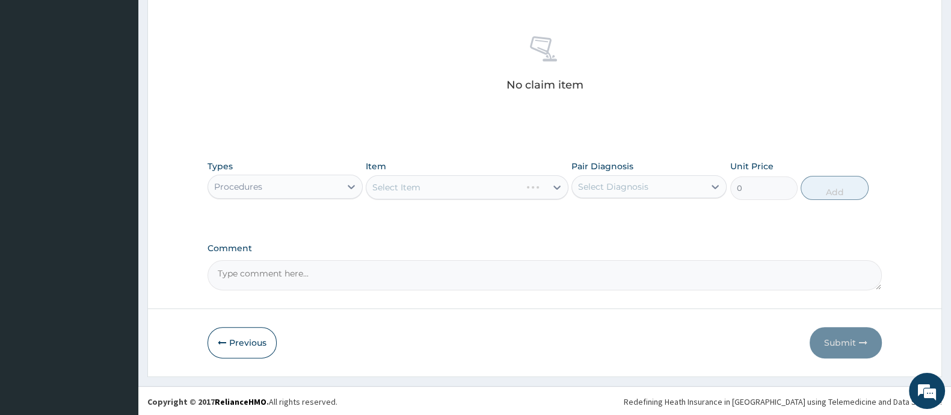
click at [452, 189] on div "Select Item" at bounding box center [467, 187] width 202 height 24
click at [452, 188] on div "Select Item" at bounding box center [467, 187] width 202 height 24
click at [538, 188] on div "Select Item" at bounding box center [455, 186] width 179 height 19
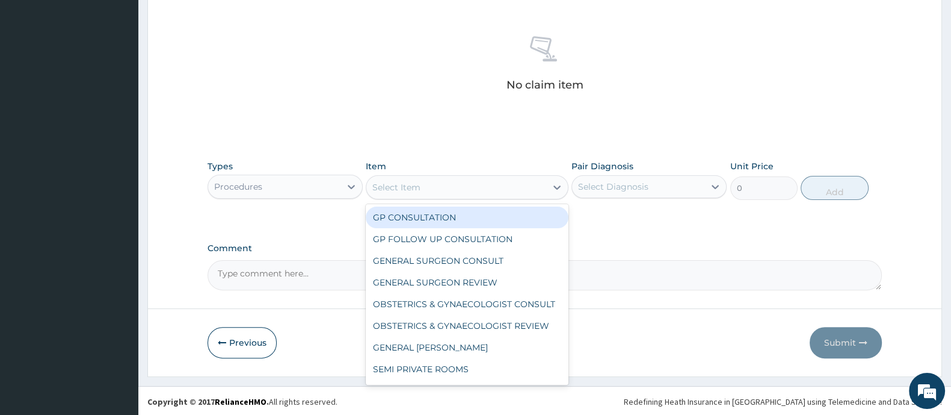
drag, startPoint x: 446, startPoint y: 214, endPoint x: 559, endPoint y: 203, distance: 113.6
click at [455, 212] on div "GP CONSULTATION" at bounding box center [467, 217] width 202 height 22
type input "2000"
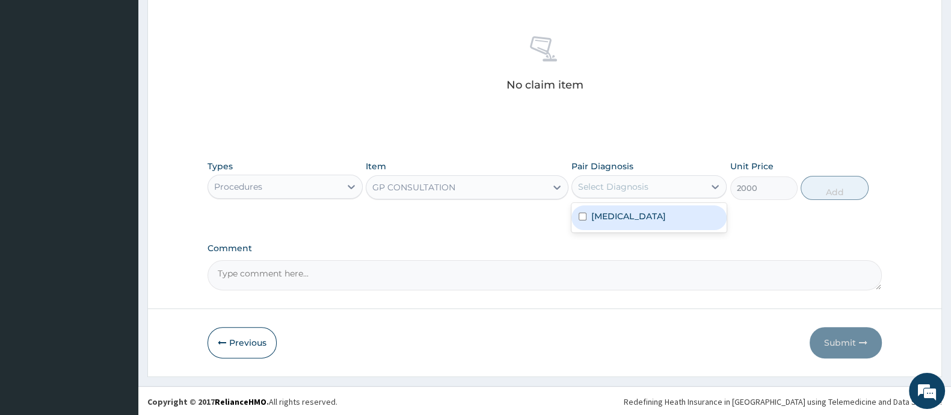
click at [609, 188] on div "Select Diagnosis" at bounding box center [613, 186] width 70 height 12
click at [608, 213] on label "[MEDICAL_DATA]" at bounding box center [628, 216] width 75 height 12
checkbox input "true"
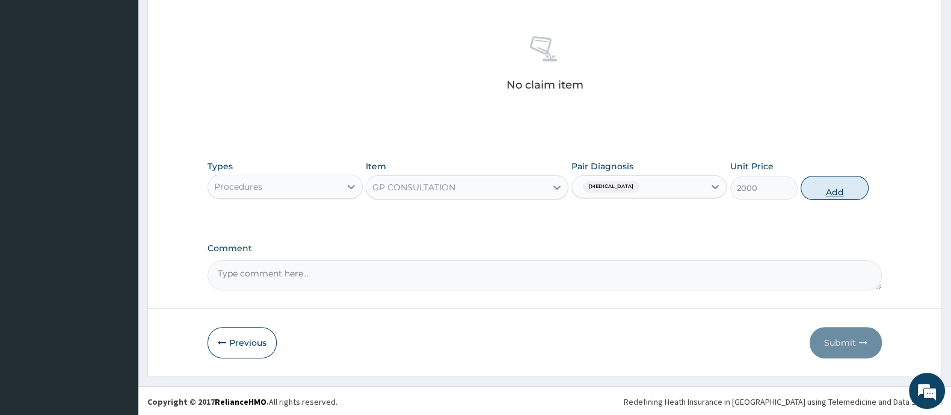
click at [839, 197] on button "Add" at bounding box center [834, 188] width 67 height 24
type input "0"
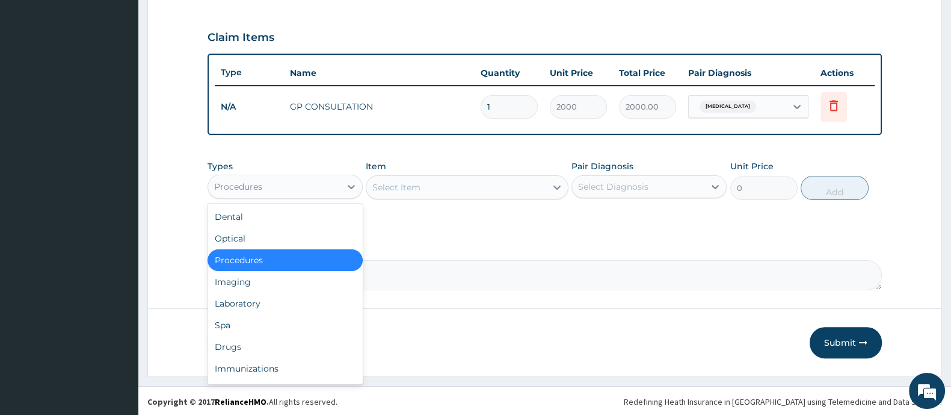
click at [307, 188] on div "Procedures" at bounding box center [274, 186] width 132 height 19
drag, startPoint x: 246, startPoint y: 295, endPoint x: 331, endPoint y: 267, distance: 89.6
click at [247, 296] on div "Laboratory" at bounding box center [285, 303] width 155 height 22
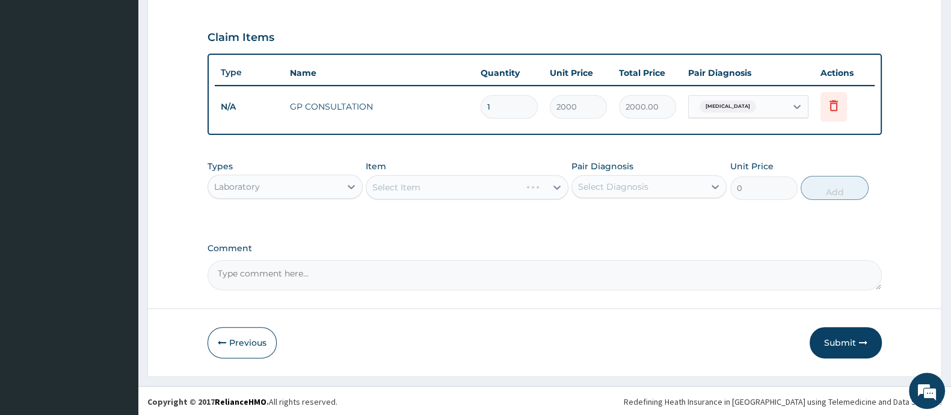
click at [421, 191] on div "Select Item" at bounding box center [467, 187] width 202 height 24
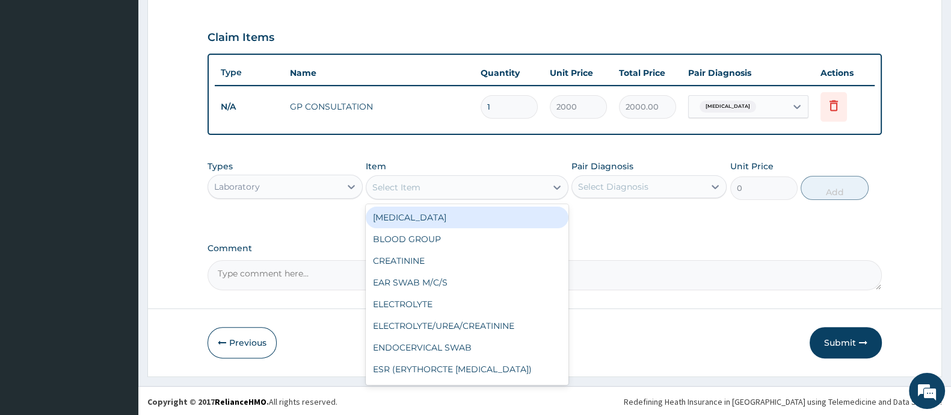
click at [421, 191] on div "Select Item" at bounding box center [455, 186] width 179 height 19
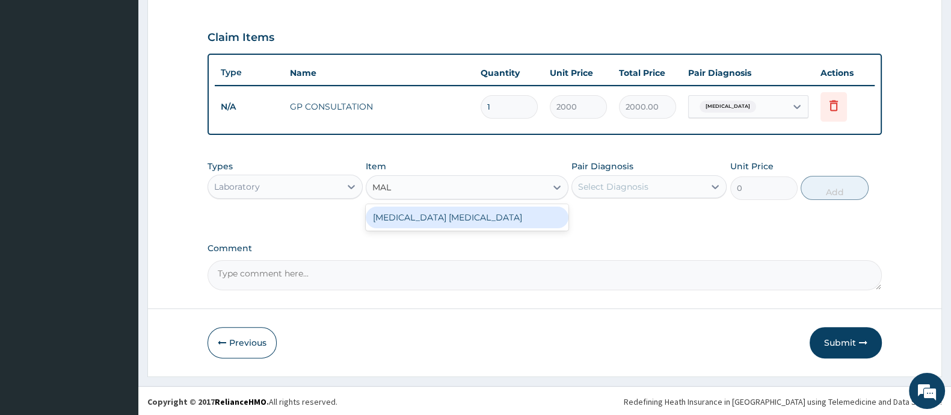
type input "MALA"
drag, startPoint x: 496, startPoint y: 214, endPoint x: 531, endPoint y: 209, distance: 35.9
click at [502, 214] on div "[MEDICAL_DATA] [MEDICAL_DATA]" at bounding box center [467, 217] width 202 height 22
type input "1000"
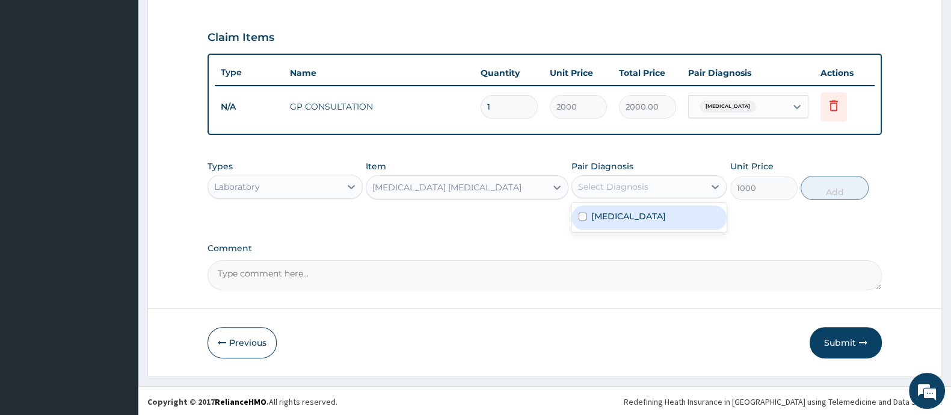
click at [652, 177] on div "Select Diagnosis" at bounding box center [638, 186] width 132 height 19
click at [618, 214] on label "[MEDICAL_DATA]" at bounding box center [628, 216] width 75 height 12
checkbox input "true"
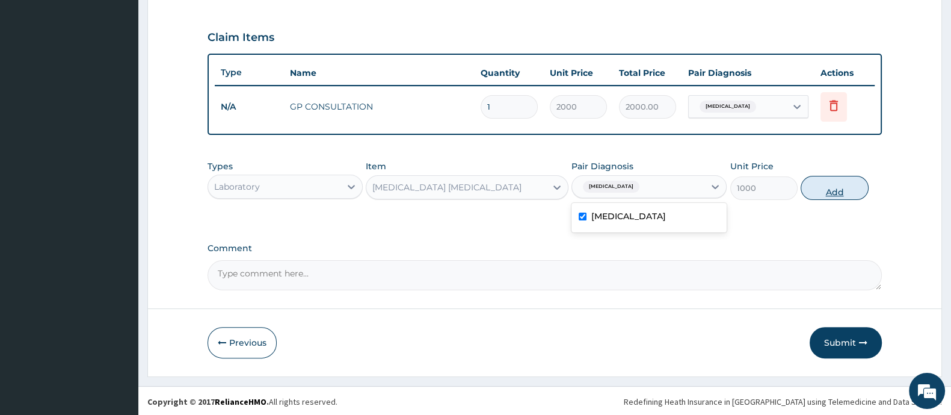
click at [845, 190] on button "Add" at bounding box center [834, 188] width 67 height 24
type input "0"
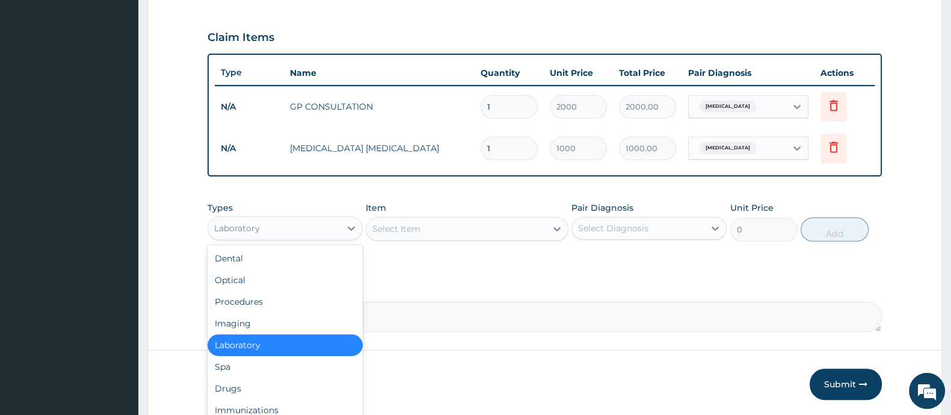
click at [314, 230] on div "Laboratory" at bounding box center [274, 227] width 132 height 19
drag, startPoint x: 216, startPoint y: 387, endPoint x: 268, endPoint y: 385, distance: 51.8
click at [217, 389] on div "Drugs" at bounding box center [285, 388] width 155 height 22
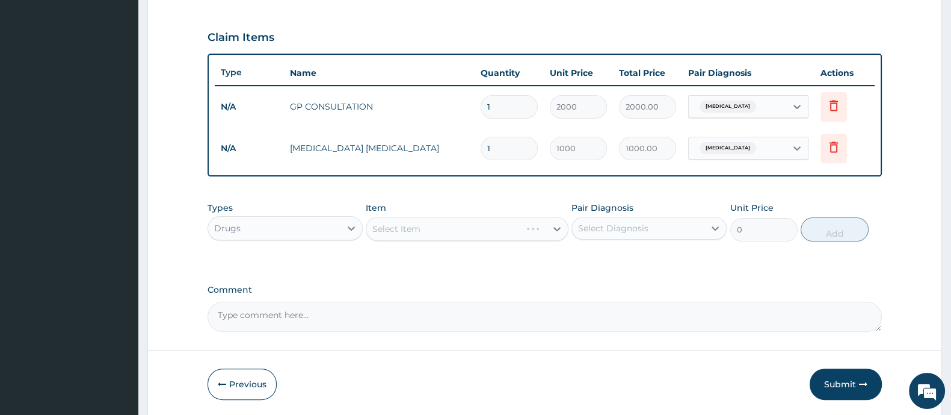
click at [439, 232] on div "Select Item" at bounding box center [467, 229] width 202 height 24
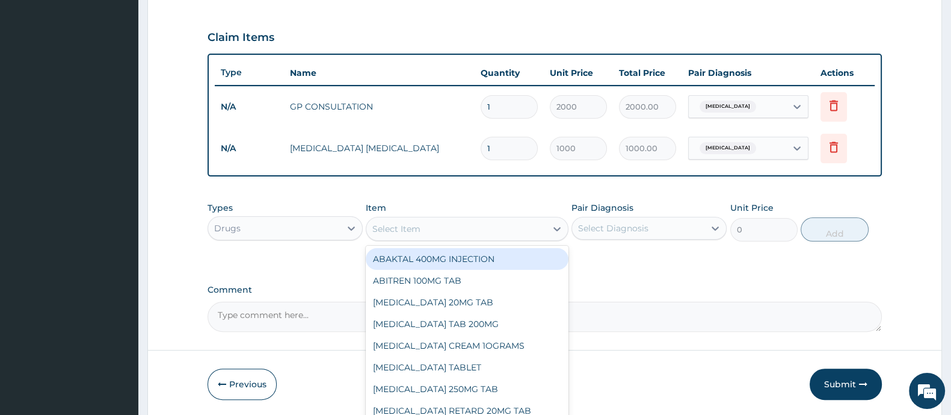
click at [414, 227] on div "Select Item" at bounding box center [396, 229] width 48 height 12
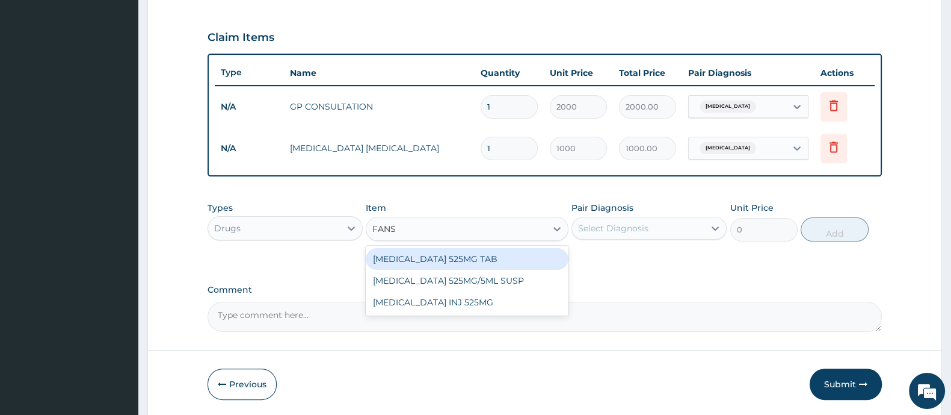
type input "FANSI"
click at [460, 254] on div "[MEDICAL_DATA] 525MG TAB" at bounding box center [467, 259] width 202 height 22
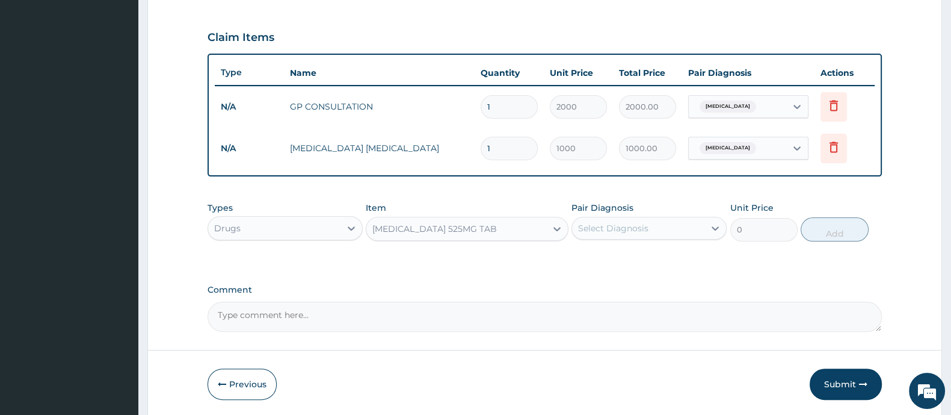
type input "100"
click at [618, 228] on div "Select Diagnosis" at bounding box center [613, 228] width 70 height 12
drag, startPoint x: 613, startPoint y: 251, endPoint x: 668, endPoint y: 251, distance: 54.8
click at [612, 253] on label "[MEDICAL_DATA]" at bounding box center [628, 257] width 75 height 12
checkbox input "true"
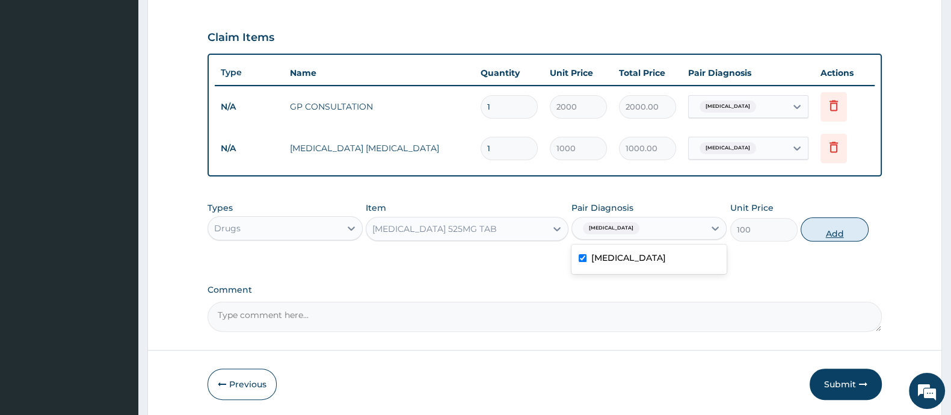
click at [841, 227] on button "Add" at bounding box center [834, 229] width 67 height 24
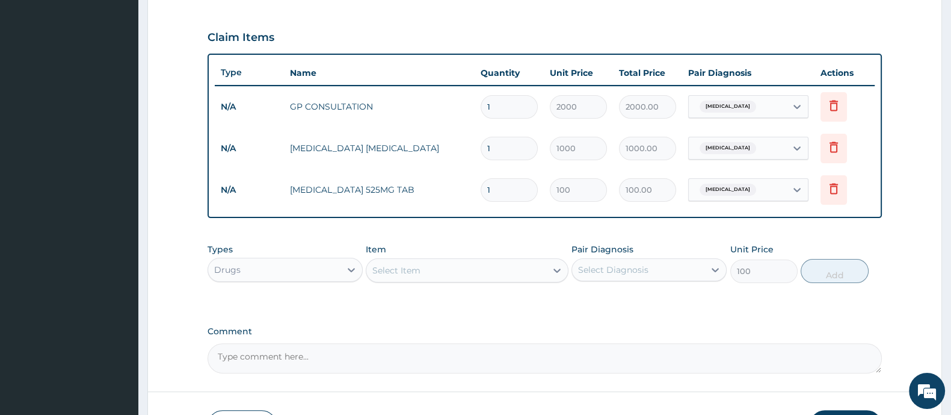
type input "0"
type input "13"
type input "1300.00"
type input "13"
click at [428, 271] on div "Select Item" at bounding box center [455, 270] width 179 height 19
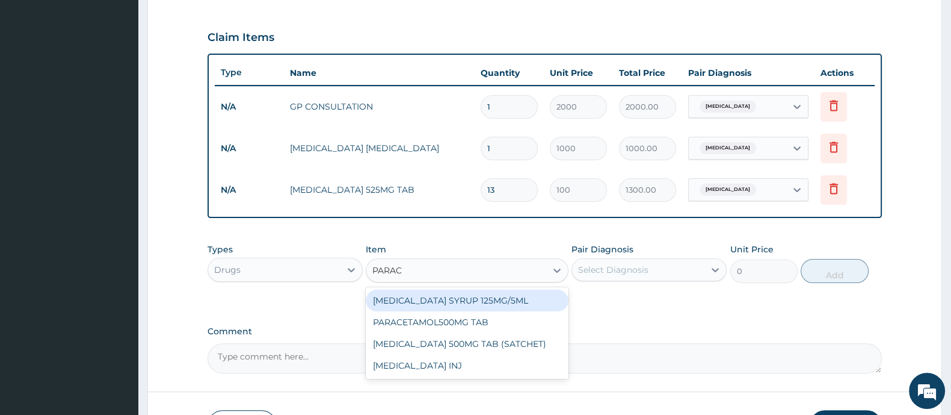
type input "PARACE"
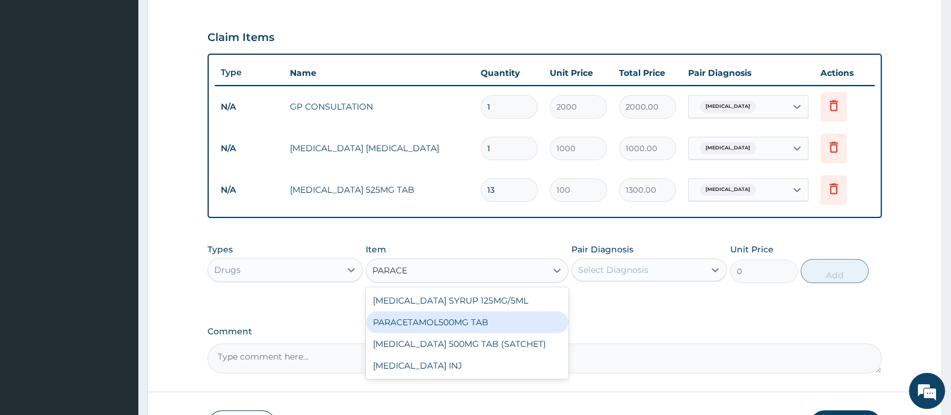
click at [442, 315] on div "PARACETAMOL500MG TAB" at bounding box center [467, 322] width 202 height 22
type input "20"
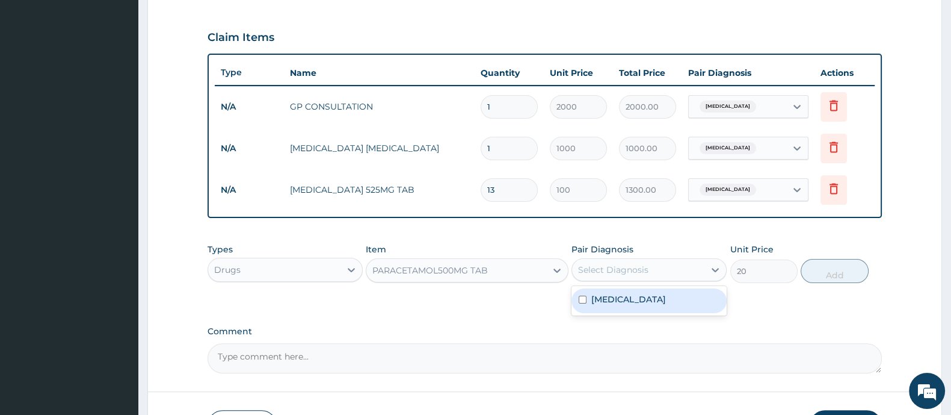
click at [612, 270] on div "Select Diagnosis" at bounding box center [613, 270] width 70 height 12
click at [600, 299] on label "Malaria" at bounding box center [628, 299] width 75 height 12
checkbox input "true"
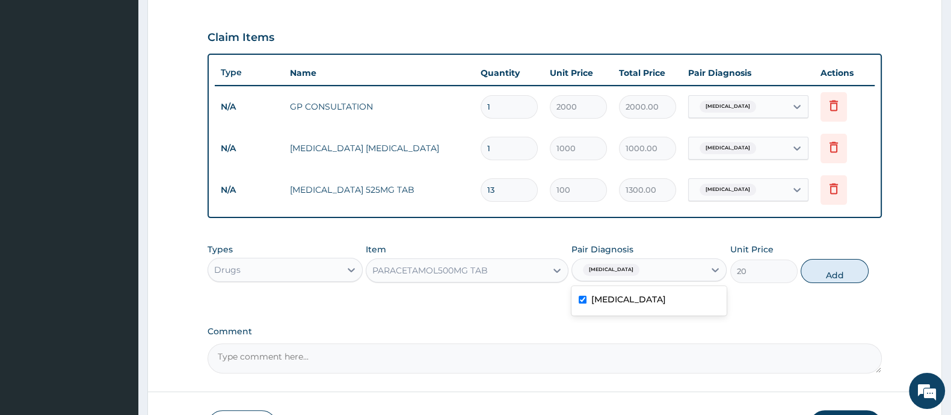
click at [830, 275] on button "Add" at bounding box center [834, 271] width 67 height 24
type input "0"
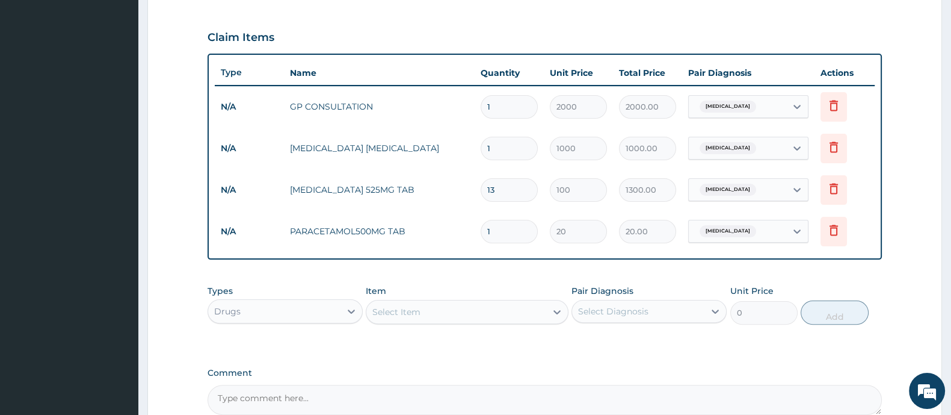
type input "18"
type input "360.00"
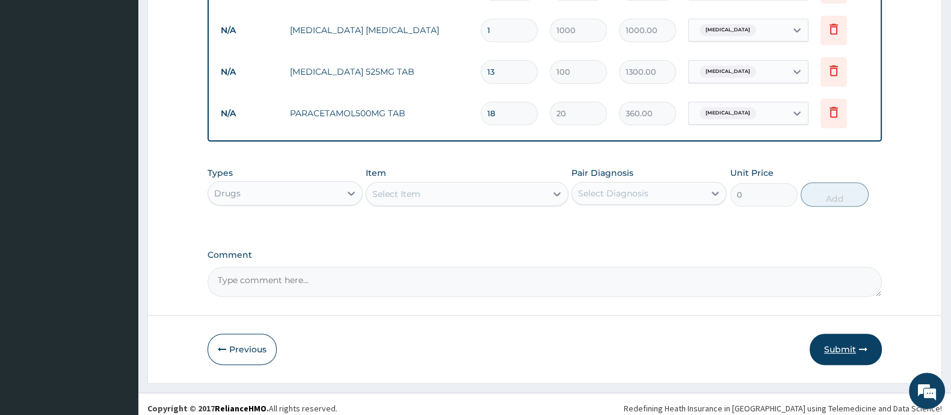
scroll to position [518, 0]
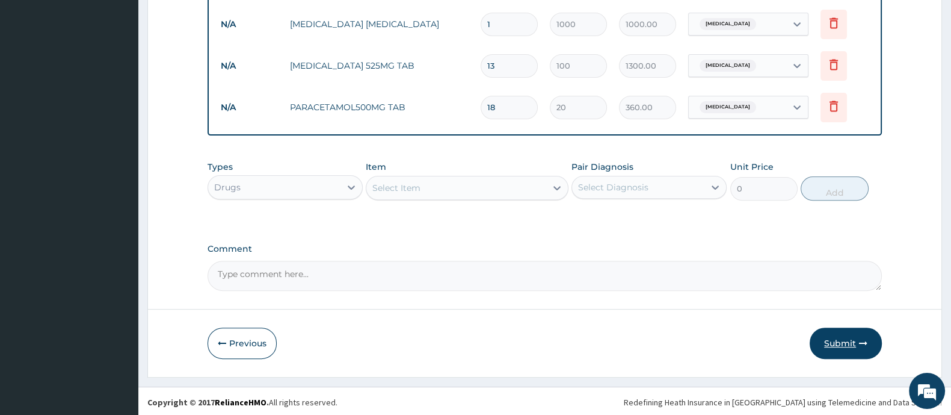
type input "18"
click at [842, 343] on button "Submit" at bounding box center [846, 342] width 72 height 31
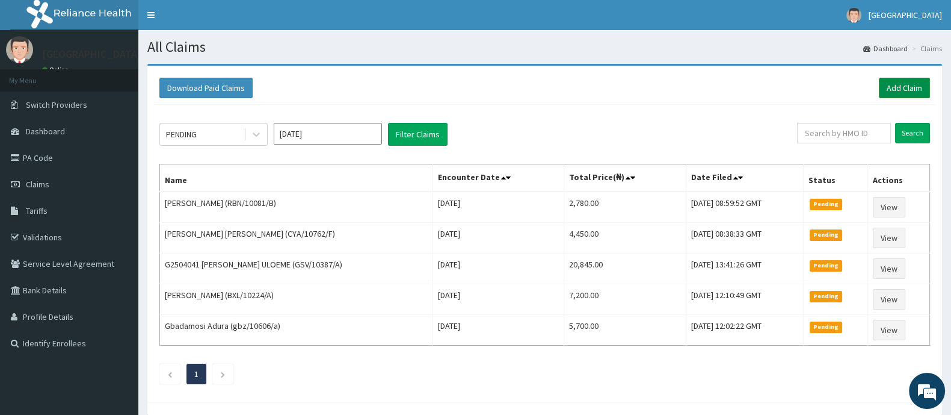
click at [896, 91] on link "Add Claim" at bounding box center [904, 88] width 51 height 20
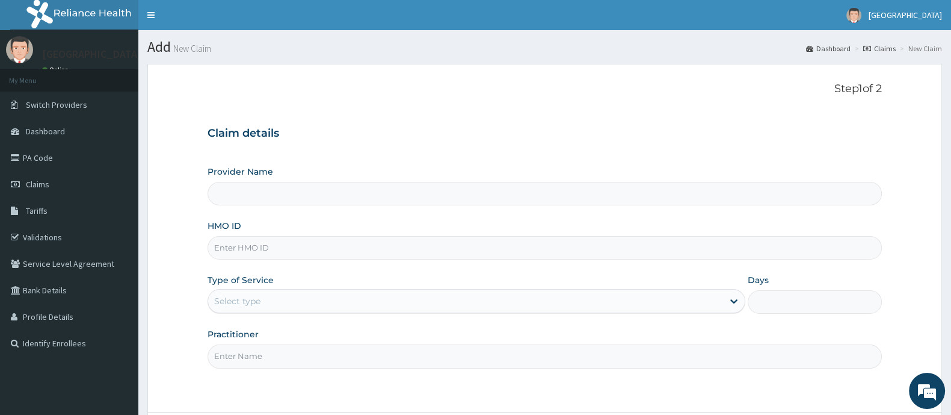
click at [267, 241] on input "HMO ID" at bounding box center [545, 247] width 674 height 23
type input "Ademola Hospital And Maternity"
paste input "BXL/10004/B"
type input "BXL/10004/C"
click at [321, 316] on div "Provider Name Ademola Hospital And Maternity HMO ID BXL/10004/C Type of Service…" at bounding box center [545, 266] width 674 height 202
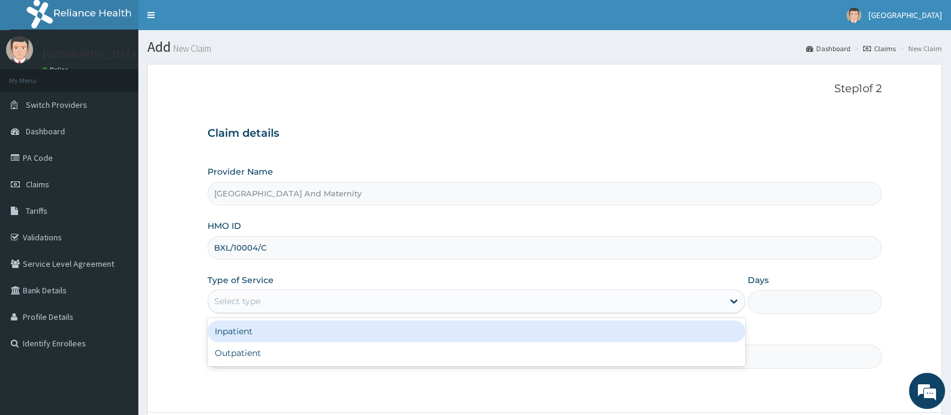
click at [321, 303] on div "Select type" at bounding box center [465, 300] width 515 height 19
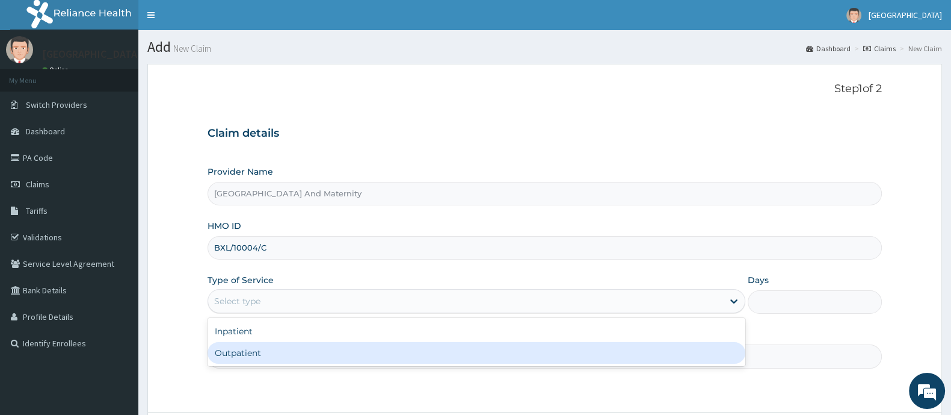
click at [298, 353] on div "Outpatient" at bounding box center [477, 353] width 538 height 22
type input "1"
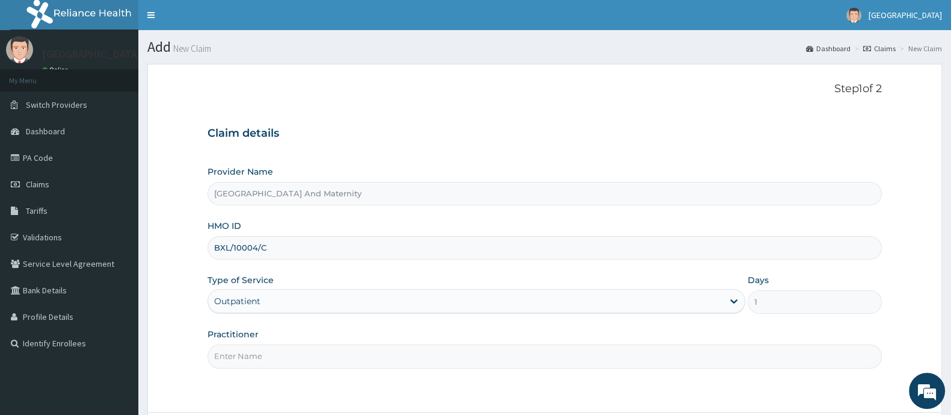
click at [299, 353] on input "Practitioner" at bounding box center [545, 355] width 674 height 23
type input "[PERSON_NAME]"
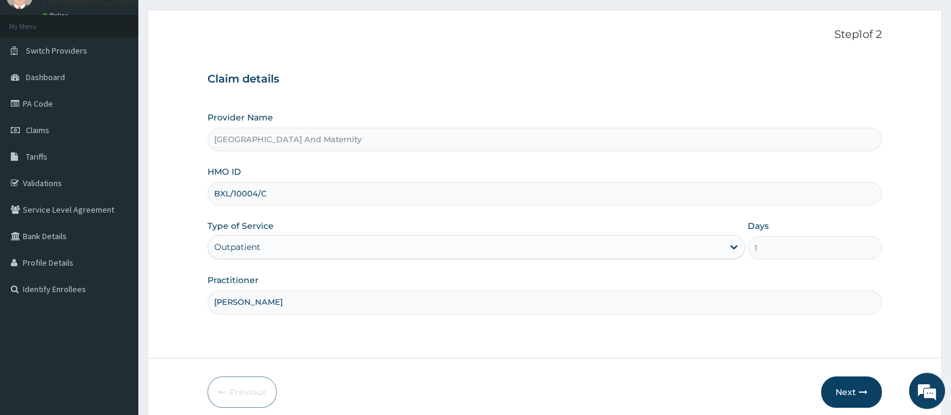
scroll to position [105, 0]
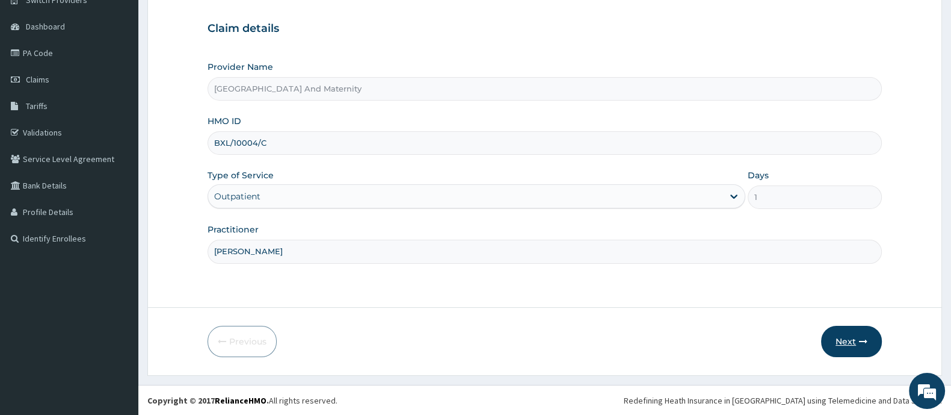
click at [844, 335] on button "Next" at bounding box center [851, 340] width 61 height 31
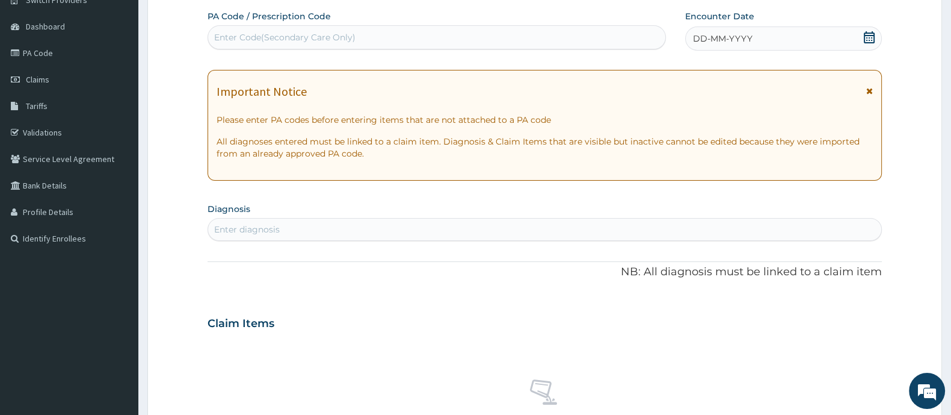
click at [866, 38] on icon at bounding box center [869, 37] width 12 height 12
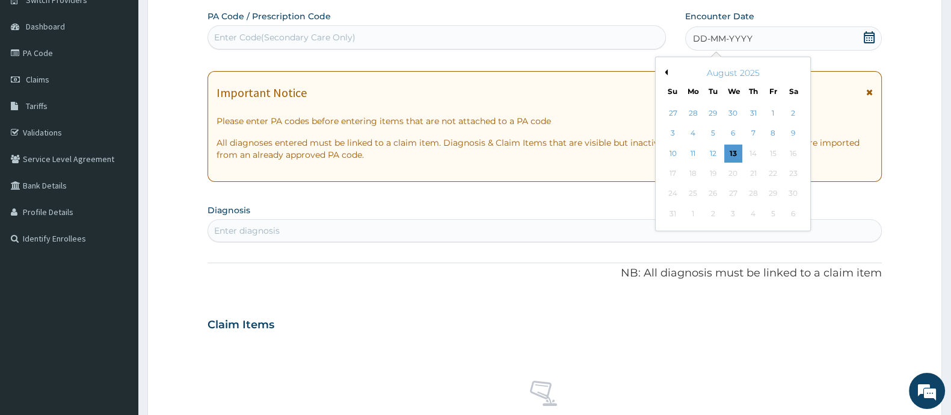
click at [757, 134] on div "7" at bounding box center [753, 134] width 18 height 18
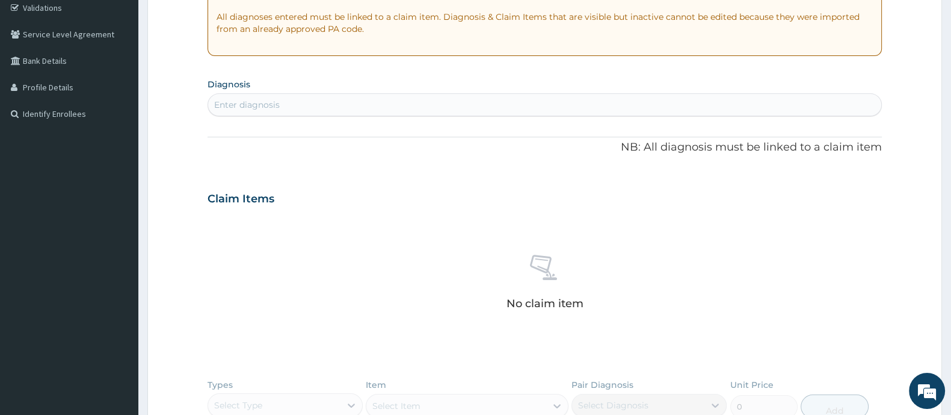
scroll to position [255, 0]
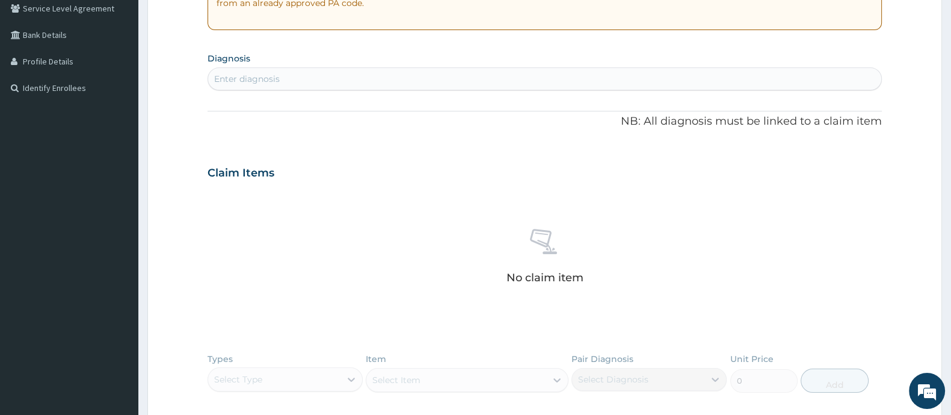
click at [268, 81] on div "Enter diagnosis" at bounding box center [247, 79] width 66 height 12
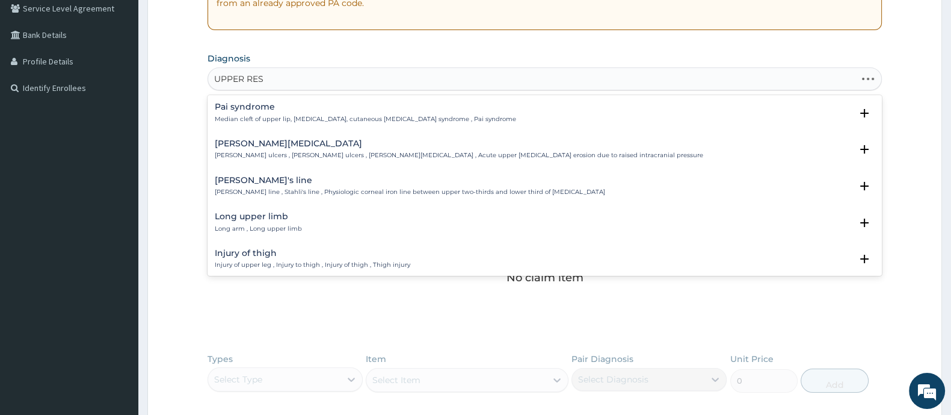
type input "UPPER RESP"
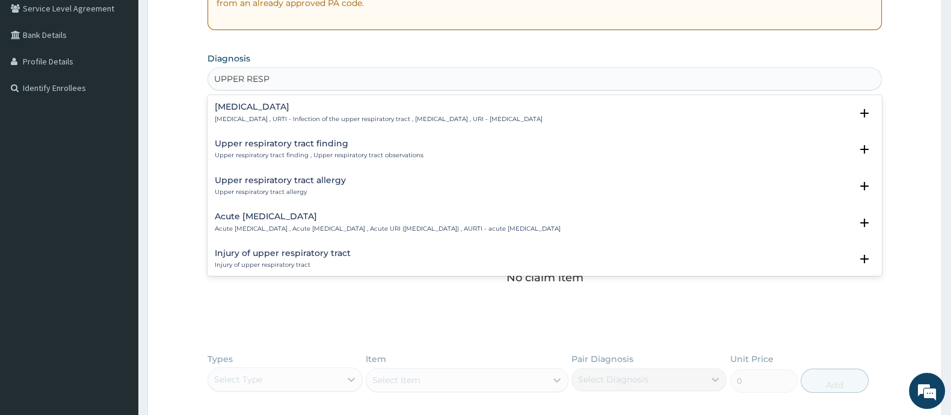
click at [274, 116] on p "Upper respiratory infection , URTI - Infection of the upper respiratory tract ,…" at bounding box center [379, 119] width 328 height 8
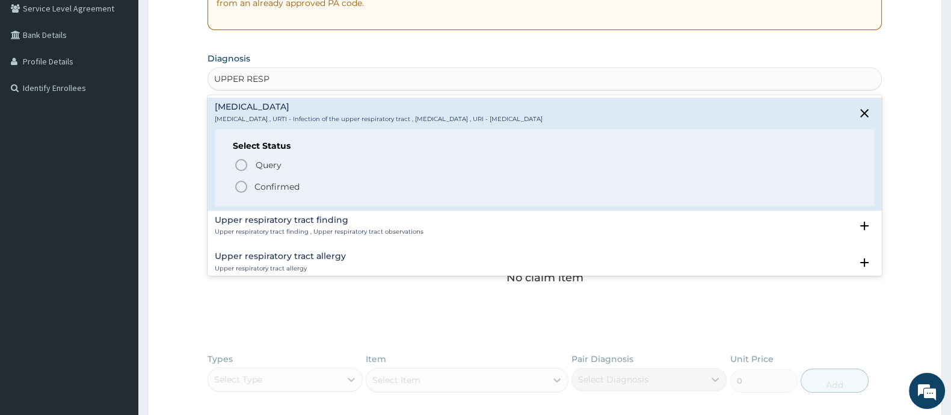
click at [241, 182] on icon "status option filled" at bounding box center [241, 186] width 14 height 14
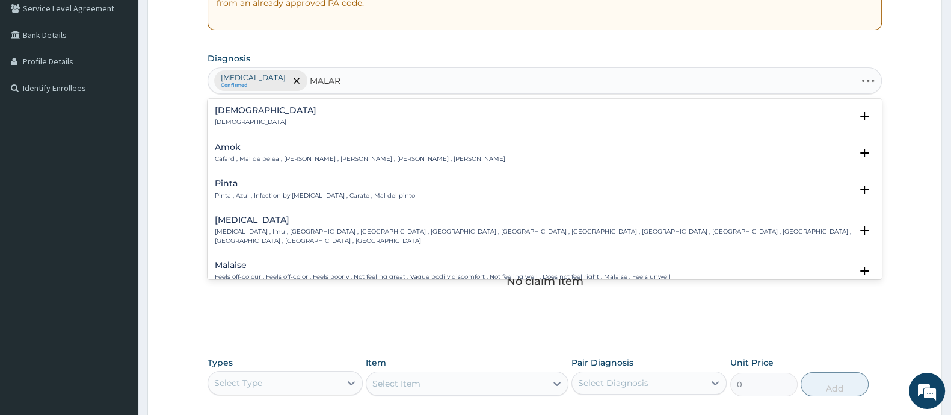
type input "MALARI"
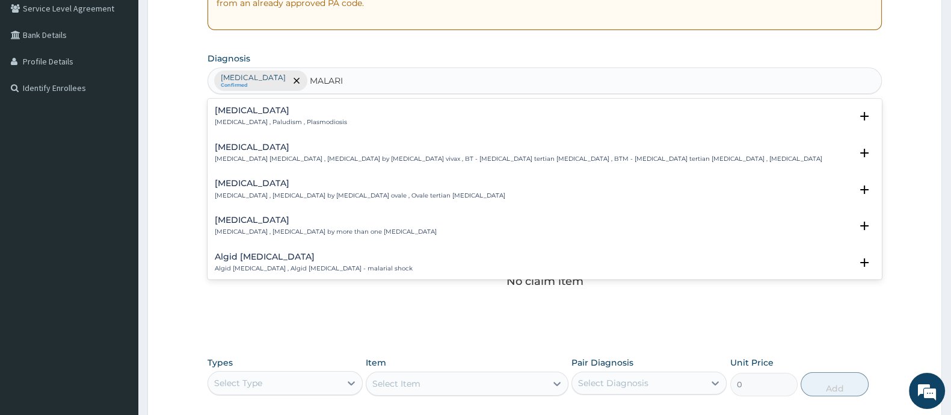
click at [255, 99] on div "Malaria Malaria , Paludism , Plasmodiosis Select Status Query Query covers susp…" at bounding box center [545, 189] width 674 height 180
click at [249, 114] on h4 "[MEDICAL_DATA]" at bounding box center [281, 110] width 132 height 9
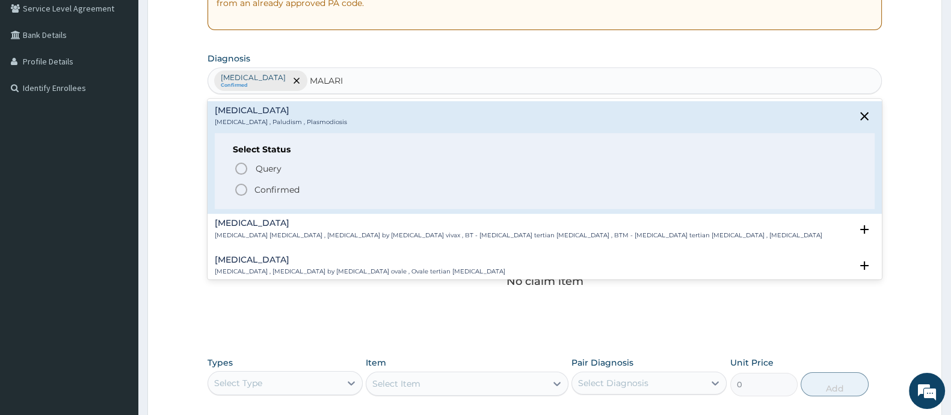
click at [242, 191] on icon "status option filled" at bounding box center [241, 189] width 14 height 14
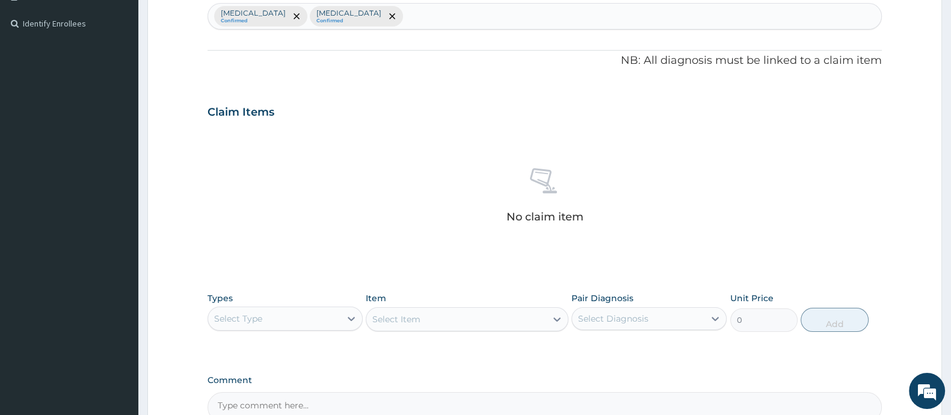
scroll to position [451, 0]
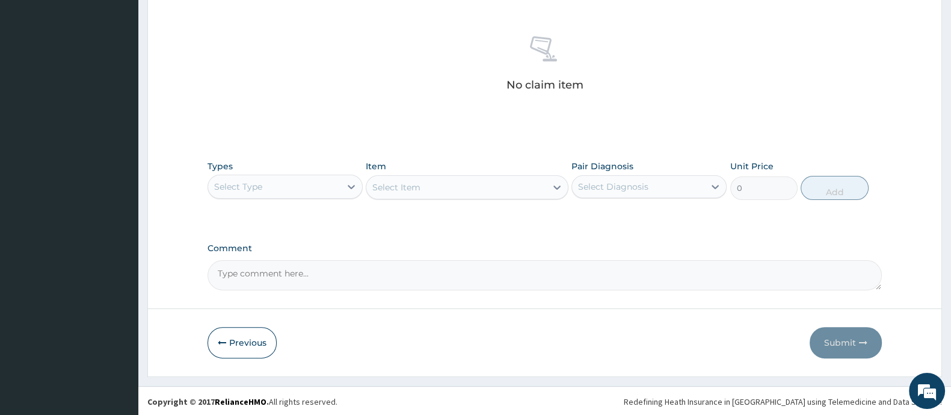
click at [317, 184] on div "Select Type" at bounding box center [274, 186] width 132 height 19
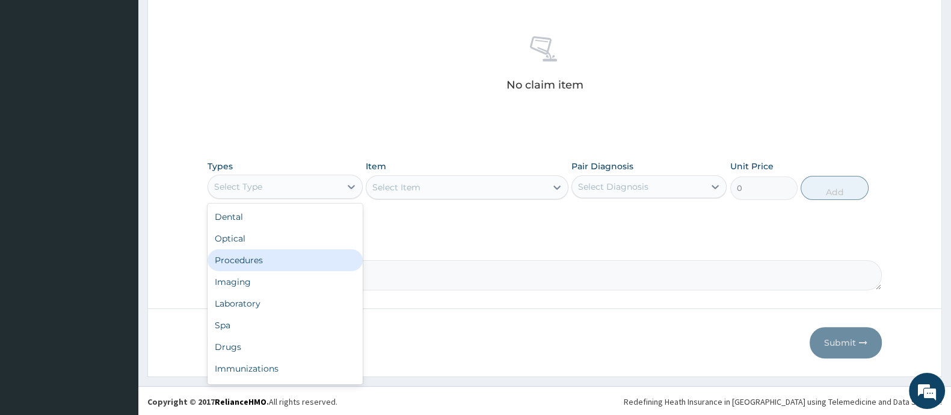
drag, startPoint x: 264, startPoint y: 258, endPoint x: 461, endPoint y: 193, distance: 207.8
click at [276, 257] on div "Procedures" at bounding box center [285, 260] width 155 height 22
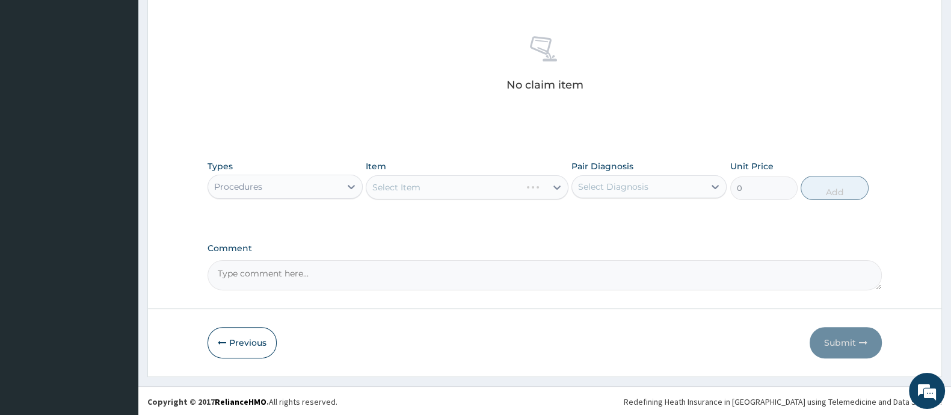
click at [470, 180] on div "Select Item" at bounding box center [467, 187] width 202 height 24
click at [465, 186] on div "Select Item" at bounding box center [467, 187] width 202 height 24
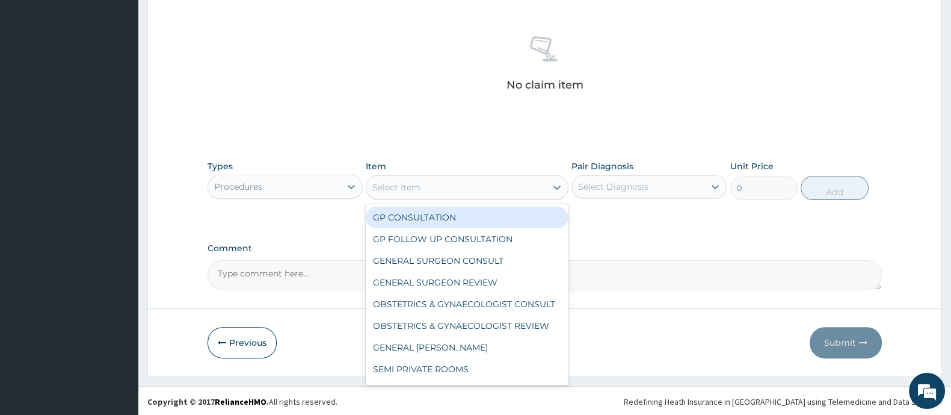
click at [466, 185] on div "Select Item" at bounding box center [455, 186] width 179 height 19
click at [457, 215] on div "GP CONSULTATION" at bounding box center [467, 217] width 202 height 22
type input "2000"
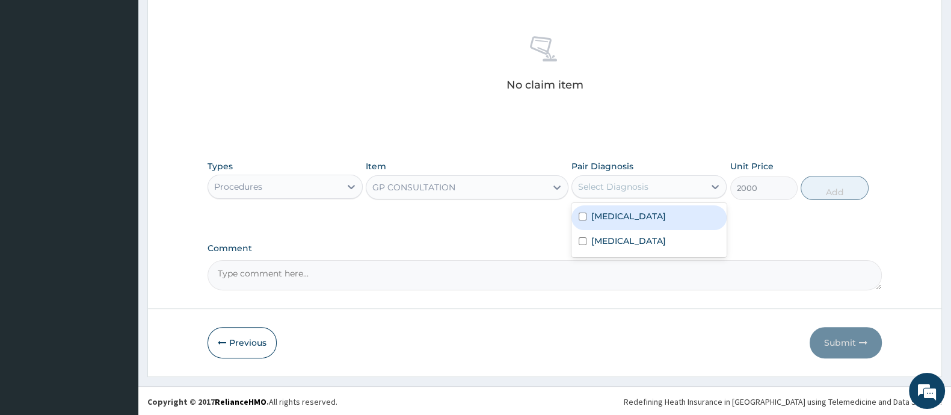
click at [614, 185] on div "Select Diagnosis" at bounding box center [613, 186] width 70 height 12
drag, startPoint x: 602, startPoint y: 217, endPoint x: 599, endPoint y: 227, distance: 9.9
click at [602, 219] on label "Upper respiratory infection" at bounding box center [628, 216] width 75 height 12
checkbox input "true"
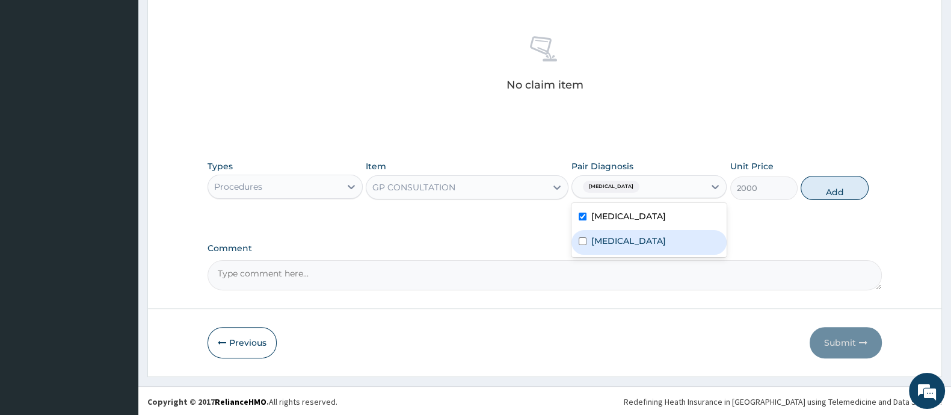
click at [592, 236] on label "[MEDICAL_DATA]" at bounding box center [628, 241] width 75 height 12
checkbox input "true"
click at [848, 187] on button "Add" at bounding box center [834, 188] width 67 height 24
type input "0"
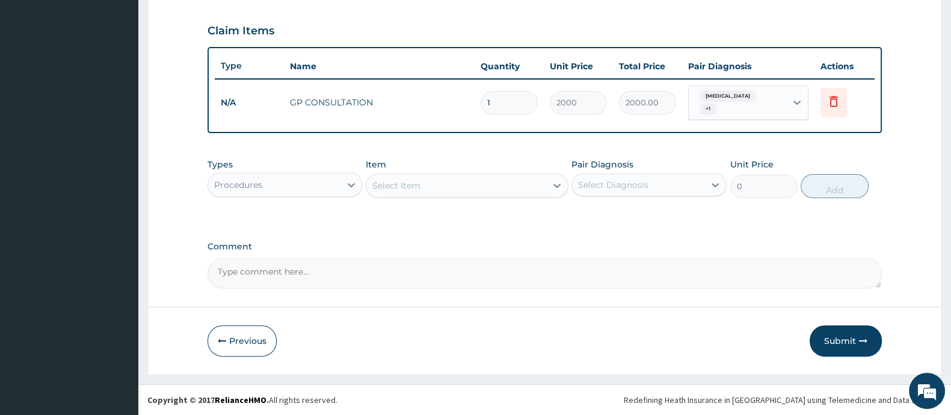
scroll to position [399, 0]
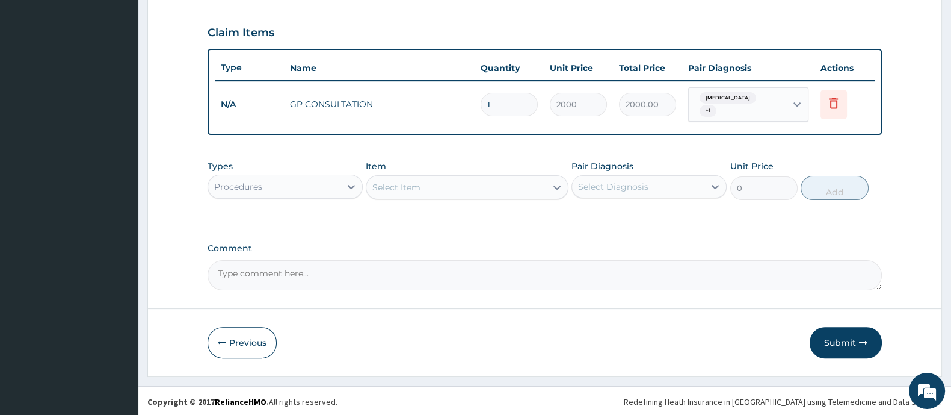
click at [310, 193] on div "Procedures" at bounding box center [274, 186] width 132 height 19
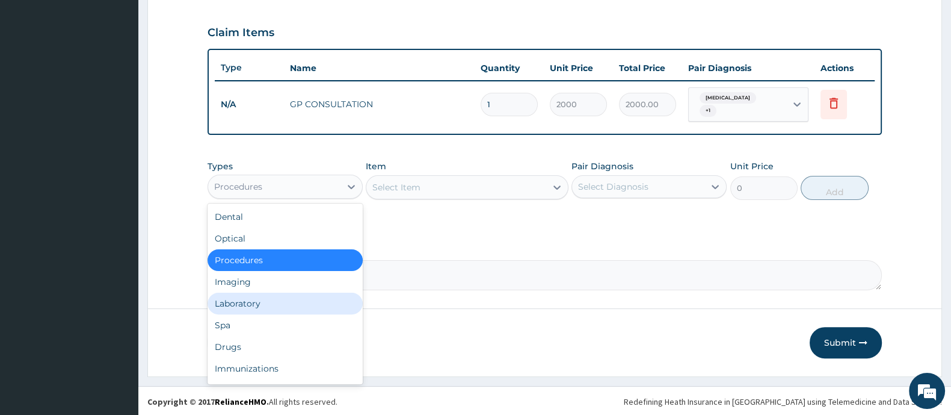
drag, startPoint x: 270, startPoint y: 307, endPoint x: 360, endPoint y: 249, distance: 107.5
click at [285, 302] on div "Laboratory" at bounding box center [285, 303] width 155 height 22
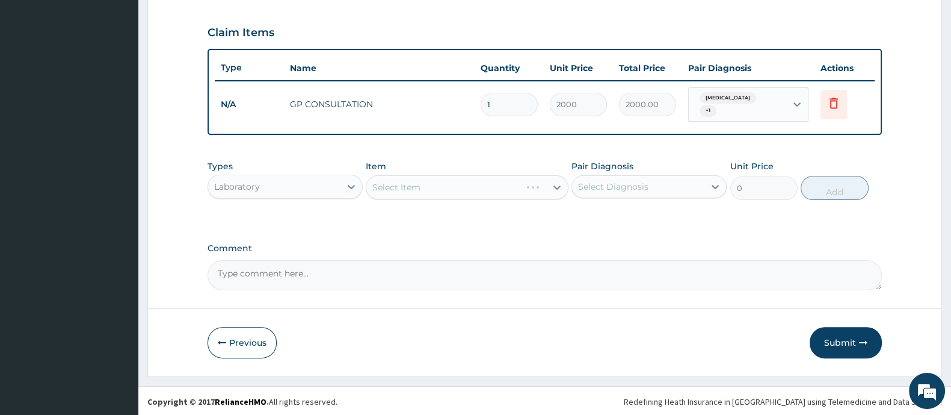
click at [462, 188] on div "Select Item" at bounding box center [467, 187] width 202 height 24
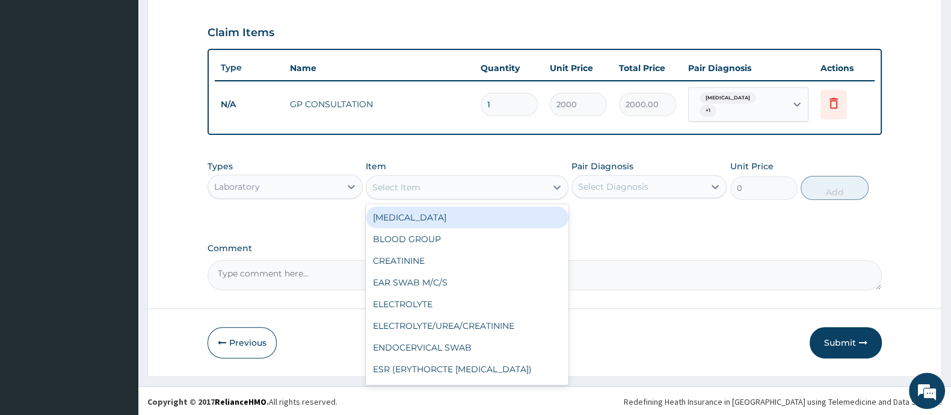
click at [461, 188] on div "Select Item" at bounding box center [455, 186] width 179 height 19
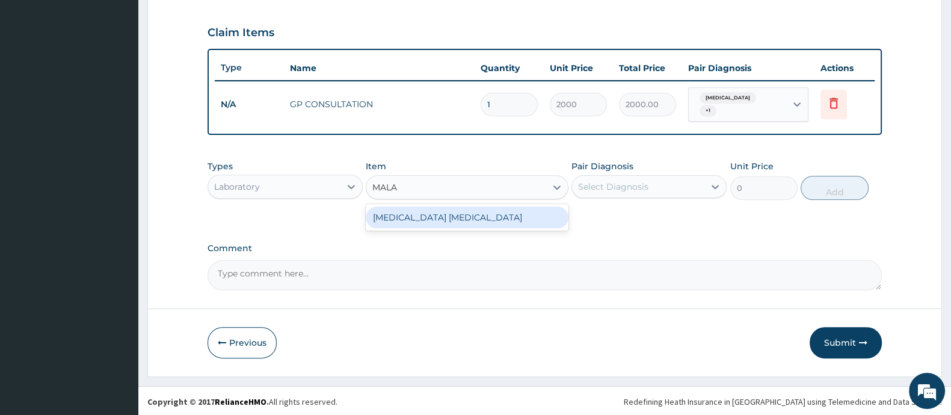
type input "MALAR"
drag, startPoint x: 457, startPoint y: 215, endPoint x: 590, endPoint y: 176, distance: 139.2
click at [457, 216] on div "[MEDICAL_DATA] [MEDICAL_DATA]" at bounding box center [467, 217] width 202 height 22
type input "1000"
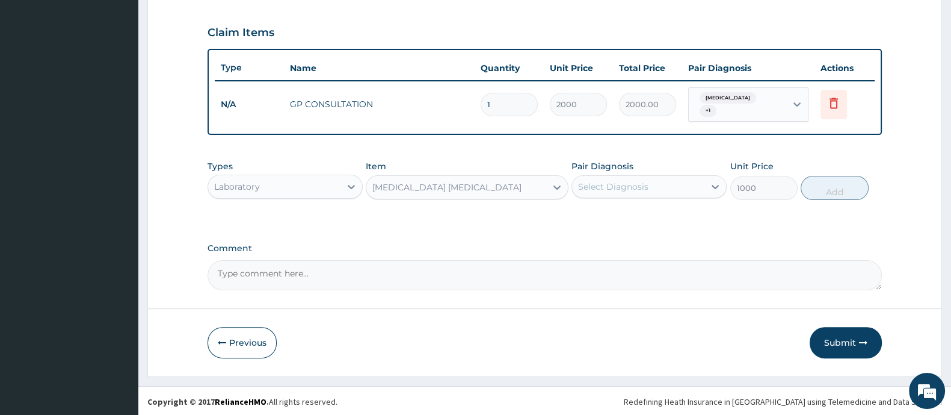
drag, startPoint x: 615, startPoint y: 187, endPoint x: 612, endPoint y: 199, distance: 12.4
click at [617, 187] on div "Select Diagnosis" at bounding box center [613, 186] width 70 height 12
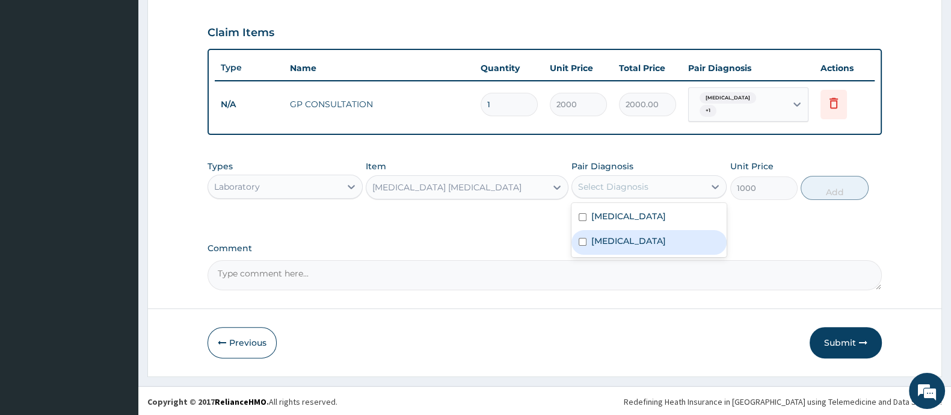
click at [595, 236] on label "[MEDICAL_DATA]" at bounding box center [628, 241] width 75 height 12
checkbox input "true"
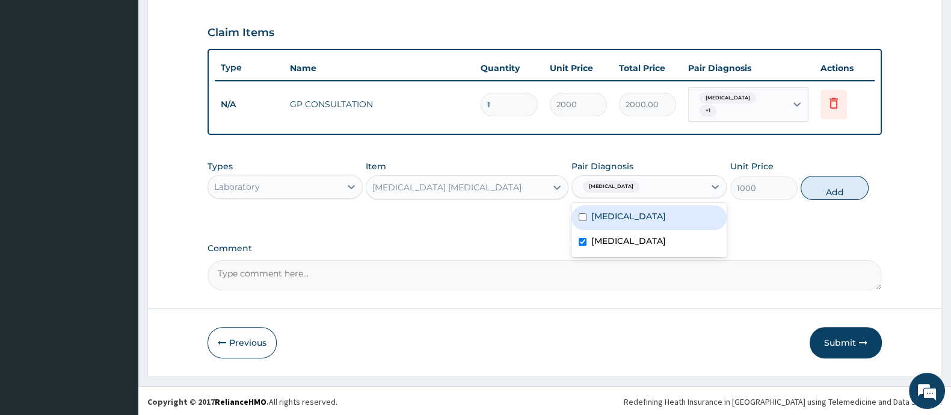
drag, startPoint x: 842, startPoint y: 184, endPoint x: 743, endPoint y: 206, distance: 101.7
click at [830, 187] on button "Add" at bounding box center [834, 188] width 67 height 24
type input "0"
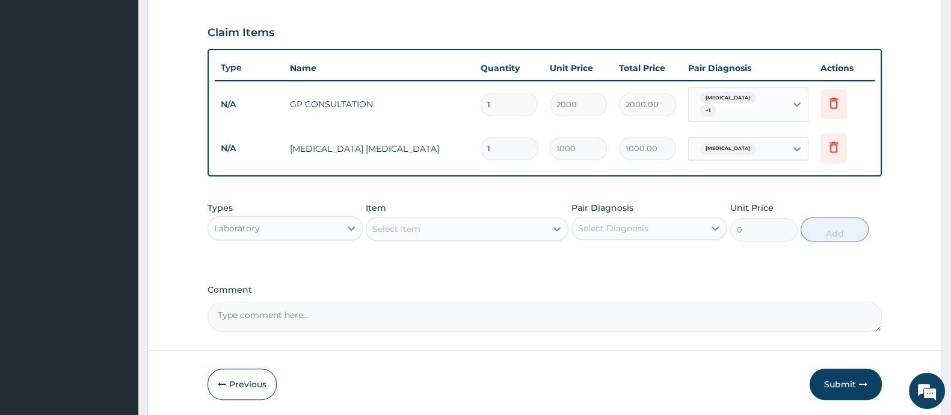
click at [247, 229] on div "Laboratory" at bounding box center [237, 228] width 46 height 12
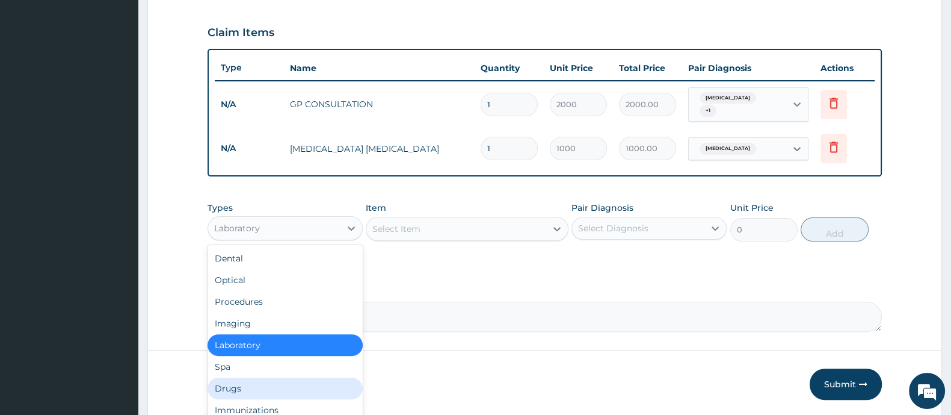
click at [245, 378] on div "Drugs" at bounding box center [285, 388] width 155 height 22
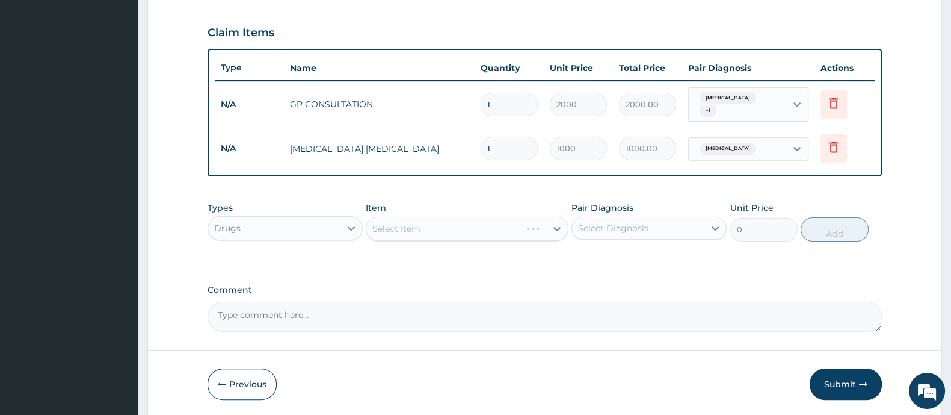
click at [390, 232] on div "Select Item" at bounding box center [467, 229] width 202 height 24
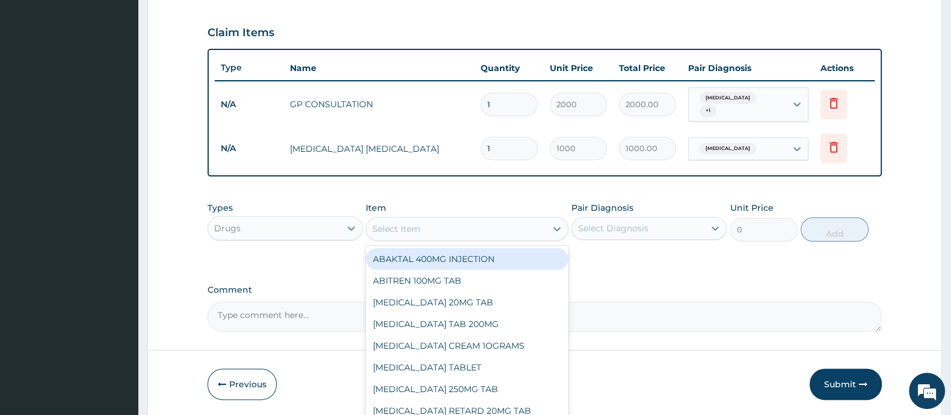
click at [390, 232] on div "Select Item" at bounding box center [396, 229] width 48 height 12
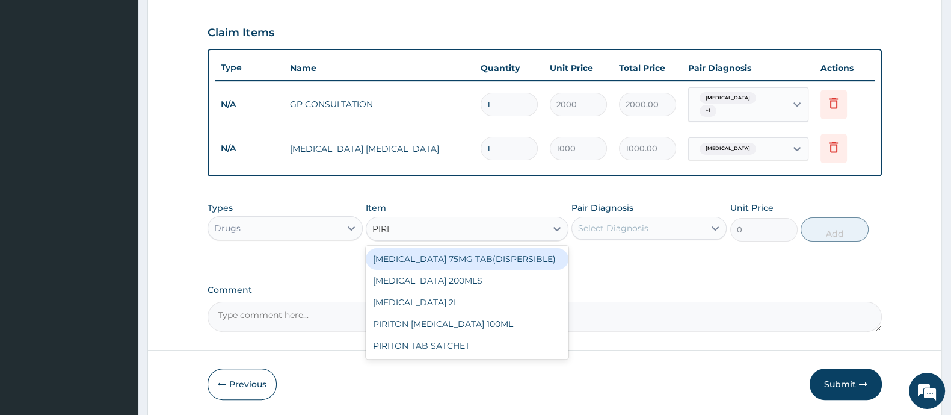
type input "PIRIT"
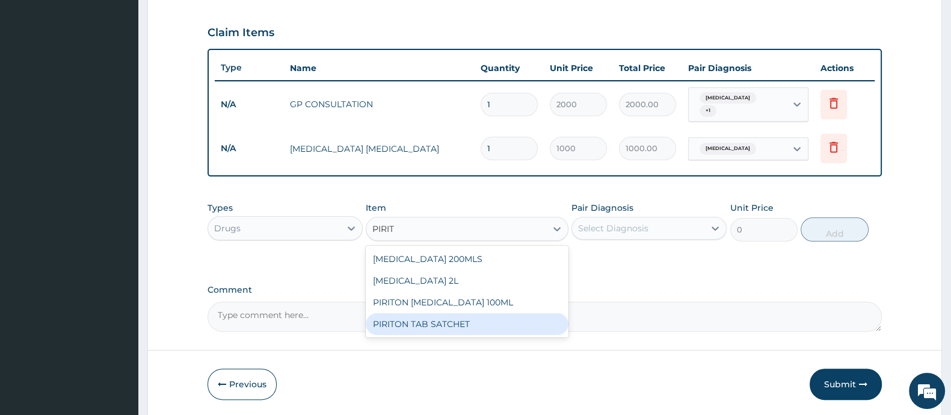
click at [391, 325] on div "PIRITON TAB SATCHET" at bounding box center [467, 324] width 202 height 22
type input "20"
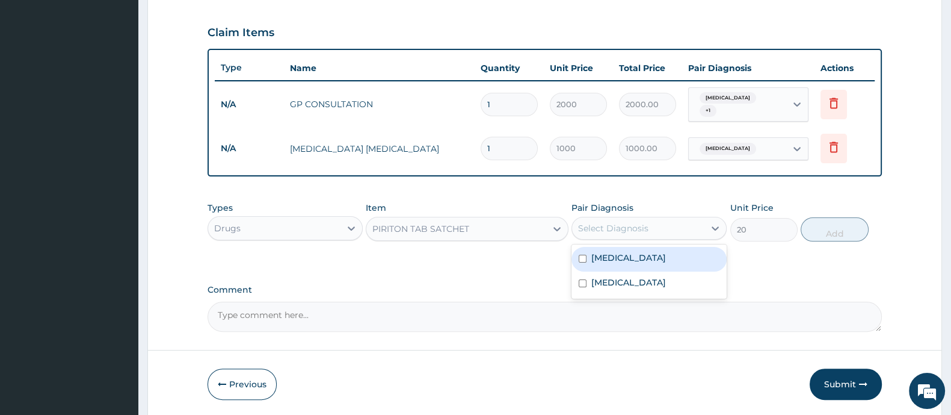
click at [649, 231] on div "Select Diagnosis" at bounding box center [638, 227] width 132 height 19
drag, startPoint x: 613, startPoint y: 263, endPoint x: 791, endPoint y: 244, distance: 179.1
click at [617, 260] on div "Upper respiratory infection" at bounding box center [649, 259] width 155 height 25
checkbox input "true"
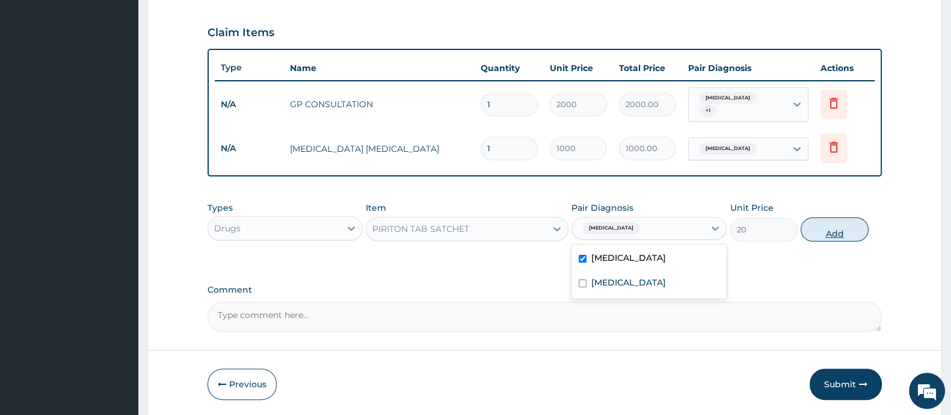
click at [839, 230] on button "Add" at bounding box center [834, 229] width 67 height 24
type input "0"
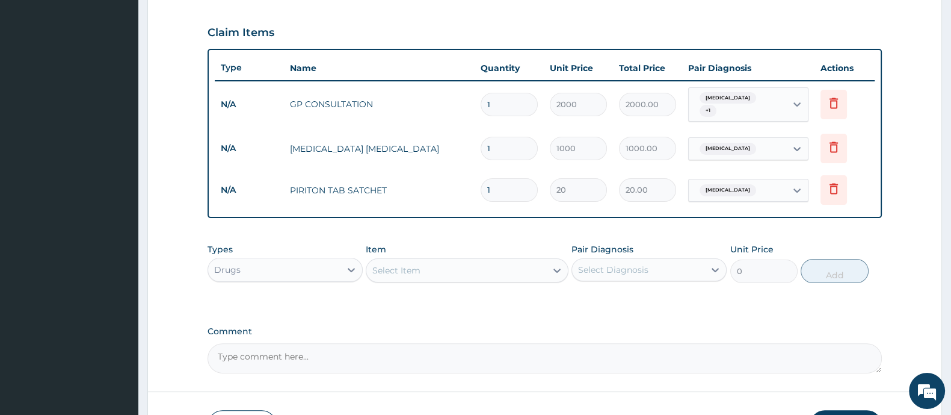
type input "0.00"
type input "9"
type input "180.00"
type input "9"
click at [451, 261] on div "Select Item" at bounding box center [455, 270] width 179 height 19
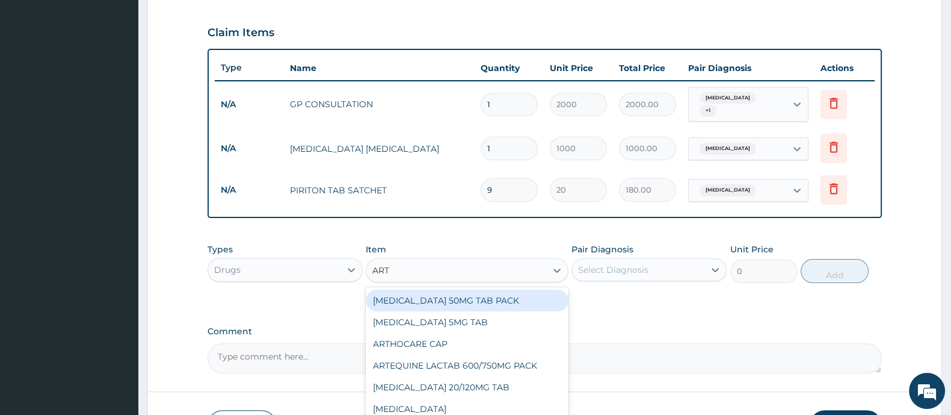
type input "ARTE"
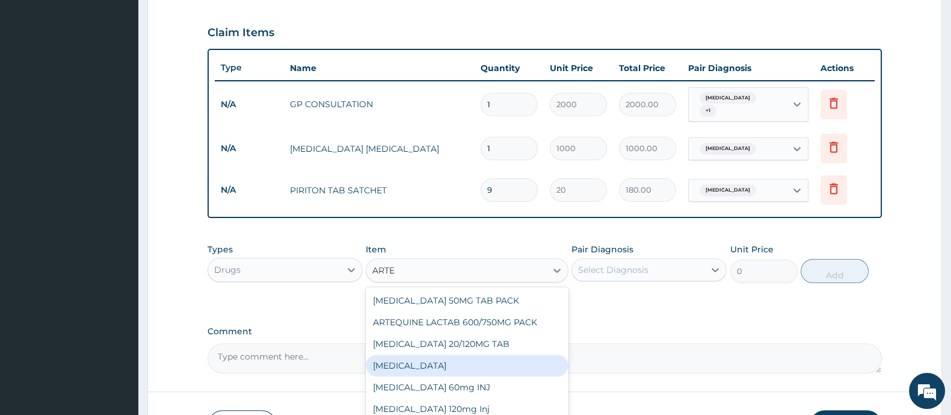
click at [409, 366] on div "[MEDICAL_DATA]" at bounding box center [467, 365] width 202 height 22
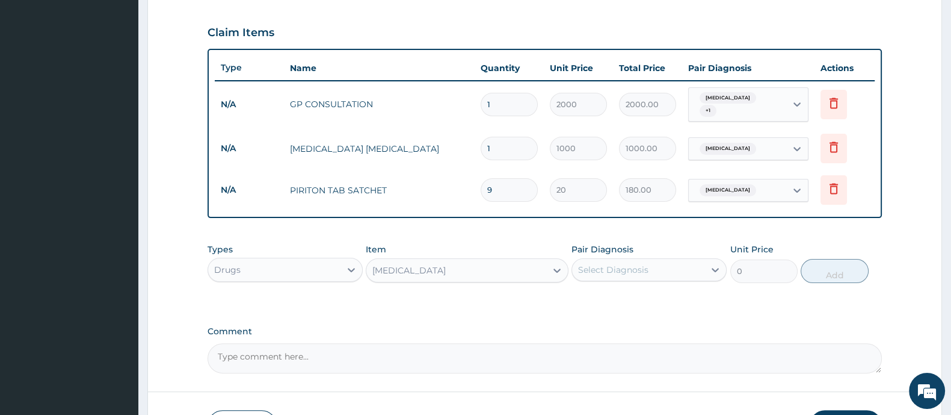
type input "100"
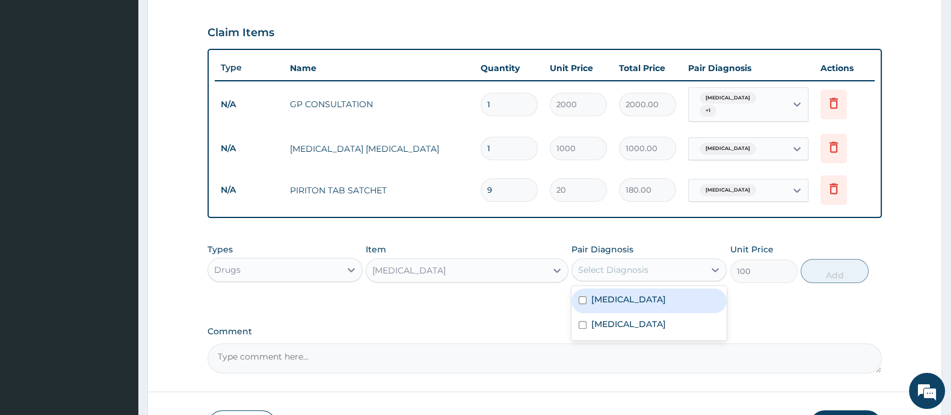
click at [632, 270] on div "Select Diagnosis" at bounding box center [613, 270] width 70 height 12
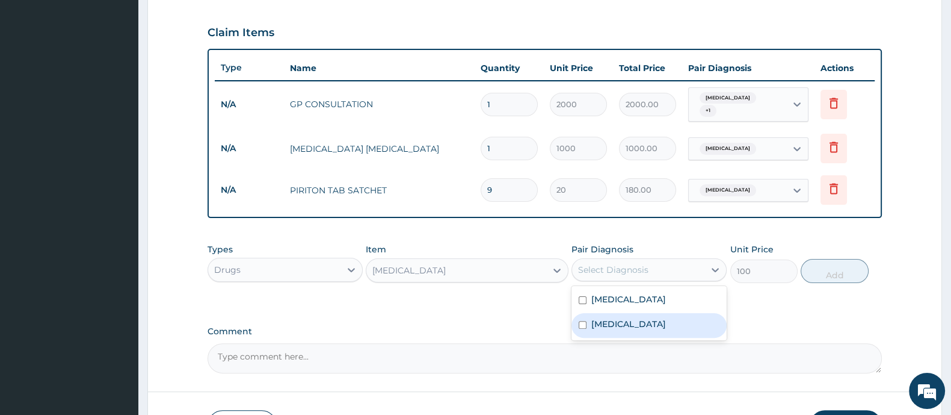
click at [579, 324] on input "checkbox" at bounding box center [583, 325] width 8 height 8
checkbox input "true"
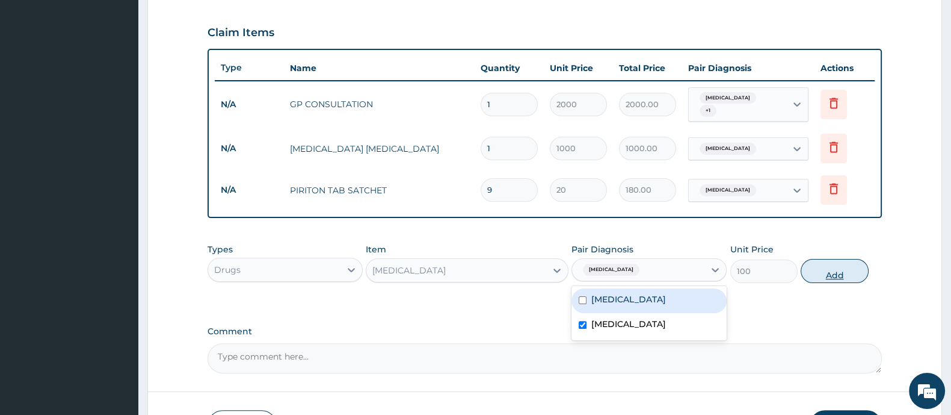
click at [831, 272] on button "Add" at bounding box center [834, 271] width 67 height 24
type input "0"
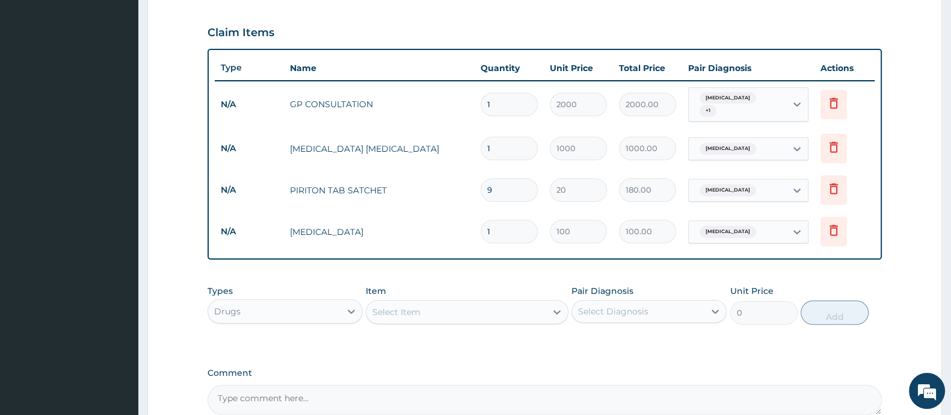
type input "0.00"
type input "6"
type input "600.00"
type input "6"
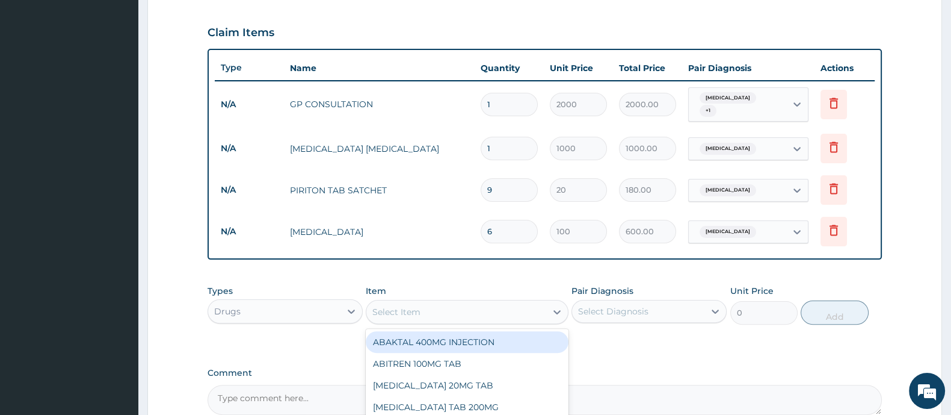
click at [430, 311] on div "Select Item" at bounding box center [455, 311] width 179 height 19
type input "PARACE"
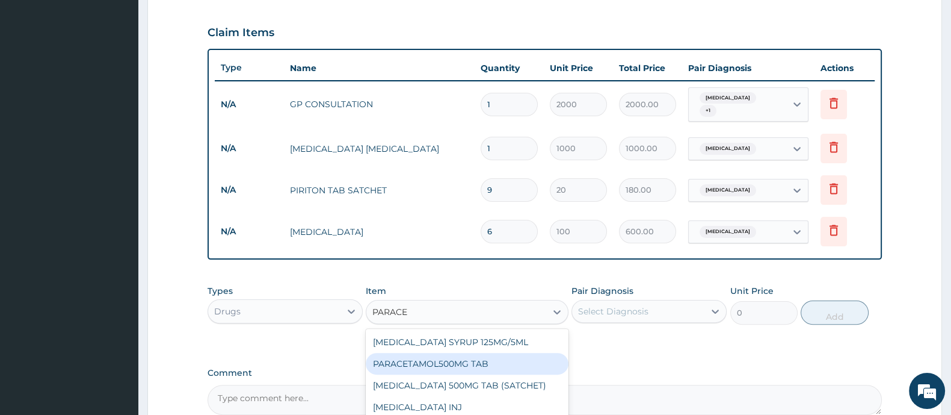
drag, startPoint x: 467, startPoint y: 364, endPoint x: 480, endPoint y: 365, distance: 12.7
click at [471, 365] on div "PARACETAMOL500MG TAB" at bounding box center [467, 364] width 202 height 22
type input "20"
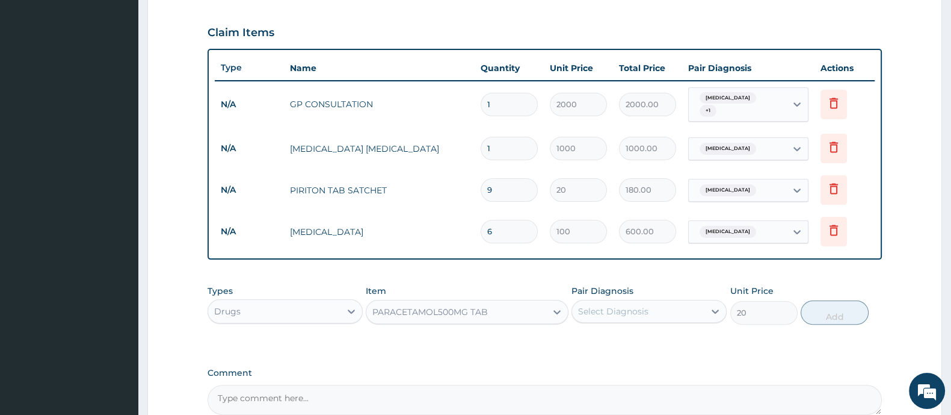
click at [632, 313] on div "Select Diagnosis" at bounding box center [613, 311] width 70 height 12
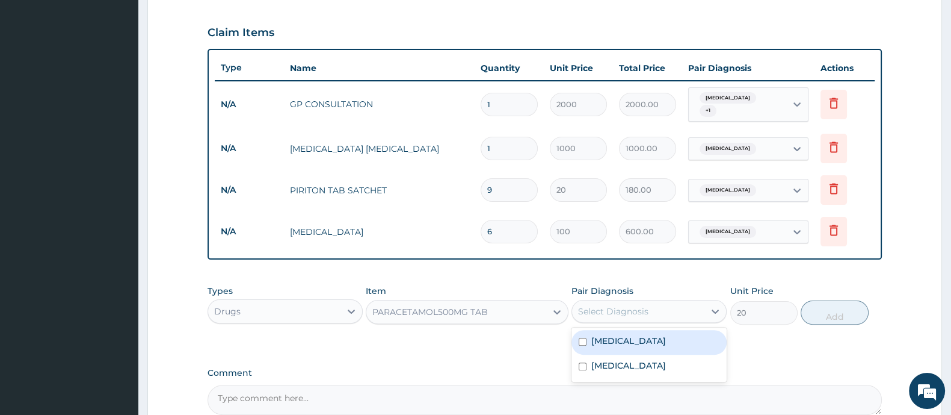
click at [609, 348] on div "Upper respiratory infection" at bounding box center [649, 342] width 155 height 25
checkbox input "true"
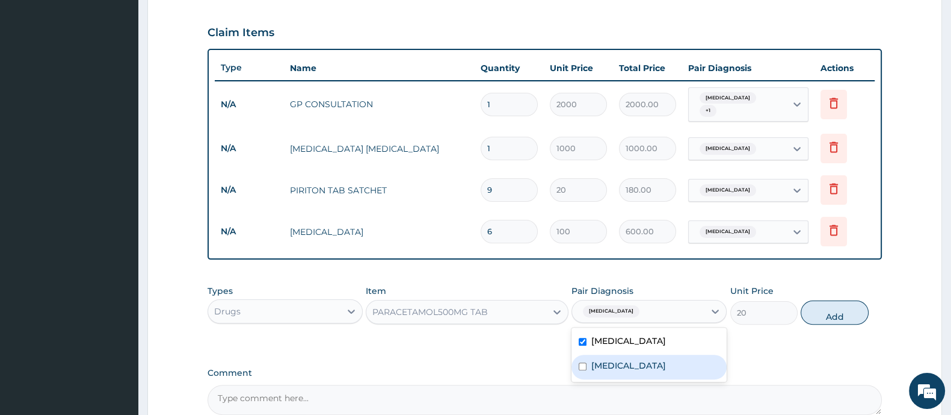
drag, startPoint x: 596, startPoint y: 368, endPoint x: 775, endPoint y: 329, distance: 183.5
click at [597, 369] on div "[MEDICAL_DATA]" at bounding box center [649, 366] width 155 height 25
checkbox input "true"
click at [837, 309] on button "Add" at bounding box center [834, 312] width 67 height 24
type input "0"
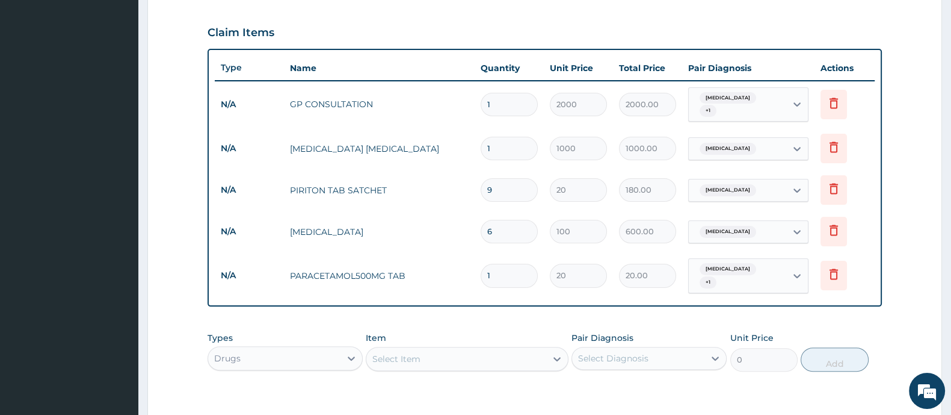
type input "0.00"
type input "9"
type input "180.00"
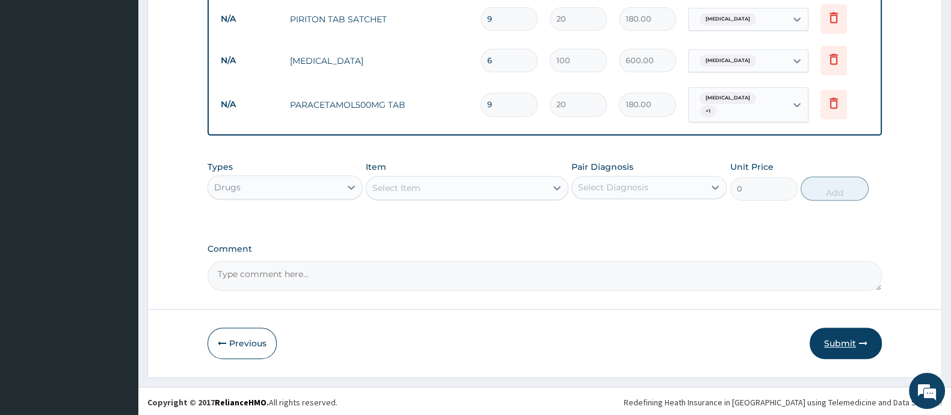
type input "9"
click at [857, 337] on button "Submit" at bounding box center [846, 342] width 72 height 31
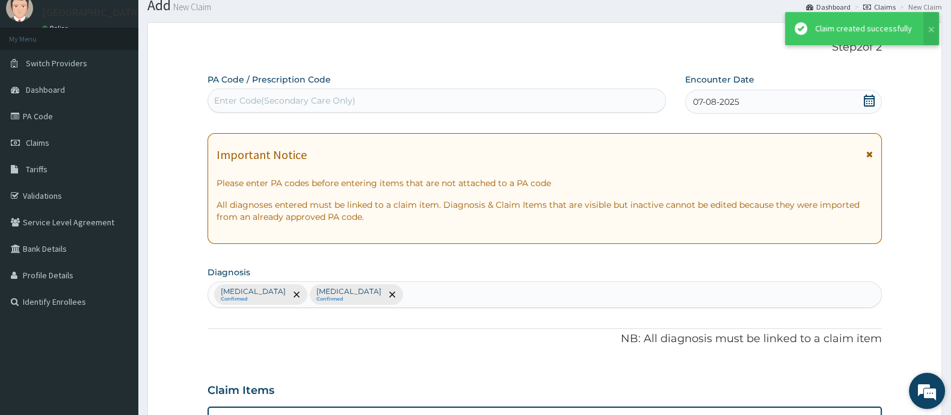
scroll to position [570, 0]
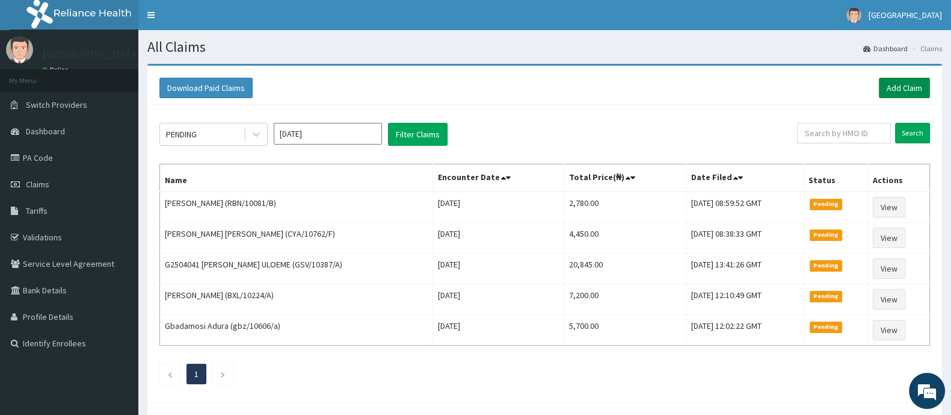
click at [905, 88] on link "Add Claim" at bounding box center [904, 88] width 51 height 20
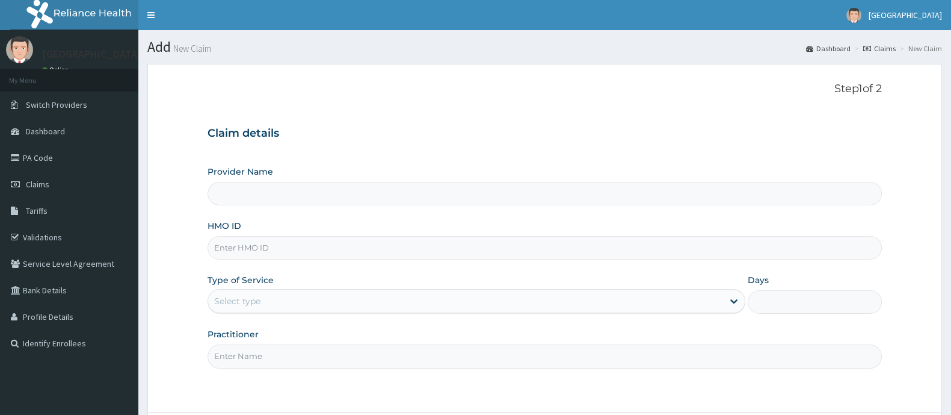
click at [282, 253] on input "HMO ID" at bounding box center [545, 247] width 674 height 23
type input "BXL/1"
type input "[GEOGRAPHIC_DATA] And Maternity"
type input "BXL/10032/B"
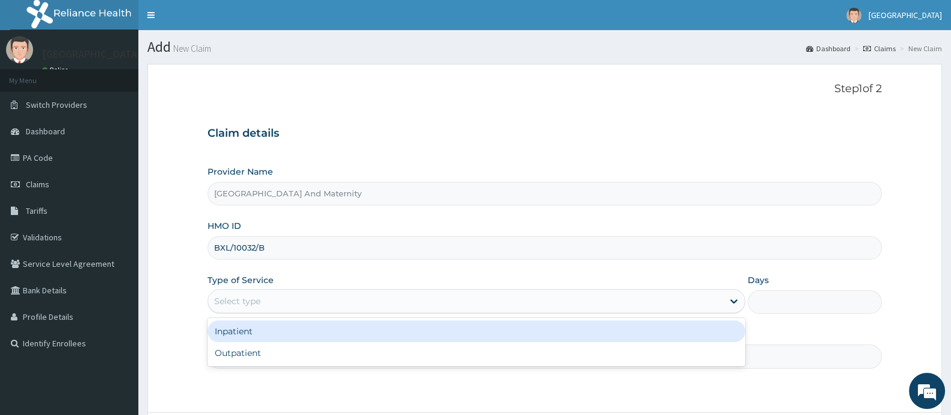
click at [264, 300] on div "Select type" at bounding box center [465, 300] width 515 height 19
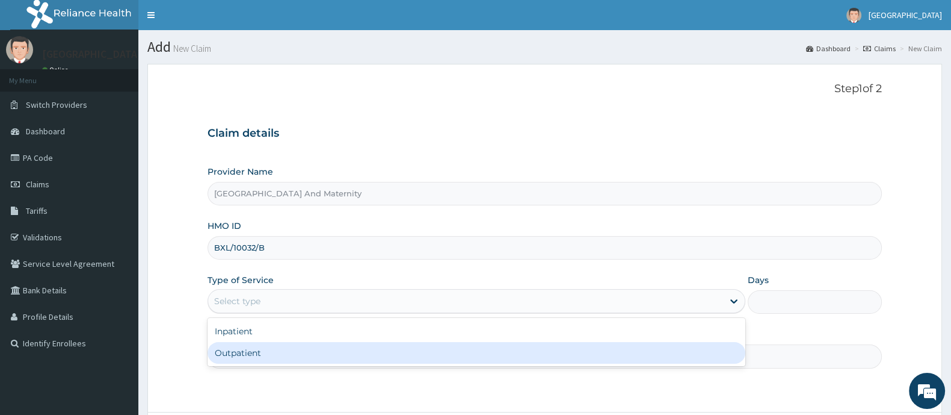
click at [362, 342] on div "Outpatient" at bounding box center [477, 353] width 538 height 22
type input "1"
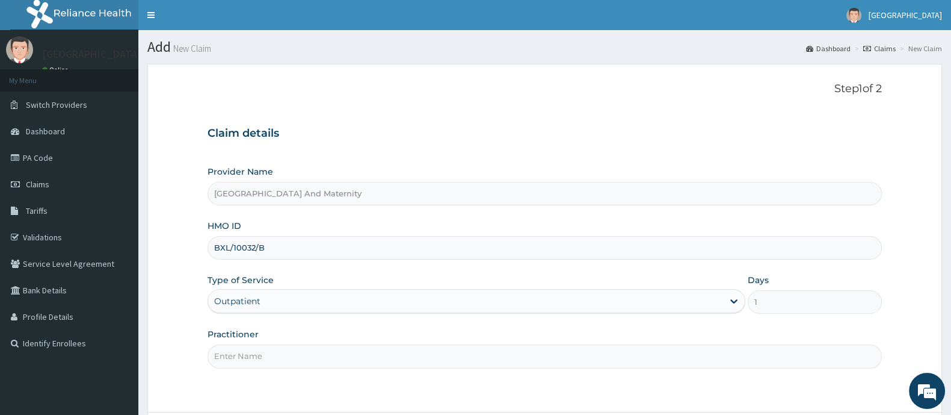
click at [318, 351] on input "Practitioner" at bounding box center [545, 355] width 674 height 23
type input "[PERSON_NAME]"
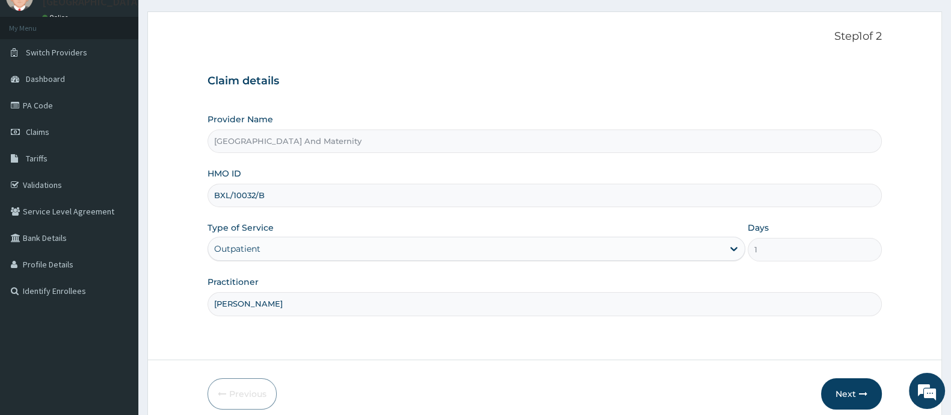
scroll to position [75, 0]
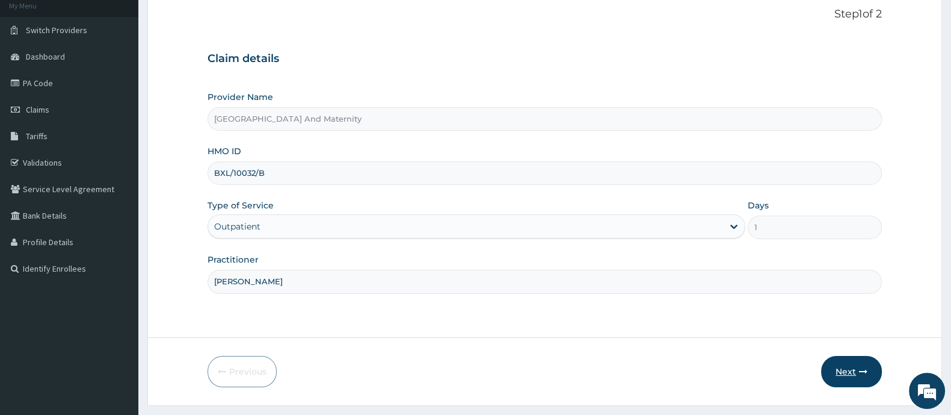
click at [850, 366] on button "Next" at bounding box center [851, 371] width 61 height 31
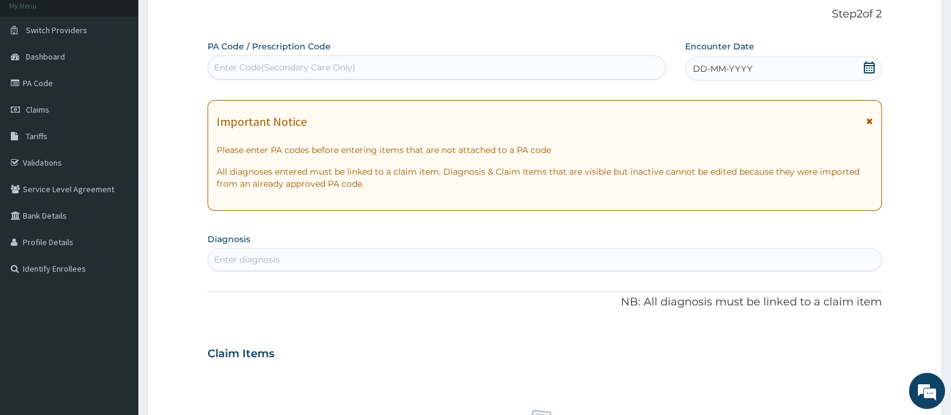
click at [869, 63] on icon at bounding box center [869, 67] width 12 height 12
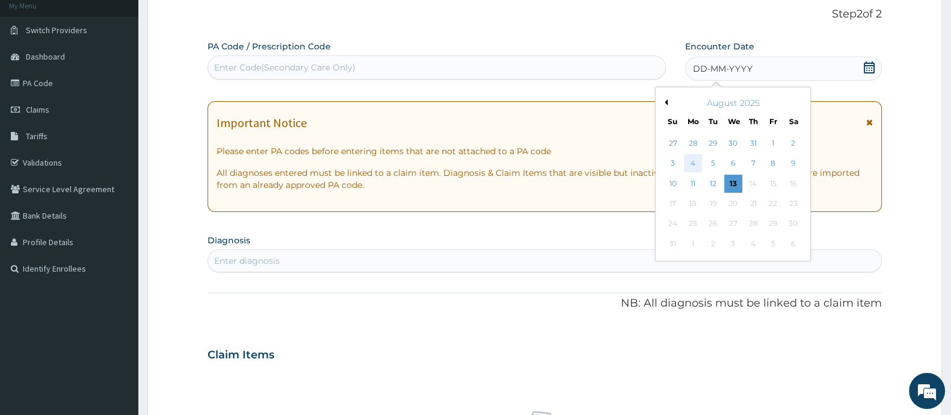
click at [696, 165] on div "4" at bounding box center [693, 164] width 18 height 18
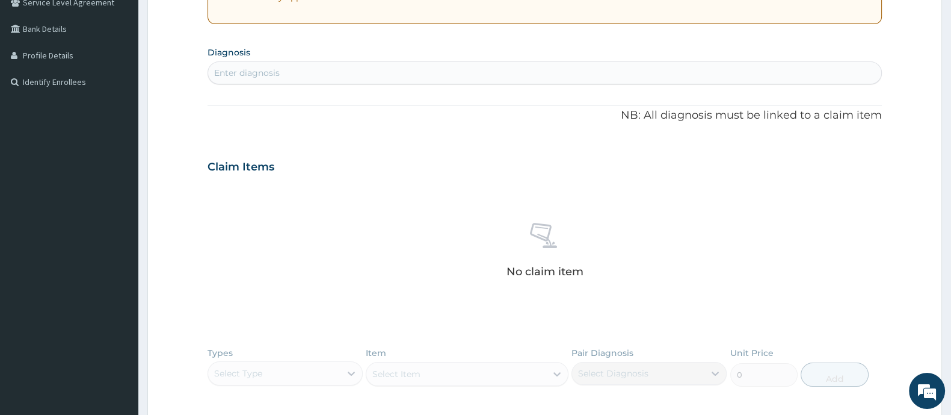
scroll to position [300, 0]
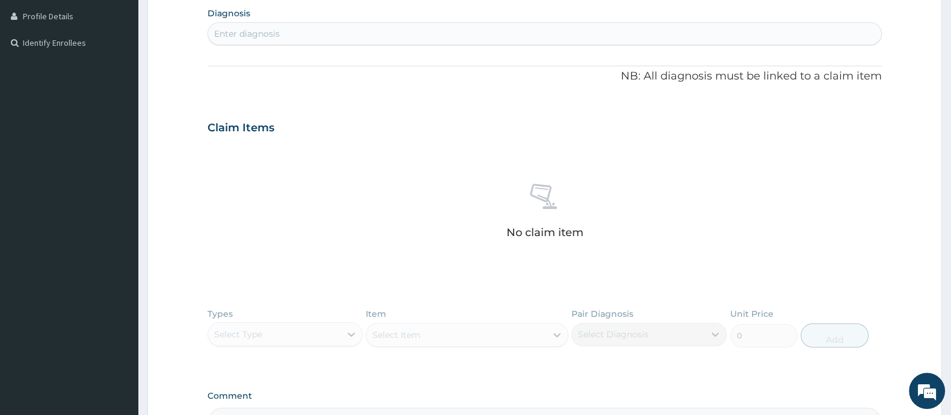
click at [255, 37] on div "Enter diagnosis" at bounding box center [247, 34] width 66 height 12
type input "PLASMODI"
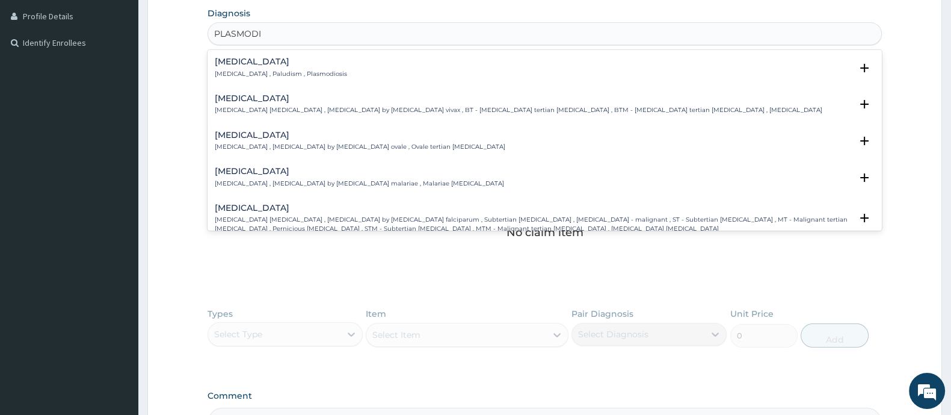
click at [256, 64] on h4 "[MEDICAL_DATA]" at bounding box center [281, 61] width 132 height 9
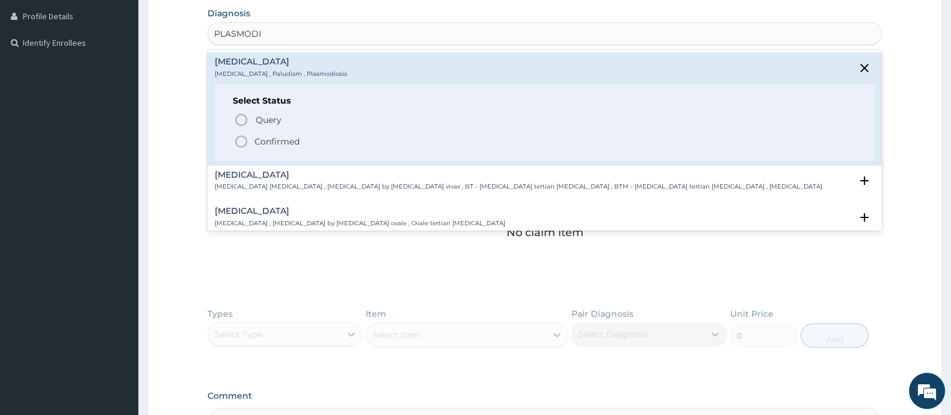
click at [245, 140] on icon "status option filled" at bounding box center [241, 141] width 14 height 14
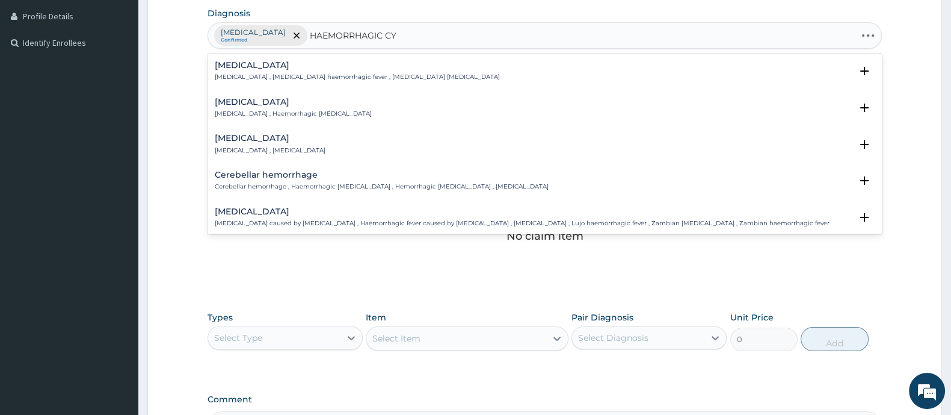
type input "HAEMORRHAGIC CYS"
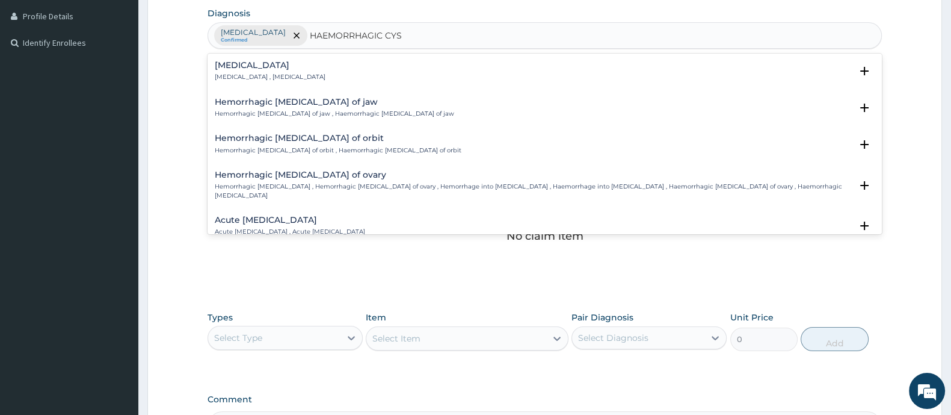
click at [279, 185] on p "Hemorrhagic [MEDICAL_DATA] , Hemorrhagic [MEDICAL_DATA] of ovary , Hemorrhage i…" at bounding box center [533, 190] width 637 height 17
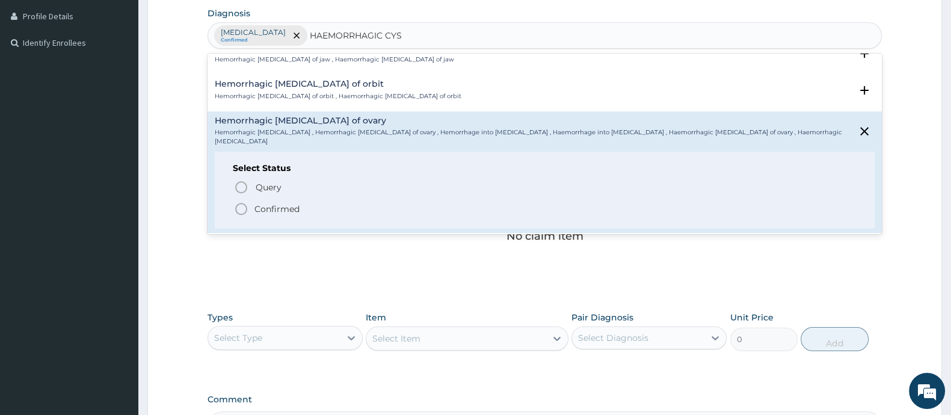
scroll to position [75, 0]
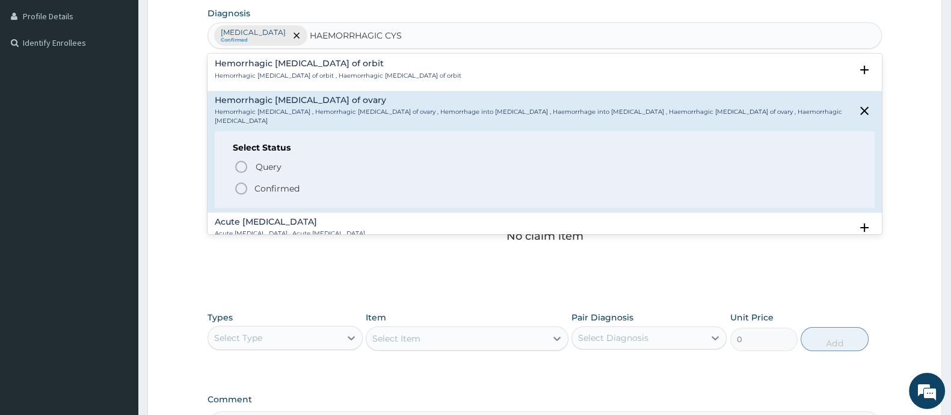
click at [239, 181] on icon "status option filled" at bounding box center [241, 188] width 14 height 14
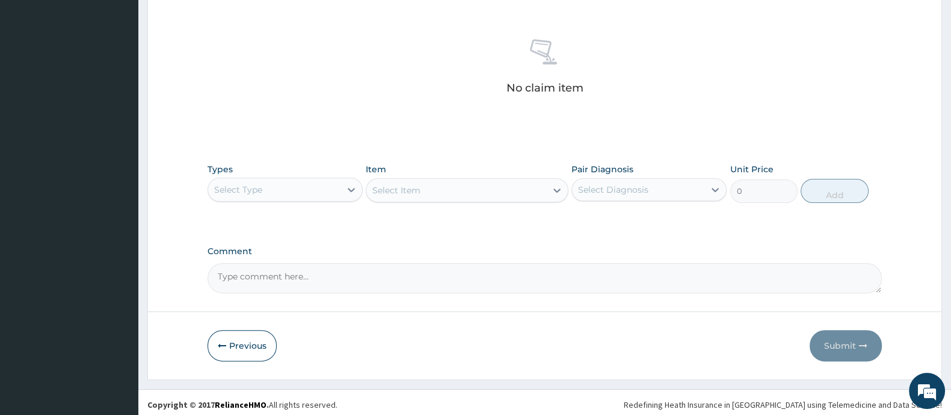
scroll to position [451, 0]
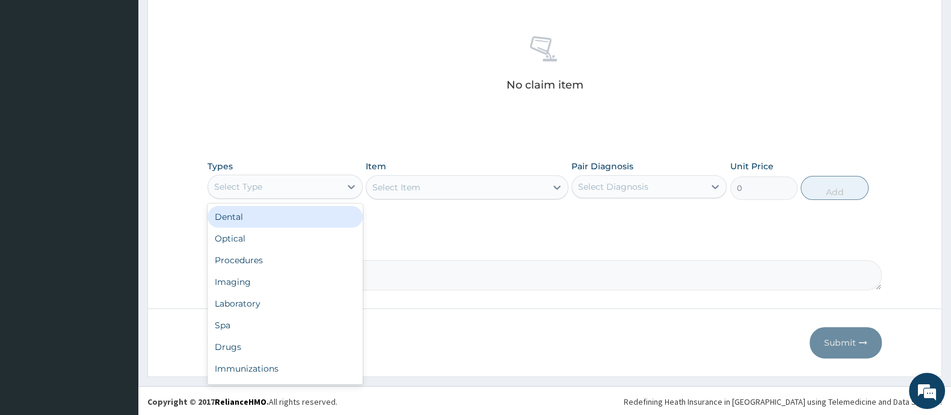
drag, startPoint x: 280, startPoint y: 185, endPoint x: 277, endPoint y: 191, distance: 6.5
click at [279, 191] on div "Select Type" at bounding box center [274, 186] width 132 height 19
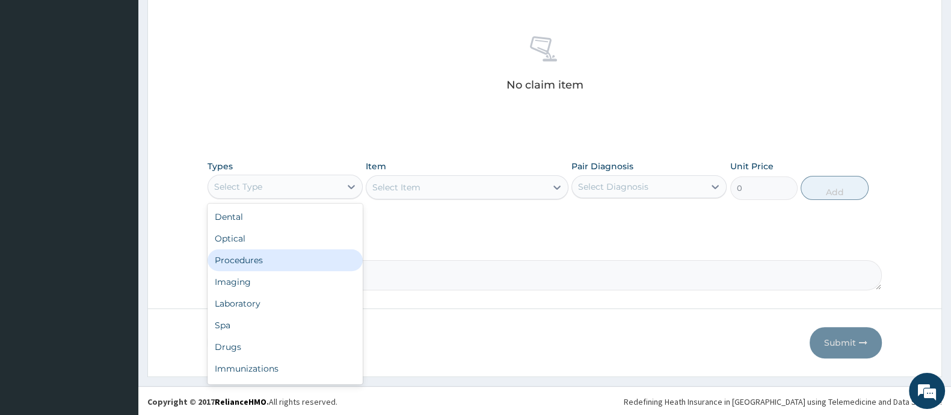
click at [250, 261] on div "Procedures" at bounding box center [285, 260] width 155 height 22
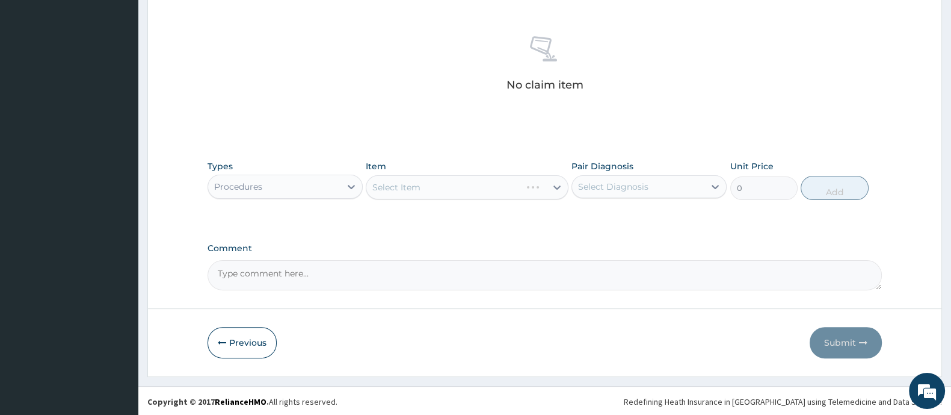
click at [431, 188] on div "Select Item" at bounding box center [467, 187] width 202 height 24
click at [414, 183] on div "Select Item" at bounding box center [396, 187] width 48 height 12
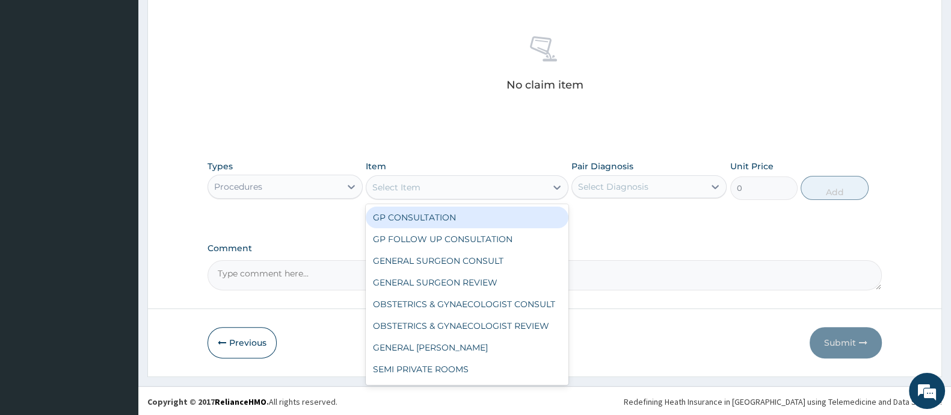
click at [409, 212] on div "GP CONSULTATION" at bounding box center [467, 217] width 202 height 22
type input "2000"
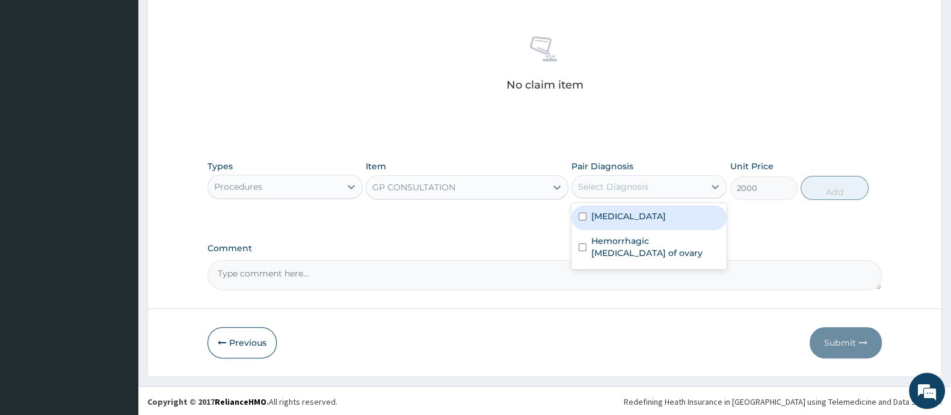
click at [594, 187] on div "Select Diagnosis" at bounding box center [613, 186] width 70 height 12
drag, startPoint x: 588, startPoint y: 218, endPoint x: 581, endPoint y: 223, distance: 8.7
click at [587, 218] on div "[MEDICAL_DATA]" at bounding box center [649, 217] width 155 height 25
checkbox input "true"
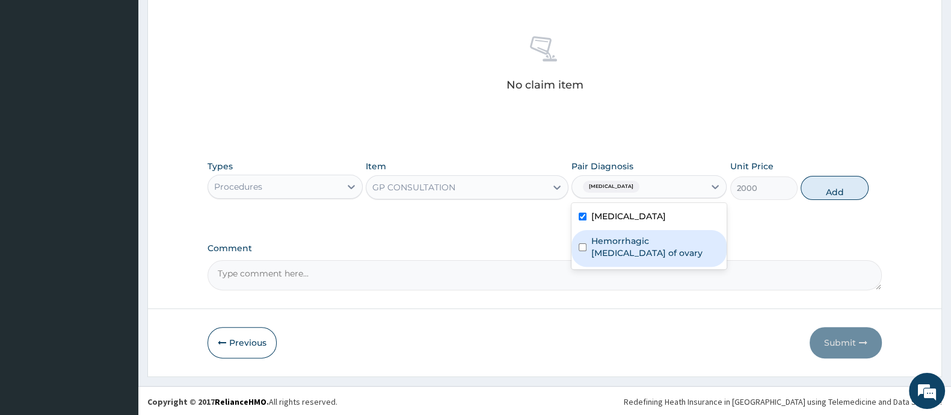
drag, startPoint x: 585, startPoint y: 235, endPoint x: 623, endPoint y: 229, distance: 39.1
click at [586, 234] on div "Hemorrhagic [MEDICAL_DATA] of ovary" at bounding box center [649, 248] width 155 height 37
checkbox input "true"
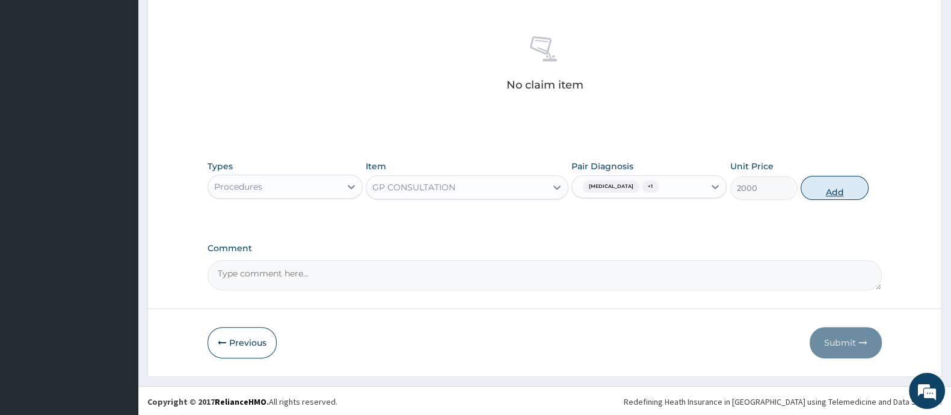
click at [831, 191] on button "Add" at bounding box center [834, 188] width 67 height 24
type input "0"
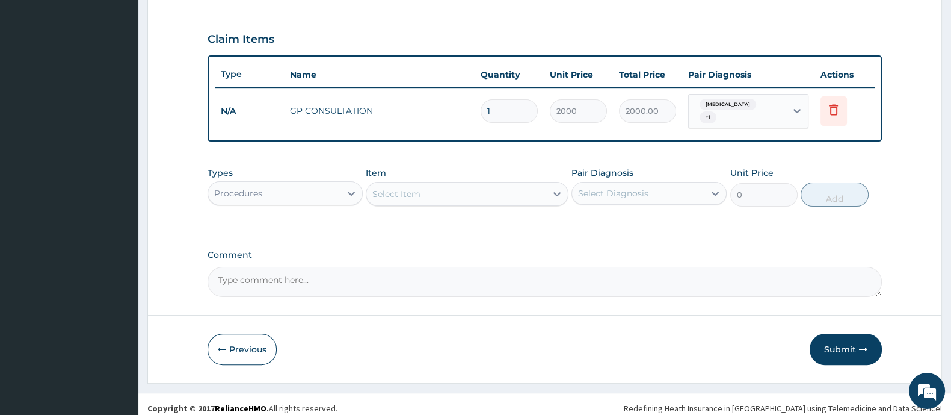
scroll to position [394, 0]
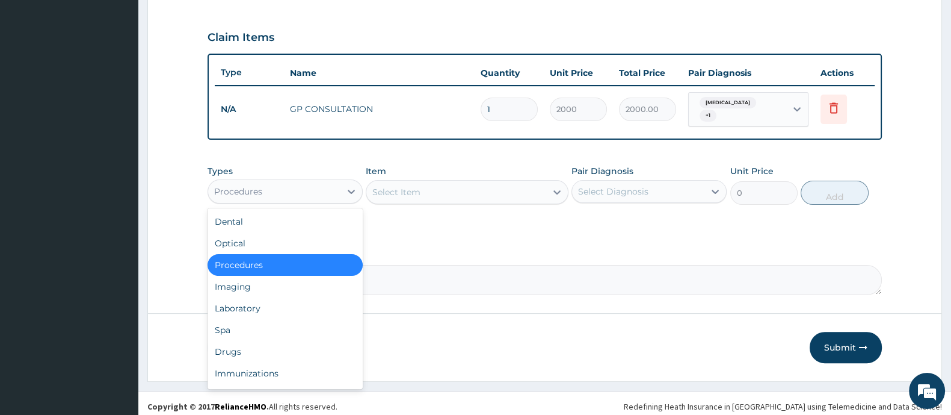
click at [306, 186] on div "Procedures" at bounding box center [274, 191] width 132 height 19
click at [257, 304] on div "Laboratory" at bounding box center [285, 308] width 155 height 22
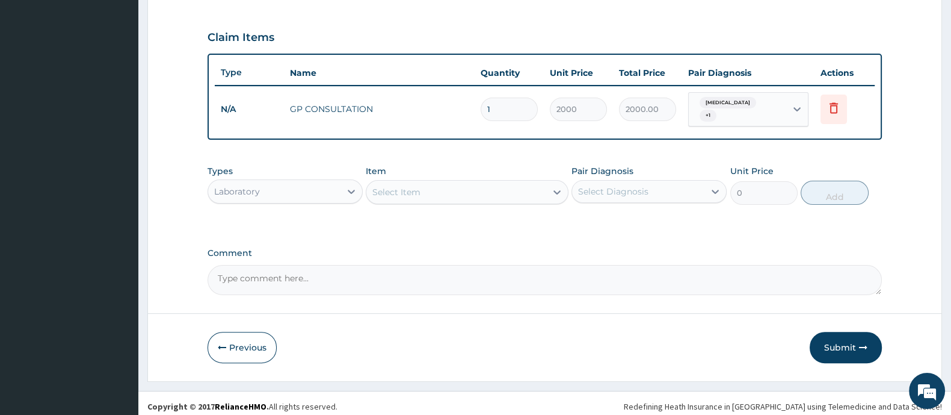
click at [448, 194] on div "Select Item" at bounding box center [455, 191] width 179 height 19
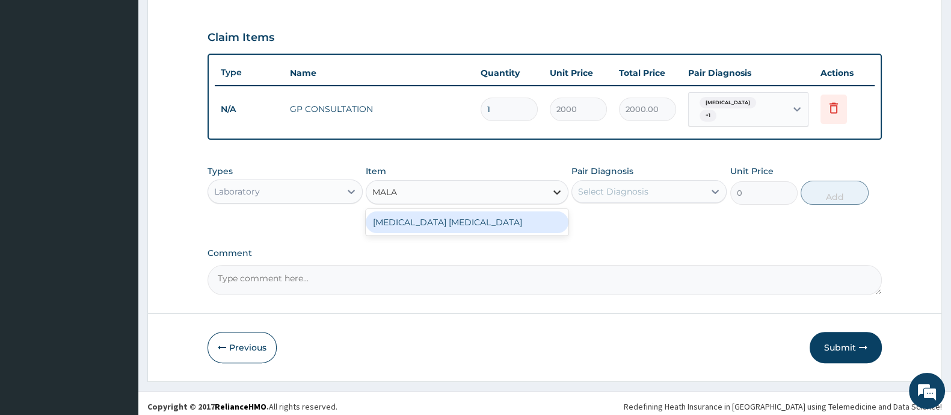
type input "MALAR"
drag, startPoint x: 460, startPoint y: 218, endPoint x: 599, endPoint y: 206, distance: 139.5
click at [466, 220] on div "[MEDICAL_DATA] [MEDICAL_DATA]" at bounding box center [467, 222] width 202 height 22
type input "1000"
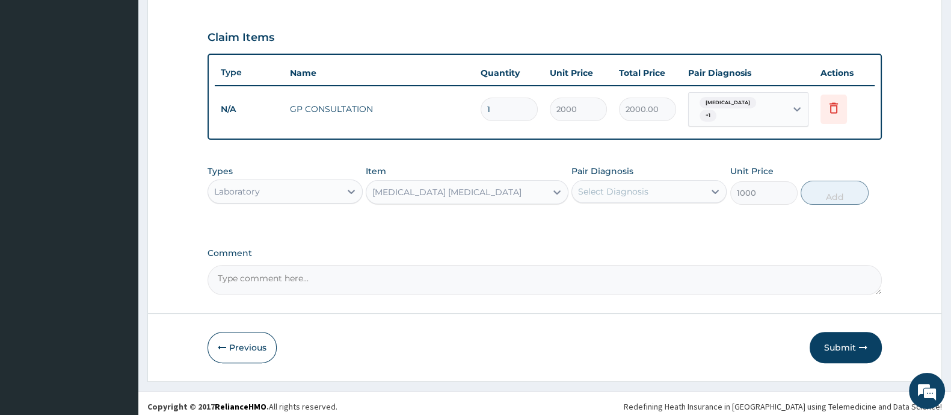
click at [629, 187] on div "Select Diagnosis" at bounding box center [613, 191] width 70 height 12
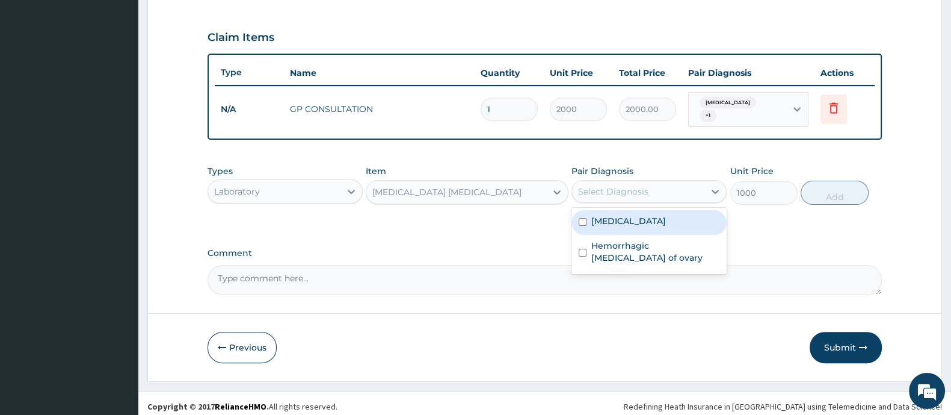
click at [602, 226] on div "[MEDICAL_DATA]" at bounding box center [649, 222] width 155 height 25
checkbox input "true"
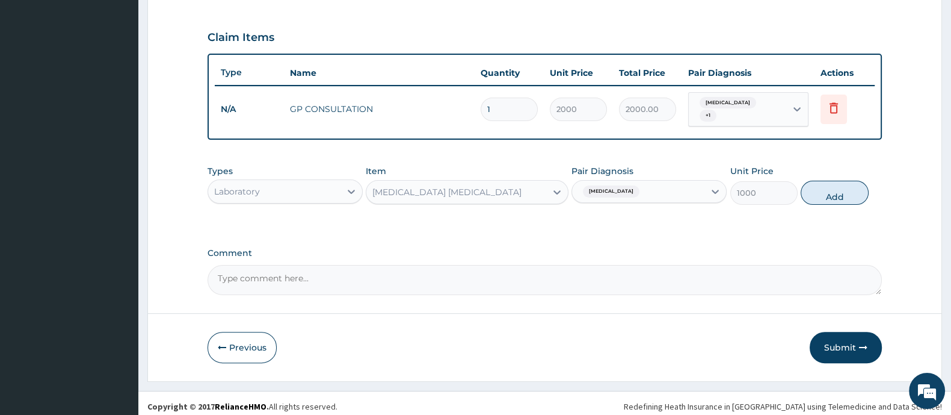
drag, startPoint x: 844, startPoint y: 188, endPoint x: 587, endPoint y: 209, distance: 258.4
click at [843, 187] on button "Add" at bounding box center [834, 192] width 67 height 24
type input "0"
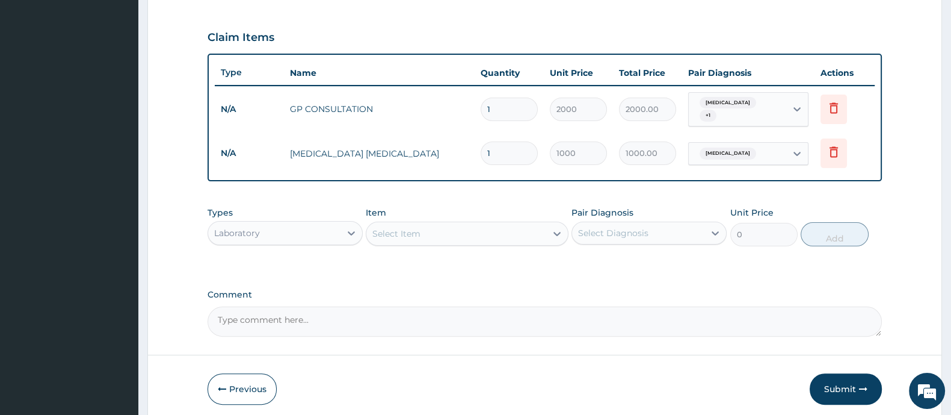
click at [292, 225] on div "Laboratory" at bounding box center [274, 232] width 132 height 19
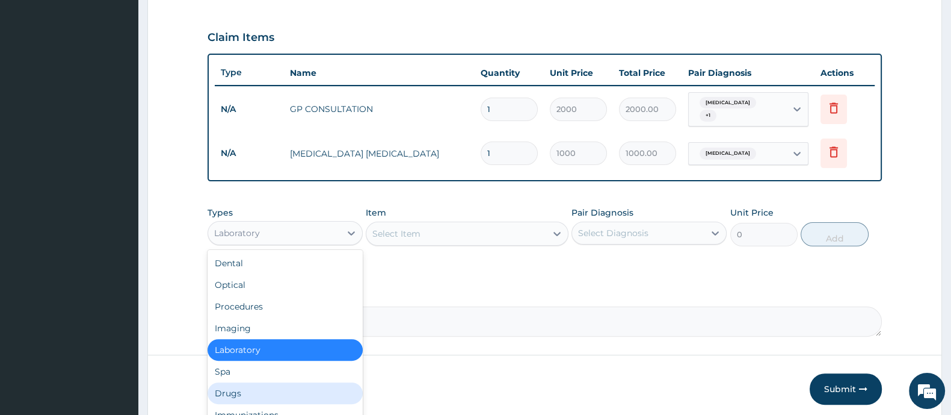
drag, startPoint x: 236, startPoint y: 386, endPoint x: 403, endPoint y: 325, distance: 177.4
click at [241, 386] on div "Drugs" at bounding box center [285, 393] width 155 height 22
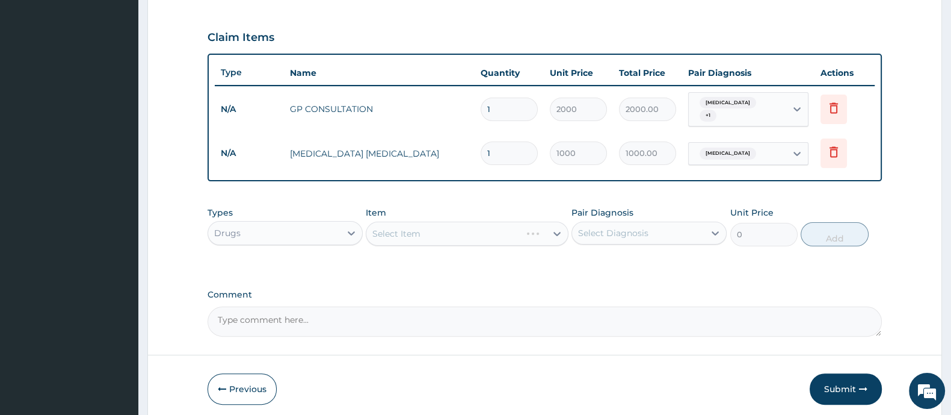
click at [451, 232] on div "Select Item" at bounding box center [467, 233] width 202 height 24
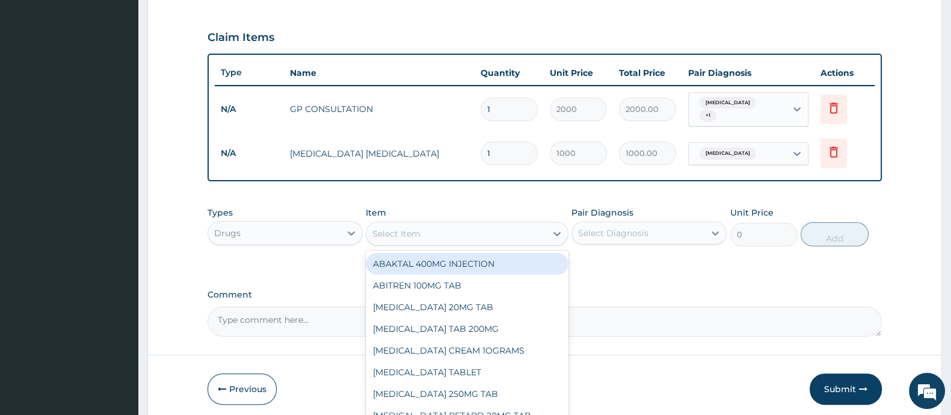
click at [446, 228] on div "Select Item" at bounding box center [455, 233] width 179 height 19
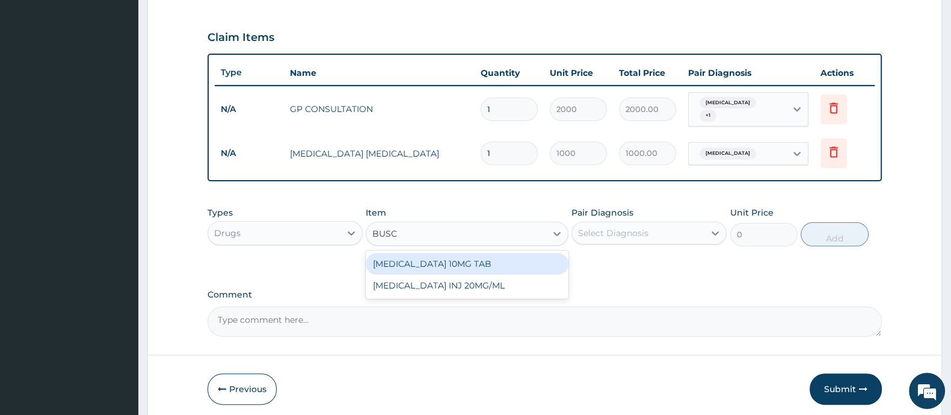
type input "BUSCO"
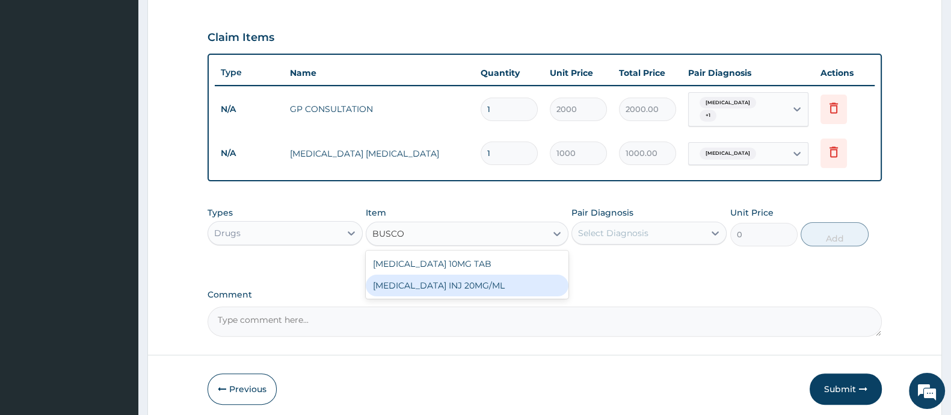
click at [497, 277] on div "[MEDICAL_DATA] INJ 20MG/ML" at bounding box center [467, 285] width 202 height 22
type input "100"
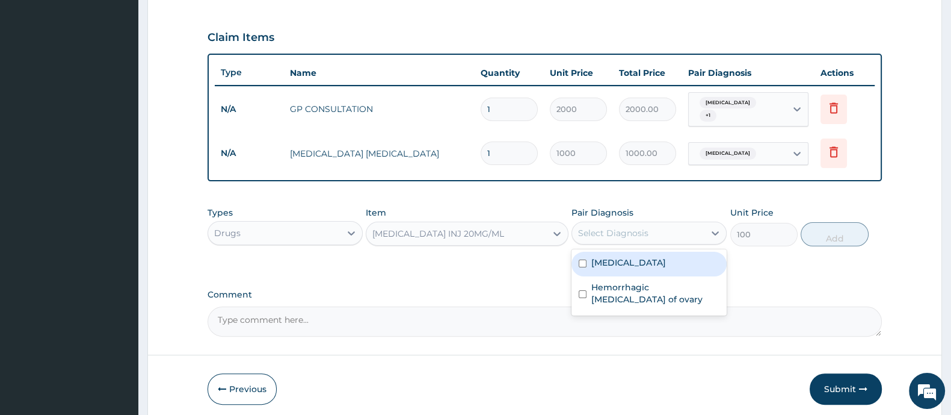
click at [617, 227] on div "Select Diagnosis" at bounding box center [613, 233] width 70 height 12
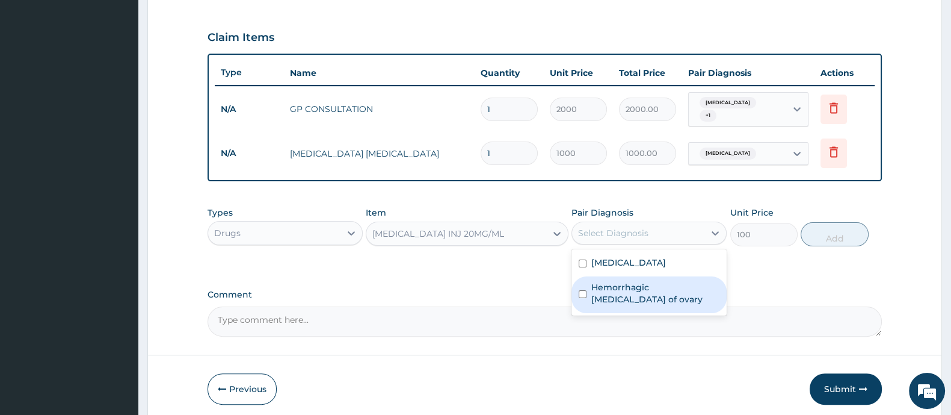
click at [589, 279] on div "Hemorrhagic [MEDICAL_DATA] of ovary" at bounding box center [649, 294] width 155 height 37
checkbox input "true"
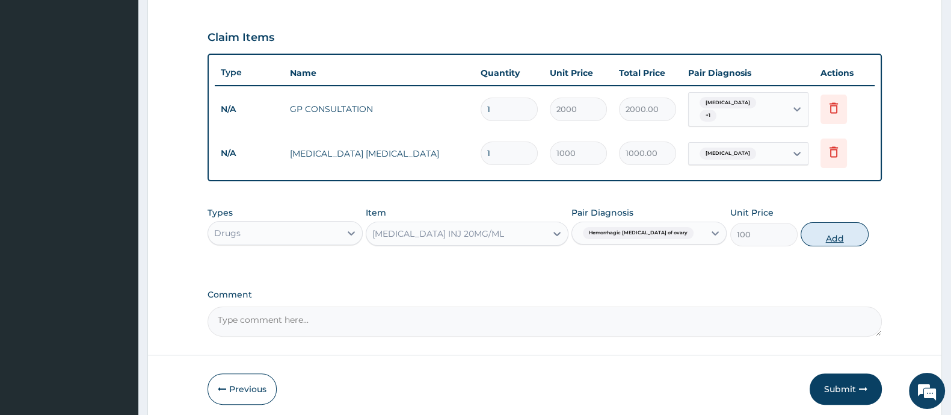
click at [833, 227] on button "Add" at bounding box center [834, 234] width 67 height 24
type input "0"
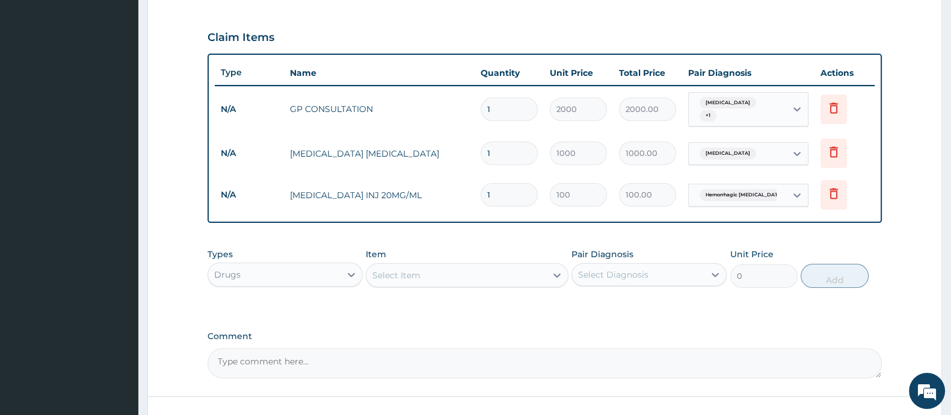
type input "0.00"
type input "2"
type input "200.00"
type input "2"
click at [472, 265] on div "Select Item" at bounding box center [455, 274] width 179 height 19
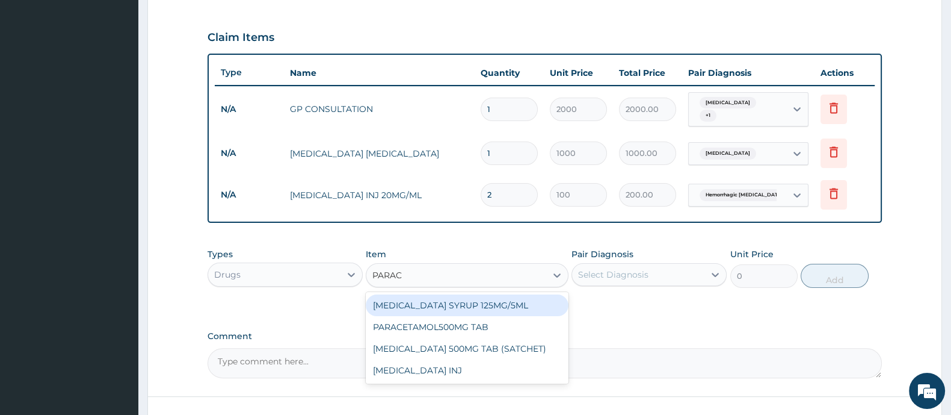
type input "PARACE"
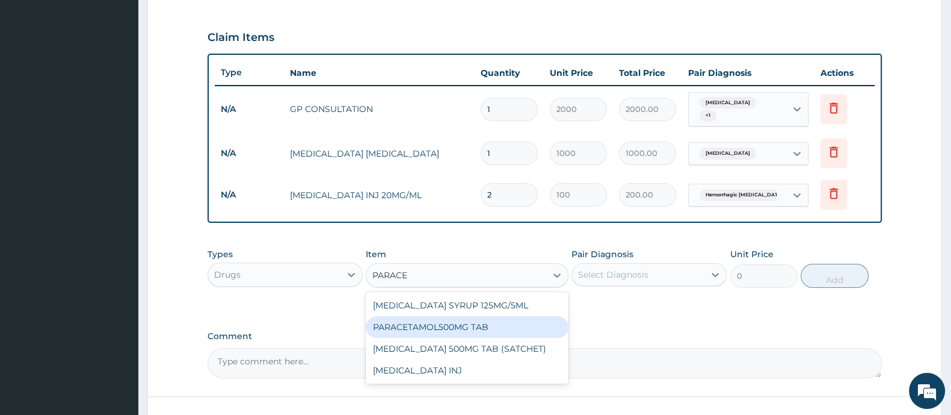
drag, startPoint x: 489, startPoint y: 325, endPoint x: 520, endPoint y: 327, distance: 31.9
click at [487, 327] on div "PARACETAMOL500MG TAB" at bounding box center [467, 327] width 202 height 22
type input "20"
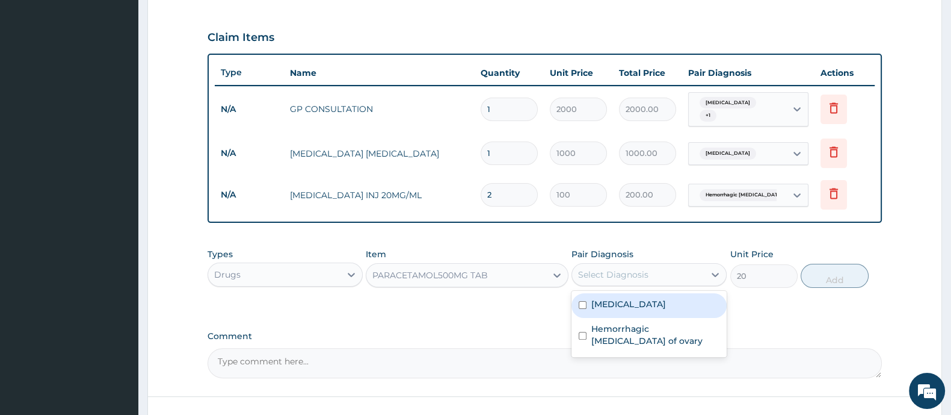
click at [632, 271] on div "Select Diagnosis" at bounding box center [613, 274] width 70 height 12
click at [600, 301] on label "[MEDICAL_DATA]" at bounding box center [628, 304] width 75 height 12
checkbox input "true"
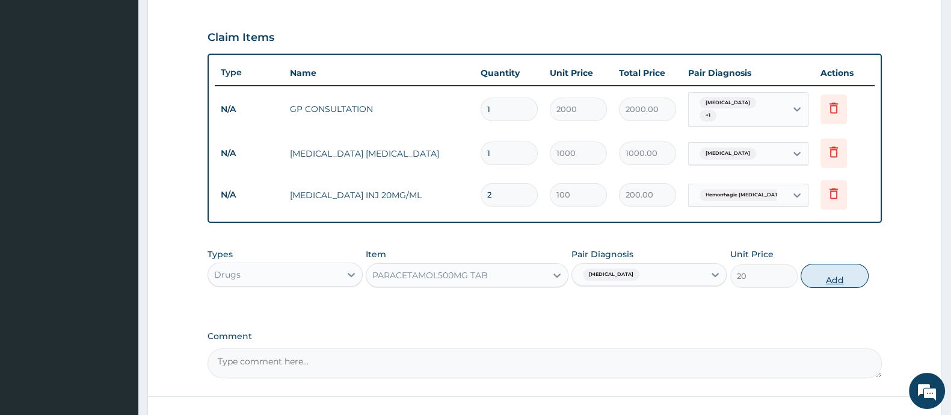
click at [837, 275] on button "Add" at bounding box center [834, 276] width 67 height 24
type input "0"
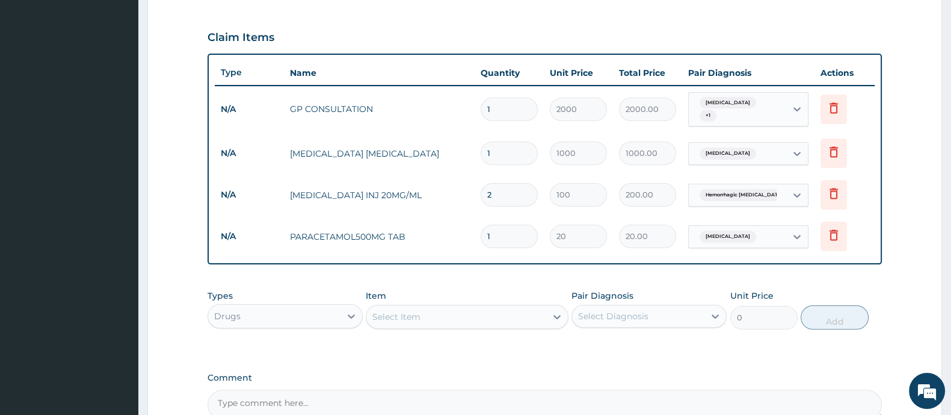
type input "18"
type input "360.00"
type input "18"
click at [476, 308] on div "Select Item" at bounding box center [455, 316] width 179 height 19
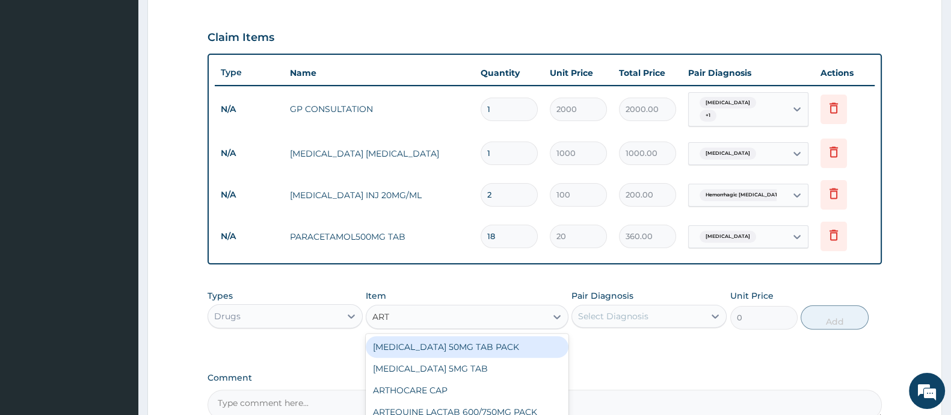
type input "ARTE"
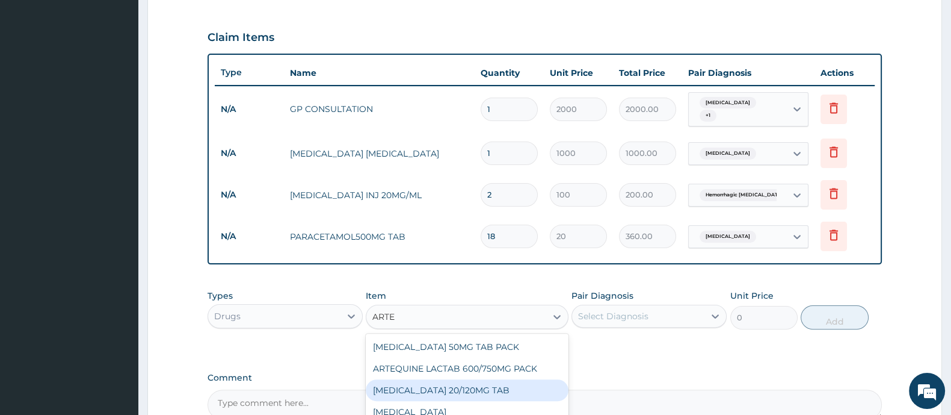
click at [442, 391] on div "[MEDICAL_DATA] 20/120MG TAB" at bounding box center [467, 390] width 202 height 22
type input "1200"
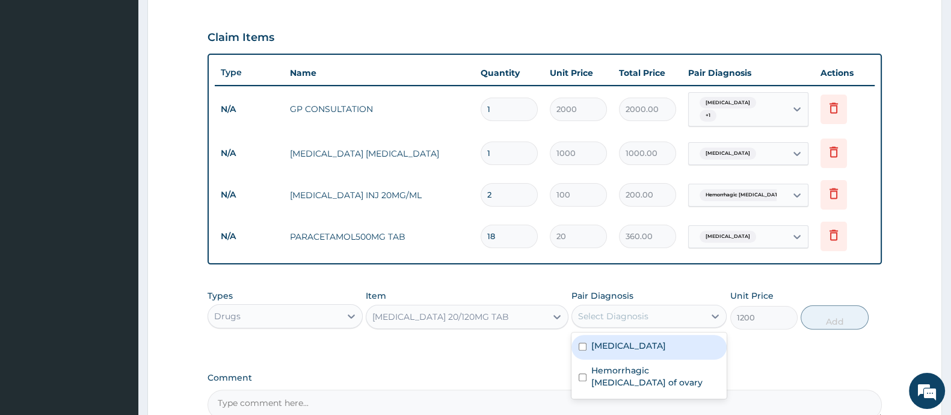
drag, startPoint x: 634, startPoint y: 305, endPoint x: 622, endPoint y: 315, distance: 15.4
click at [630, 310] on div "Select Diagnosis" at bounding box center [613, 316] width 70 height 12
click at [587, 342] on input "checkbox" at bounding box center [583, 346] width 8 height 8
checkbox input "true"
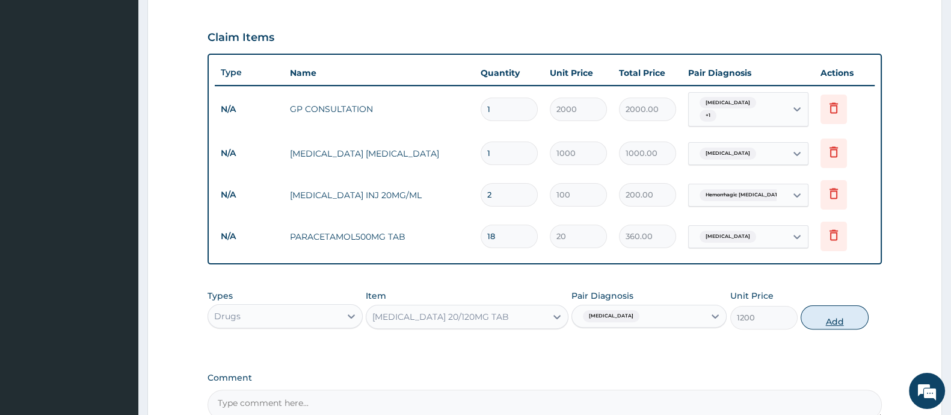
click at [818, 309] on button "Add" at bounding box center [834, 317] width 67 height 24
type input "0"
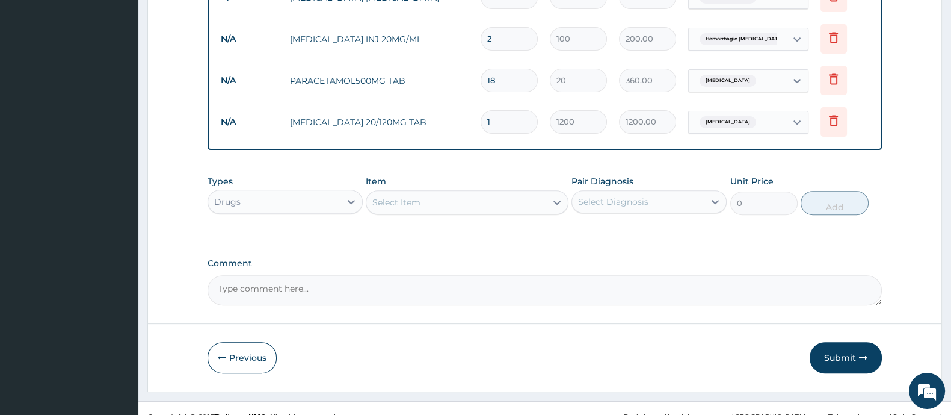
scroll to position [560, 0]
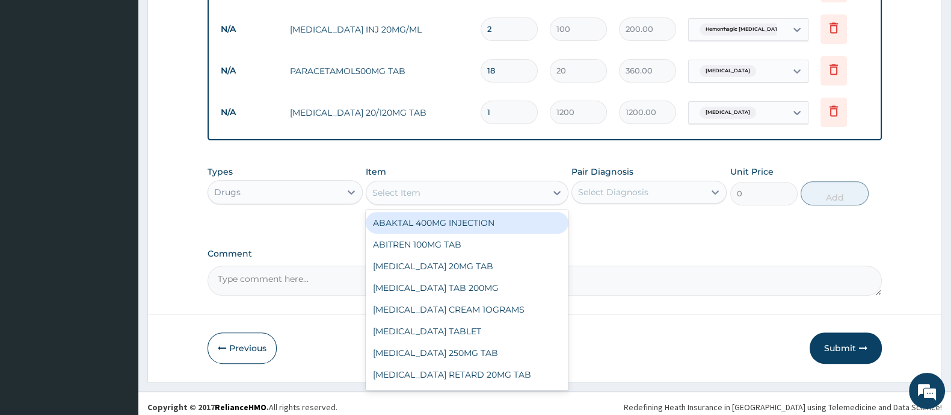
click at [415, 187] on div "Select Item" at bounding box center [396, 193] width 48 height 12
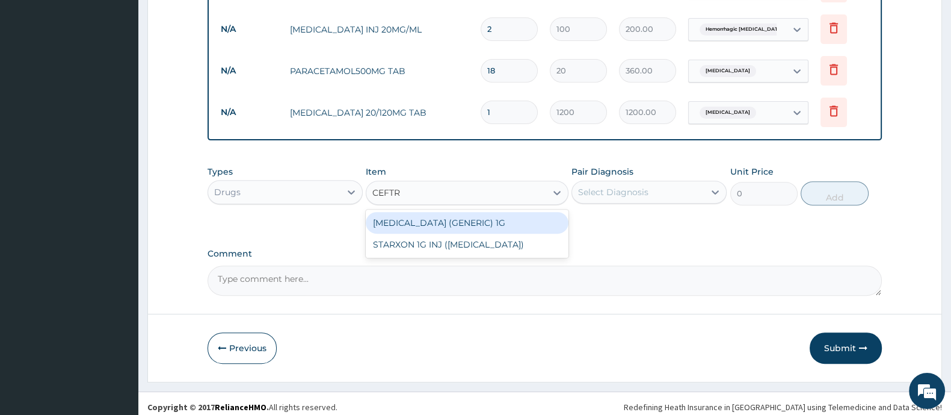
type input "CEFTRI"
click at [460, 218] on div "[MEDICAL_DATA] (GENERIC) 1G" at bounding box center [467, 223] width 202 height 22
type input "2000"
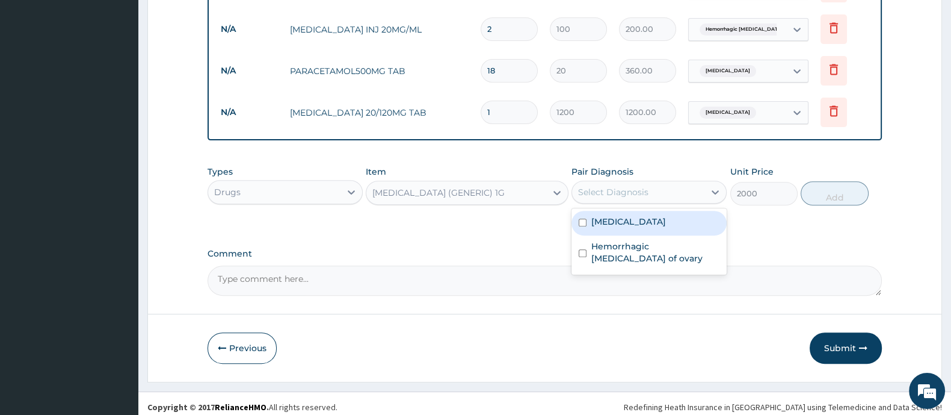
click at [614, 186] on div "Select Diagnosis" at bounding box center [613, 192] width 70 height 12
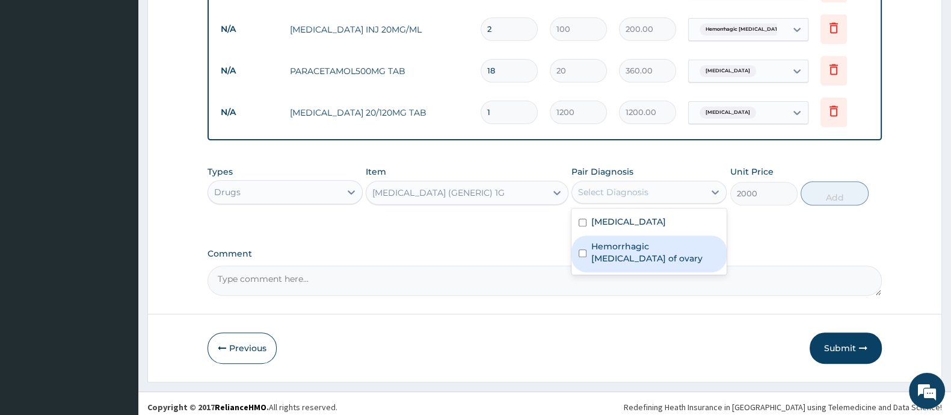
drag, startPoint x: 594, startPoint y: 236, endPoint x: 603, endPoint y: 239, distance: 8.8
click at [594, 240] on label "Hemorrhagic [MEDICAL_DATA] of ovary" at bounding box center [655, 252] width 128 height 24
checkbox input "true"
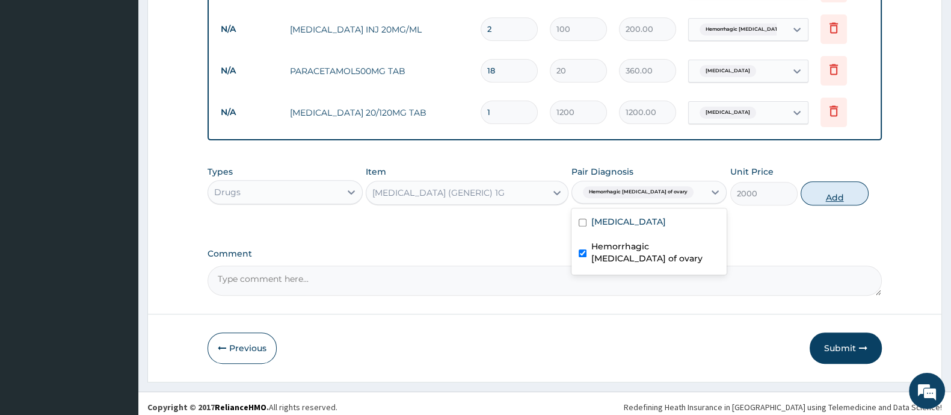
click at [821, 185] on button "Add" at bounding box center [834, 193] width 67 height 24
type input "0"
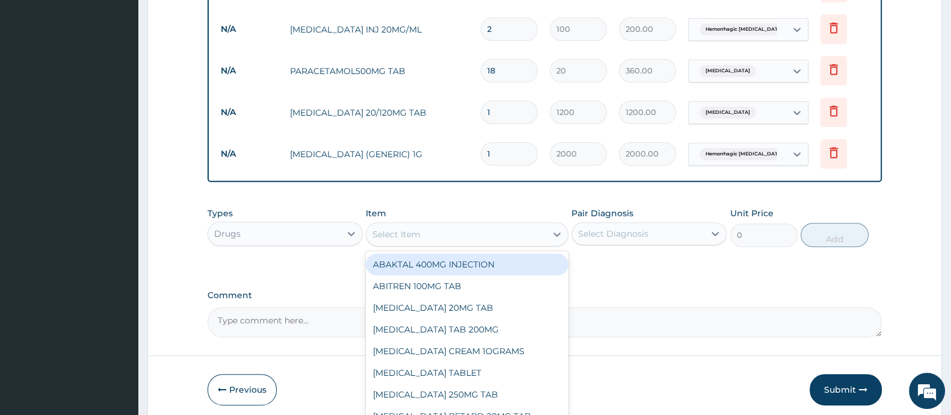
click at [508, 224] on div "Select Item" at bounding box center [455, 233] width 179 height 19
type input "GENTA"
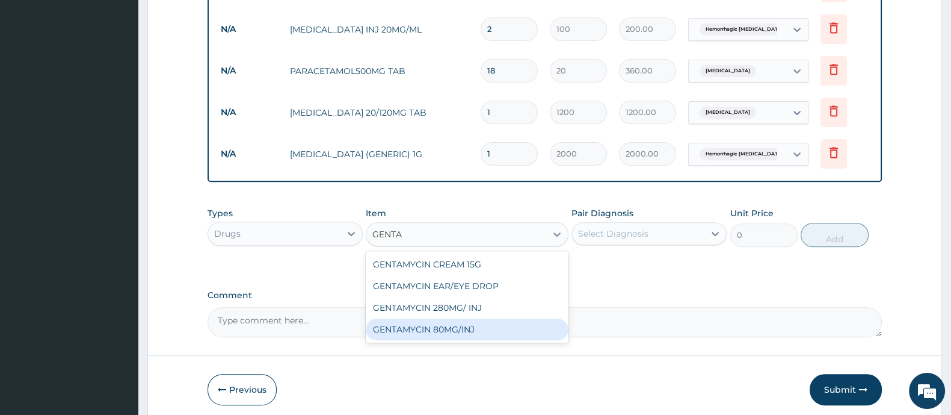
click at [500, 321] on div "GENTAMYCIN 80MG/INJ" at bounding box center [467, 329] width 202 height 22
type input "100"
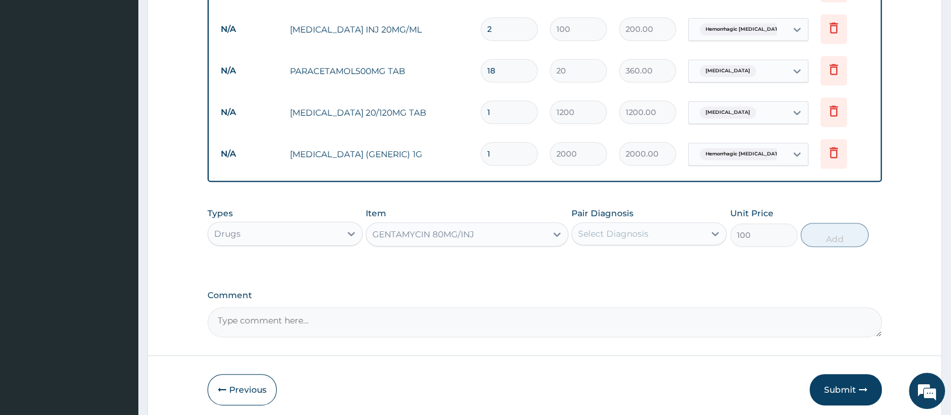
click at [647, 227] on div "Select Diagnosis" at bounding box center [638, 233] width 132 height 19
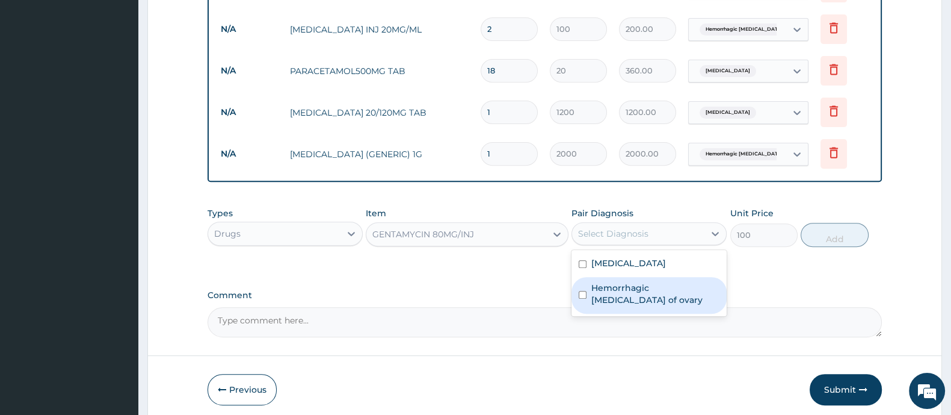
drag, startPoint x: 613, startPoint y: 285, endPoint x: 625, endPoint y: 288, distance: 11.7
click at [616, 287] on div "Hemorrhagic [MEDICAL_DATA] of ovary" at bounding box center [649, 295] width 155 height 37
checkbox input "true"
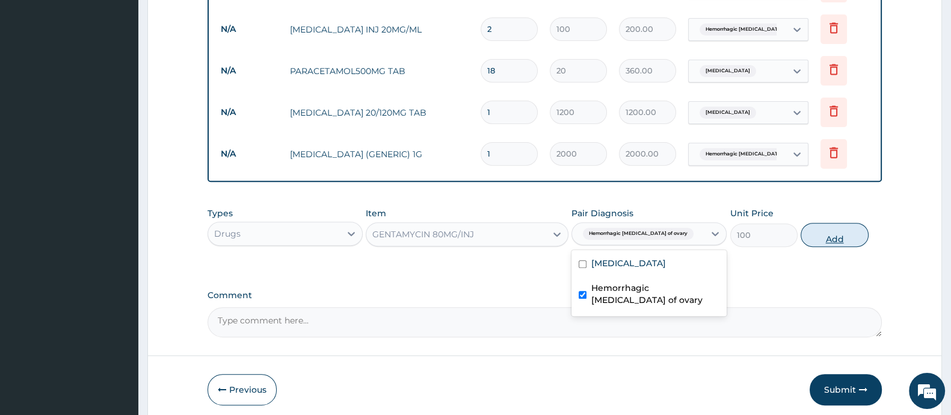
click at [835, 239] on button "Add" at bounding box center [834, 235] width 67 height 24
type input "0"
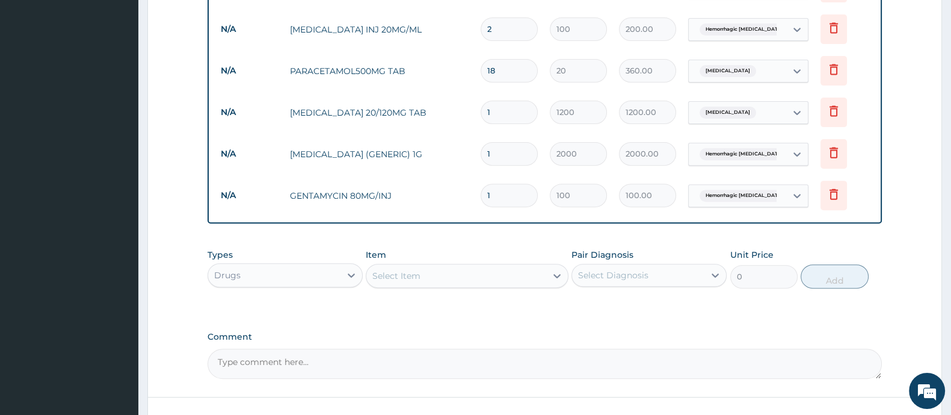
type input "0.00"
type input "2"
type input "200.00"
type input "2"
click at [461, 270] on div "Select Item" at bounding box center [455, 275] width 179 height 19
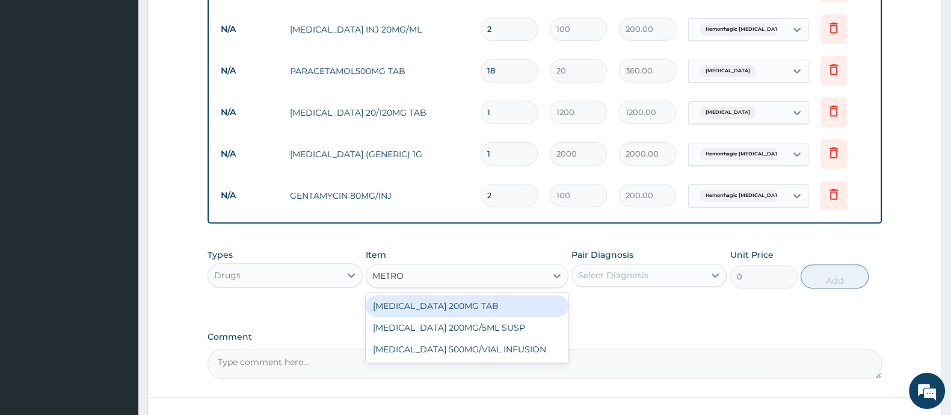
type input "METRON"
click at [505, 303] on div "[MEDICAL_DATA] 200MG TAB" at bounding box center [467, 306] width 202 height 22
type input "10"
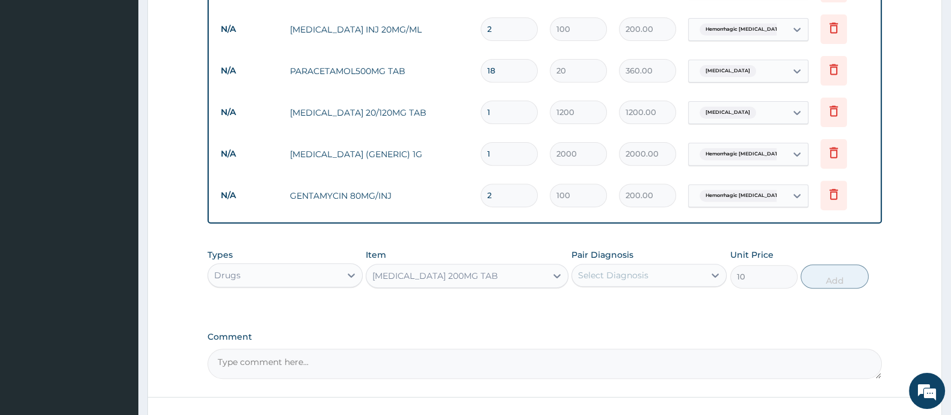
click at [658, 273] on div "Select Diagnosis" at bounding box center [638, 274] width 132 height 19
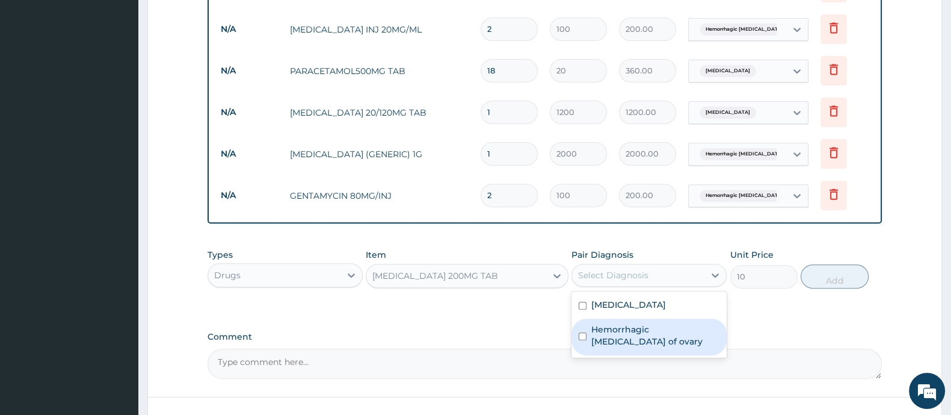
drag, startPoint x: 617, startPoint y: 330, endPoint x: 697, endPoint y: 324, distance: 80.8
click at [618, 331] on div "Hemorrhagic [MEDICAL_DATA] of ovary" at bounding box center [649, 336] width 155 height 37
checkbox input "true"
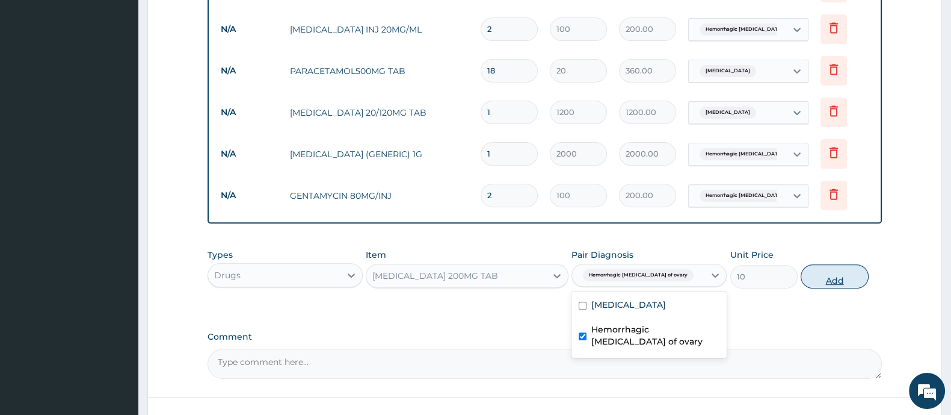
click at [820, 276] on button "Add" at bounding box center [834, 276] width 67 height 24
type input "0"
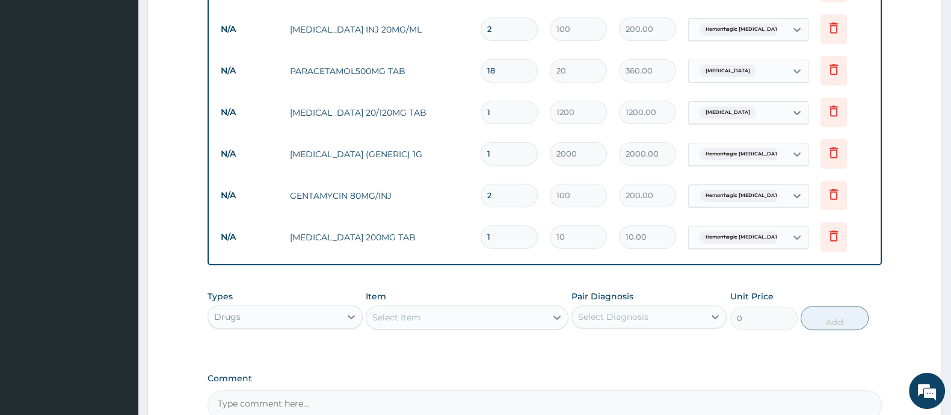
type input "0.00"
type input "3"
type input "30.00"
type input "30"
type input "300.00"
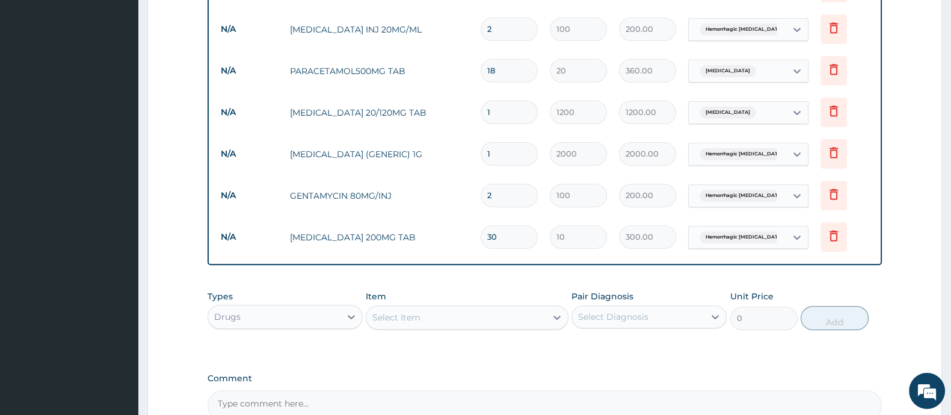
type input "30"
click at [502, 316] on div "Select Item" at bounding box center [455, 316] width 179 height 19
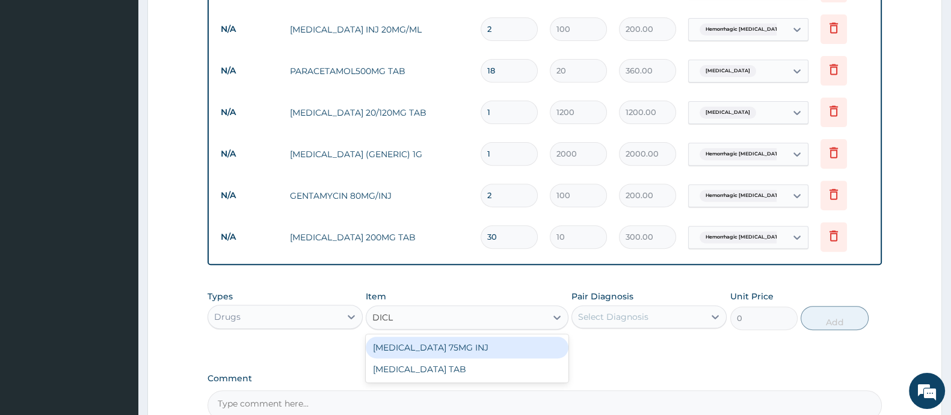
type input "DICLO"
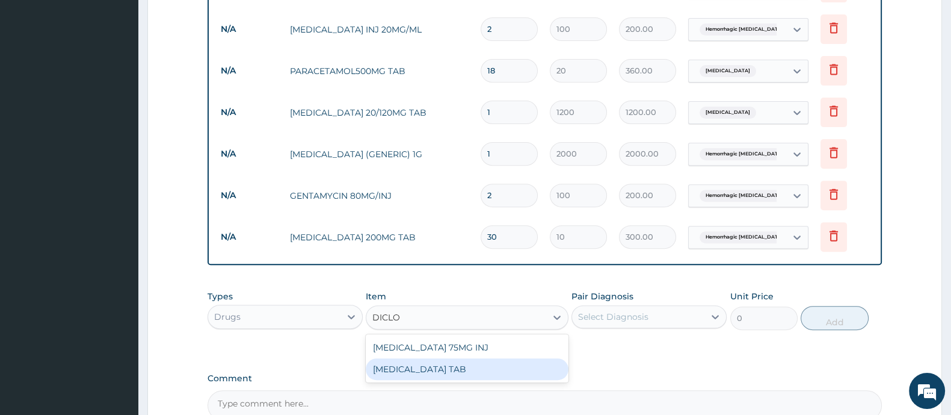
click at [512, 363] on div "DICLOFENAC TAB" at bounding box center [467, 369] width 202 height 22
type input "50"
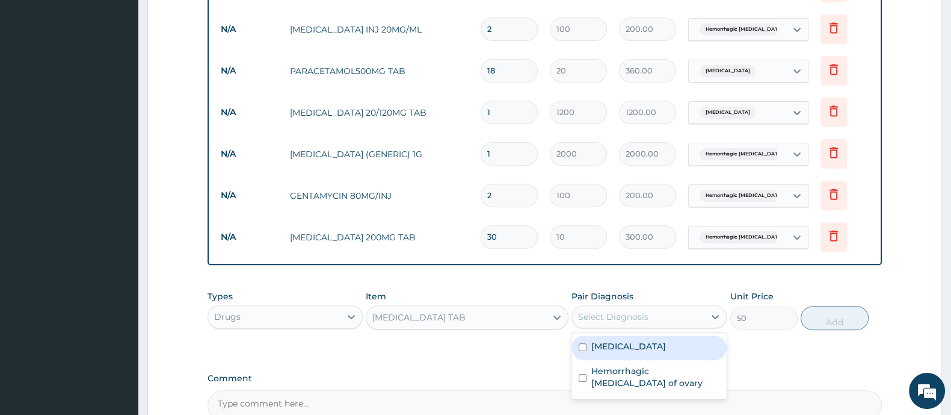
click at [623, 307] on div "Select Diagnosis" at bounding box center [638, 316] width 132 height 19
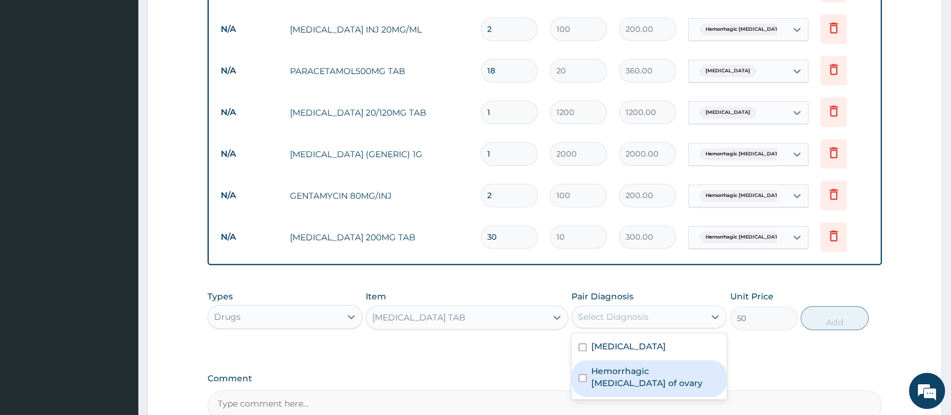
click at [609, 365] on label "Hemorrhagic cyst of ovary" at bounding box center [655, 377] width 128 height 24
checkbox input "true"
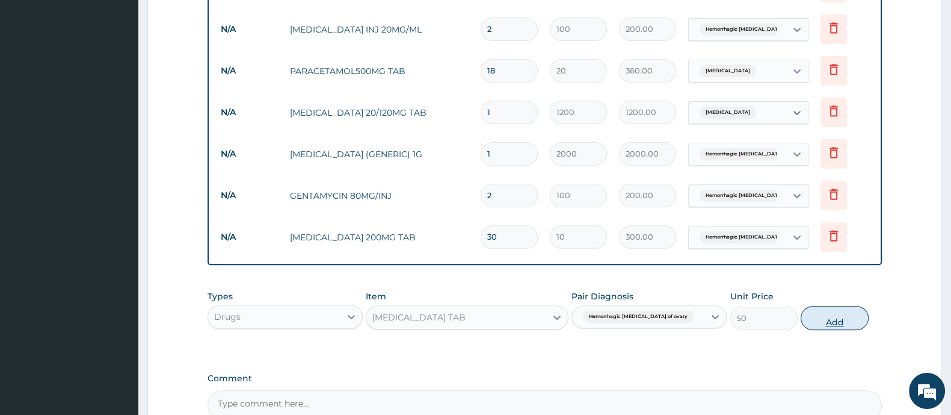
click at [821, 315] on button "Add" at bounding box center [834, 318] width 67 height 24
type input "0"
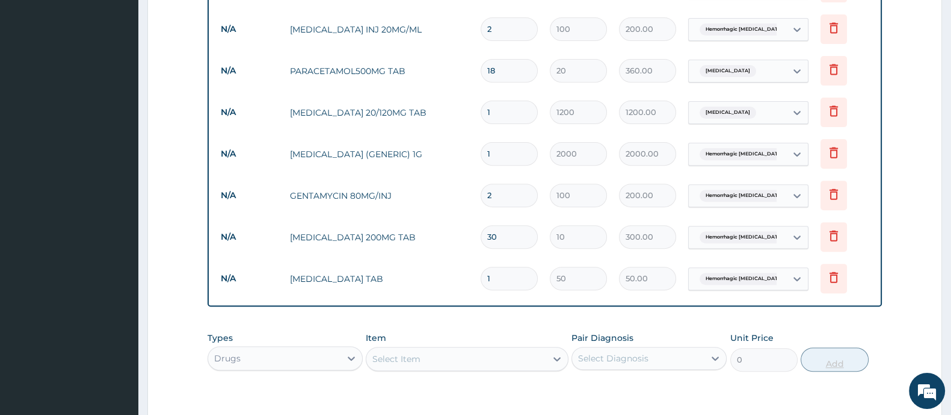
type input "10"
type input "500.00"
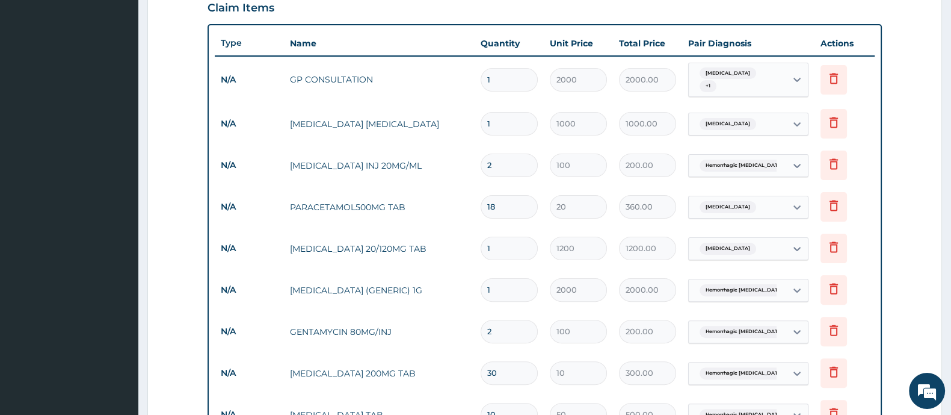
scroll to position [409, 0]
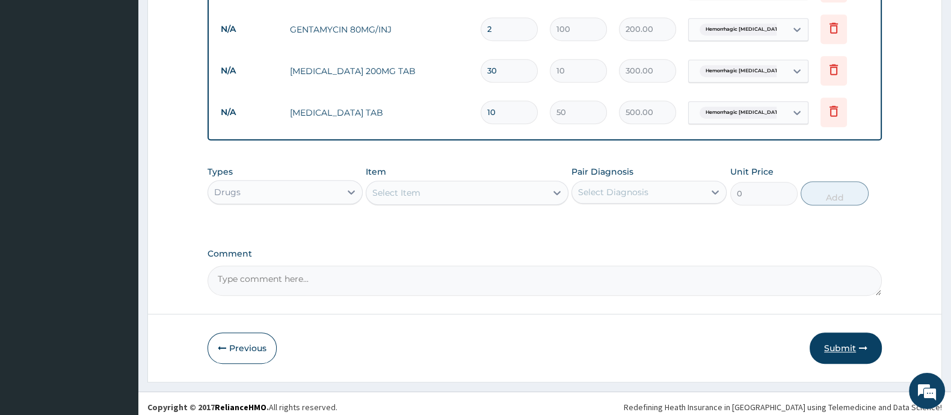
type input "10"
drag, startPoint x: 847, startPoint y: 345, endPoint x: 815, endPoint y: 339, distance: 31.9
click at [846, 345] on button "Submit" at bounding box center [846, 347] width 72 height 31
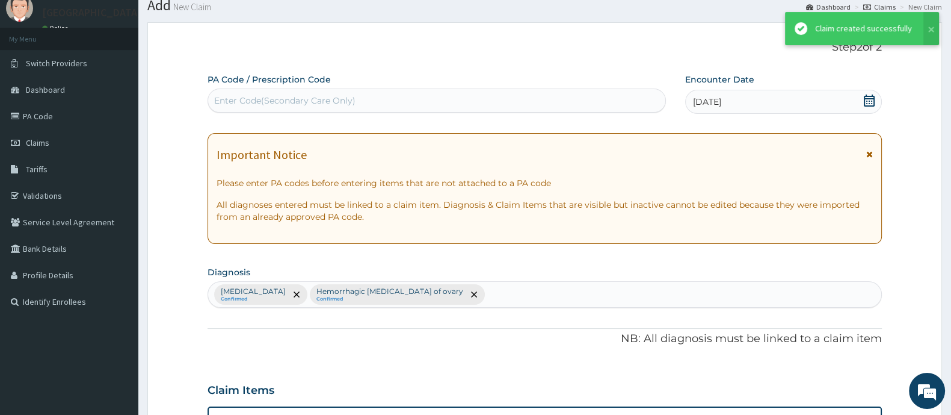
scroll to position [726, 0]
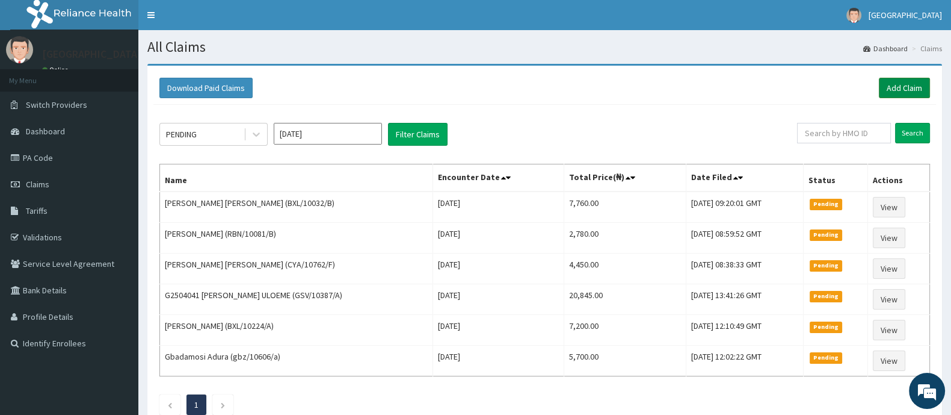
click at [897, 87] on link "Add Claim" at bounding box center [904, 88] width 51 height 20
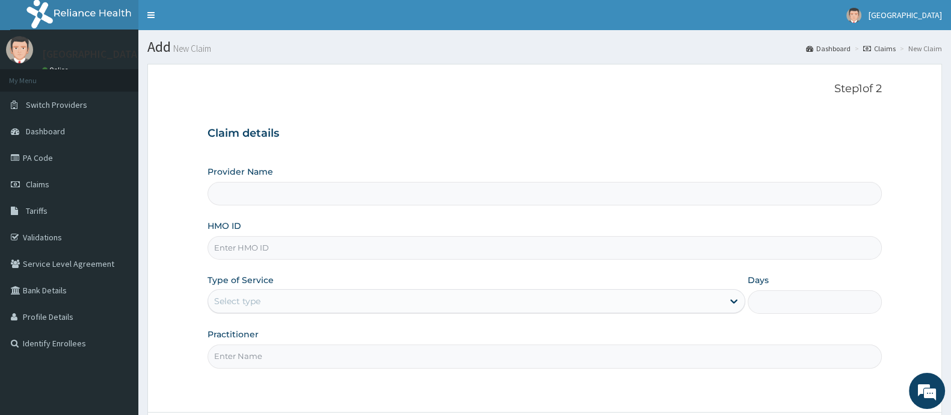
type input "[GEOGRAPHIC_DATA] And Maternity"
